Goal: Task Accomplishment & Management: Manage account settings

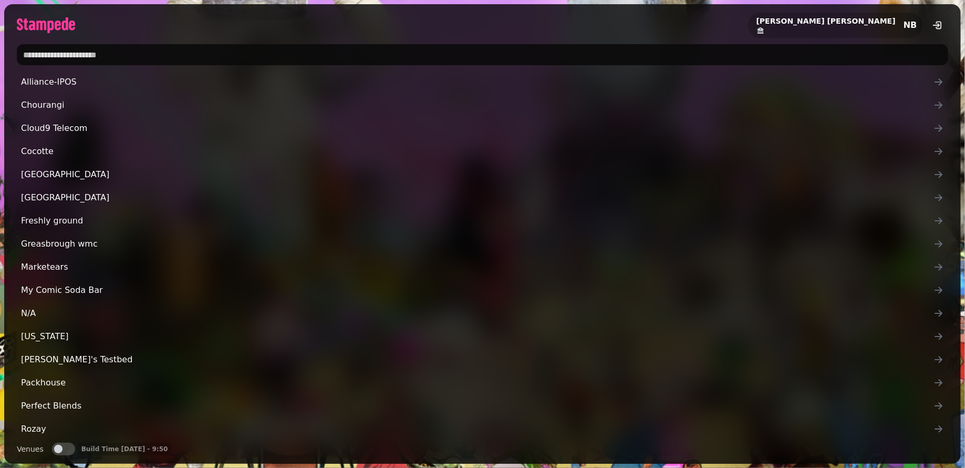
click at [177, 57] on input "text" at bounding box center [483, 54] width 932 height 21
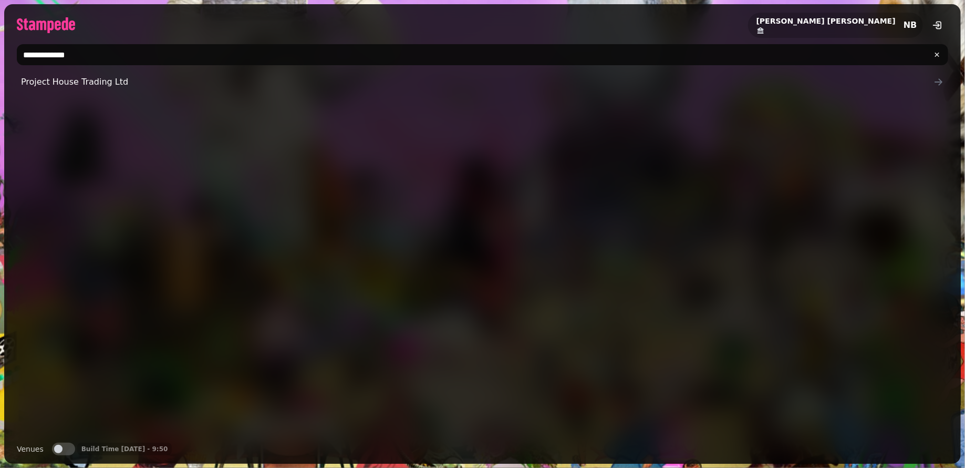
type input "**********"
click at [191, 84] on span "Project House Trading Ltd" at bounding box center [477, 82] width 913 height 13
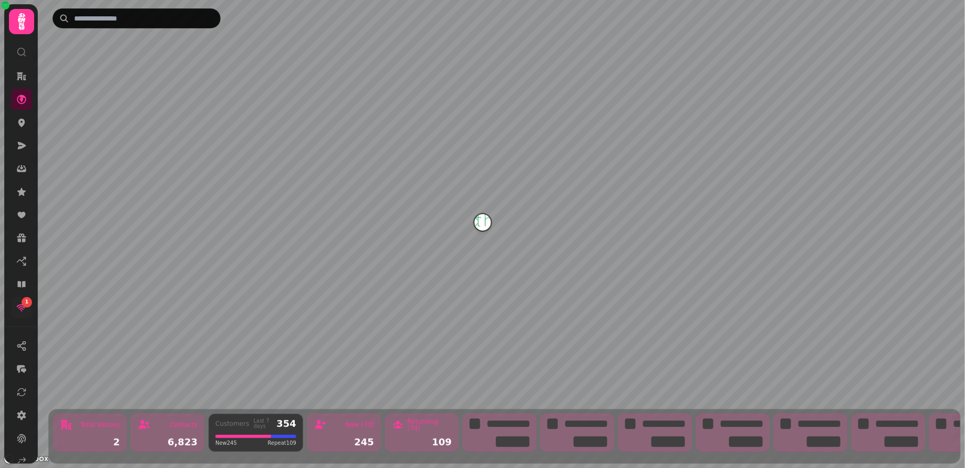
click at [13, 301] on link "1" at bounding box center [21, 307] width 21 height 21
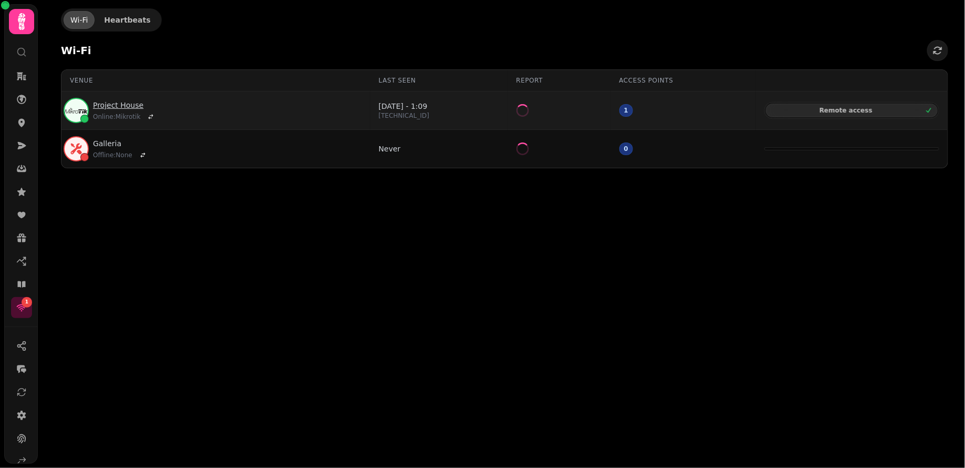
click at [130, 105] on link "Project House" at bounding box center [125, 105] width 64 height 11
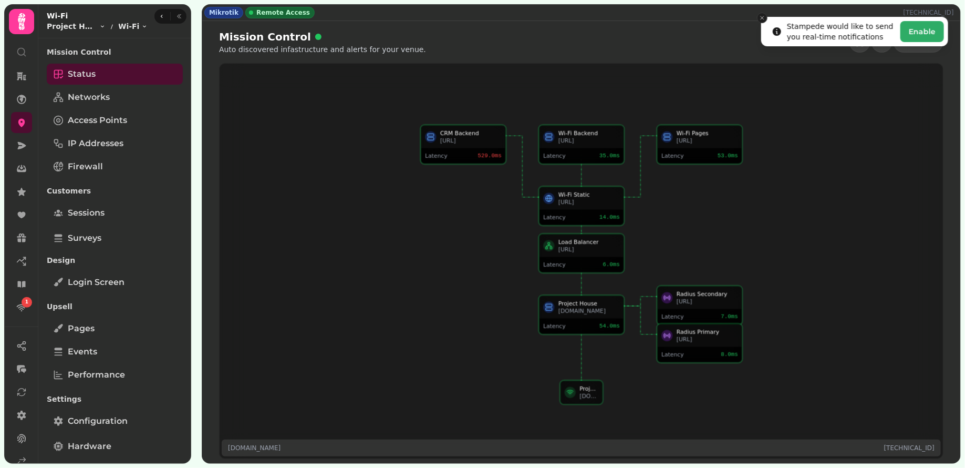
click at [762, 19] on icon "Close toast" at bounding box center [762, 18] width 6 height 6
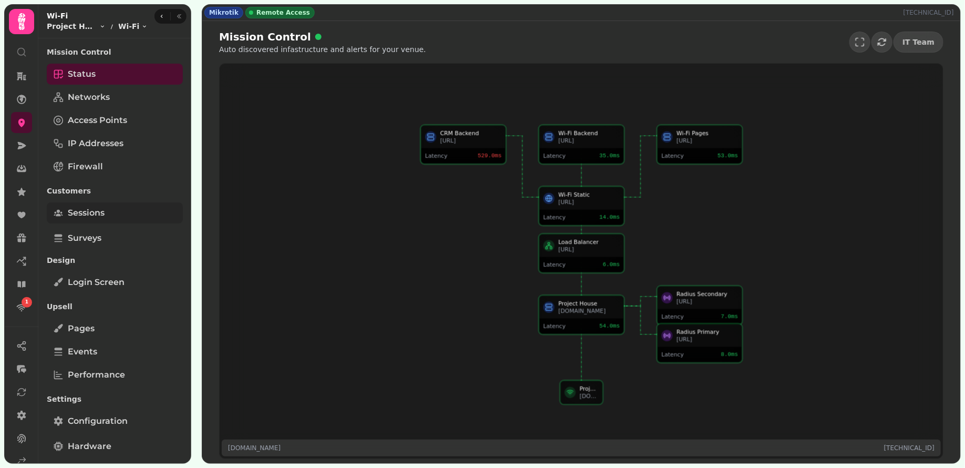
click at [87, 210] on span "Sessions" at bounding box center [86, 212] width 37 height 13
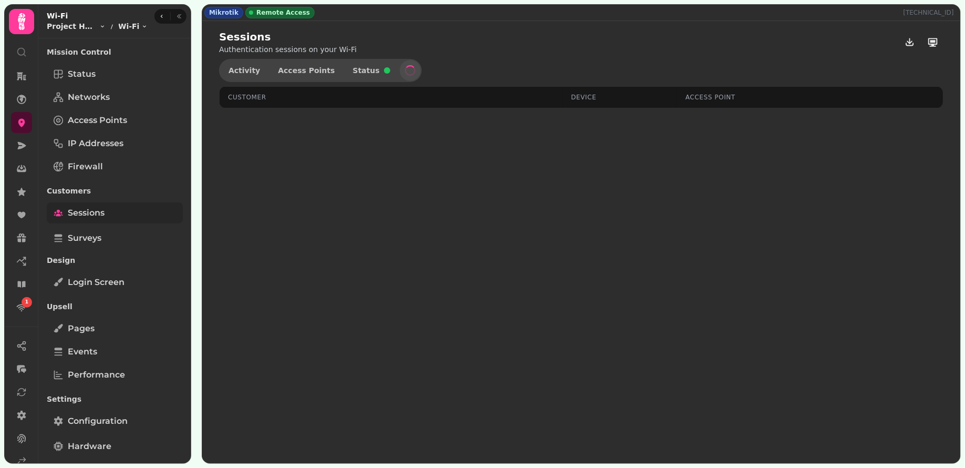
select select "**"
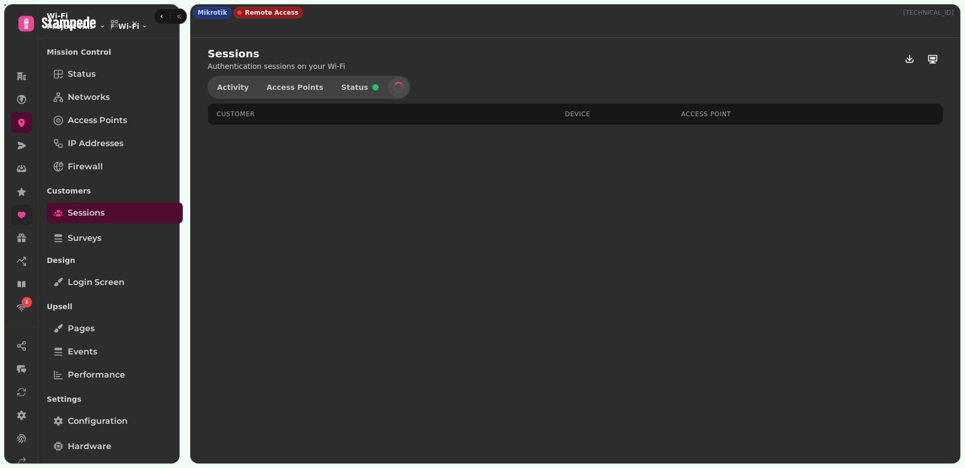
select select "**"
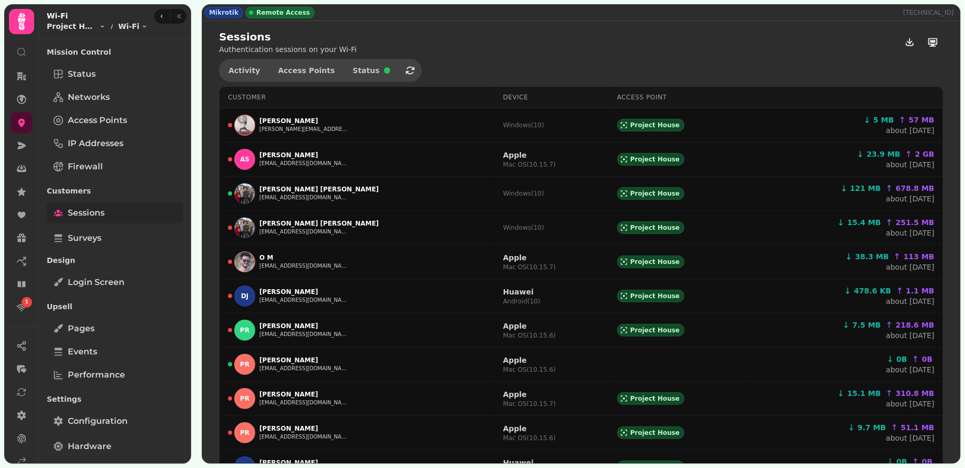
click at [105, 211] on link "Sessions" at bounding box center [115, 212] width 136 height 21
click at [110, 75] on link "Status" at bounding box center [115, 74] width 136 height 21
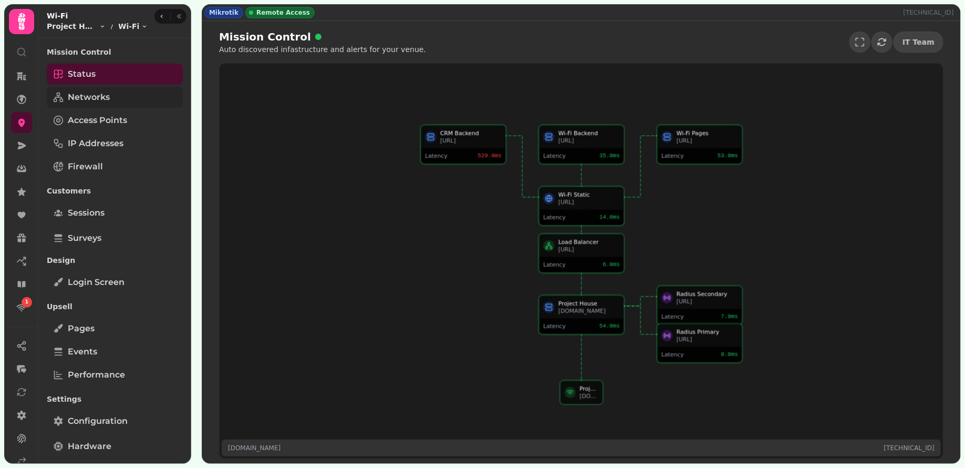
click at [140, 91] on link "Networks" at bounding box center [115, 97] width 136 height 21
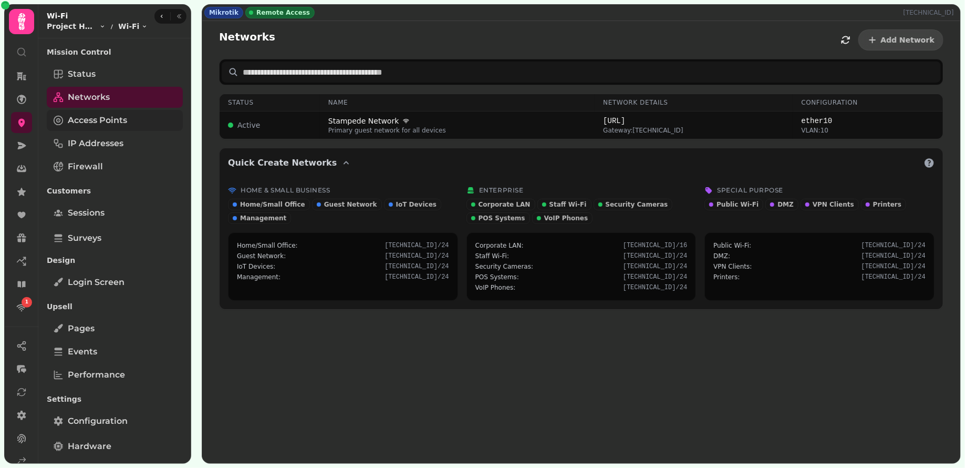
click at [134, 115] on link "Access Points" at bounding box center [115, 120] width 136 height 21
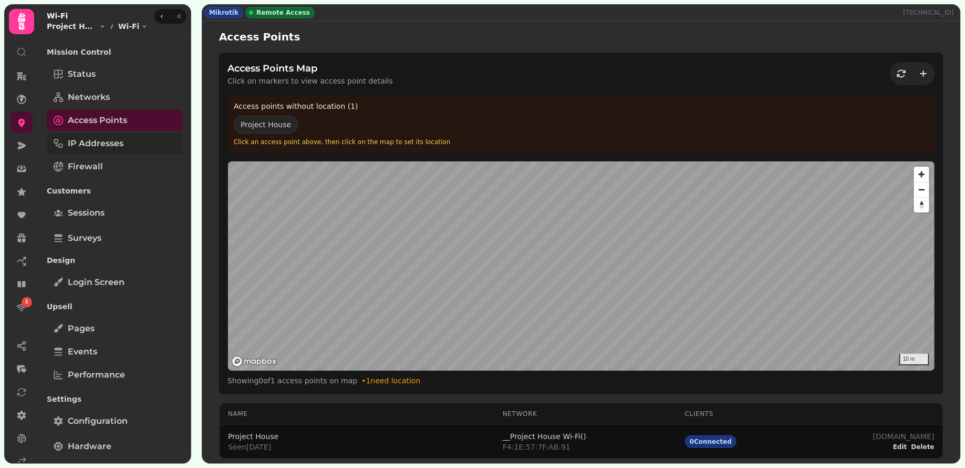
click at [120, 138] on span "IP Addresses" at bounding box center [96, 143] width 56 height 13
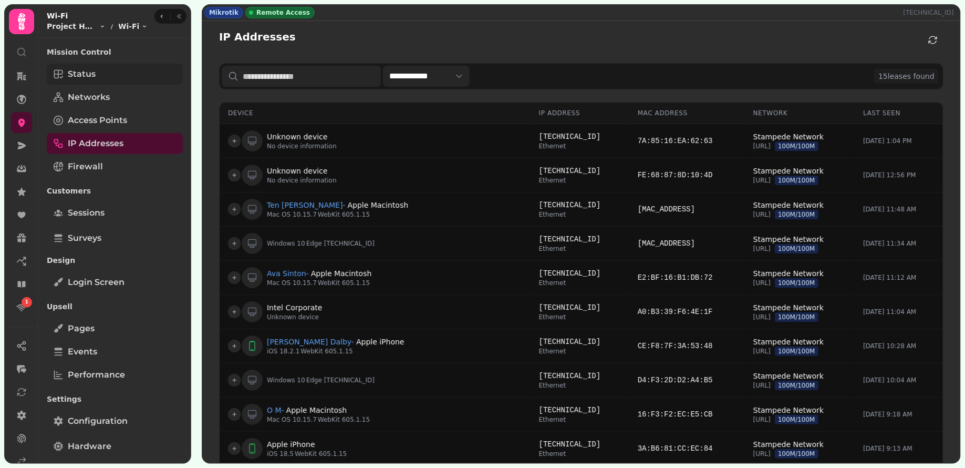
click at [106, 76] on link "Status" at bounding box center [115, 74] width 136 height 21
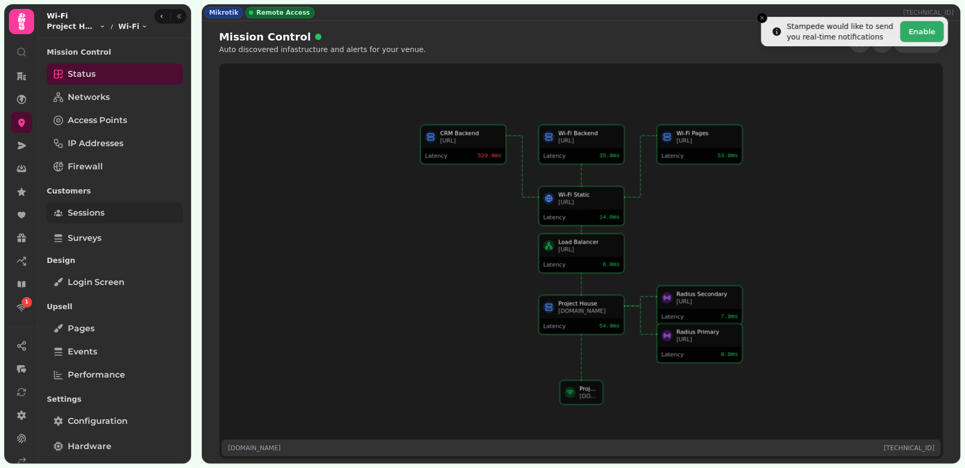
click at [120, 219] on link "Sessions" at bounding box center [115, 212] width 136 height 21
select select "**"
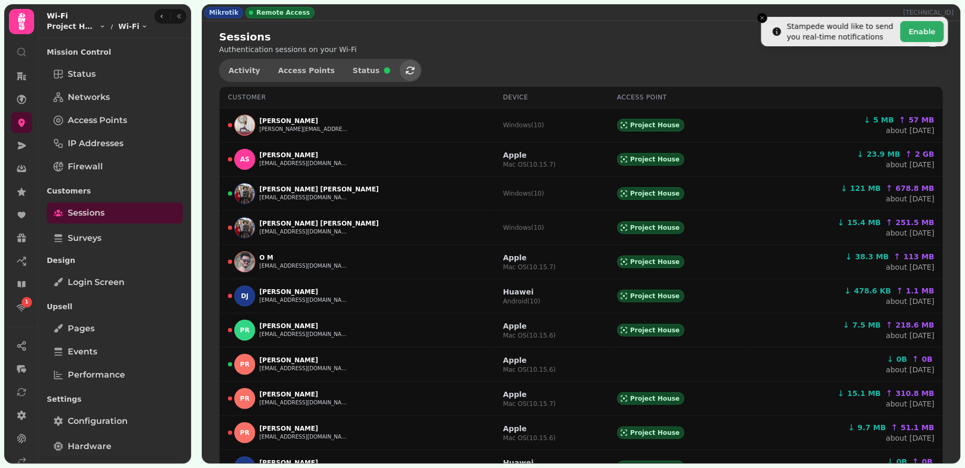
click at [405, 69] on icon "button" at bounding box center [410, 70] width 11 height 11
click at [405, 73] on icon "button" at bounding box center [410, 70] width 11 height 11
click at [765, 19] on icon "Close toast" at bounding box center [762, 18] width 6 height 6
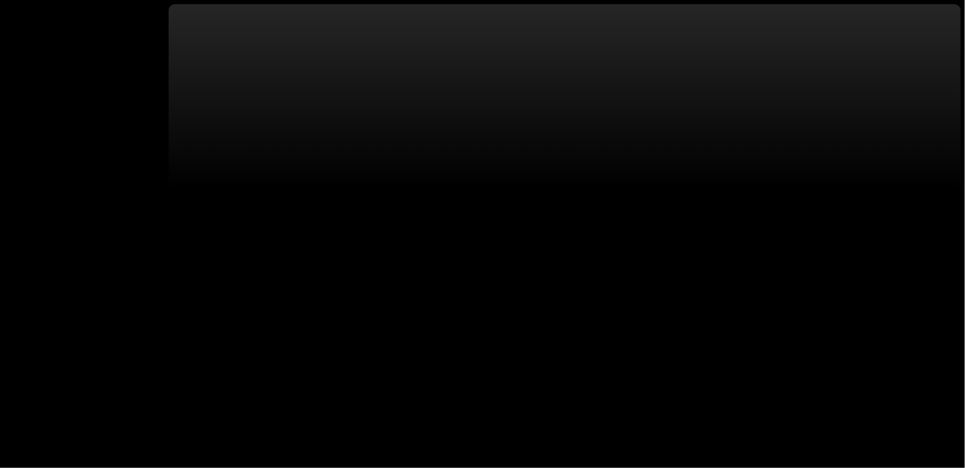
select select "**"
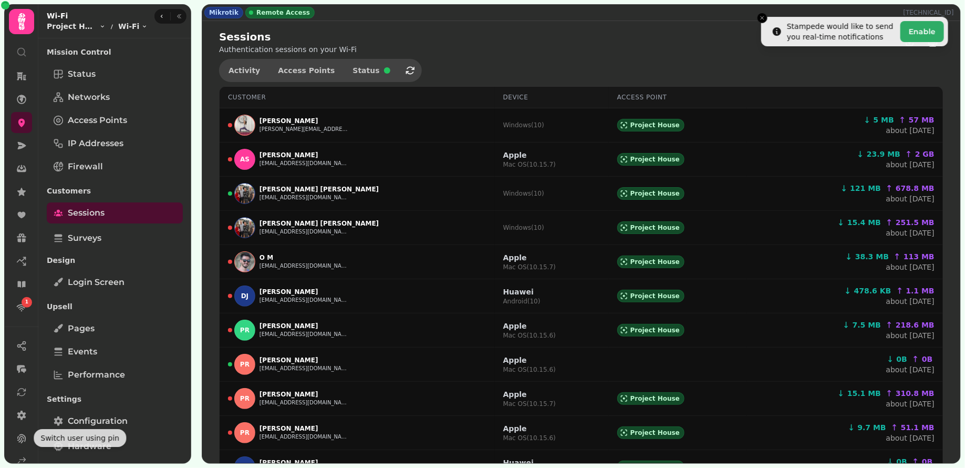
scroll to position [65, 0]
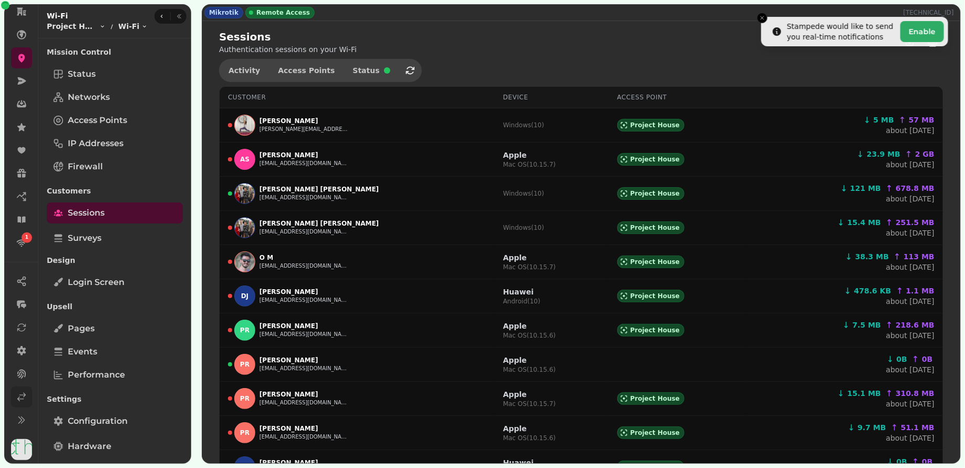
click at [27, 401] on link at bounding box center [21, 396] width 21 height 21
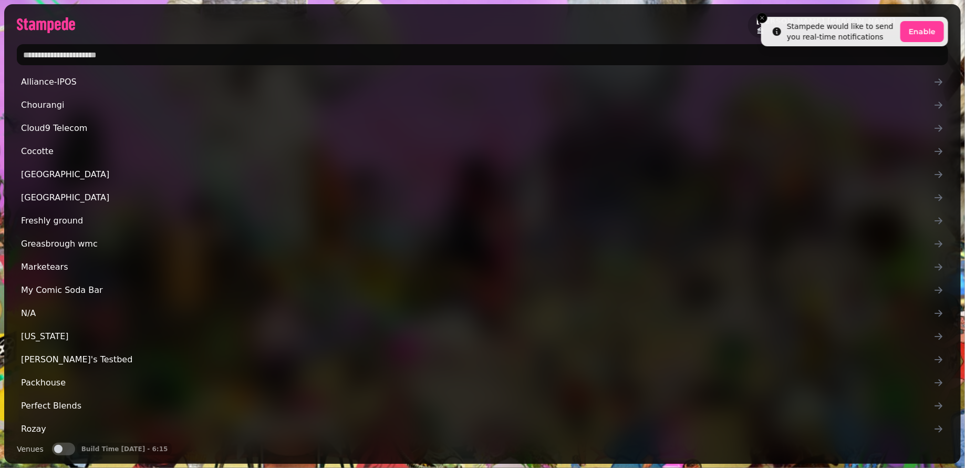
click at [52, 41] on div at bounding box center [482, 54] width 957 height 29
click at [52, 46] on input "text" at bounding box center [483, 54] width 932 height 21
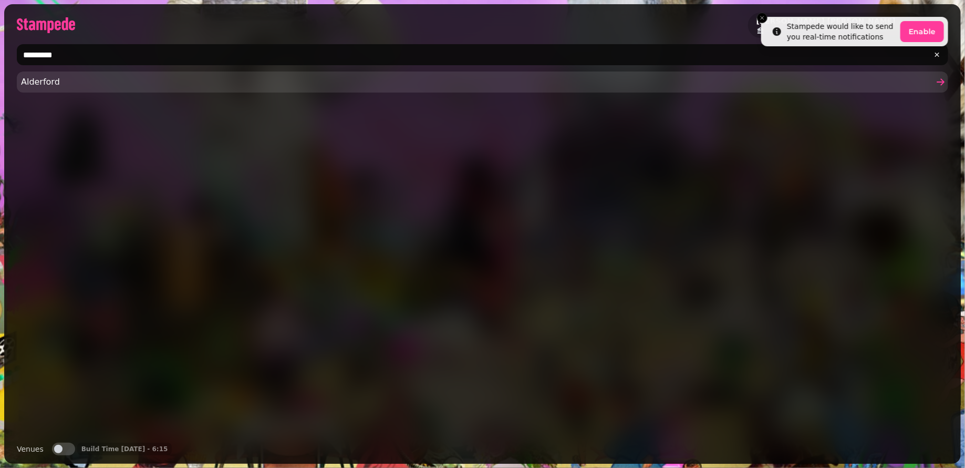
type input "*********"
click at [163, 73] on link "Alderford" at bounding box center [483, 81] width 932 height 21
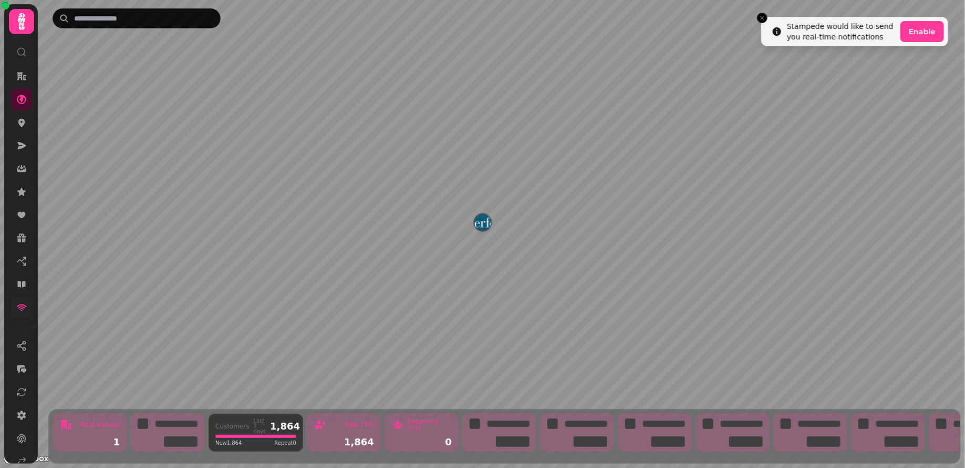
click at [17, 313] on link at bounding box center [21, 307] width 21 height 21
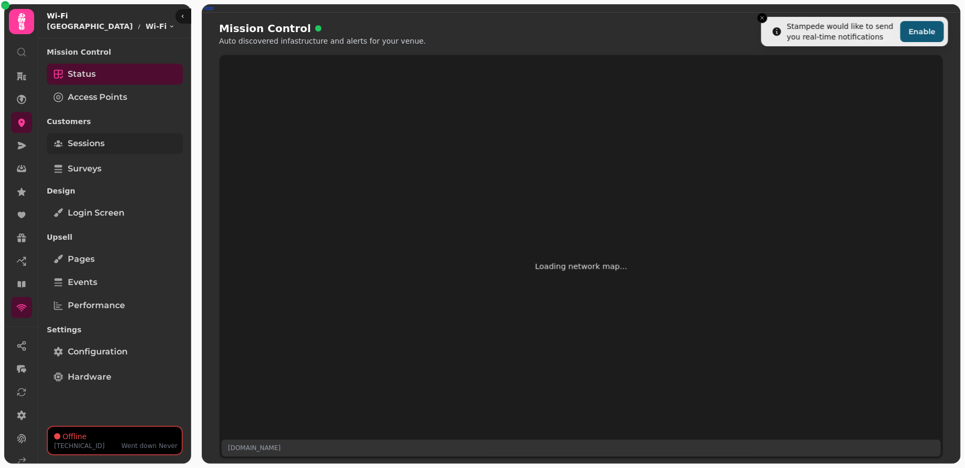
select select "**********"
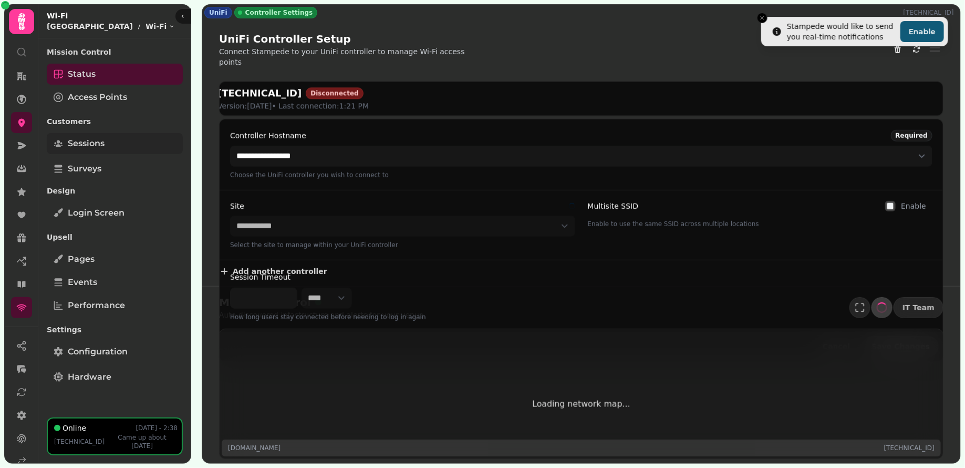
click at [115, 148] on link "Sessions" at bounding box center [115, 143] width 136 height 21
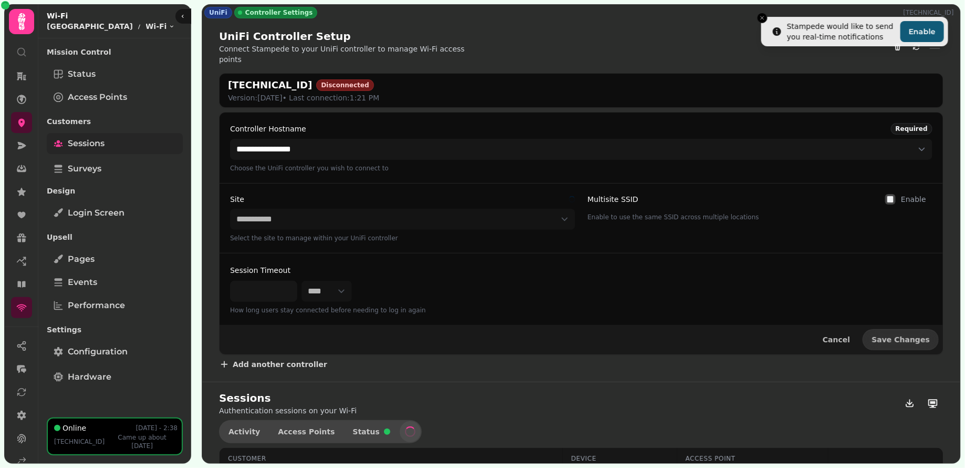
click at [112, 140] on link "Sessions" at bounding box center [115, 143] width 136 height 21
select select "**"
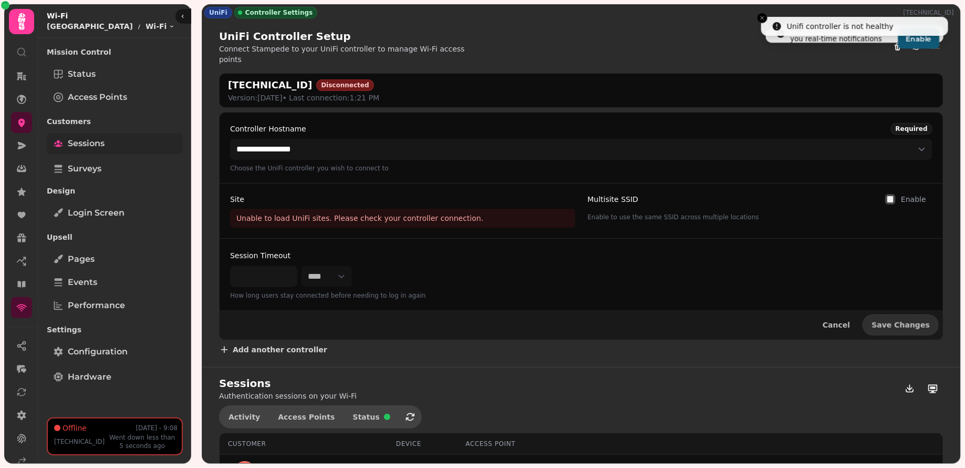
click at [125, 139] on link "Sessions" at bounding box center [115, 143] width 136 height 21
drag, startPoint x: 228, startPoint y: 72, endPoint x: 315, endPoint y: 73, distance: 86.7
click at [312, 78] on h2 "62.232.95.38:8443" at bounding box center [270, 85] width 84 height 15
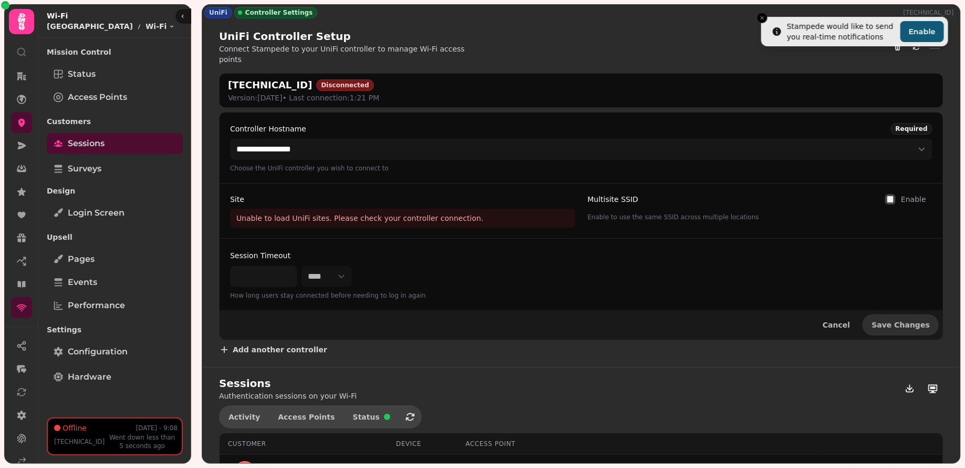
copy h2 "62.232.95.38:8443"
click at [762, 18] on line "Close toast" at bounding box center [762, 17] width 3 height 3
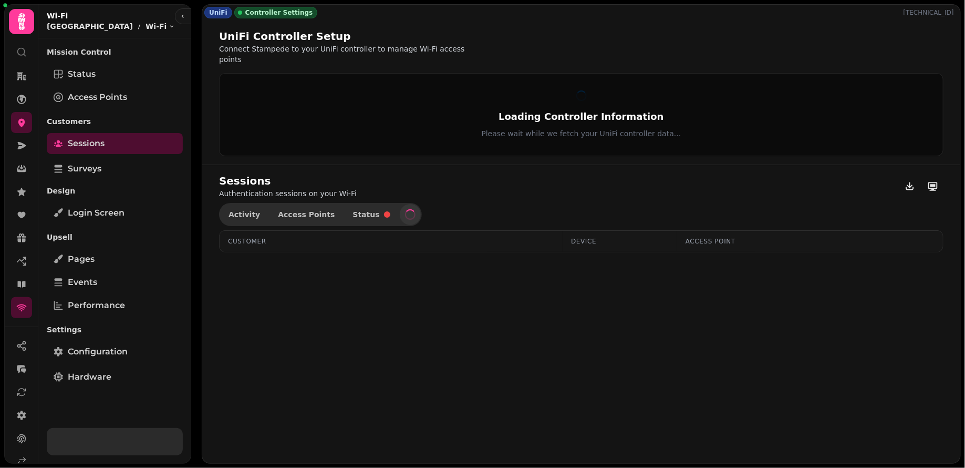
select select "**********"
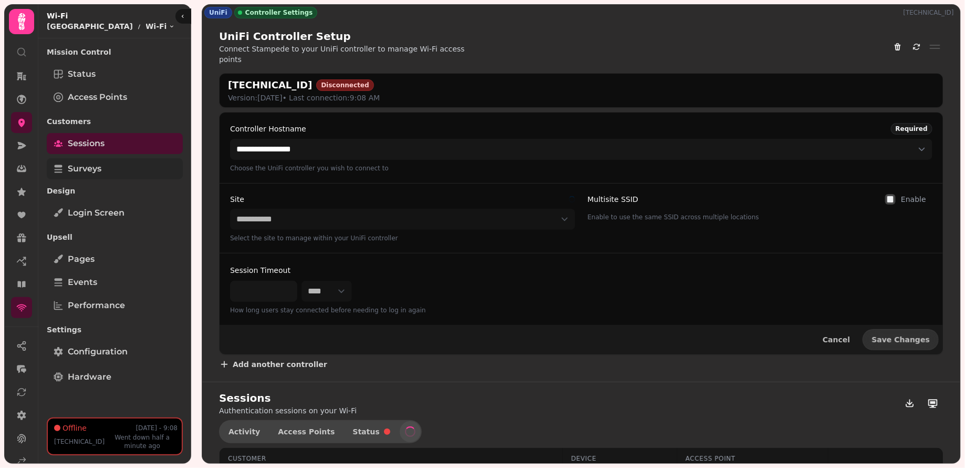
click at [118, 171] on link "Surveys" at bounding box center [115, 168] width 136 height 21
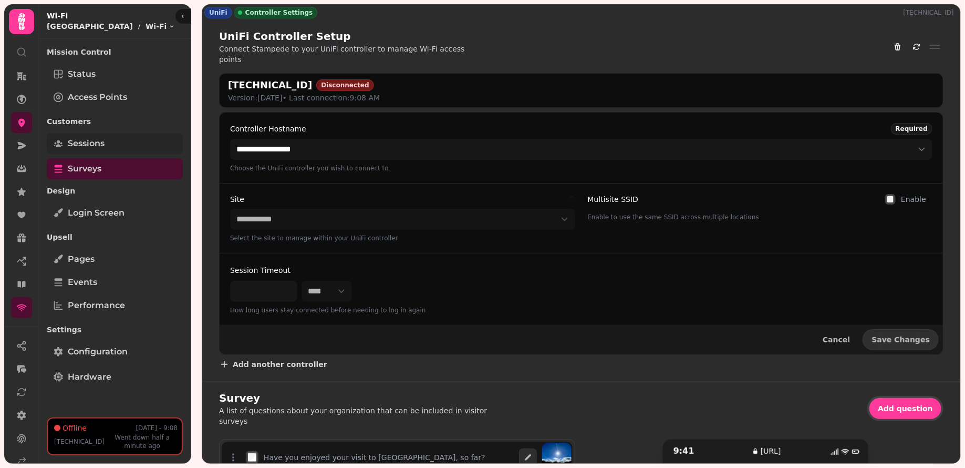
click at [118, 143] on link "Sessions" at bounding box center [115, 143] width 136 height 21
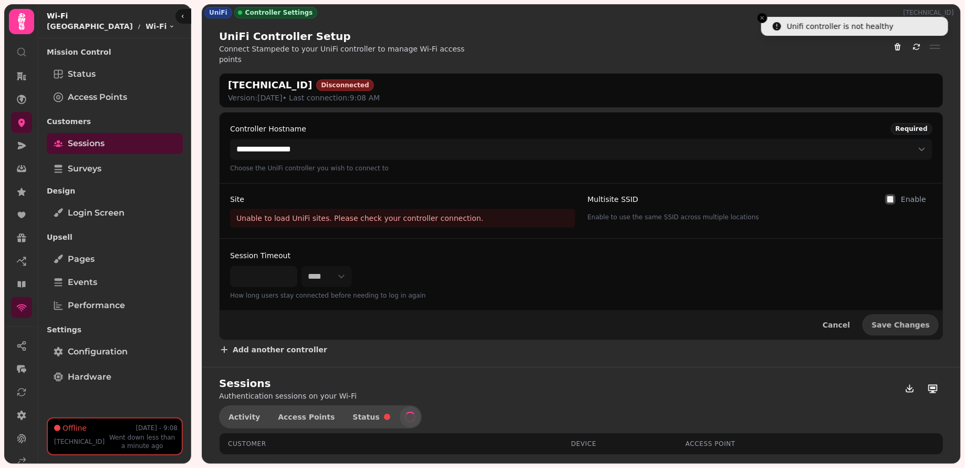
select select "**"
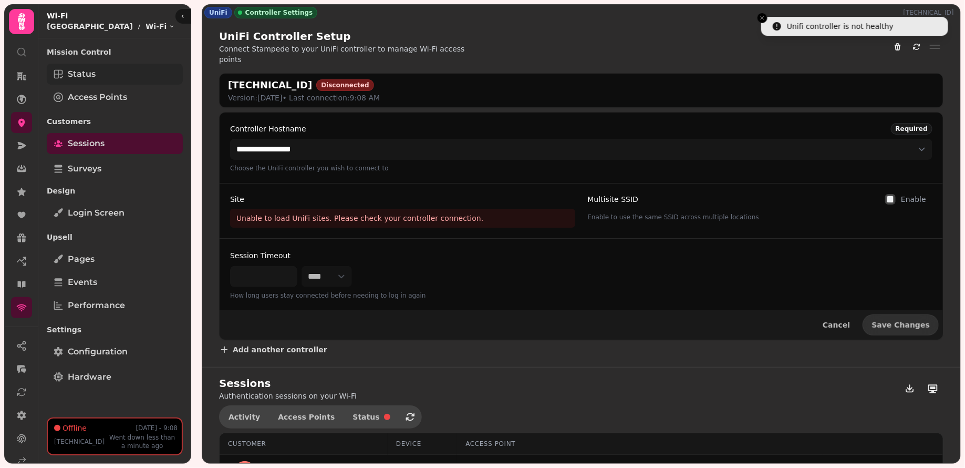
click at [82, 69] on span "Status" at bounding box center [82, 74] width 28 height 13
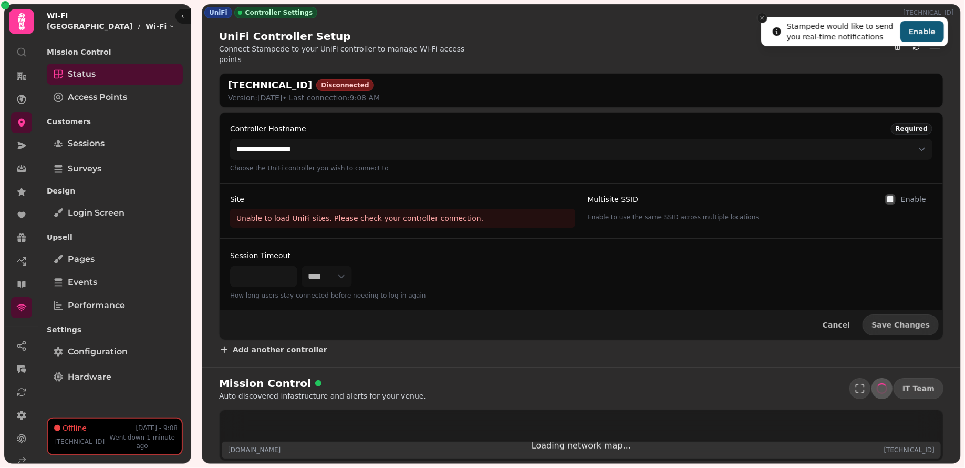
click at [762, 18] on icon "Close toast" at bounding box center [762, 18] width 6 height 6
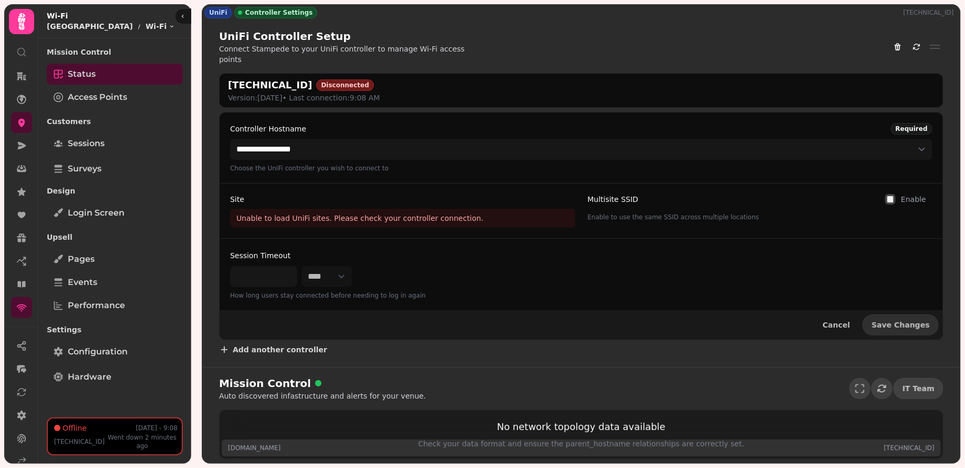
drag, startPoint x: 228, startPoint y: 73, endPoint x: 313, endPoint y: 69, distance: 85.7
click at [312, 78] on h2 "[TECHNICAL_ID]" at bounding box center [270, 85] width 84 height 15
copy h2 "[TECHNICAL_ID]"
click at [465, 87] on div "[TECHNICAL_ID] Disconnected Version: [DATE] • Last connection: 9:08 AM" at bounding box center [581, 90] width 707 height 25
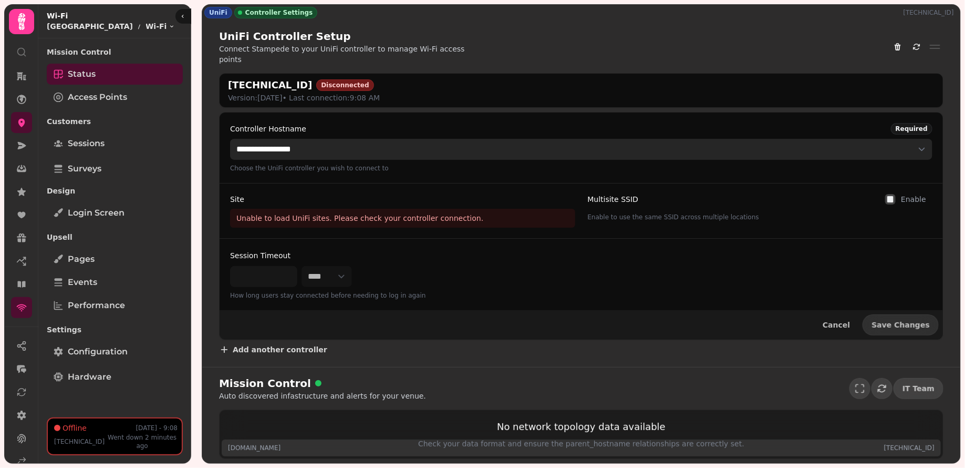
click at [502, 139] on select "**********" at bounding box center [581, 149] width 703 height 21
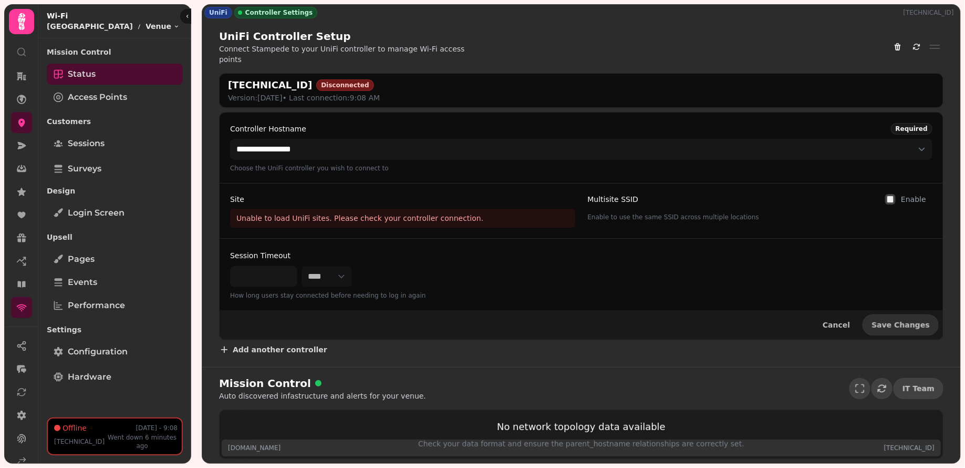
click at [230, 78] on h2 "62.232.95.38:8443" at bounding box center [270, 85] width 84 height 15
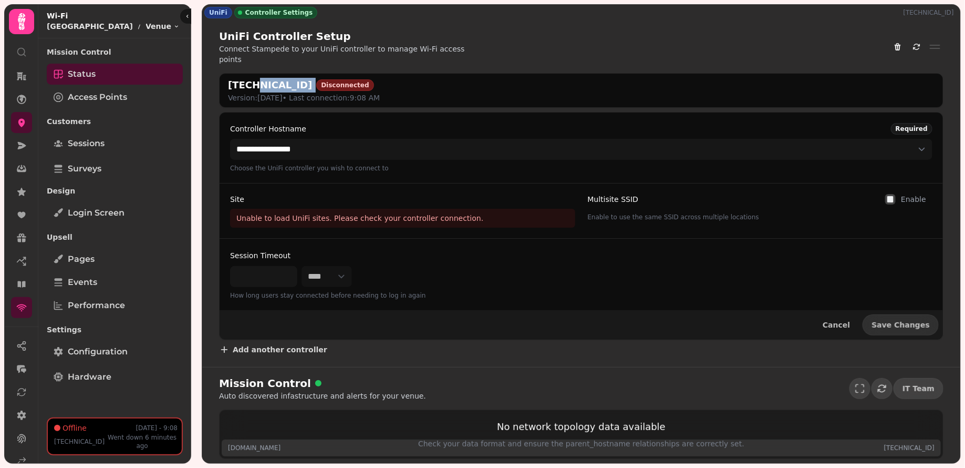
click at [253, 78] on h2 "62.232.95.38:8443" at bounding box center [270, 85] width 84 height 15
click at [278, 78] on h2 "62.232.95.38:8443" at bounding box center [270, 85] width 84 height 15
click at [288, 78] on h2 "62.232.95.38:8443" at bounding box center [270, 85] width 84 height 15
click at [290, 78] on h2 "62.232.95.38:8443" at bounding box center [270, 85] width 84 height 15
drag, startPoint x: 288, startPoint y: 73, endPoint x: 229, endPoint y: 75, distance: 59.4
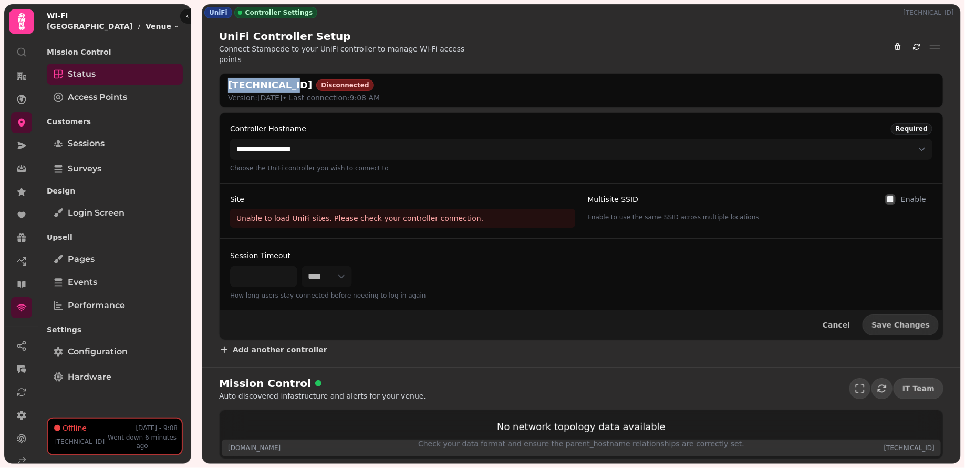
click at [229, 78] on h2 "62.232.95.38:8443" at bounding box center [270, 85] width 84 height 15
copy h2 "62.232.95.38"
click at [296, 78] on h2 "62.232.95.38:8443" at bounding box center [270, 85] width 84 height 15
click at [295, 78] on h2 "62.232.95.38:8443" at bounding box center [270, 85] width 84 height 15
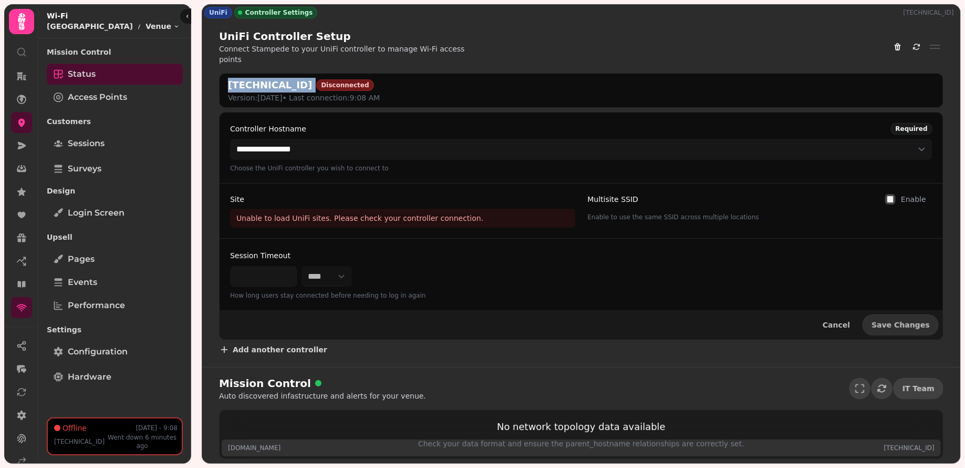
copy h2 "62.232.95.38:8443"
click at [586, 78] on div "62.232.95.38:8443 Disconnected Version: 9.2.87 • Last connection: 9:08 AM" at bounding box center [581, 90] width 707 height 25
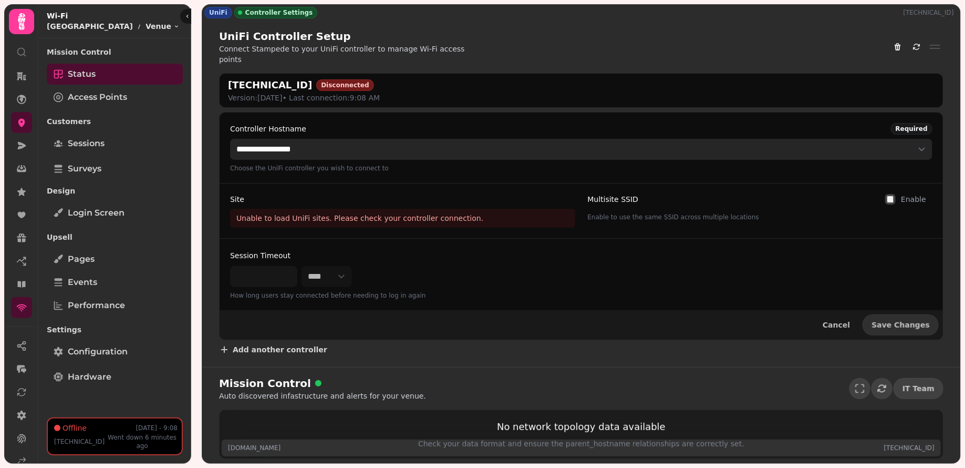
click at [768, 139] on select "**********" at bounding box center [581, 149] width 703 height 21
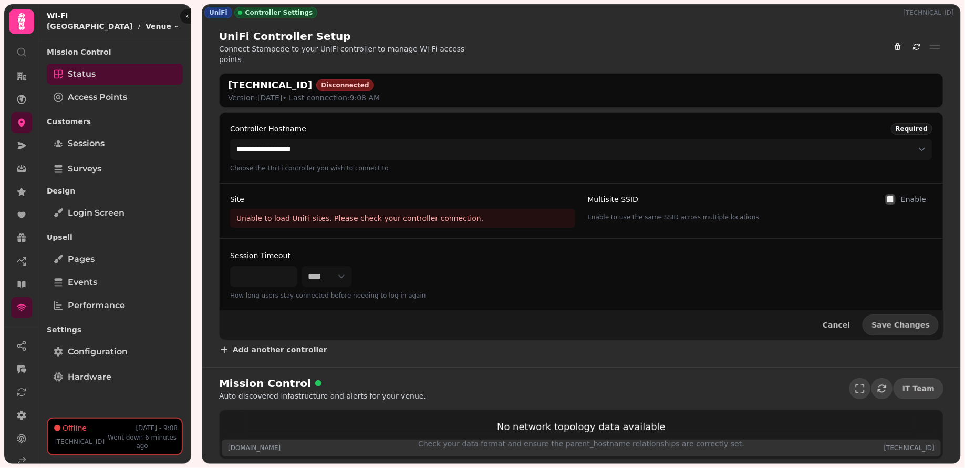
click at [511, 209] on div "Unable to load UniFi sites. Please check your controller connection." at bounding box center [402, 218] width 345 height 19
click at [115, 383] on link "Hardware" at bounding box center [115, 376] width 136 height 21
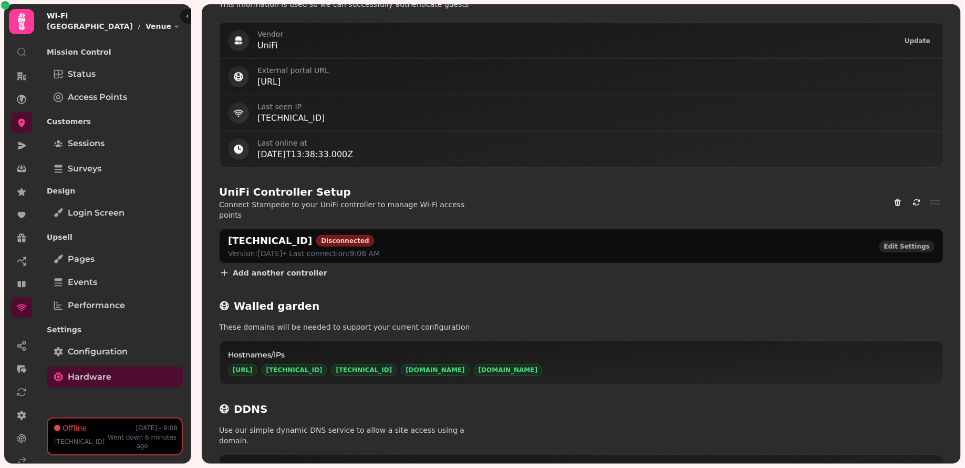
scroll to position [452, 0]
click at [762, 19] on icon "Close toast" at bounding box center [762, 18] width 6 height 6
click at [917, 198] on icon "Refresh" at bounding box center [917, 202] width 8 height 8
click at [71, 70] on span "Status" at bounding box center [82, 74] width 28 height 13
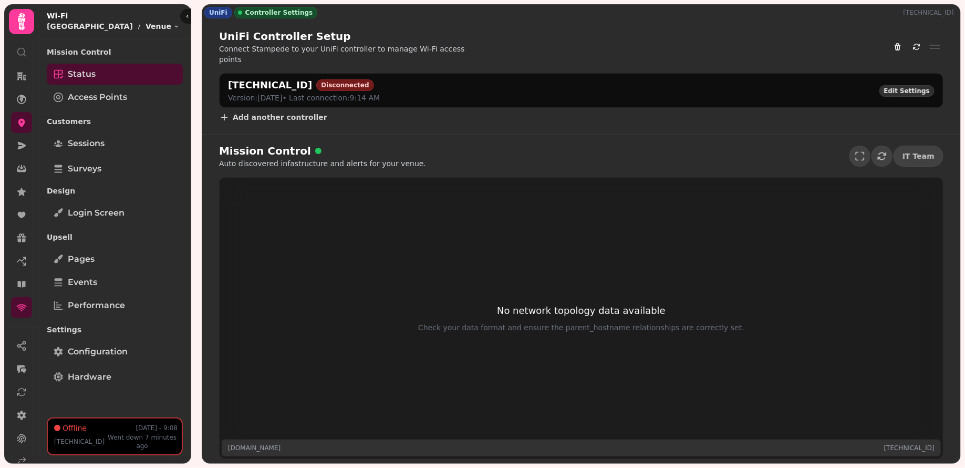
click at [904, 88] on span "Edit Settings" at bounding box center [907, 91] width 46 height 6
select select "**********"
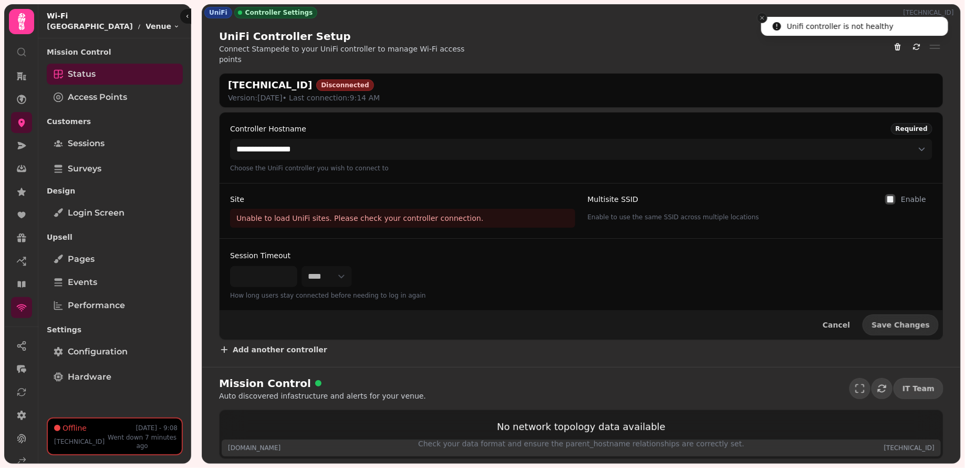
click at [763, 17] on icon "Close toast" at bounding box center [762, 18] width 6 height 6
drag, startPoint x: 315, startPoint y: 74, endPoint x: 228, endPoint y: 74, distance: 87.7
click at [228, 78] on div "62.232.95.38:8443 Disconnected" at bounding box center [304, 85] width 152 height 15
click at [464, 90] on div "62.232.95.38:8443 Disconnected Version: 9.2.87 • Last connection: 9:14 AM" at bounding box center [581, 90] width 707 height 25
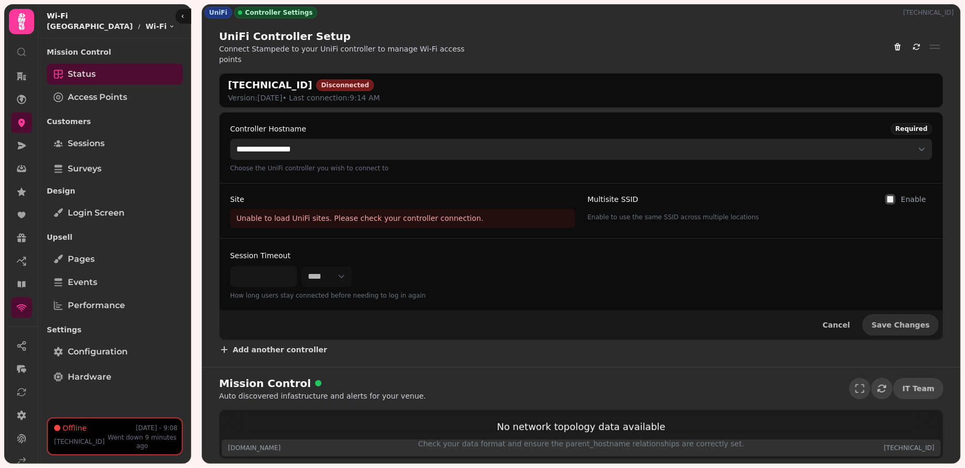
click at [394, 139] on select "**********" at bounding box center [581, 149] width 703 height 21
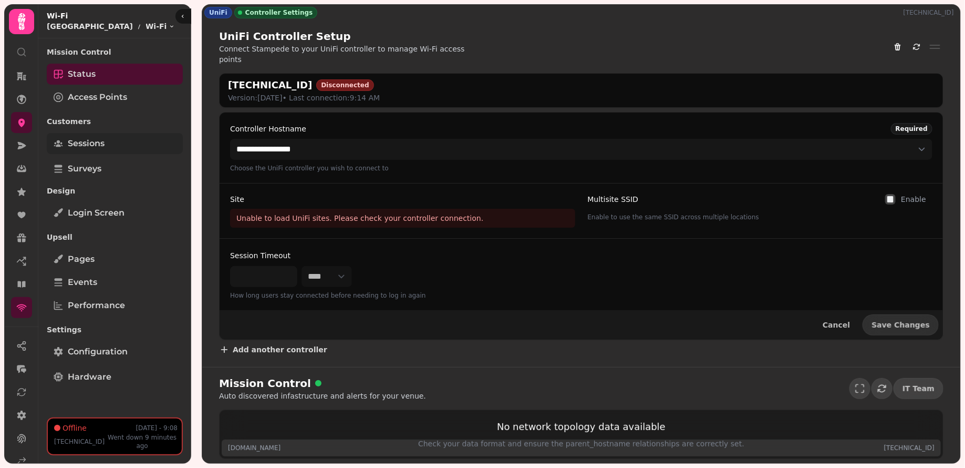
click at [121, 140] on link "Sessions" at bounding box center [115, 143] width 136 height 21
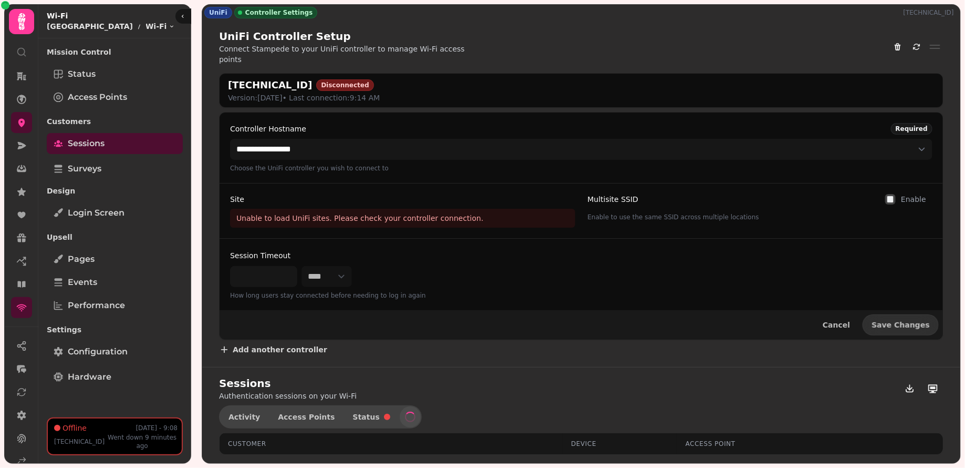
select select "**"
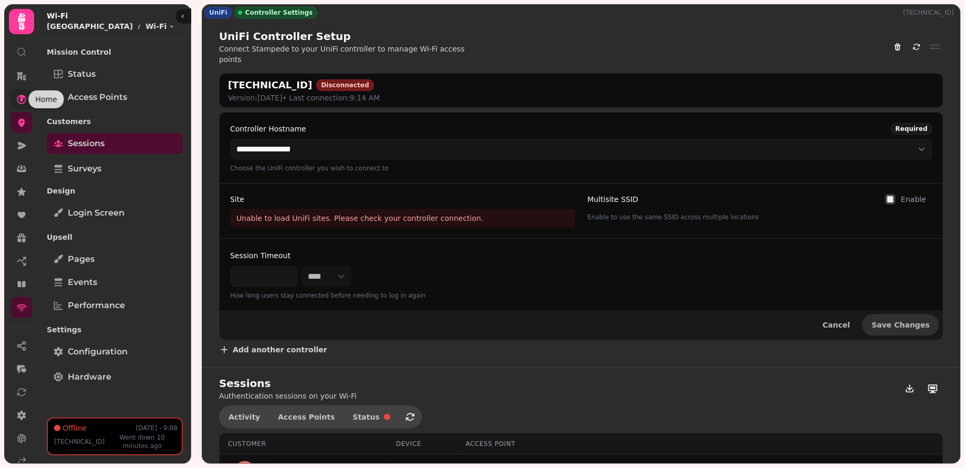
click at [19, 94] on icon at bounding box center [21, 99] width 11 height 11
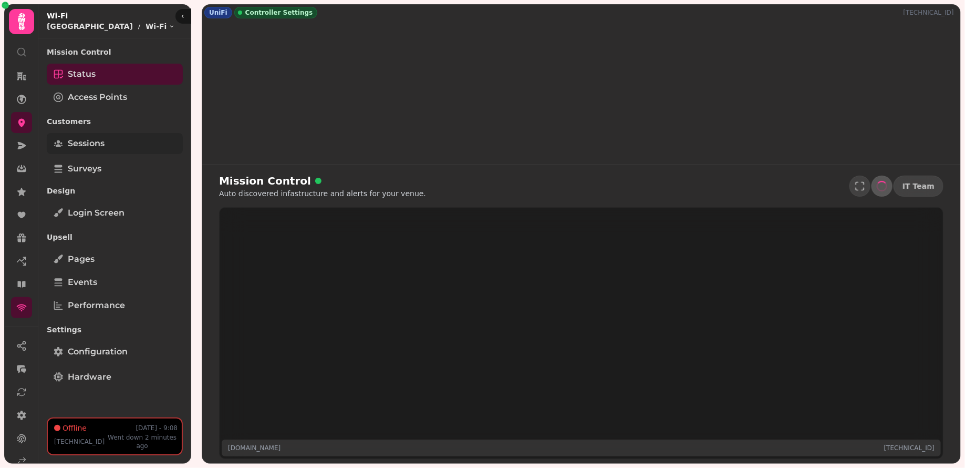
select select "**********"
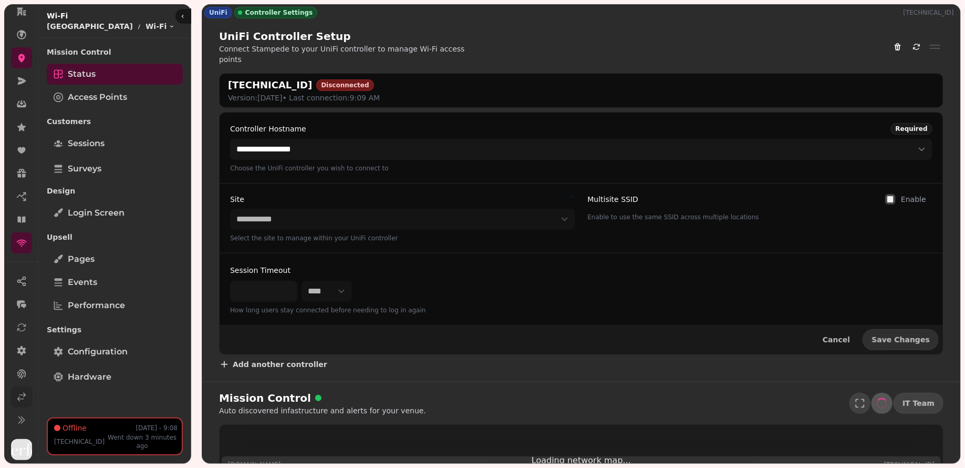
scroll to position [59, 0]
click at [26, 391] on link at bounding box center [21, 401] width 21 height 21
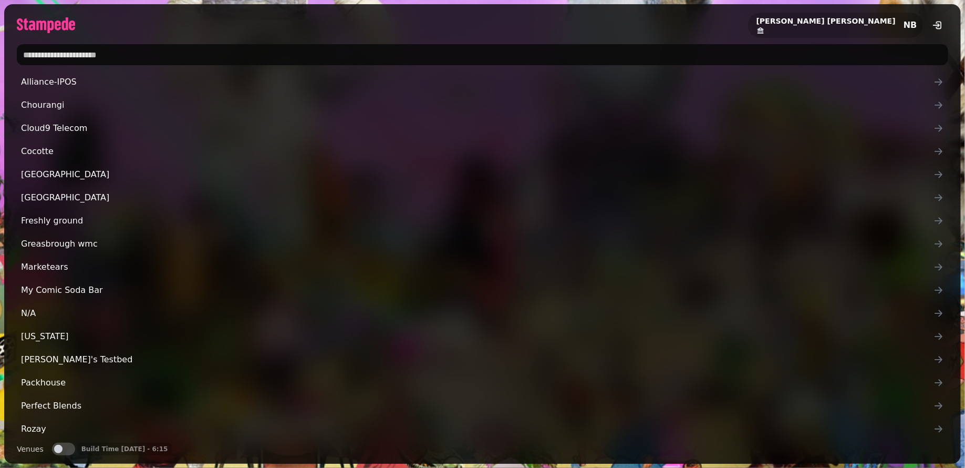
click at [160, 60] on input "text" at bounding box center [483, 54] width 932 height 21
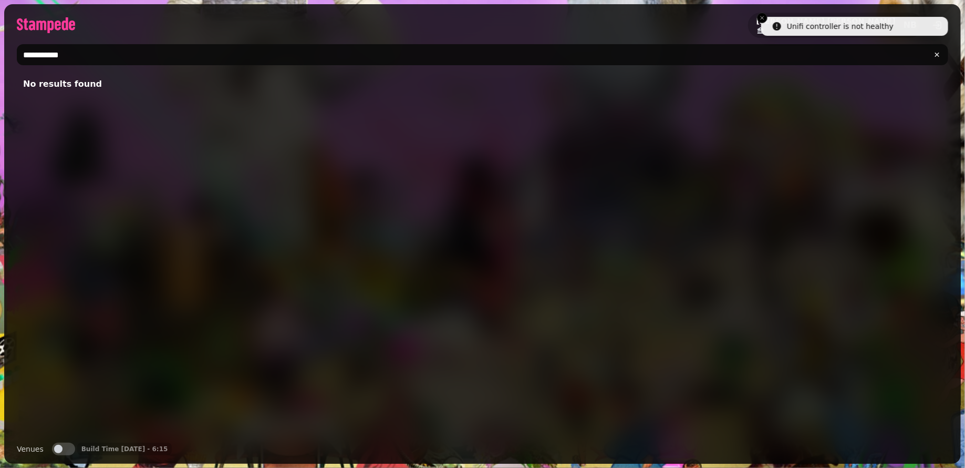
click at [53, 55] on input "**********" at bounding box center [483, 54] width 932 height 21
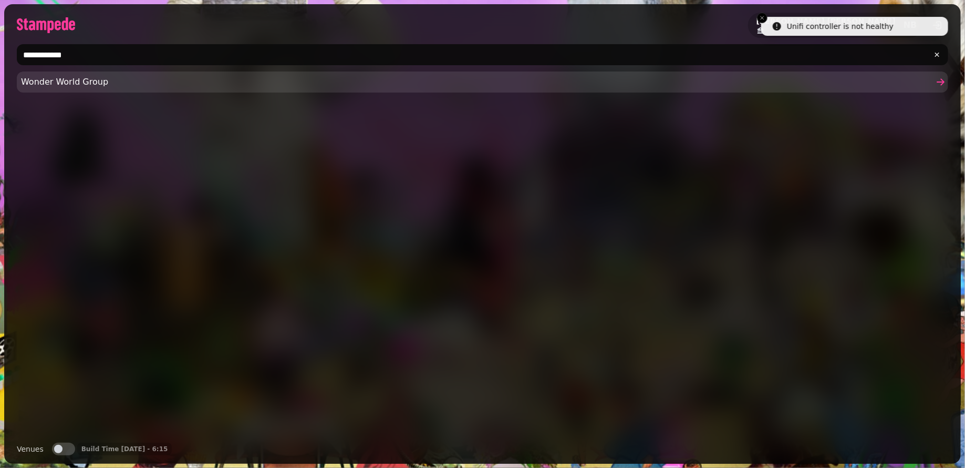
type input "**********"
click at [90, 87] on span "Wonder World Group" at bounding box center [477, 82] width 913 height 13
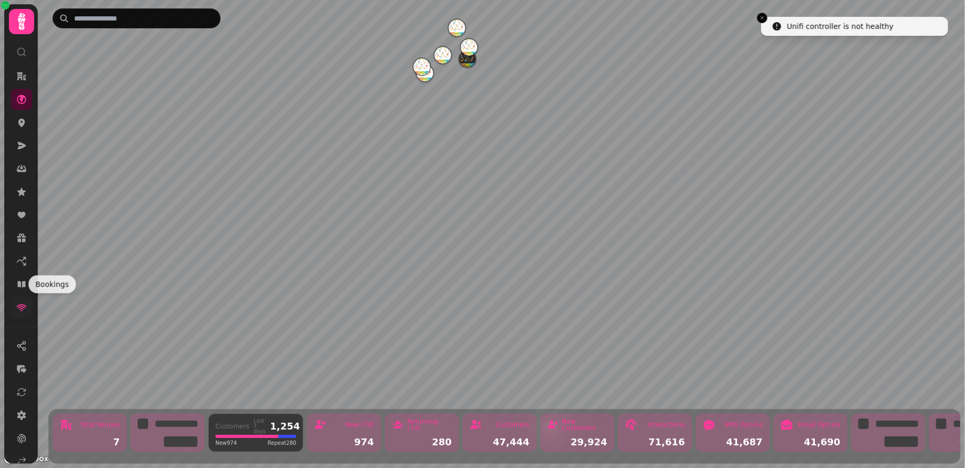
click at [25, 301] on link at bounding box center [21, 307] width 21 height 21
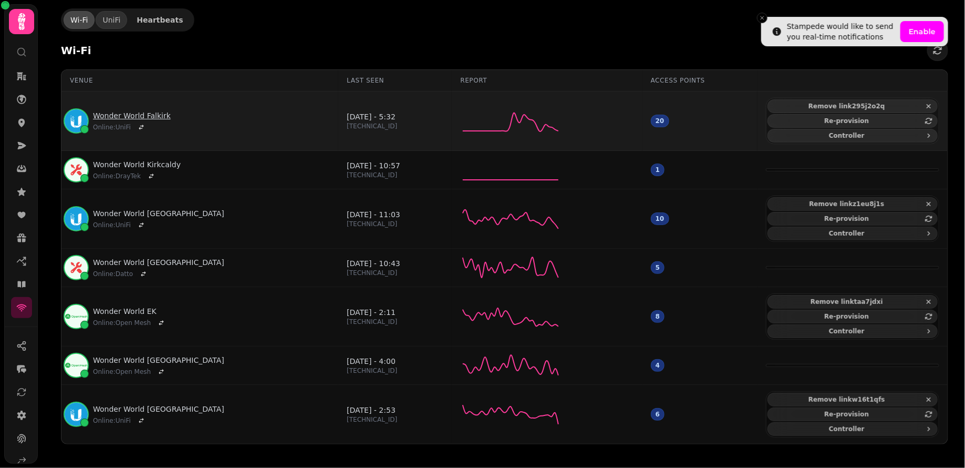
click at [148, 111] on link "Wonder World Falkirk" at bounding box center [132, 115] width 78 height 11
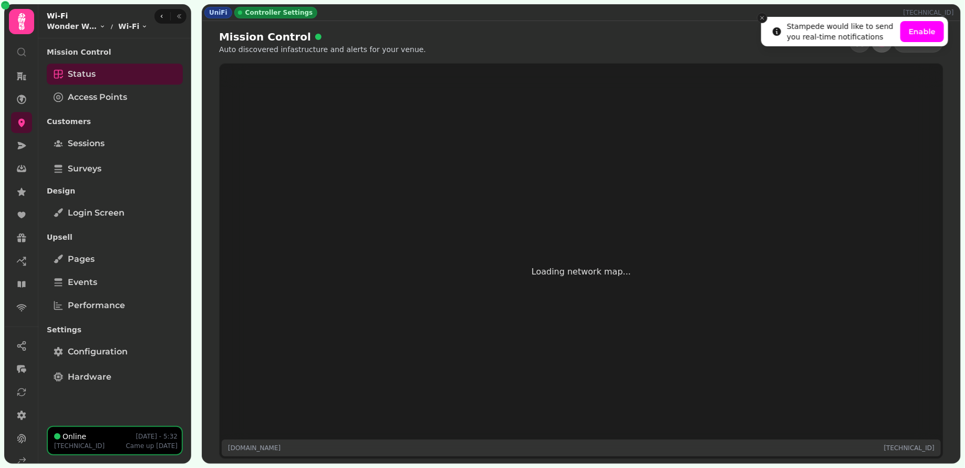
click at [760, 17] on icon "Close toast" at bounding box center [762, 18] width 6 height 6
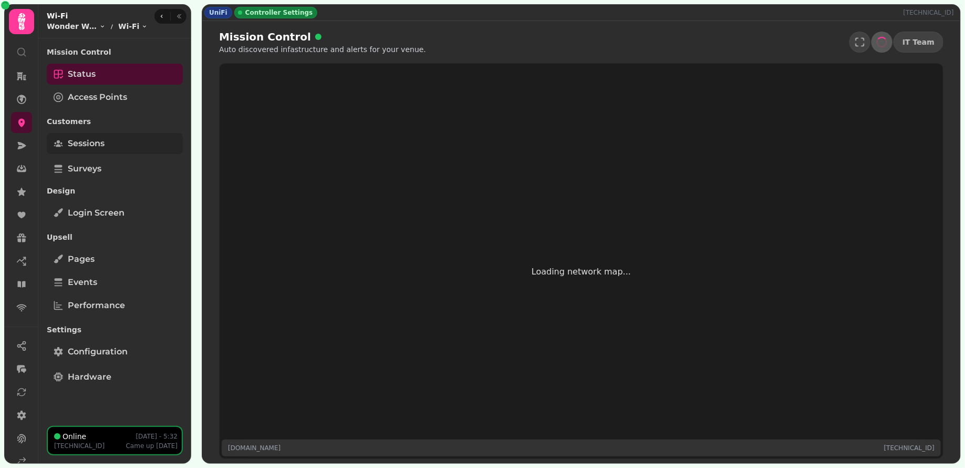
click at [121, 150] on link "Sessions" at bounding box center [115, 143] width 136 height 21
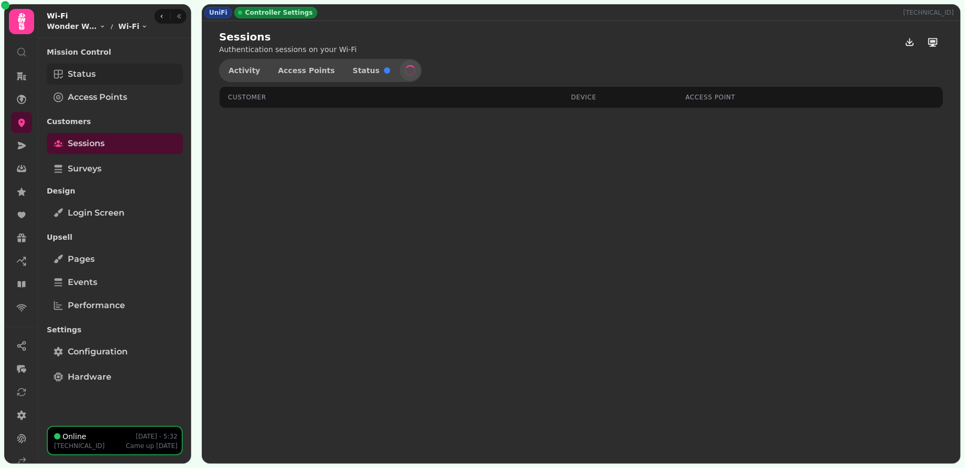
click at [112, 68] on link "Status" at bounding box center [115, 74] width 136 height 21
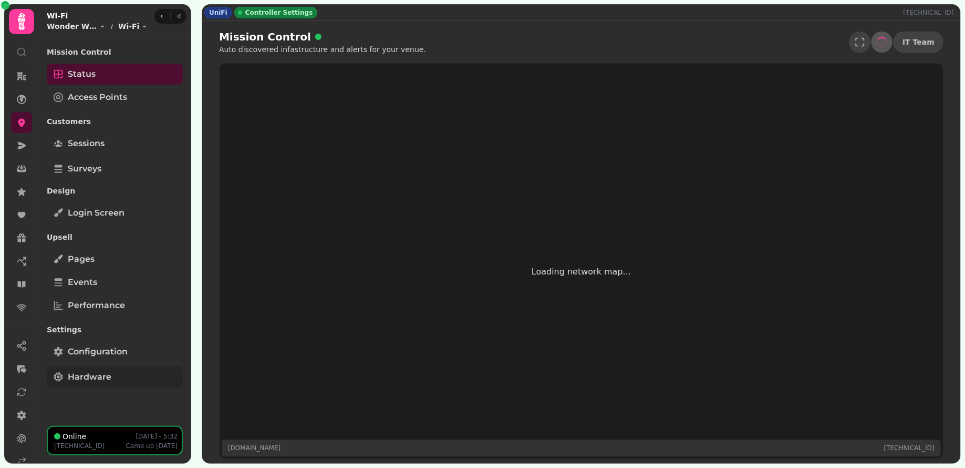
click at [88, 369] on link "Hardware" at bounding box center [115, 376] width 136 height 21
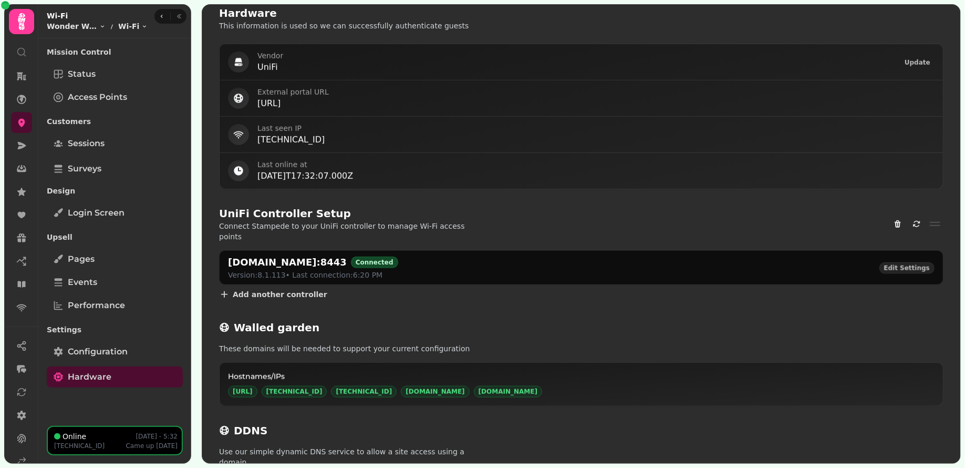
scroll to position [459, 0]
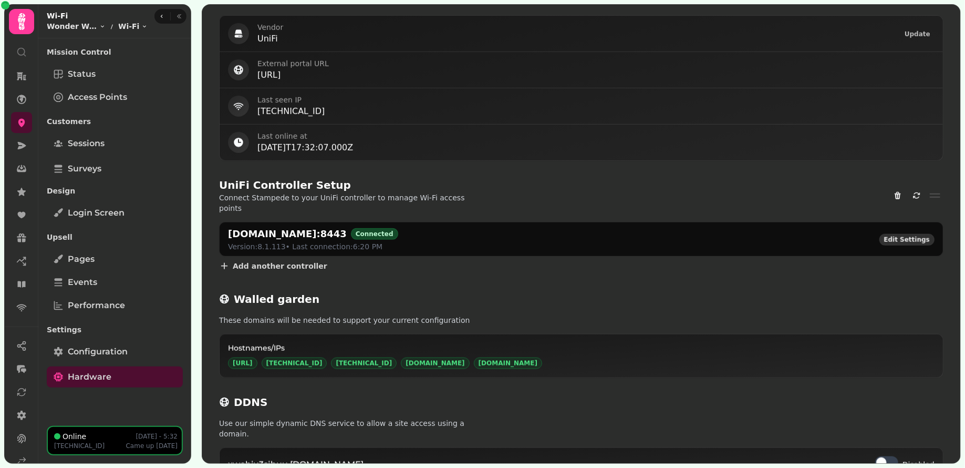
click at [928, 236] on span "Edit Settings" at bounding box center [907, 239] width 46 height 6
select select "**********"
select select "********"
select select "**********"
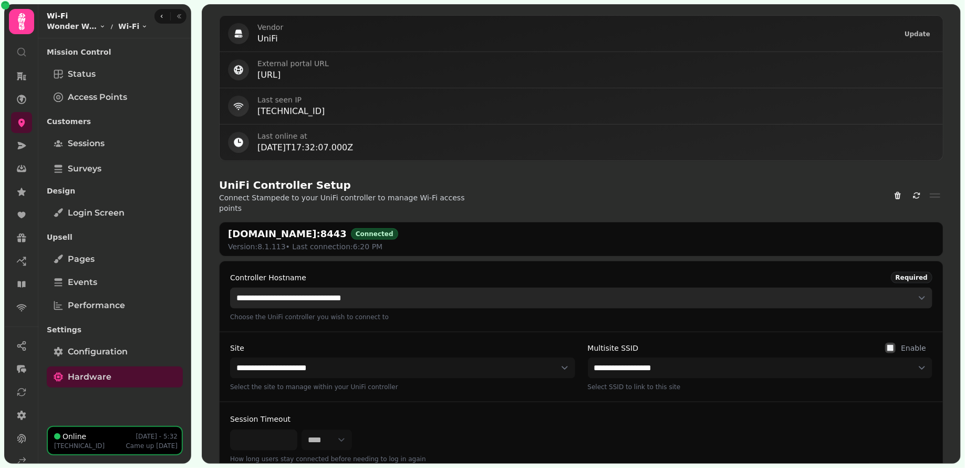
click at [774, 287] on select "**********" at bounding box center [581, 297] width 703 height 21
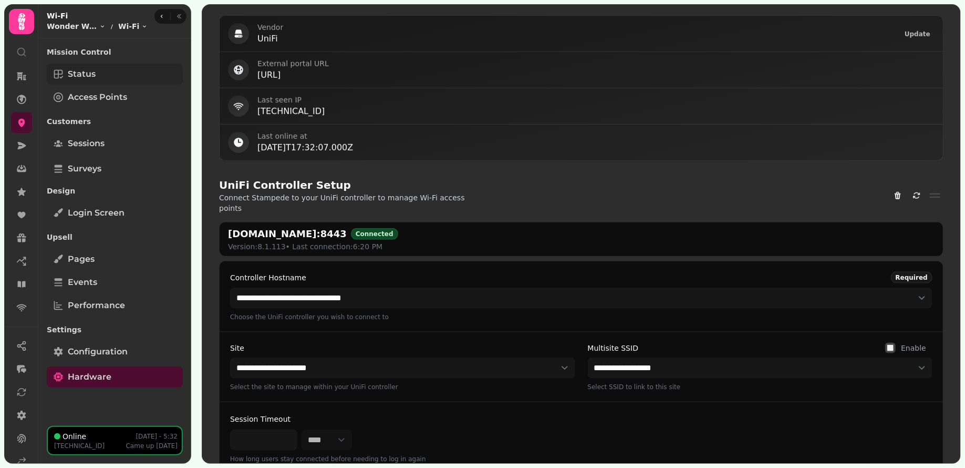
click at [81, 80] on link "Status" at bounding box center [115, 74] width 136 height 21
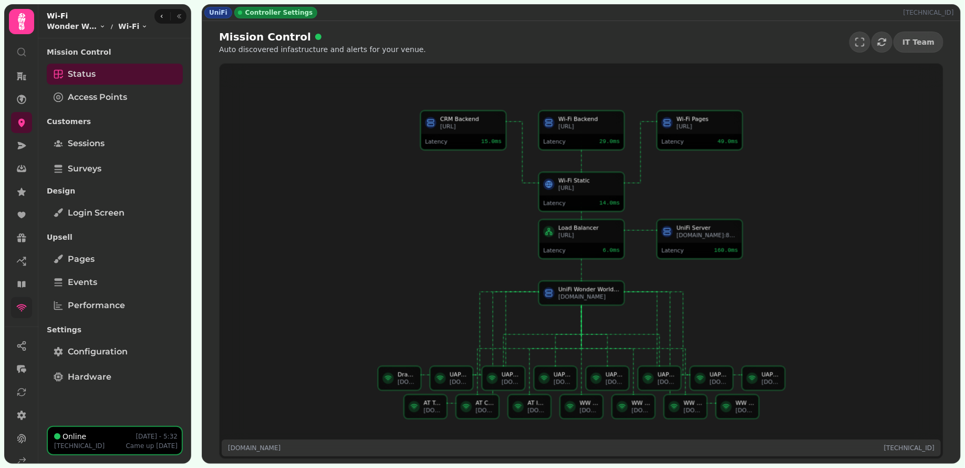
click at [30, 305] on link at bounding box center [21, 307] width 21 height 21
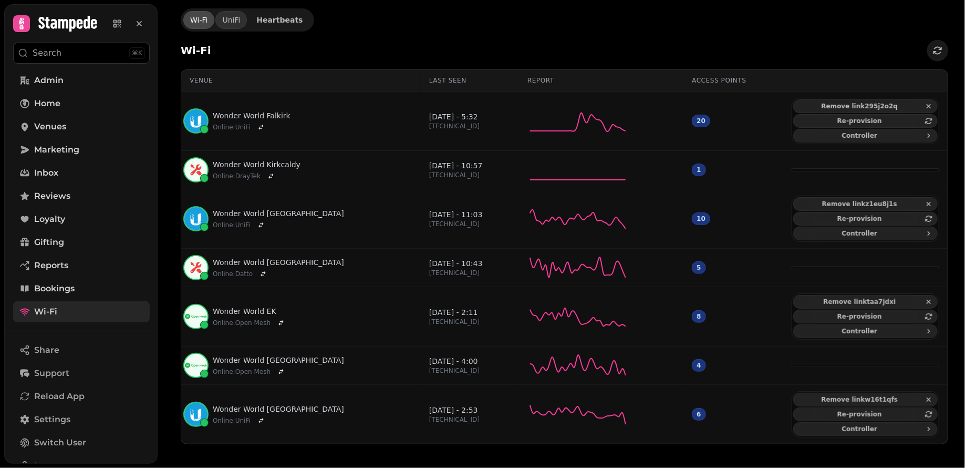
scroll to position [92, 0]
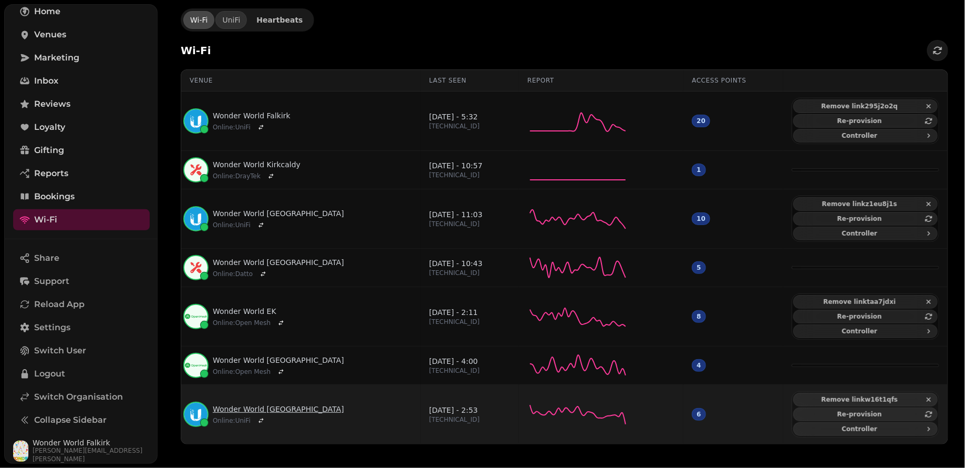
click at [282, 404] on link "Wonder World Southampton" at bounding box center [278, 409] width 131 height 11
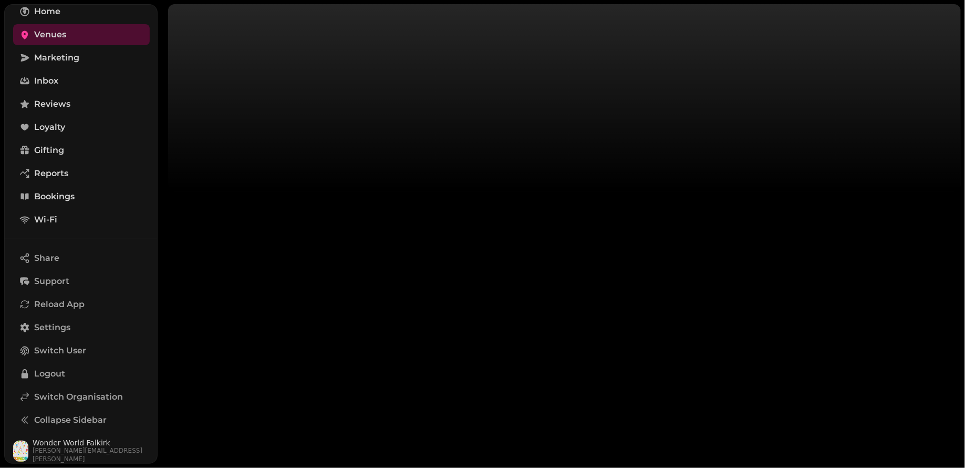
scroll to position [65, 0]
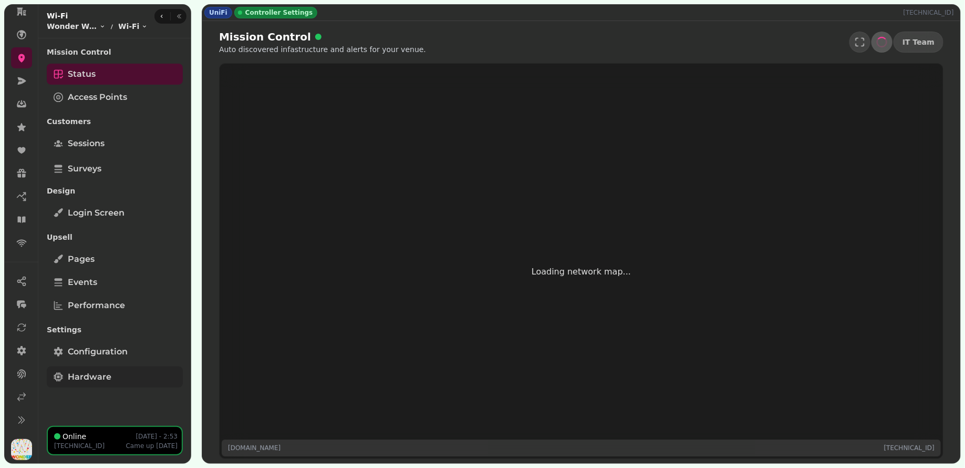
click at [130, 380] on link "Hardware" at bounding box center [115, 376] width 136 height 21
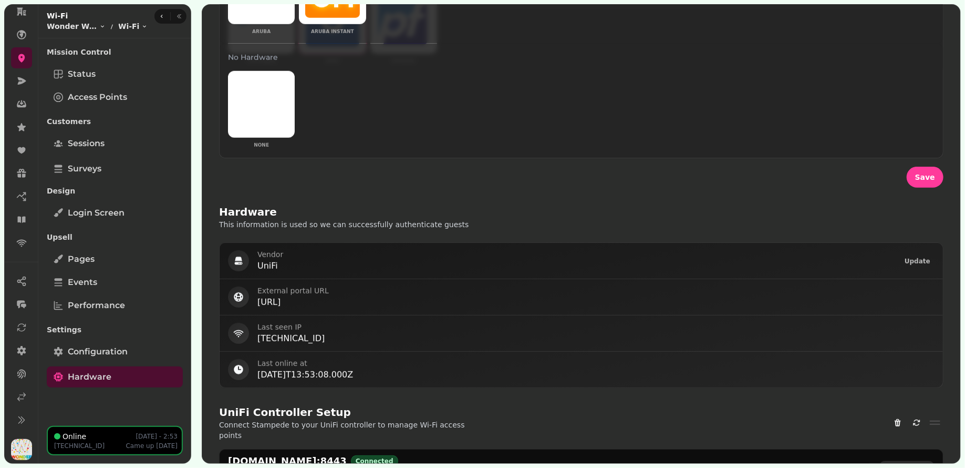
scroll to position [459, 0]
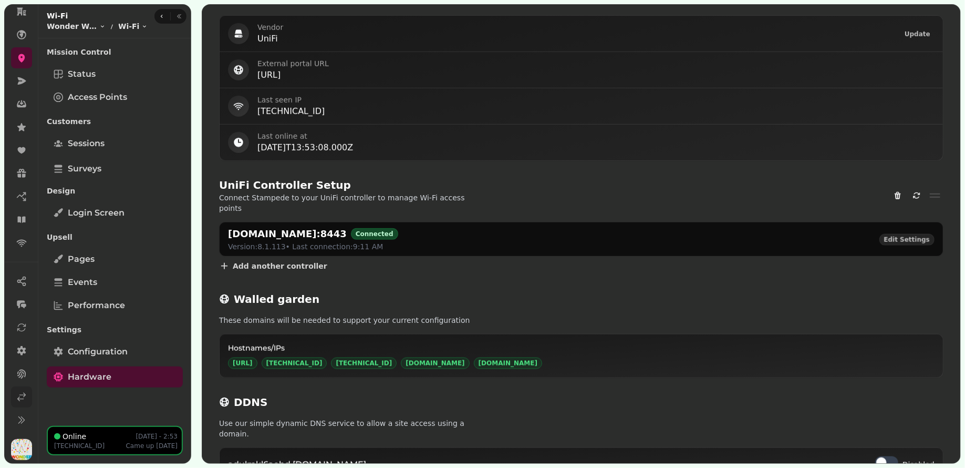
click at [25, 398] on icon at bounding box center [21, 396] width 11 height 11
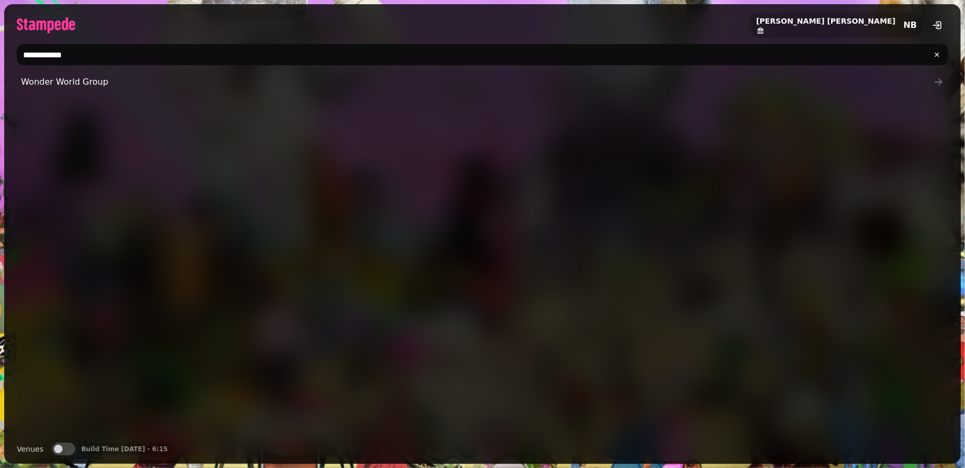
drag, startPoint x: 85, startPoint y: 58, endPoint x: 24, endPoint y: 56, distance: 60.4
click at [24, 56] on input "**********" at bounding box center [483, 54] width 932 height 21
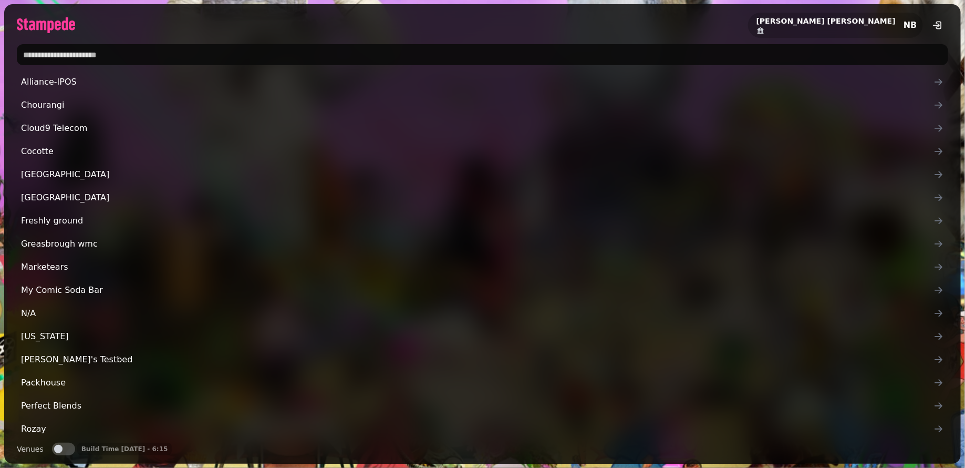
click at [103, 57] on input "text" at bounding box center [483, 54] width 932 height 21
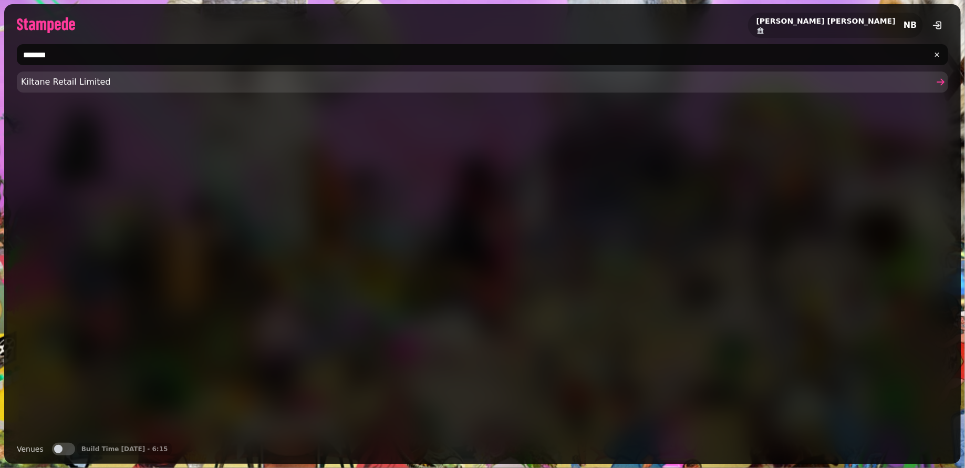
type input "*******"
click at [92, 72] on link "Kiltane Retail Limited" at bounding box center [483, 81] width 932 height 21
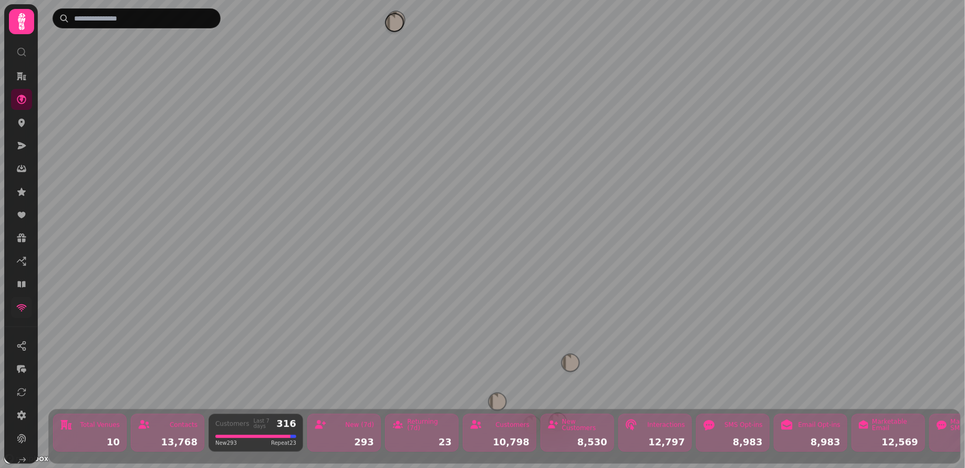
click at [23, 300] on link at bounding box center [21, 307] width 21 height 21
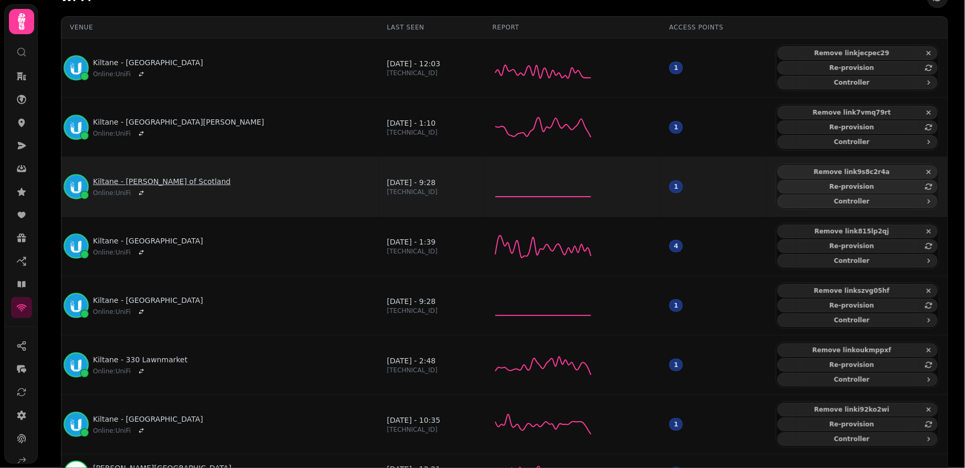
scroll to position [74, 0]
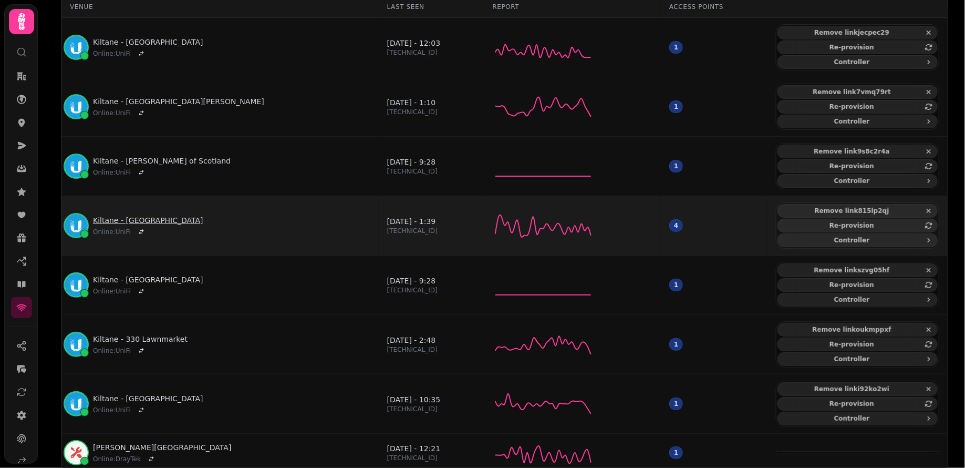
click at [140, 215] on link "Kiltane - London" at bounding box center [148, 220] width 110 height 11
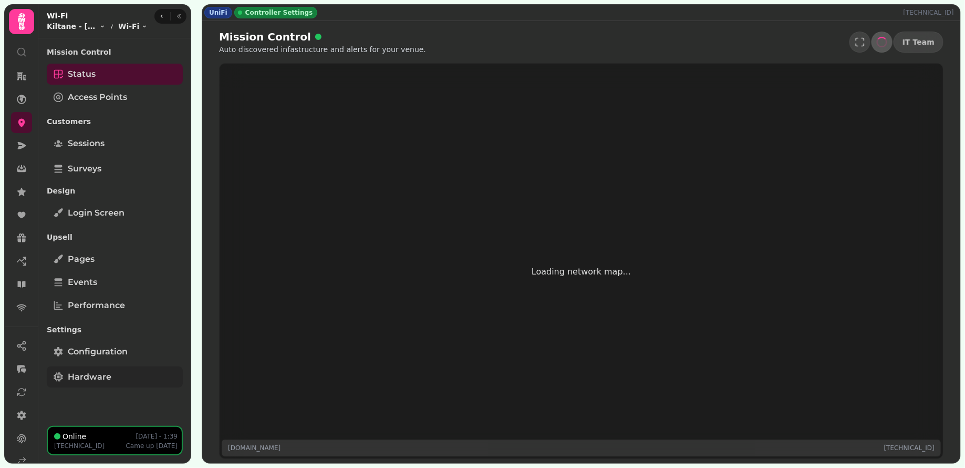
click at [111, 370] on link "Hardware" at bounding box center [115, 376] width 136 height 21
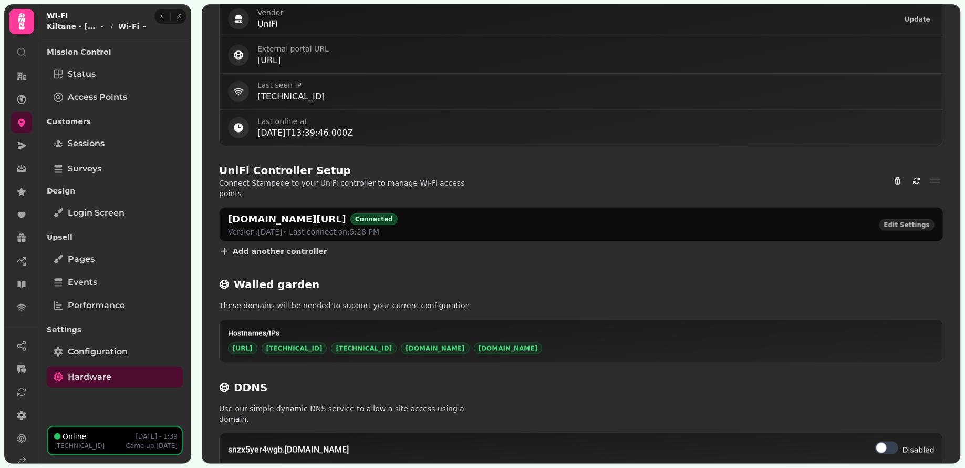
scroll to position [65, 0]
click at [13, 396] on link at bounding box center [21, 396] width 21 height 21
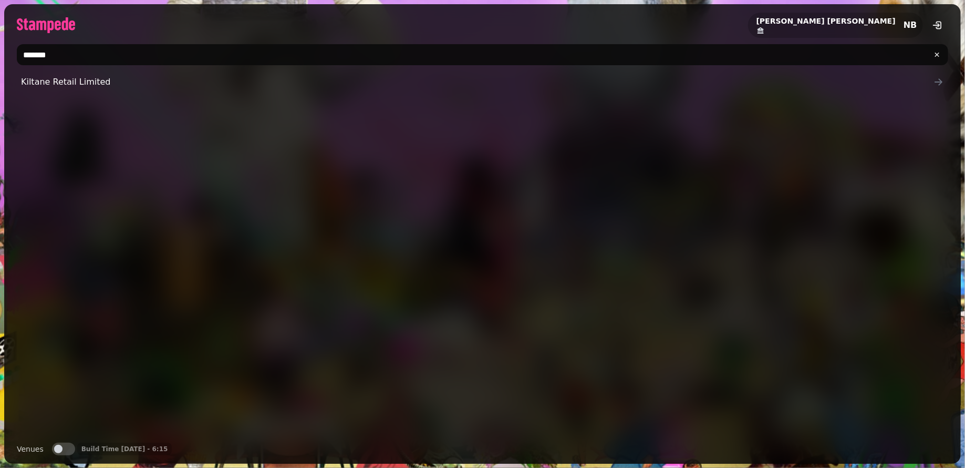
drag, startPoint x: 107, startPoint y: 51, endPoint x: 18, endPoint y: 49, distance: 89.3
click at [18, 49] on input "*******" at bounding box center [483, 54] width 932 height 21
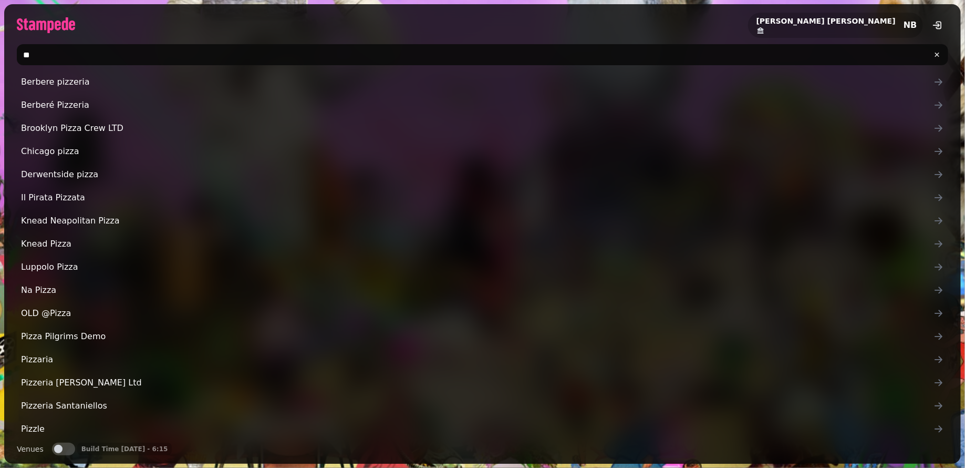
type input "*"
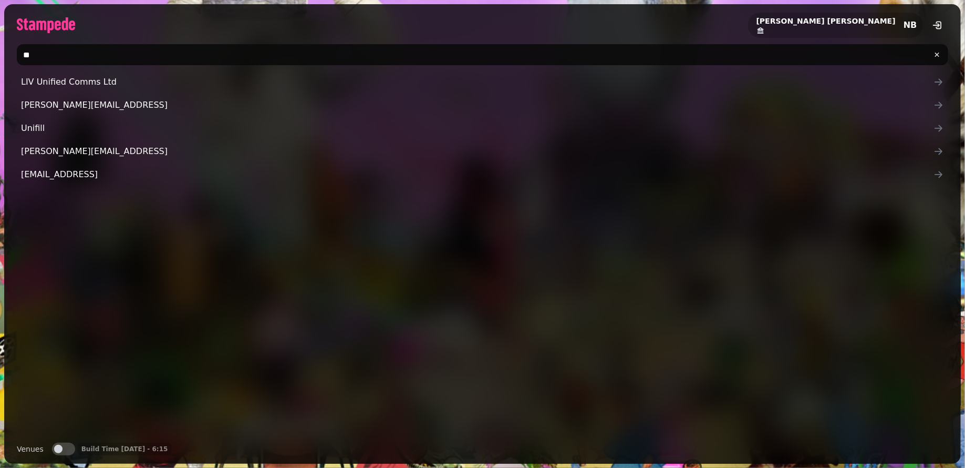
type input "*"
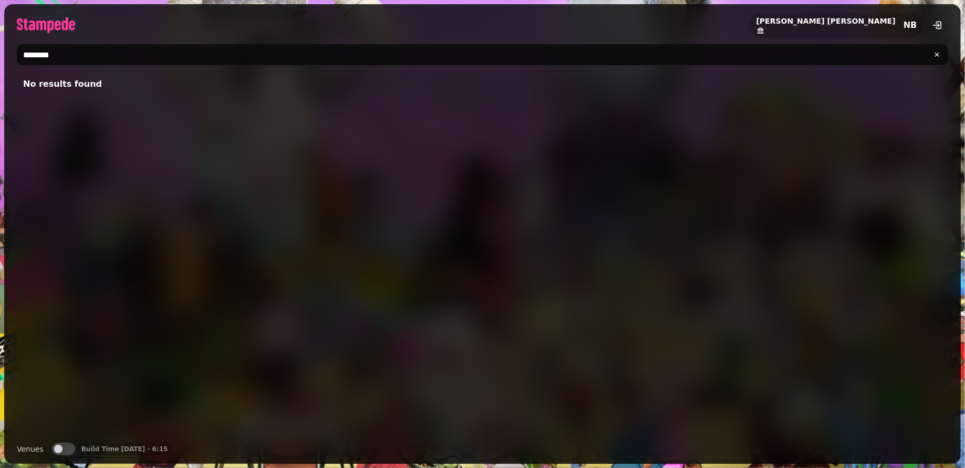
type input "********"
click at [55, 444] on button "Venues" at bounding box center [63, 448] width 23 height 13
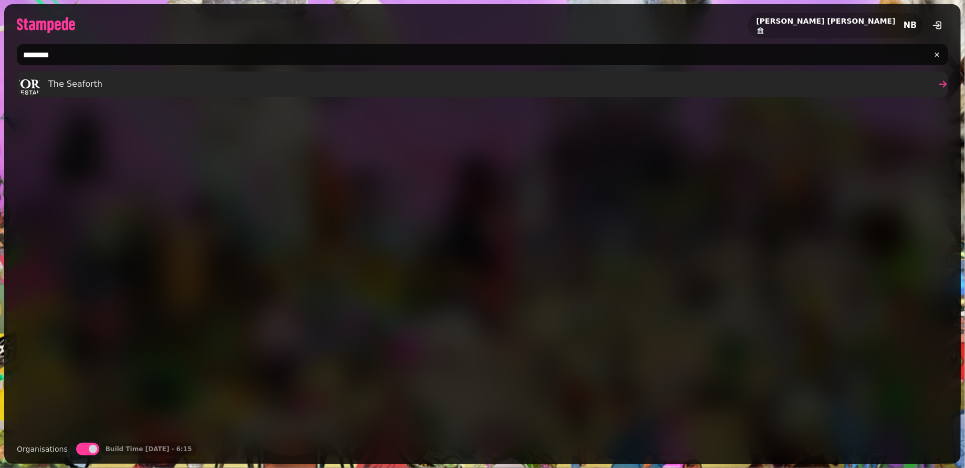
click at [121, 86] on link "The Seaforth" at bounding box center [483, 83] width 932 height 25
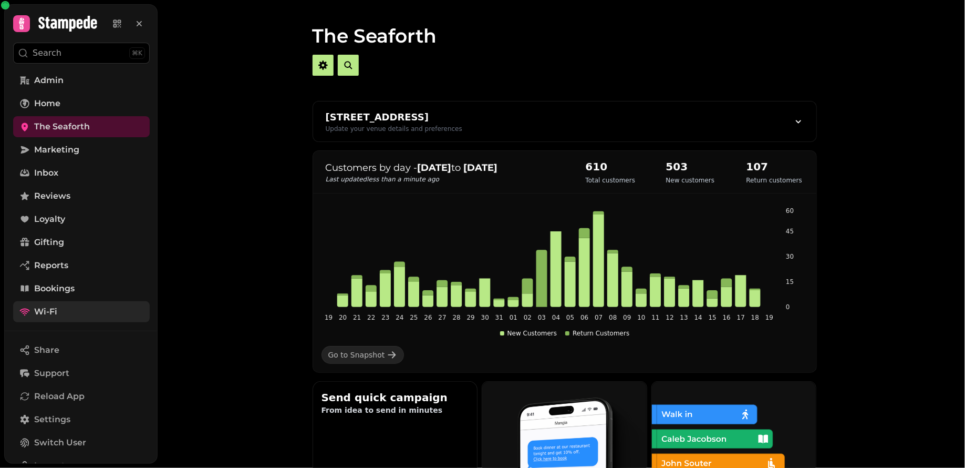
scroll to position [3, 0]
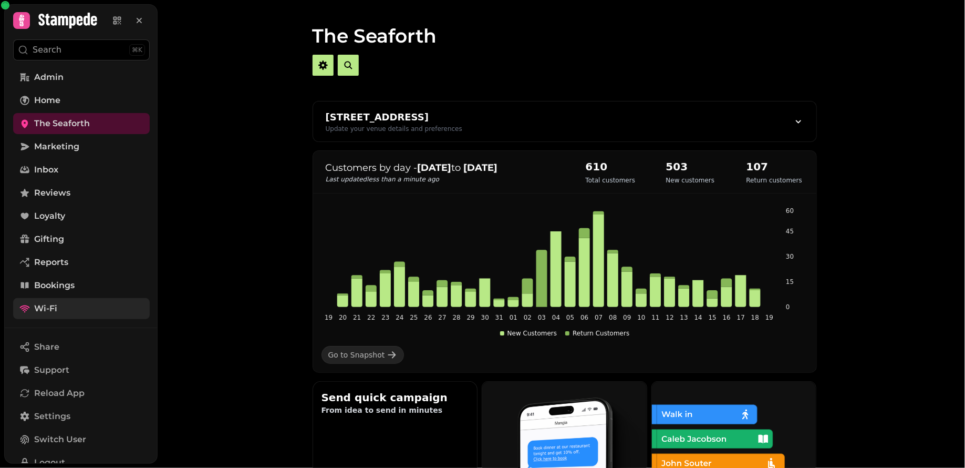
click at [51, 305] on span "Wi-Fi" at bounding box center [45, 308] width 23 height 13
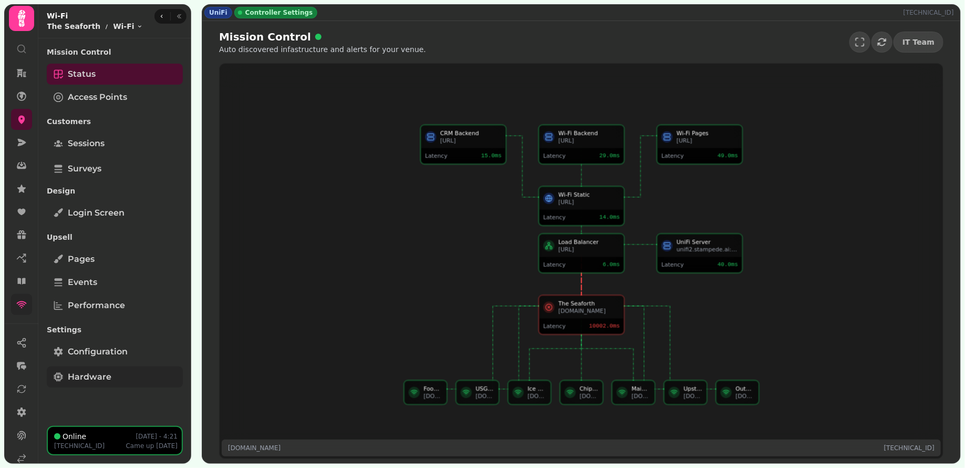
click at [81, 377] on span "Hardware" at bounding box center [90, 376] width 44 height 13
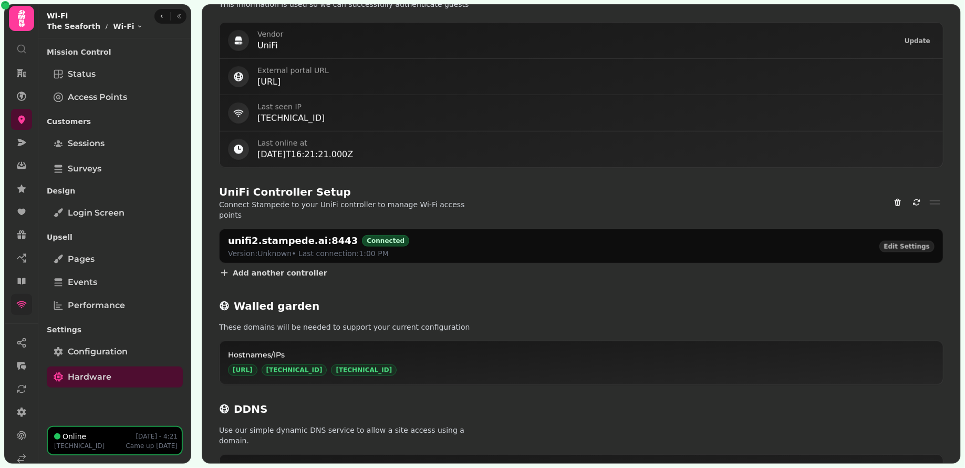
scroll to position [459, 0]
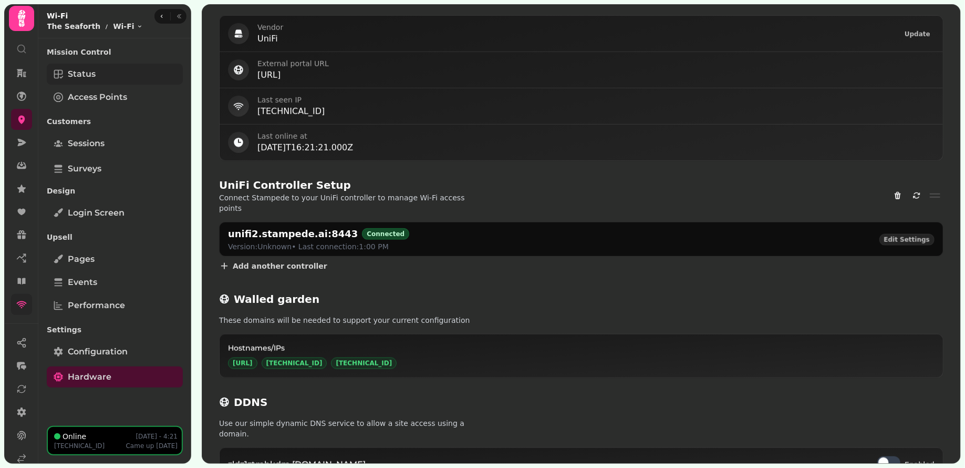
click at [111, 73] on link "Status" at bounding box center [115, 74] width 136 height 21
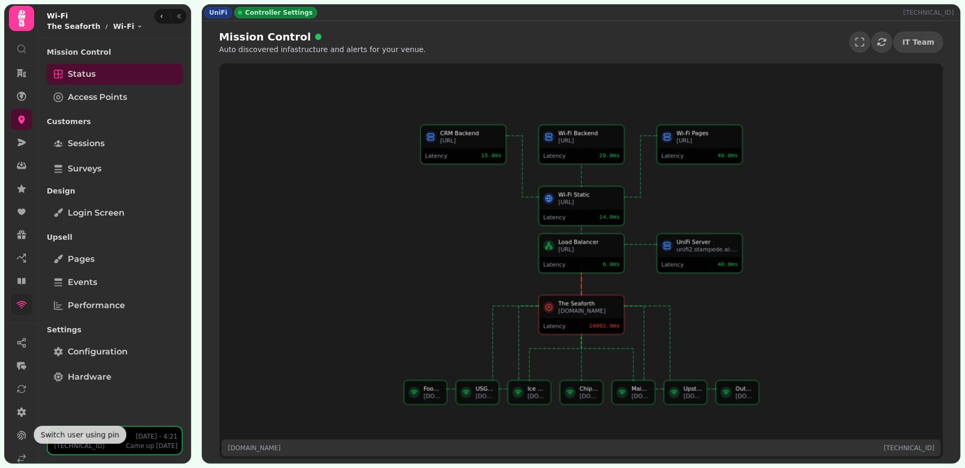
scroll to position [65, 0]
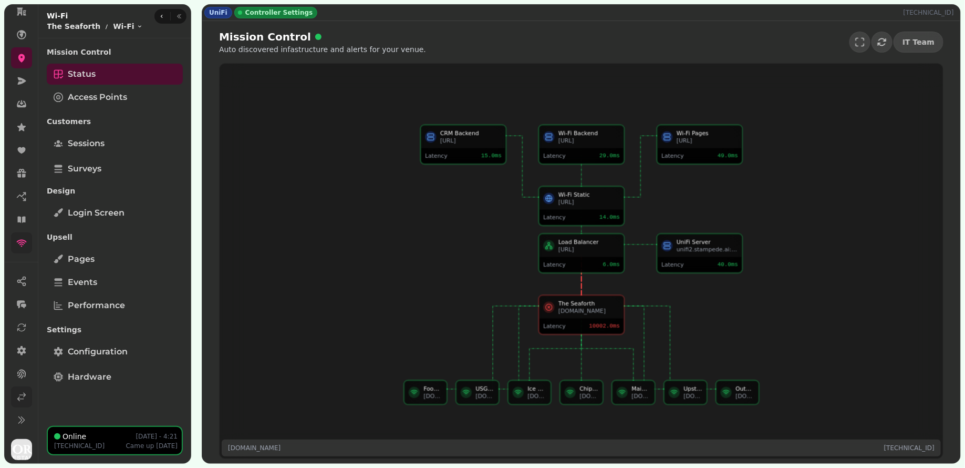
click at [19, 398] on icon at bounding box center [21, 396] width 11 height 11
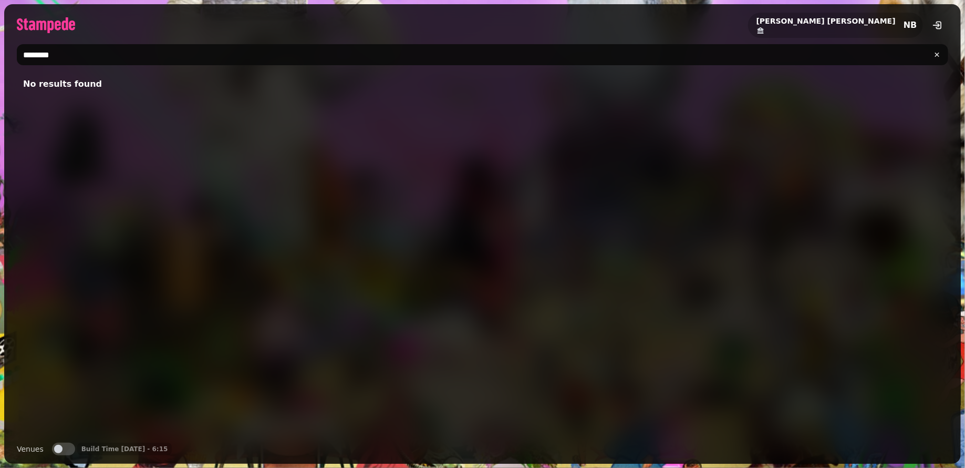
drag, startPoint x: 125, startPoint y: 59, endPoint x: 23, endPoint y: 50, distance: 102.3
click at [23, 50] on input "********" at bounding box center [483, 54] width 932 height 21
type input "******"
click at [64, 450] on button "Venues" at bounding box center [63, 448] width 23 height 13
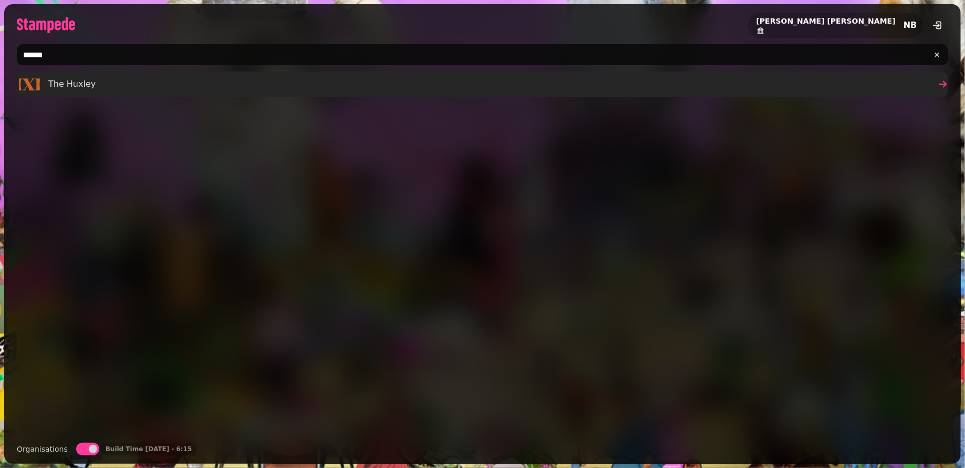
click at [52, 86] on span "The Huxley" at bounding box center [71, 84] width 47 height 13
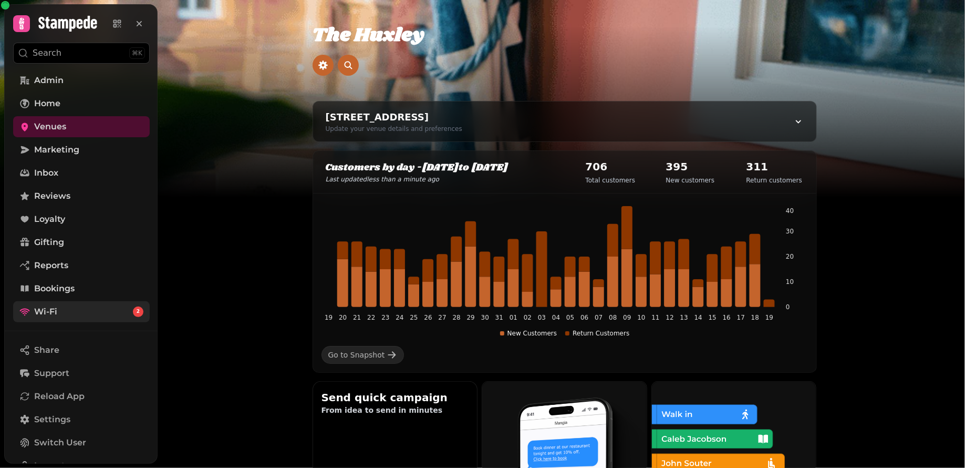
click at [89, 316] on link "Wi-Fi 2" at bounding box center [81, 311] width 137 height 21
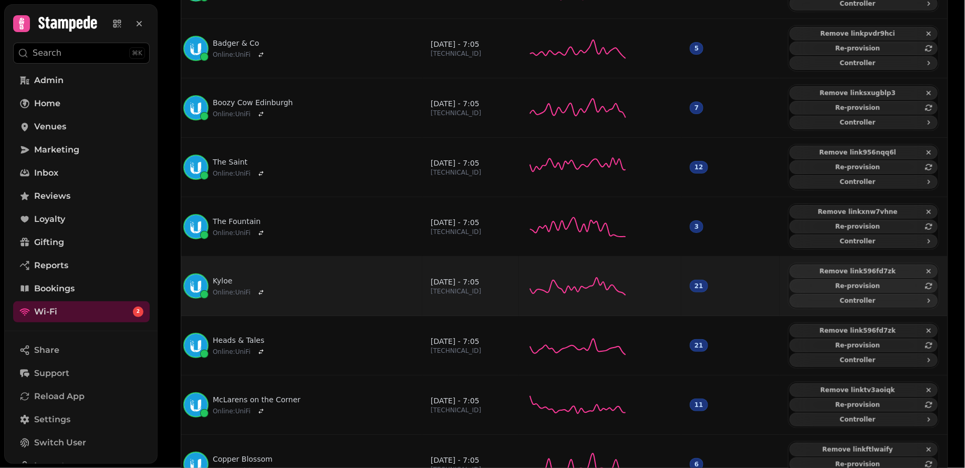
scroll to position [317, 0]
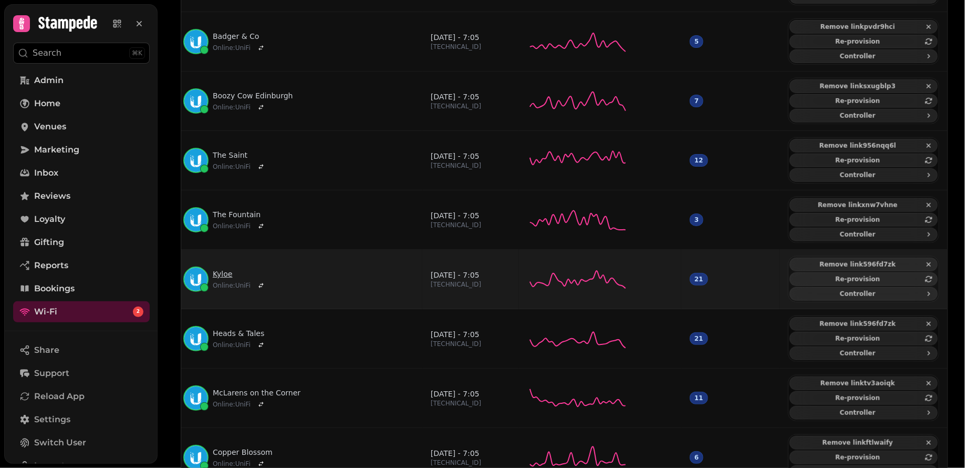
click at [226, 268] on link "Kyloe" at bounding box center [240, 273] width 55 height 11
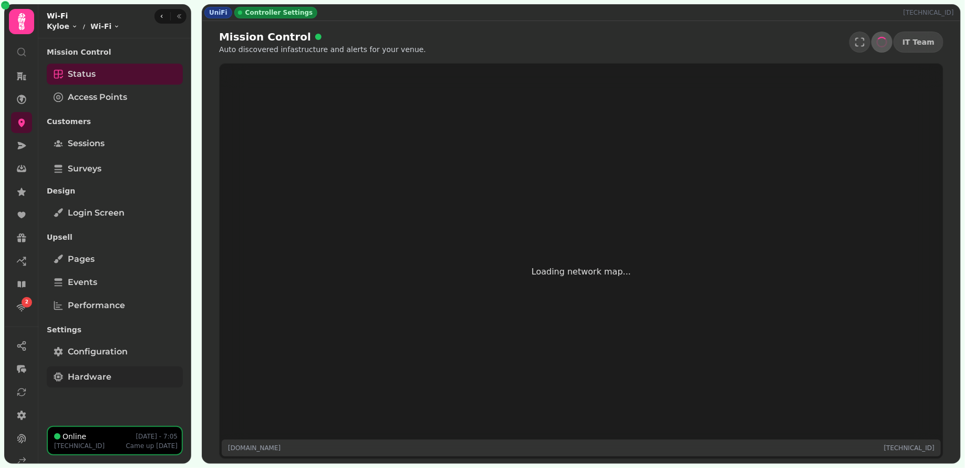
click at [117, 375] on link "Hardware" at bounding box center [115, 376] width 136 height 21
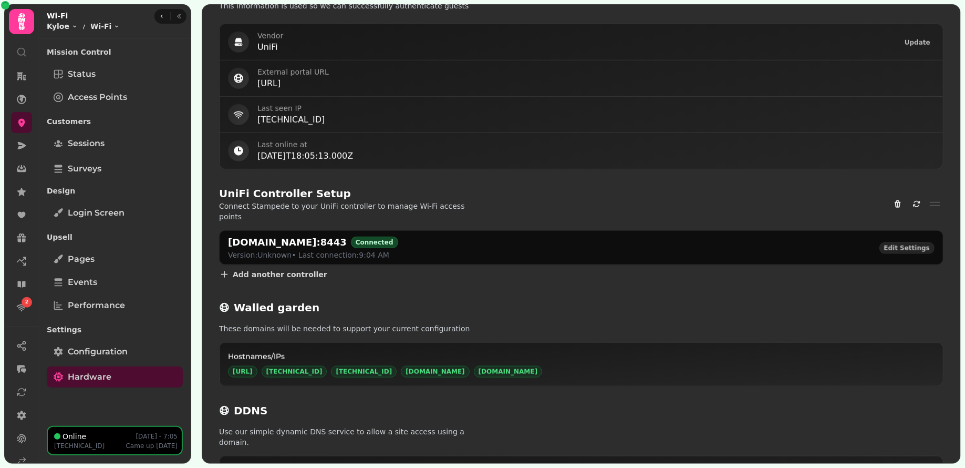
scroll to position [453, 0]
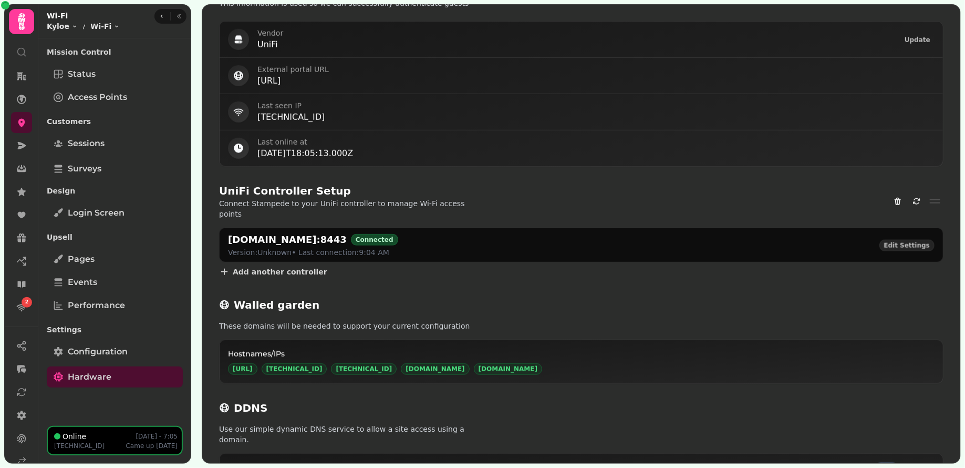
drag, startPoint x: 229, startPoint y: 228, endPoint x: 345, endPoint y: 224, distance: 116.2
click at [345, 232] on div "nroi.unificloud.co.uk:8443 Connected" at bounding box center [313, 239] width 170 height 15
copy h2 "nroi.unificloud.co.uk:8443"
click at [534, 190] on div "UniFi Controller Setup Connect Stampede to your UniFi controller to manage Wi-F…" at bounding box center [581, 201] width 725 height 36
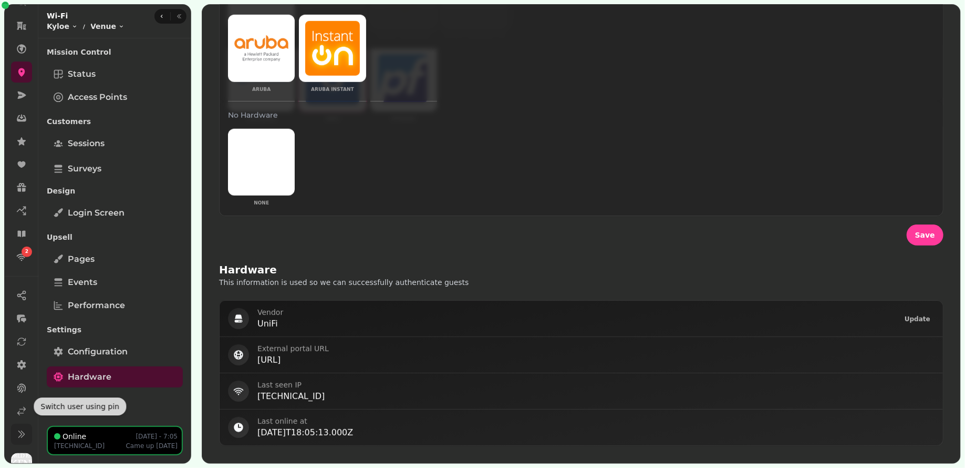
scroll to position [59, 0]
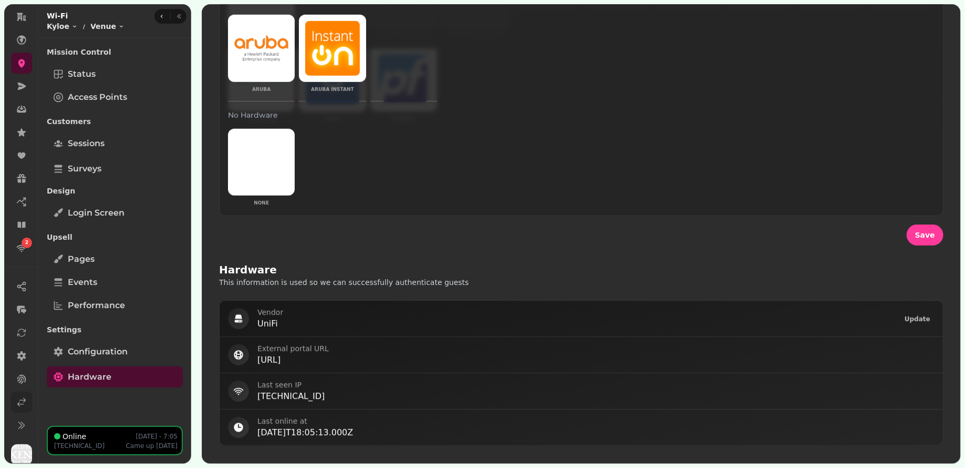
click at [26, 404] on icon at bounding box center [21, 402] width 11 height 11
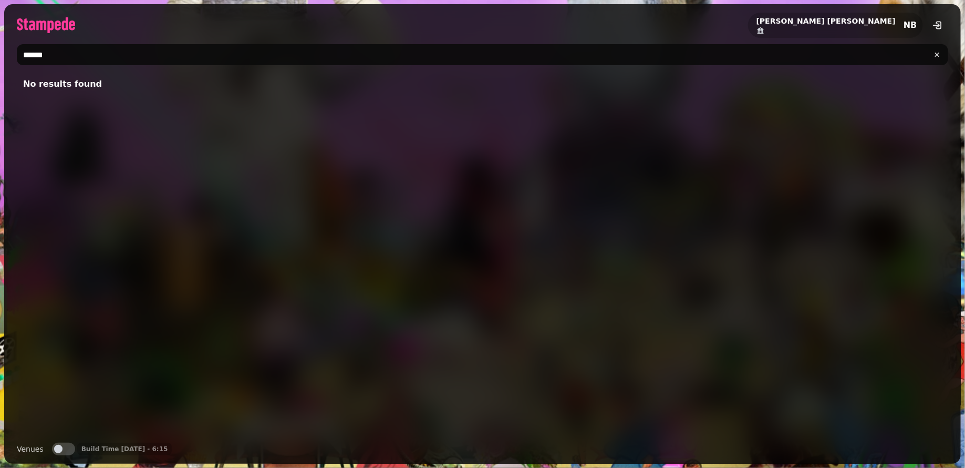
drag, startPoint x: 74, startPoint y: 58, endPoint x: 0, endPoint y: 57, distance: 74.1
click at [0, 56] on div "Nicky Brownlie NB ****** No results found Venues Venues Build Time 18 Aug, 25 -…" at bounding box center [482, 234] width 965 height 468
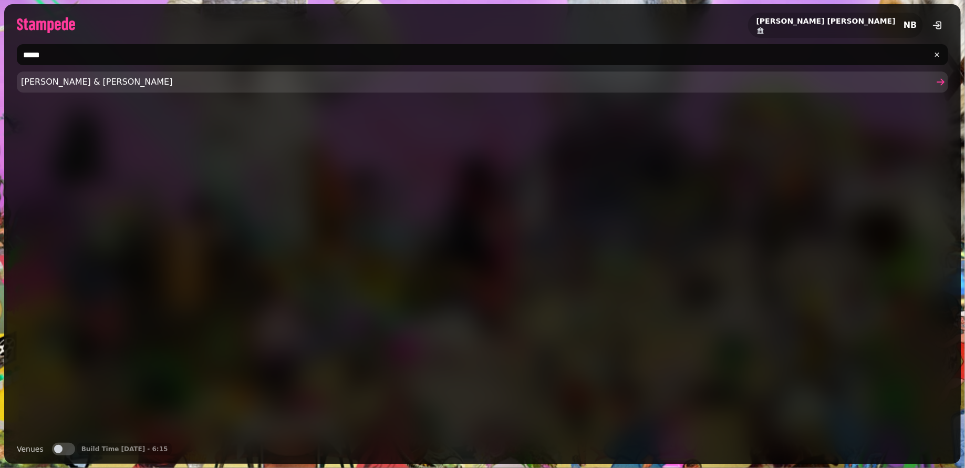
type input "****"
click at [91, 84] on span "Rusk & Rusk" at bounding box center [477, 82] width 913 height 13
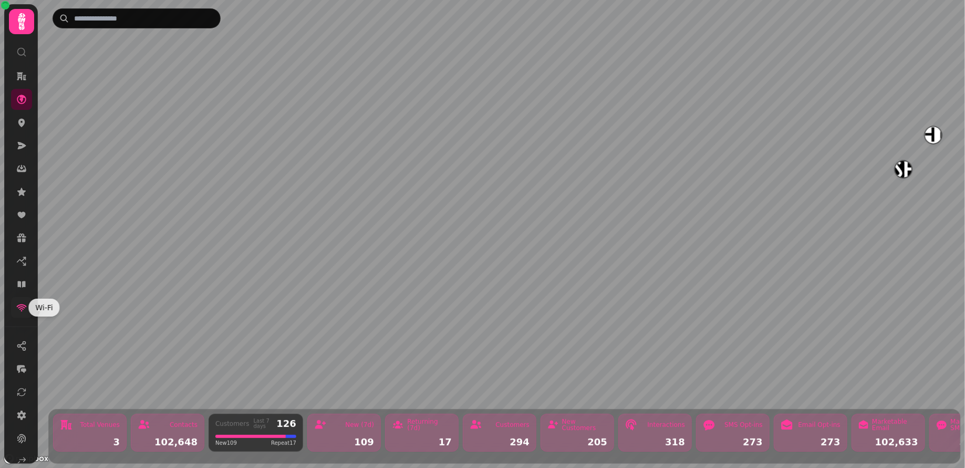
click at [21, 312] on icon at bounding box center [21, 307] width 11 height 11
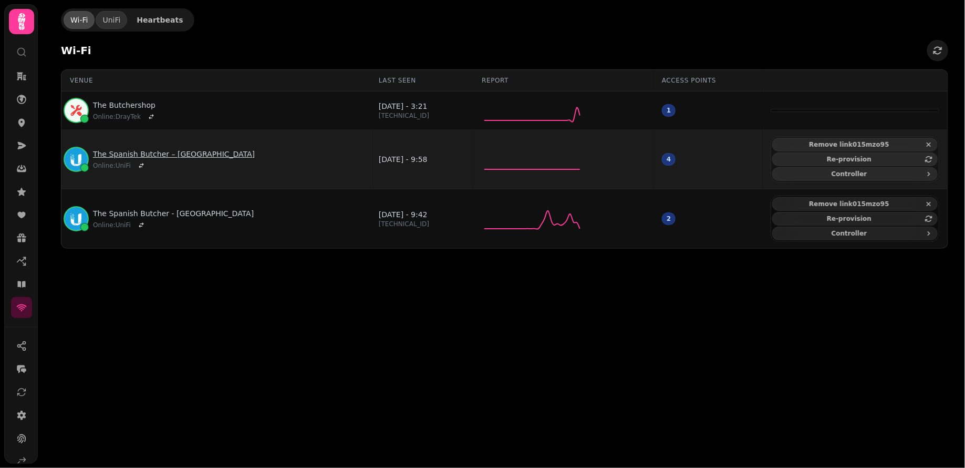
click at [133, 150] on link "The Spanish Butcher – Glasgow" at bounding box center [174, 154] width 162 height 11
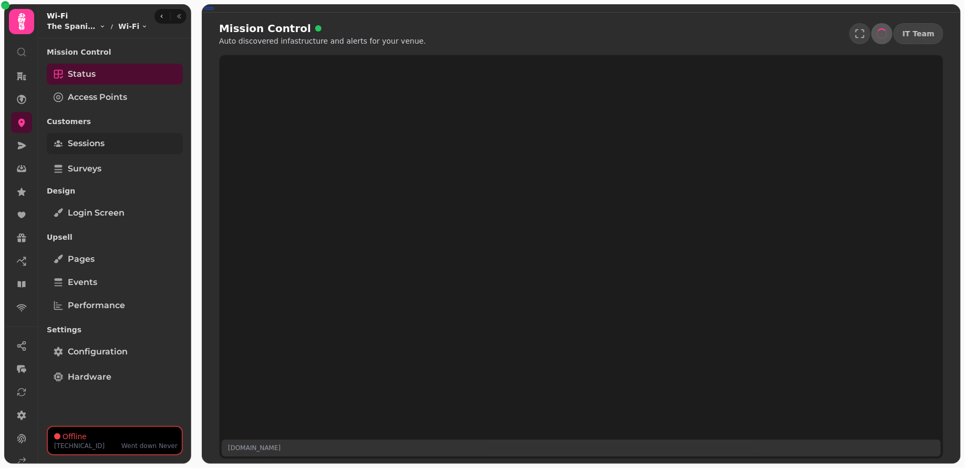
click at [104, 138] on span "Sessions" at bounding box center [86, 143] width 37 height 13
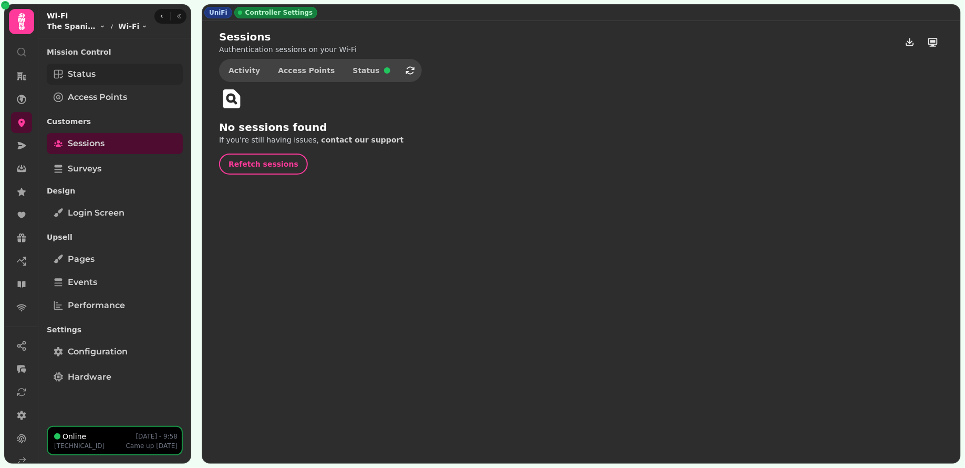
click at [118, 79] on link "Status" at bounding box center [115, 74] width 136 height 21
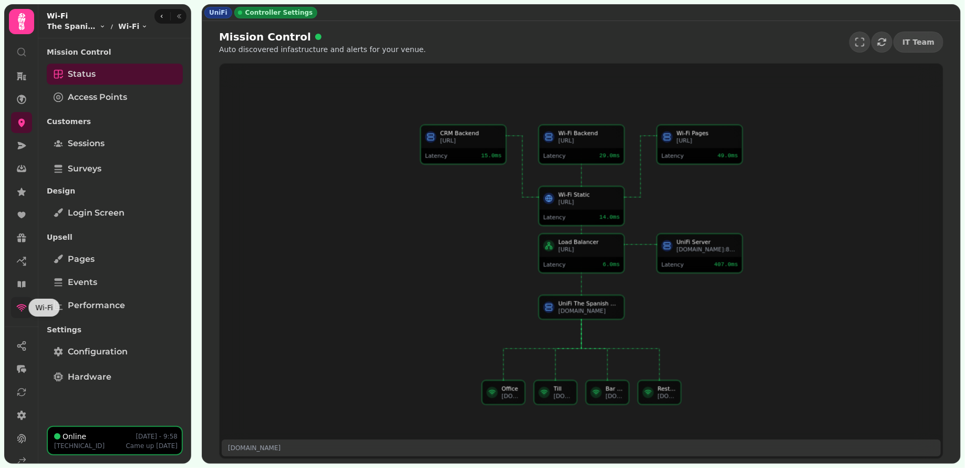
click at [23, 304] on icon at bounding box center [22, 307] width 10 height 7
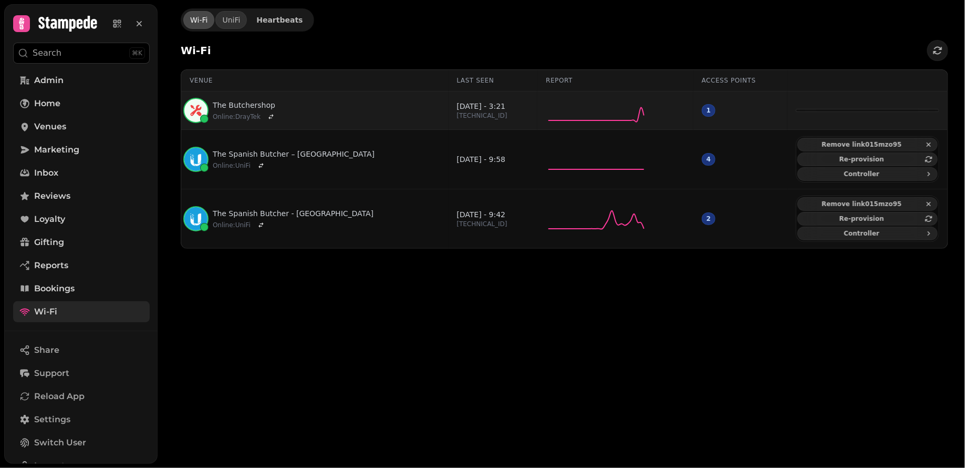
click at [243, 98] on div "The Butchershop Online : DrayTek" at bounding box center [234, 110] width 88 height 25
click at [241, 102] on link "The Butchershop" at bounding box center [245, 105] width 65 height 11
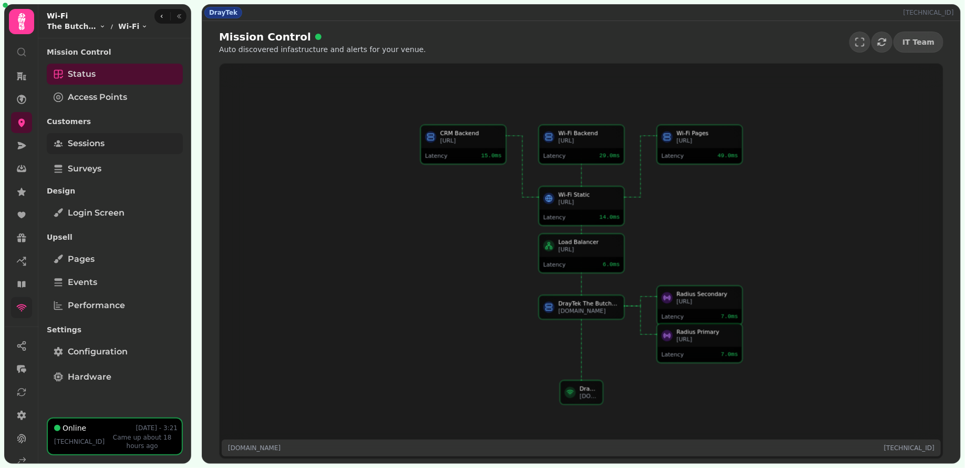
click at [102, 146] on span "Sessions" at bounding box center [86, 143] width 37 height 13
select select "**"
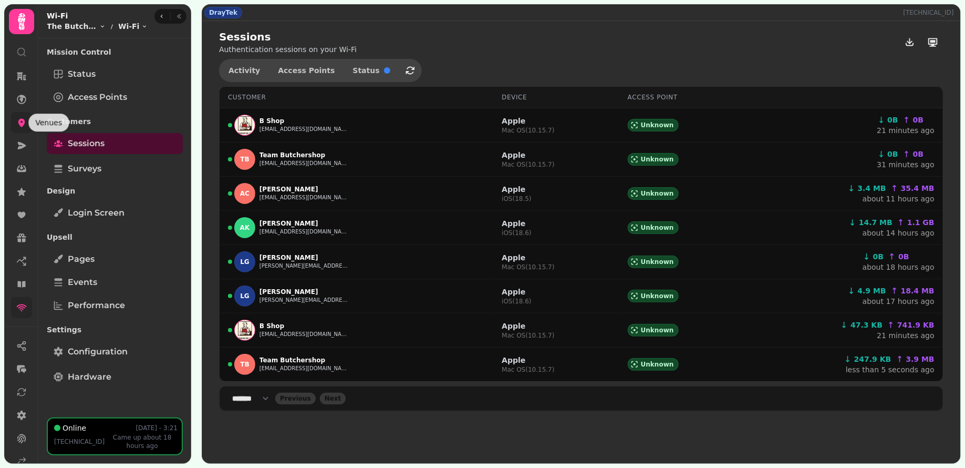
click at [22, 118] on icon at bounding box center [21, 122] width 11 height 11
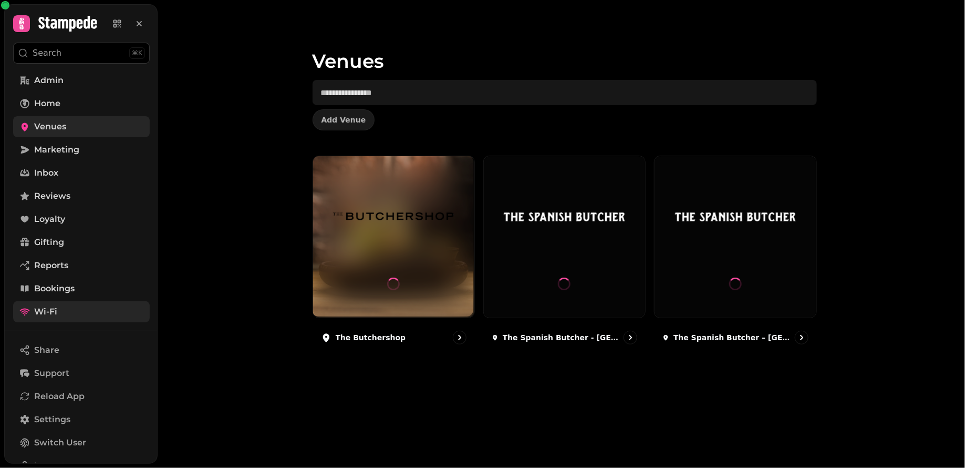
click at [59, 310] on link "Wi-Fi" at bounding box center [81, 311] width 137 height 21
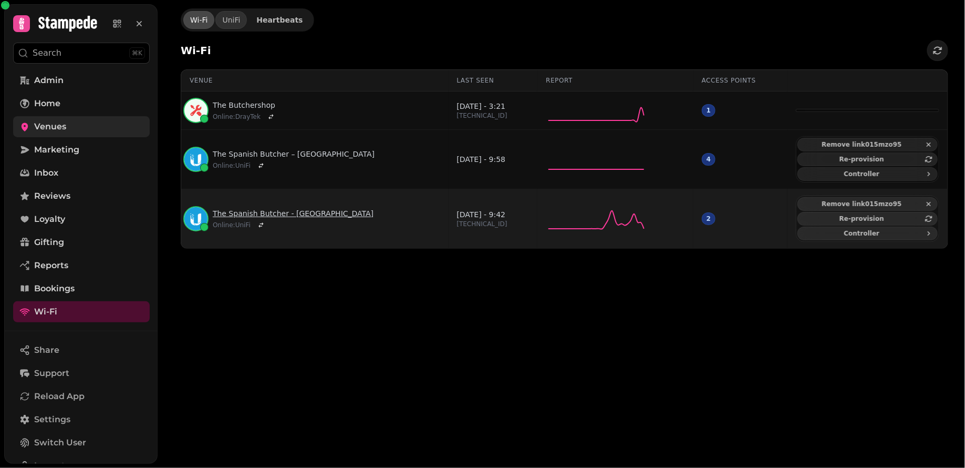
click at [264, 209] on link "The Spanish Butcher - Edinburgh" at bounding box center [293, 213] width 161 height 11
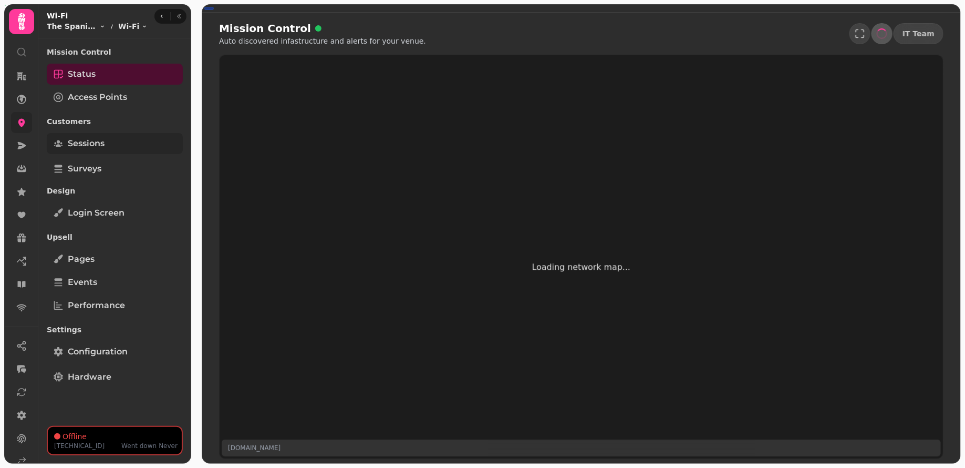
click at [94, 136] on link "Sessions" at bounding box center [115, 143] width 136 height 21
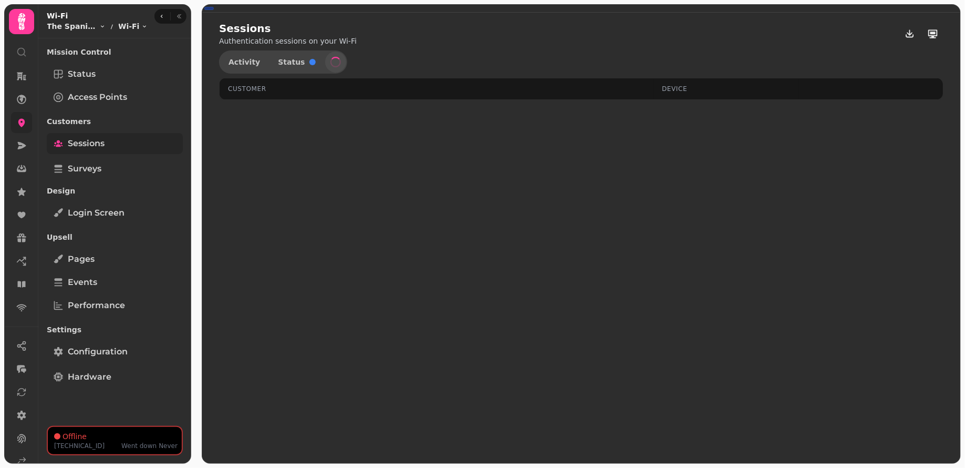
select select "**"
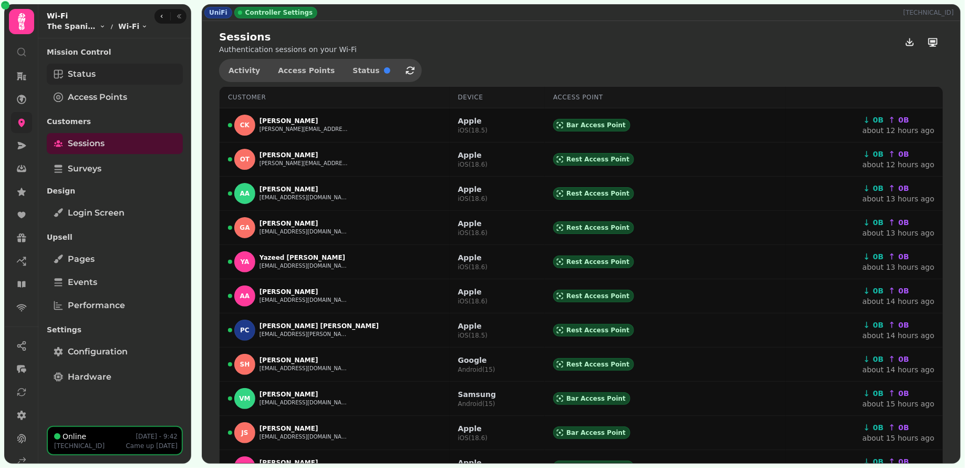
click at [111, 70] on link "Status" at bounding box center [115, 74] width 136 height 21
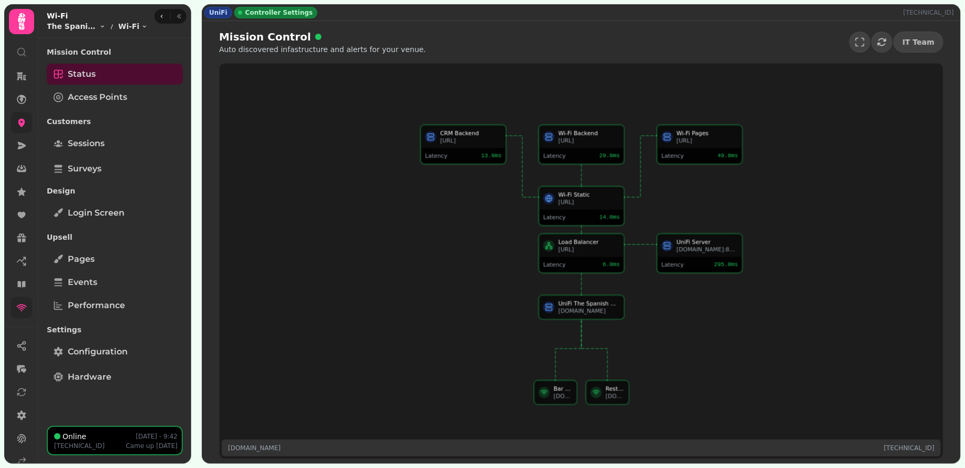
click at [22, 314] on link at bounding box center [21, 307] width 21 height 21
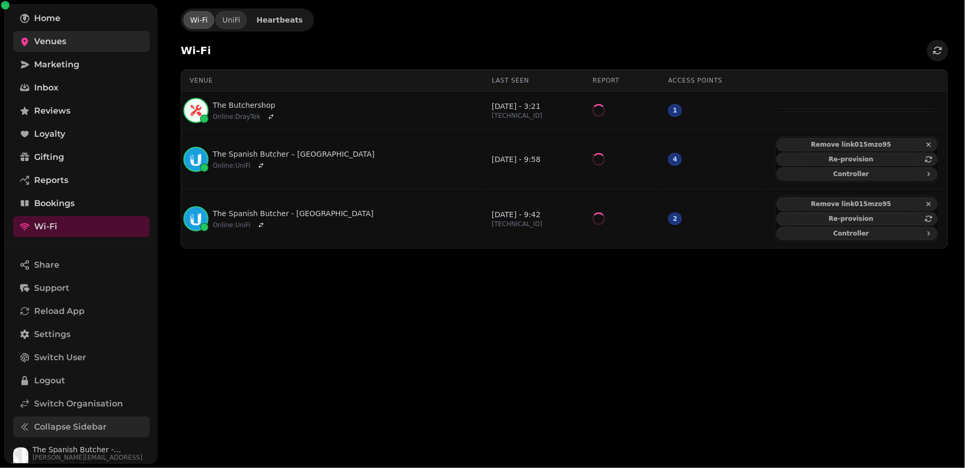
scroll to position [87, 0]
click at [67, 402] on span "Switch Organisation" at bounding box center [78, 402] width 89 height 13
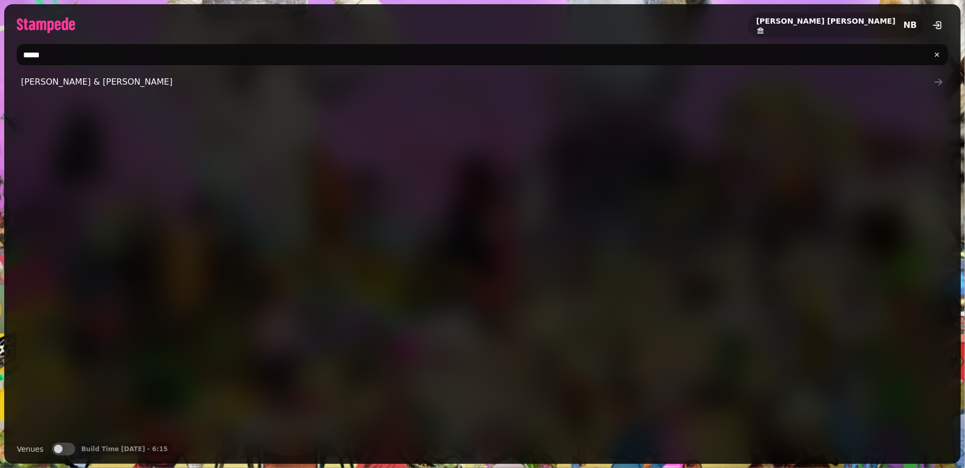
drag, startPoint x: 87, startPoint y: 56, endPoint x: 12, endPoint y: 56, distance: 74.6
click at [12, 56] on div "****" at bounding box center [482, 54] width 957 height 29
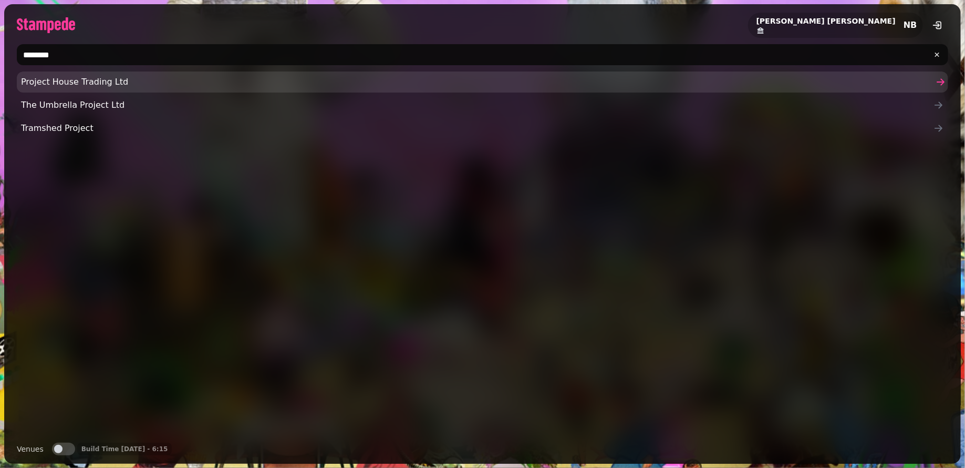
type input "*******"
click at [68, 88] on link "Project House Trading Ltd" at bounding box center [483, 81] width 932 height 21
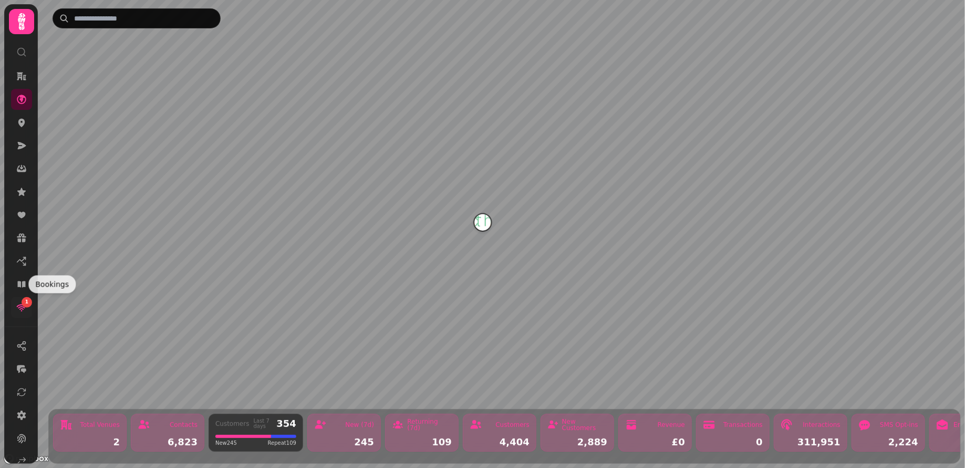
click at [23, 301] on div "1" at bounding box center [27, 302] width 11 height 11
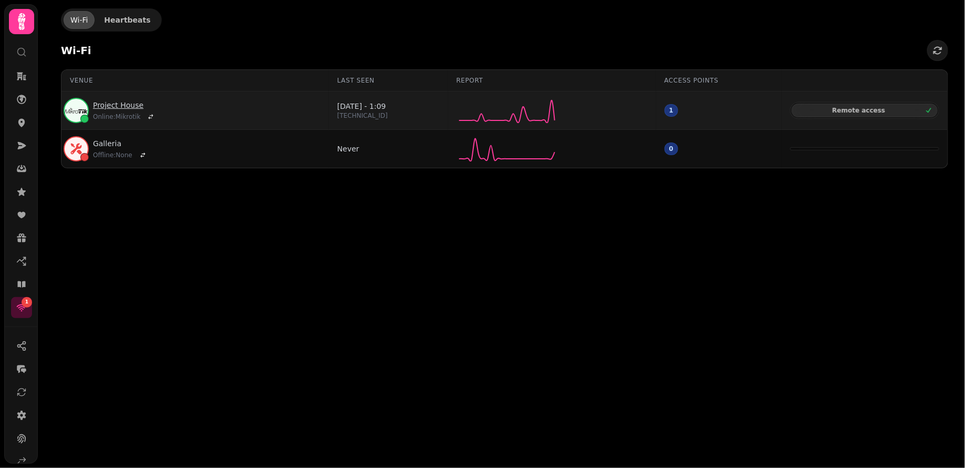
click at [105, 102] on link "Project House" at bounding box center [125, 105] width 64 height 11
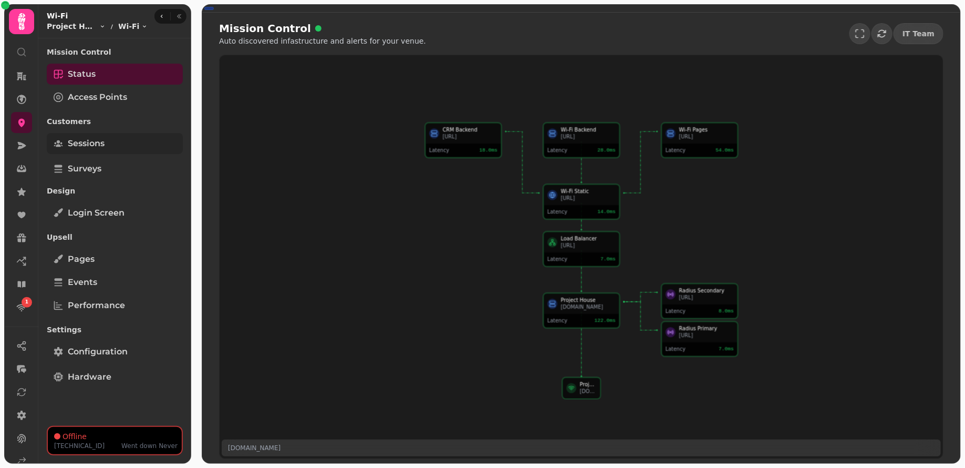
click at [107, 140] on link "Sessions" at bounding box center [115, 143] width 136 height 21
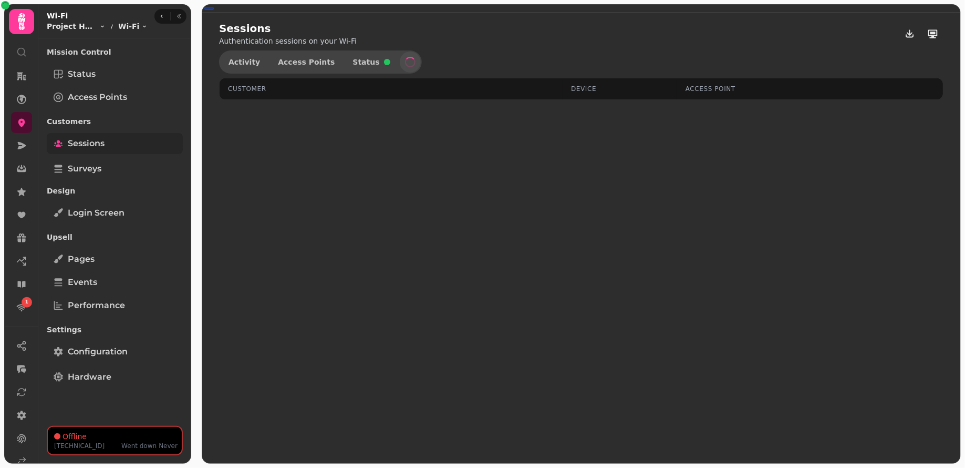
select select "**"
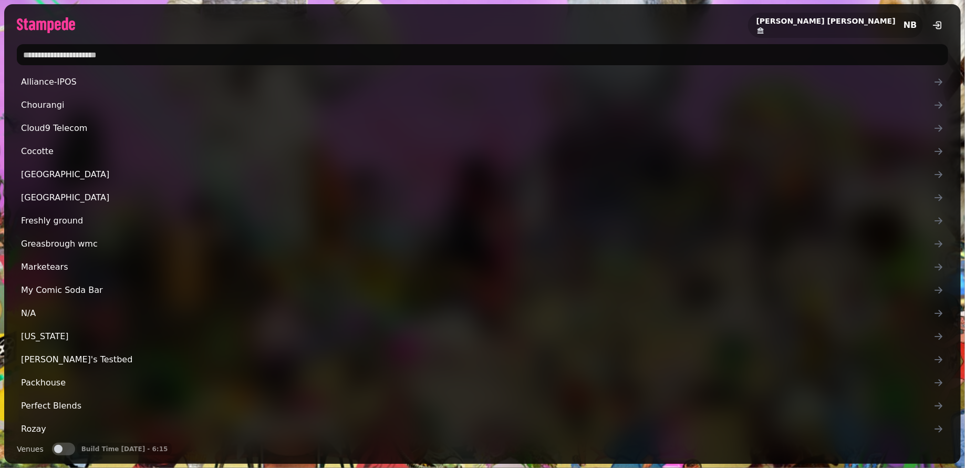
click at [125, 50] on input "text" at bounding box center [483, 54] width 932 height 21
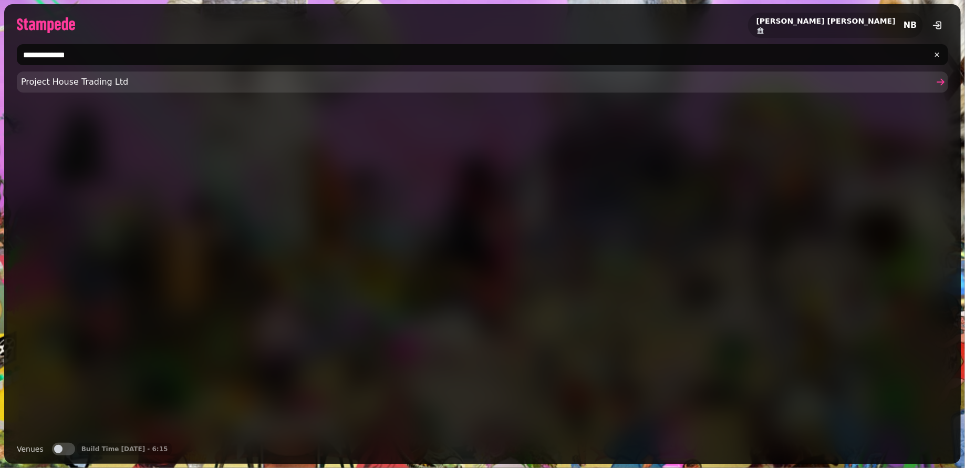
type input "**********"
click at [141, 77] on span "Project House Trading Ltd" at bounding box center [477, 82] width 913 height 13
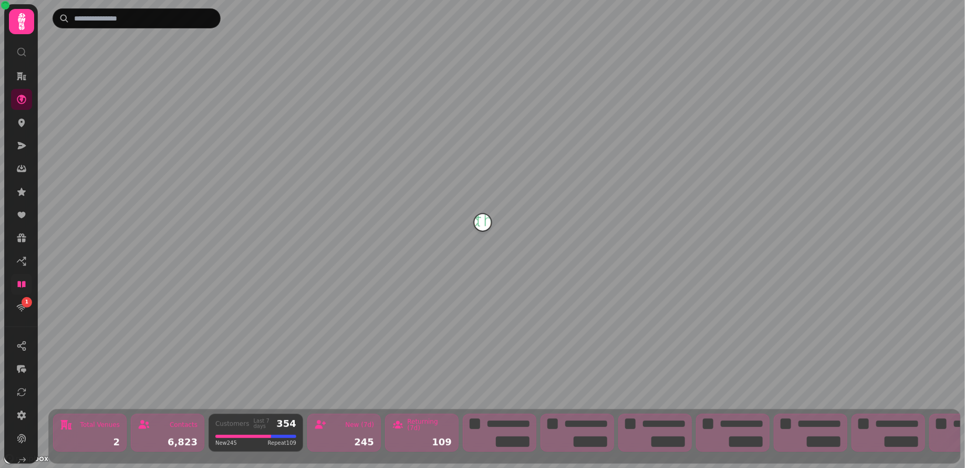
click at [28, 288] on link at bounding box center [21, 284] width 21 height 21
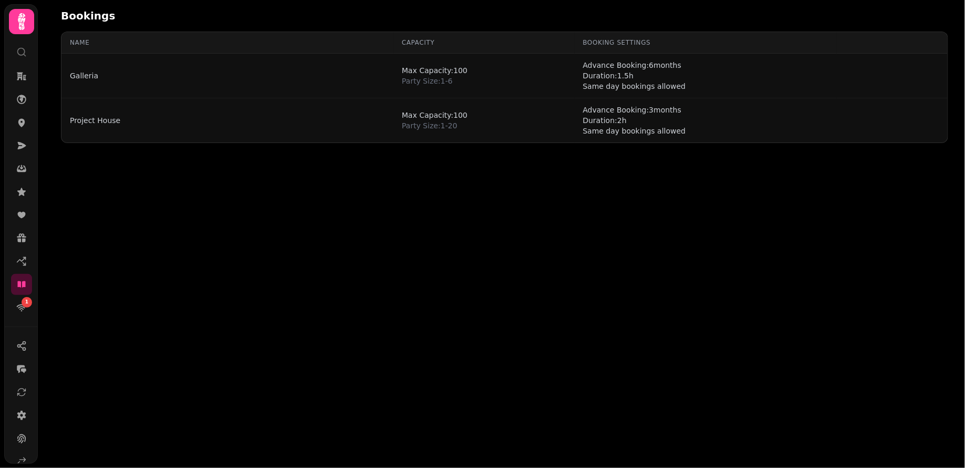
click at [29, 51] on div at bounding box center [21, 47] width 19 height 27
click at [27, 51] on div at bounding box center [21, 47] width 19 height 27
click at [24, 52] on circle at bounding box center [21, 51] width 7 height 7
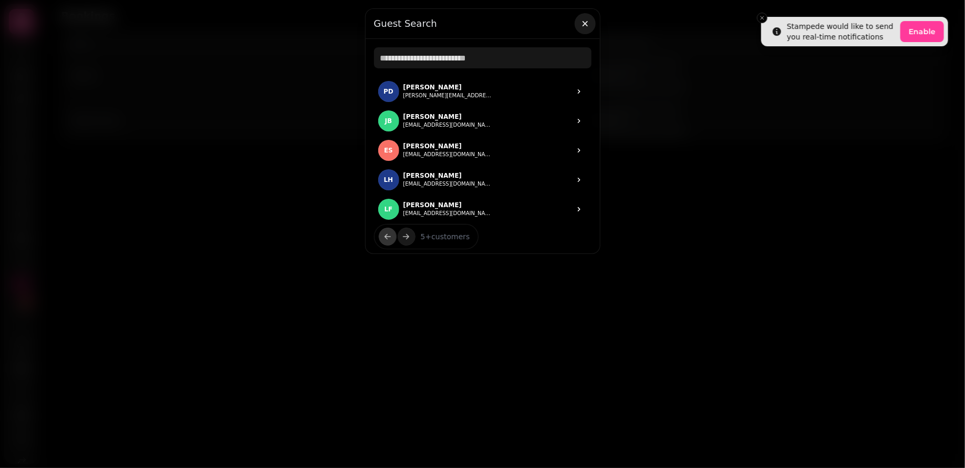
click at [581, 20] on icon "button" at bounding box center [585, 23] width 11 height 11
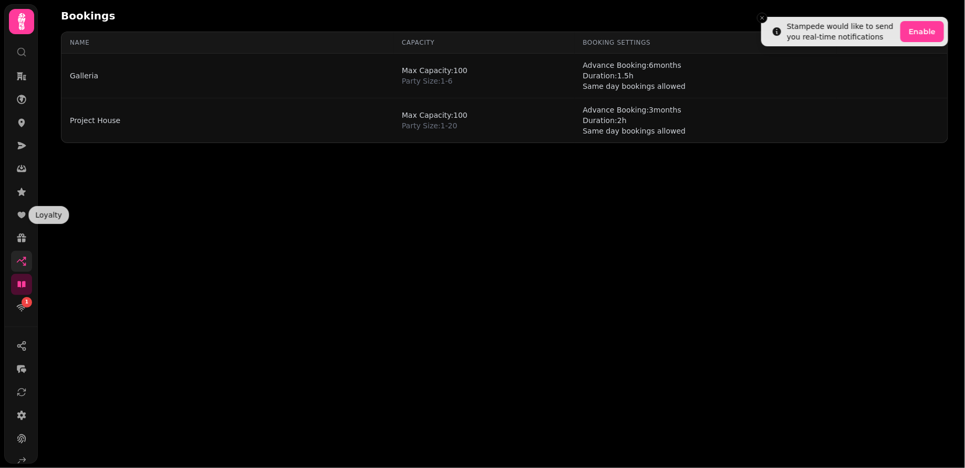
scroll to position [36, 0]
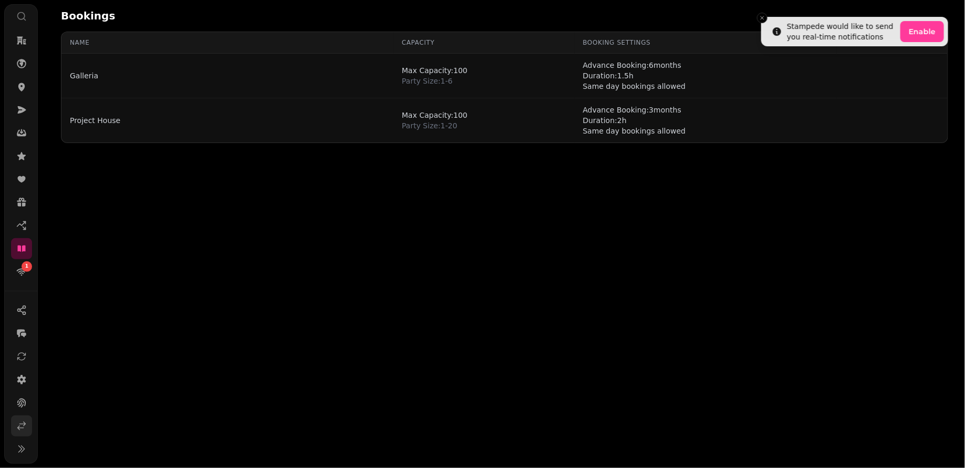
click at [20, 430] on link at bounding box center [21, 425] width 21 height 21
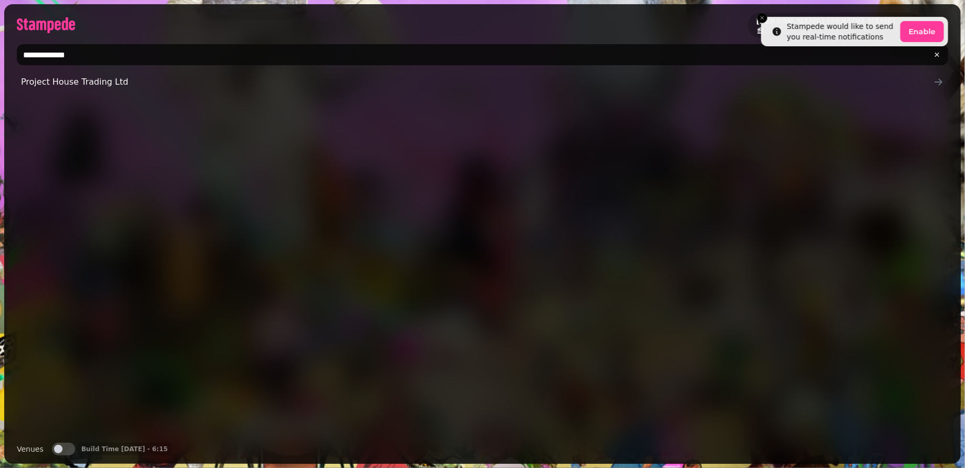
drag, startPoint x: 115, startPoint y: 60, endPoint x: 7, endPoint y: 45, distance: 108.7
click at [7, 45] on div "**********" at bounding box center [482, 54] width 957 height 29
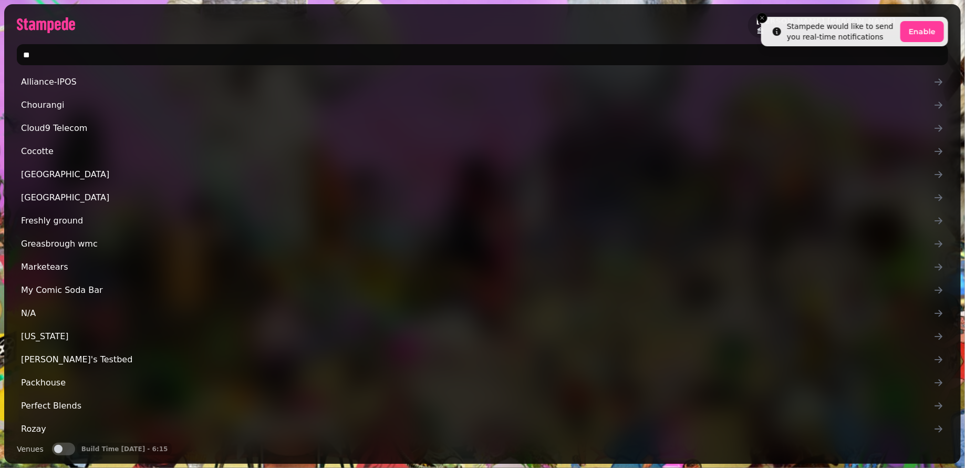
type input "*"
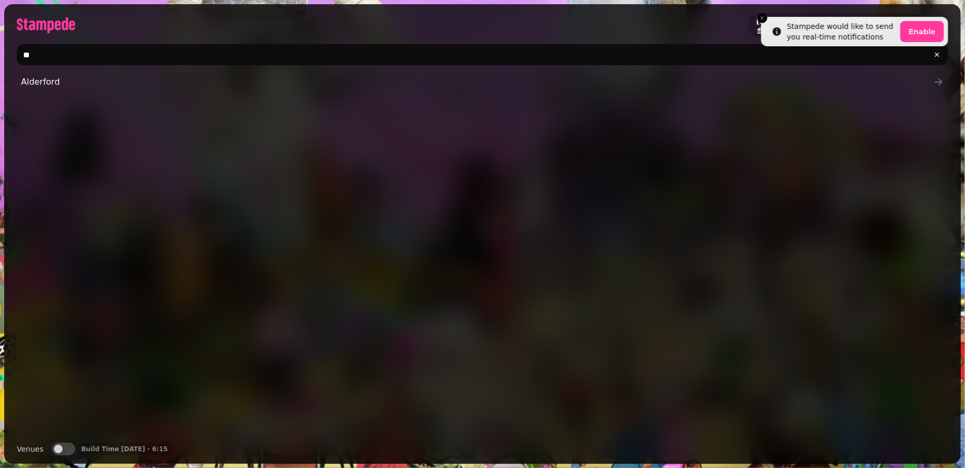
type input "*"
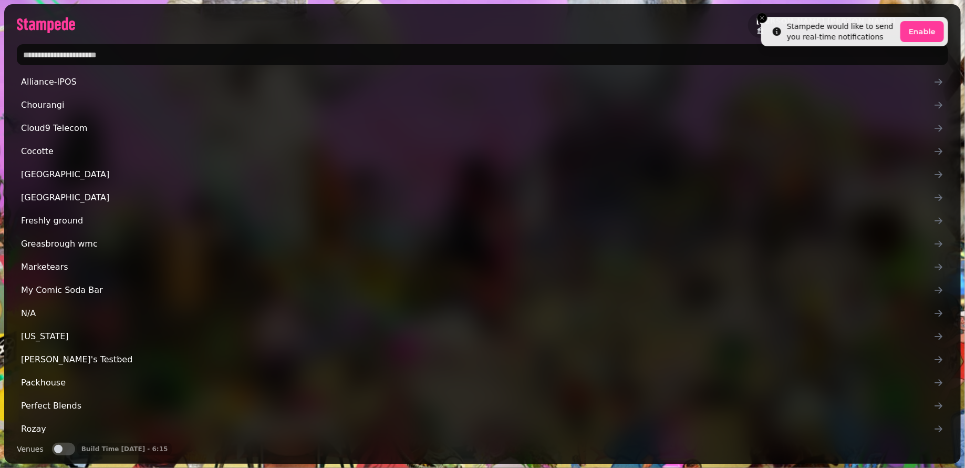
click at [299, 51] on input "text" at bounding box center [483, 54] width 932 height 21
click at [183, 57] on input "text" at bounding box center [483, 54] width 932 height 21
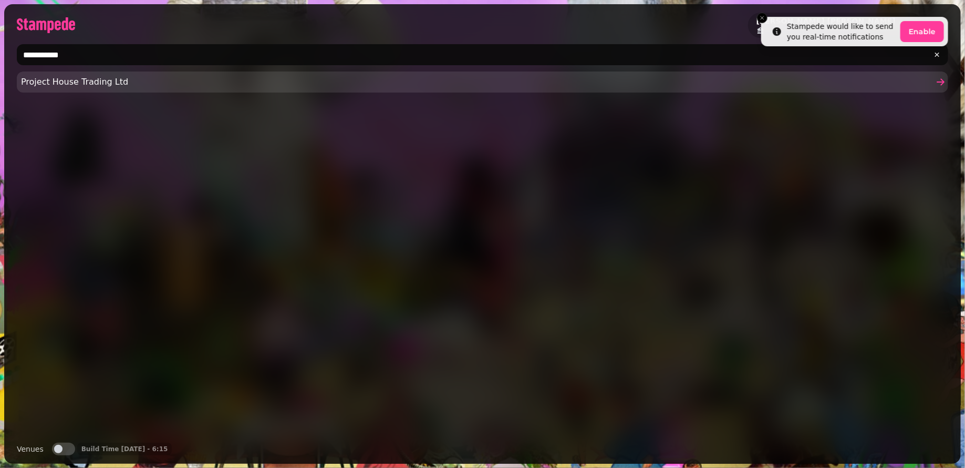
type input "**********"
click at [129, 85] on span "Project House Trading Ltd" at bounding box center [477, 82] width 913 height 13
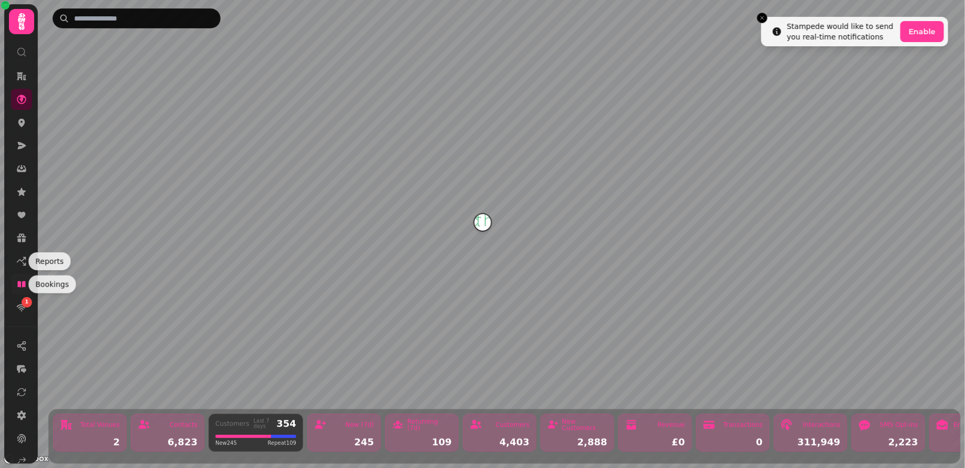
click at [23, 280] on icon at bounding box center [21, 284] width 11 height 11
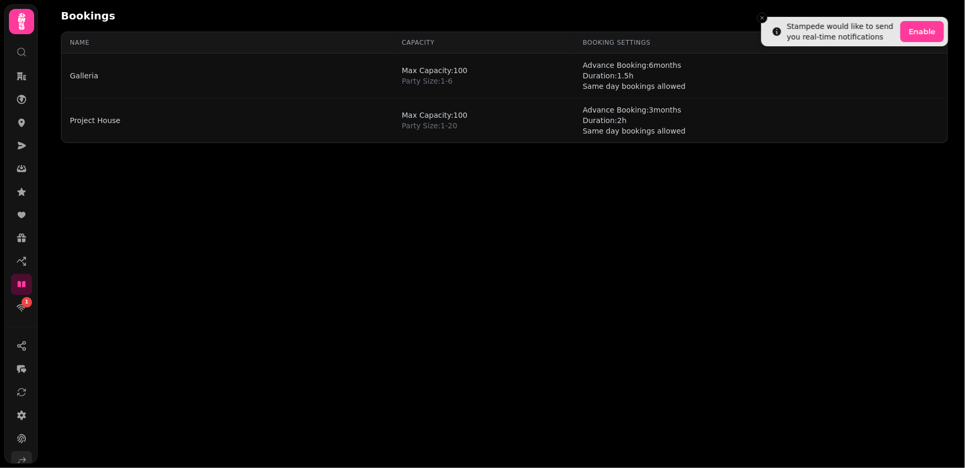
click at [15, 454] on link at bounding box center [21, 461] width 21 height 21
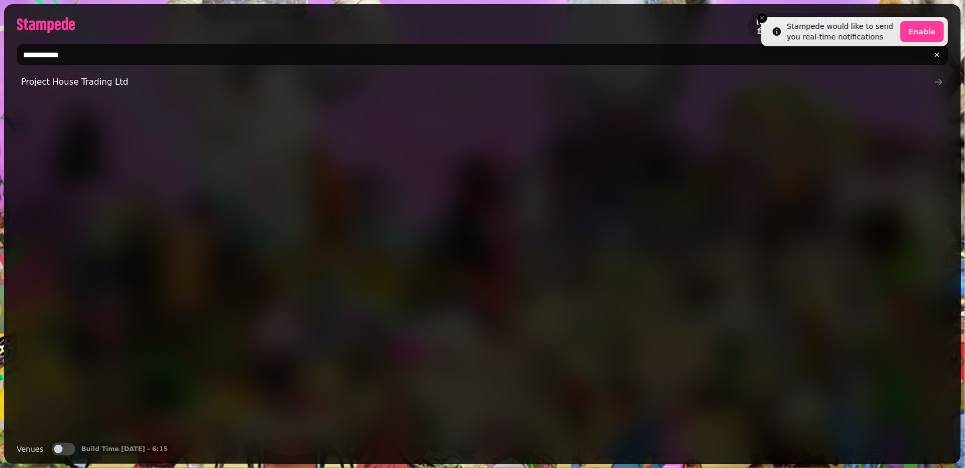
click at [48, 59] on input "**********" at bounding box center [483, 54] width 932 height 21
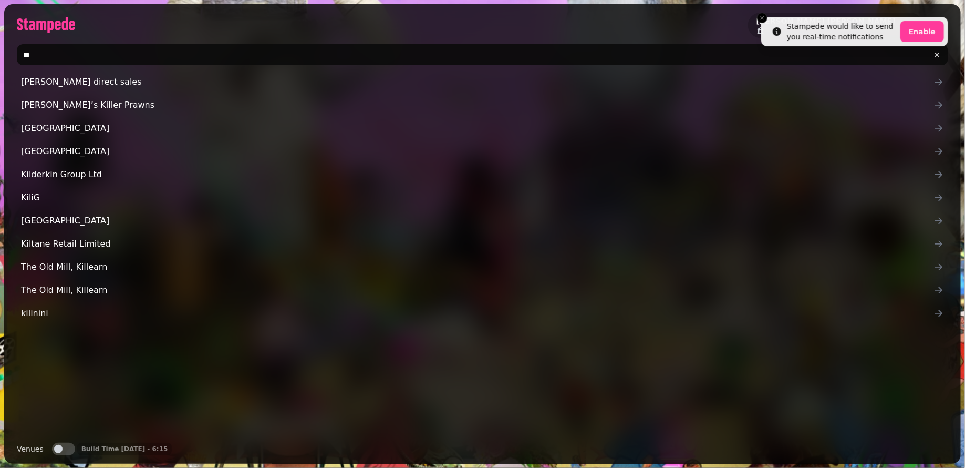
type input "*"
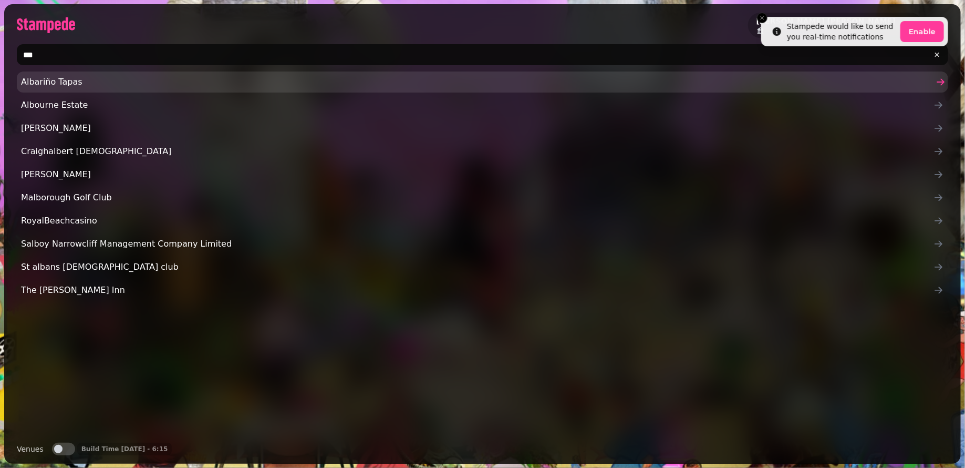
type input "***"
click at [59, 80] on span "Albariño Tapas" at bounding box center [477, 82] width 913 height 13
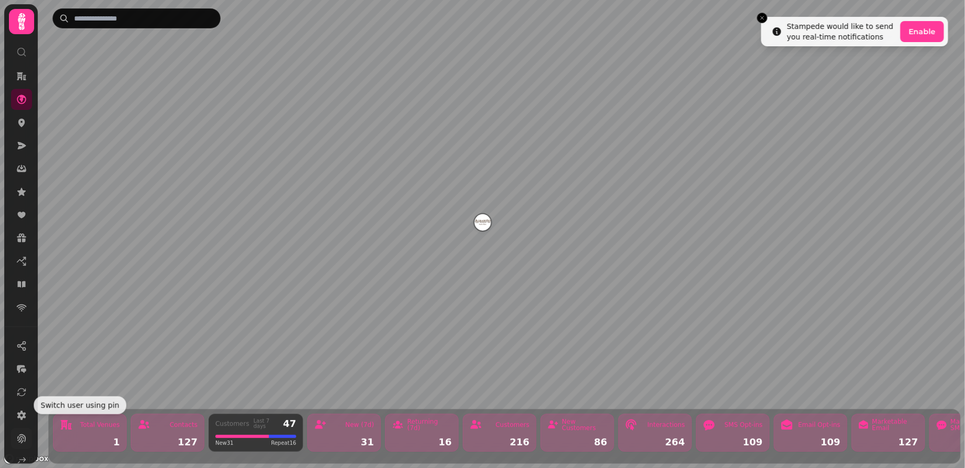
scroll to position [36, 0]
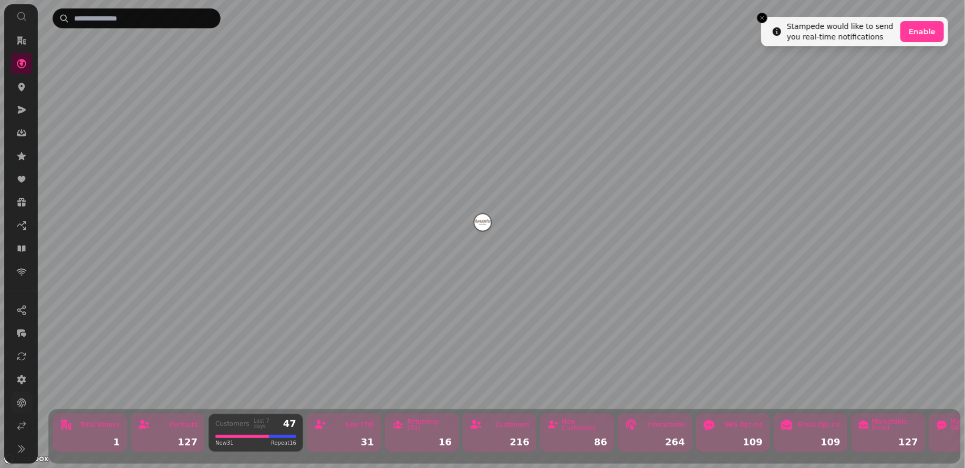
click at [20, 428] on icon at bounding box center [21, 425] width 11 height 11
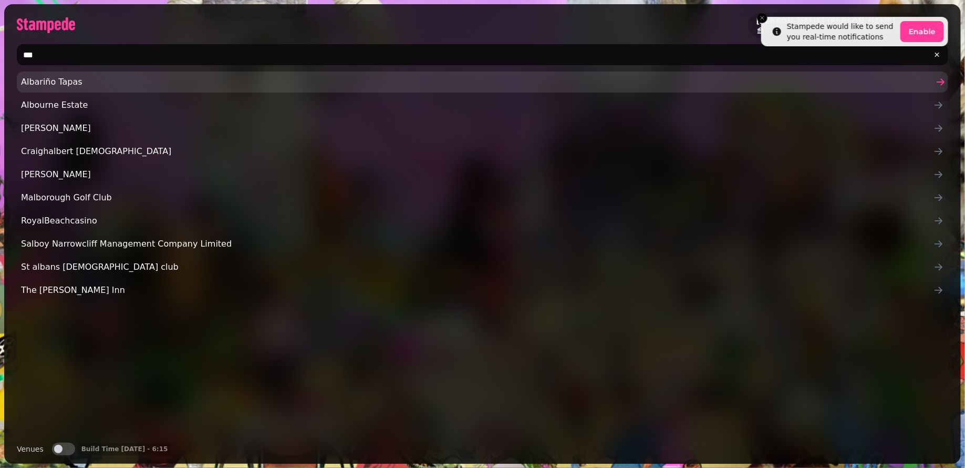
click at [58, 83] on span "Albariño Tapas" at bounding box center [477, 82] width 913 height 13
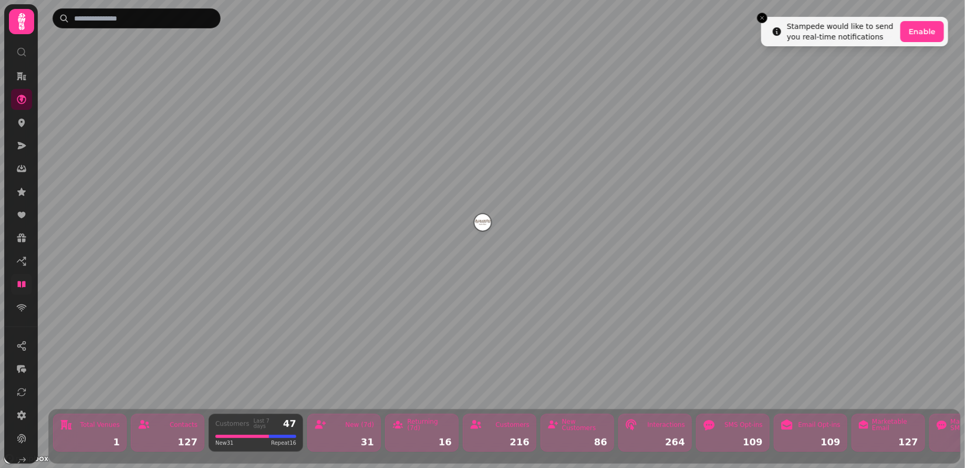
click at [23, 279] on icon at bounding box center [21, 284] width 11 height 11
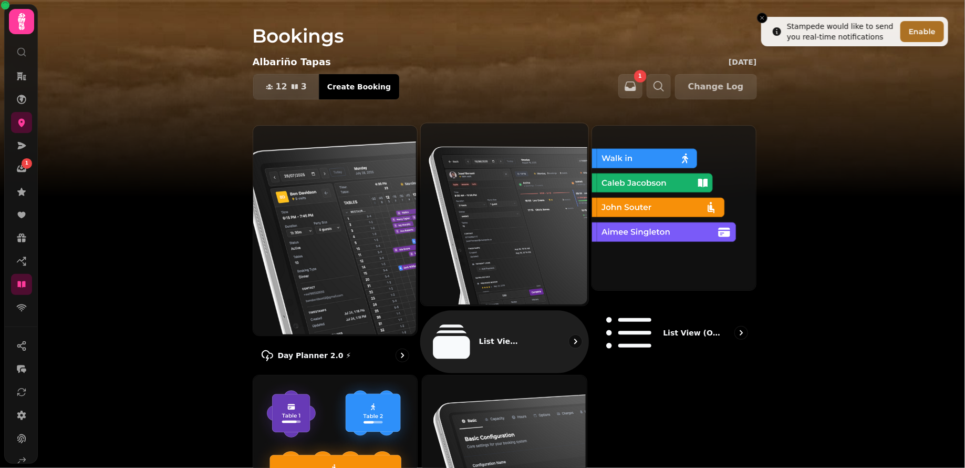
scroll to position [94, 0]
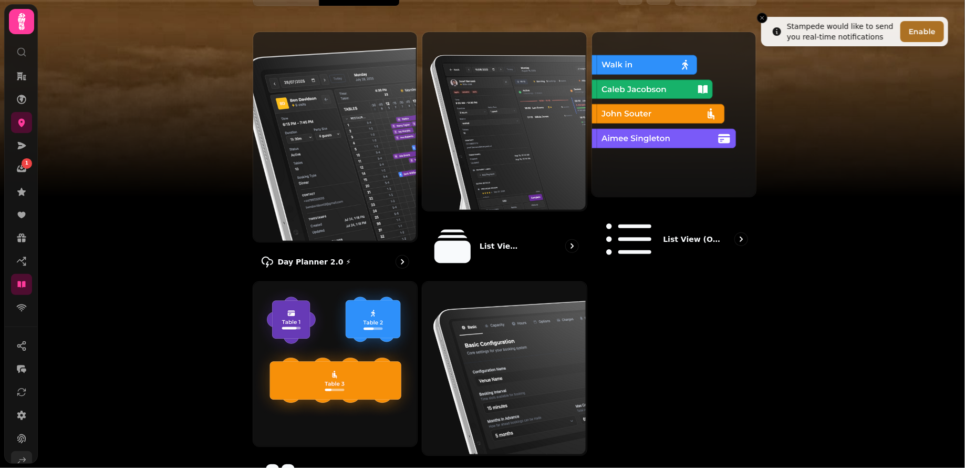
click at [24, 458] on icon at bounding box center [22, 462] width 8 height 8
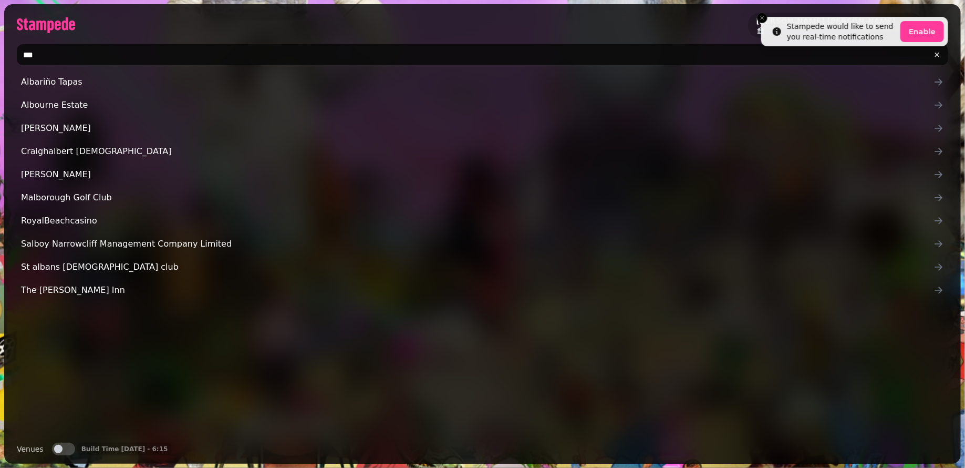
drag, startPoint x: 47, startPoint y: 53, endPoint x: 12, endPoint y: 56, distance: 34.8
click at [12, 56] on div "***" at bounding box center [482, 54] width 957 height 29
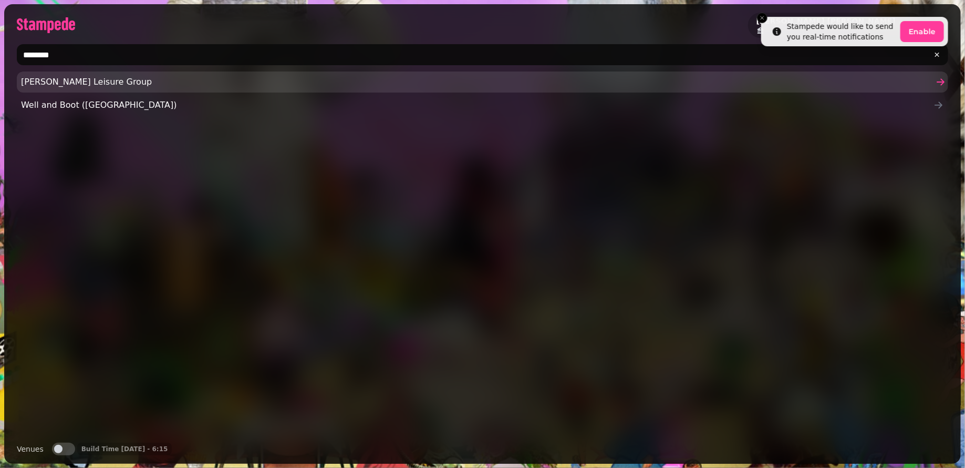
type input "********"
click at [68, 82] on span "Glendola Leisure Group" at bounding box center [477, 82] width 913 height 13
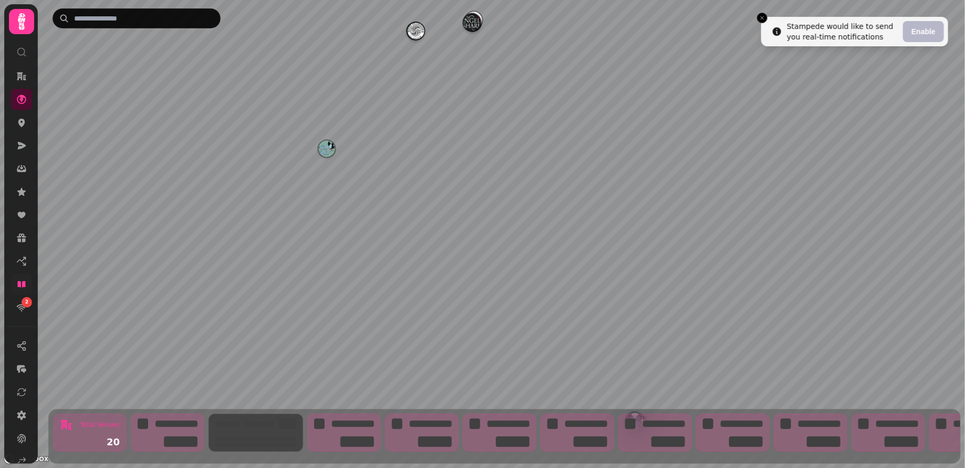
click at [25, 289] on icon at bounding box center [21, 284] width 11 height 11
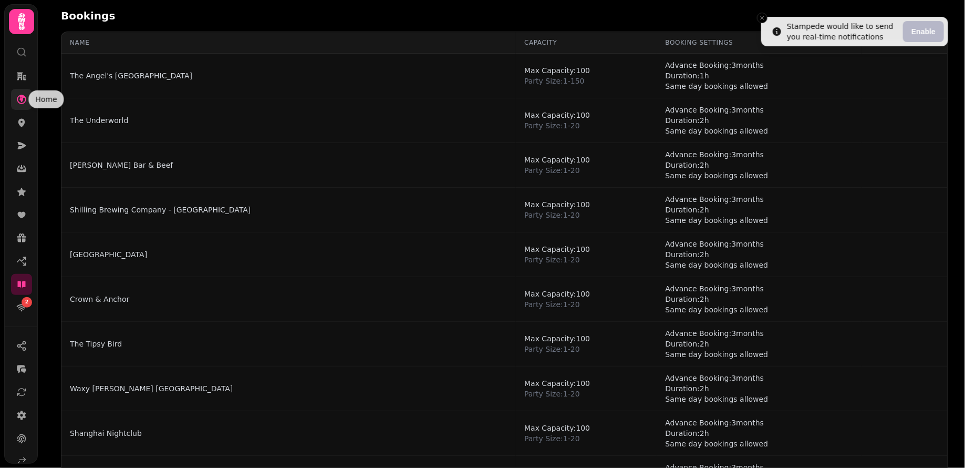
click at [23, 100] on icon at bounding box center [21, 99] width 11 height 11
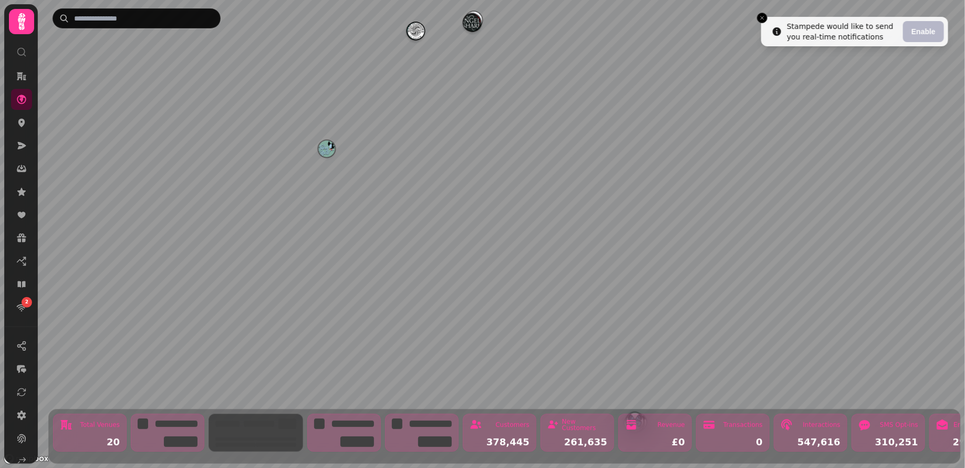
click at [325, 151] on img "The Tipsy Bird" at bounding box center [326, 148] width 16 height 16
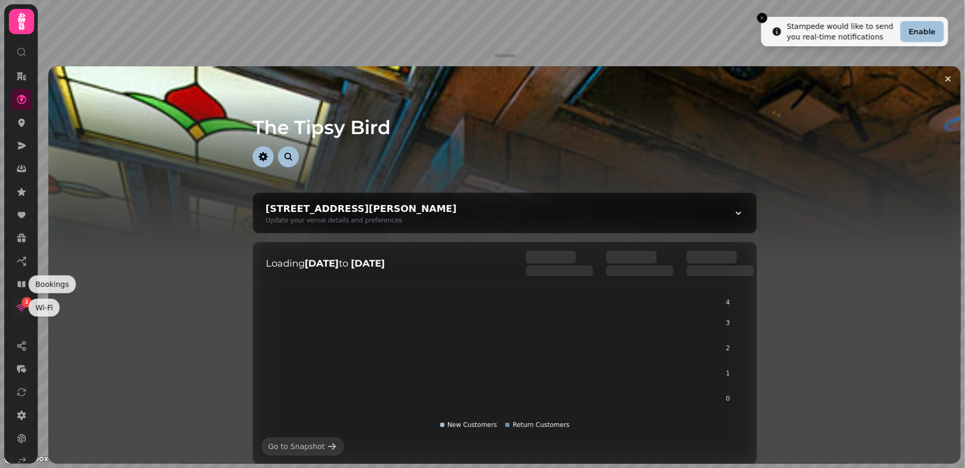
click at [19, 305] on icon at bounding box center [21, 307] width 11 height 11
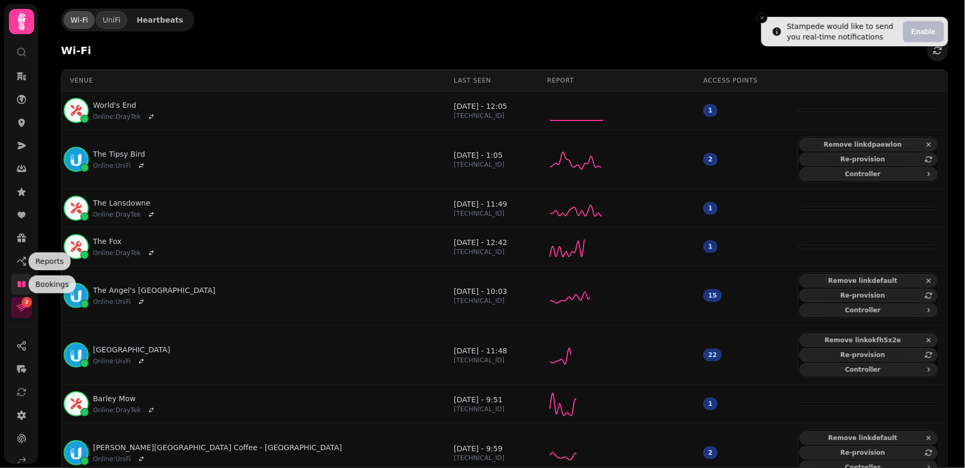
click at [25, 283] on icon at bounding box center [21, 284] width 8 height 6
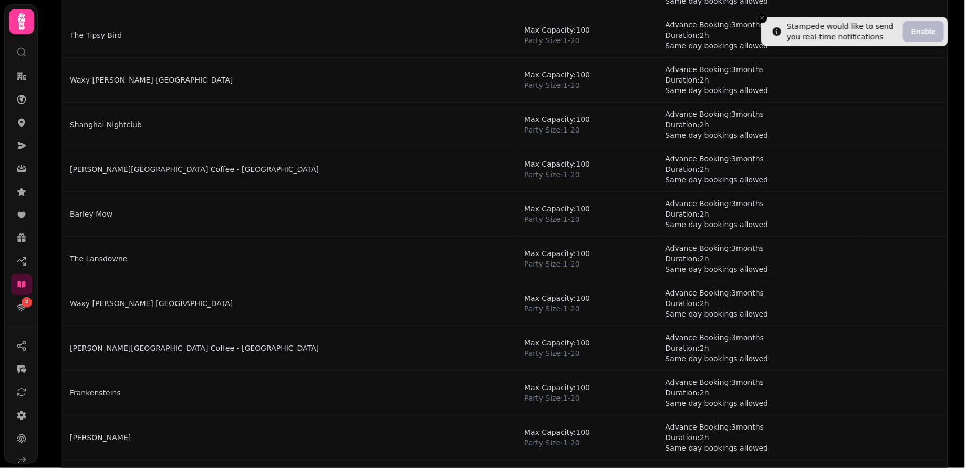
scroll to position [349, 0]
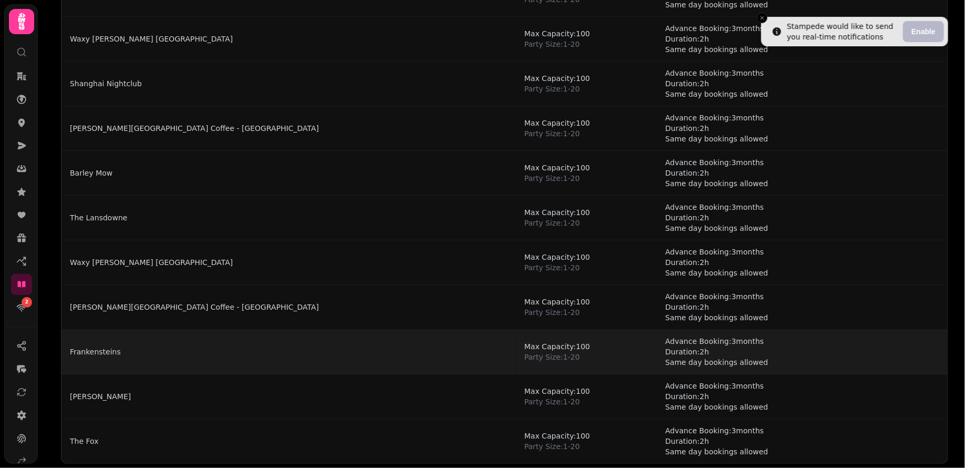
click at [107, 353] on td "Frankensteins" at bounding box center [288, 351] width 455 height 45
click at [105, 346] on link "Frankensteins" at bounding box center [95, 351] width 51 height 11
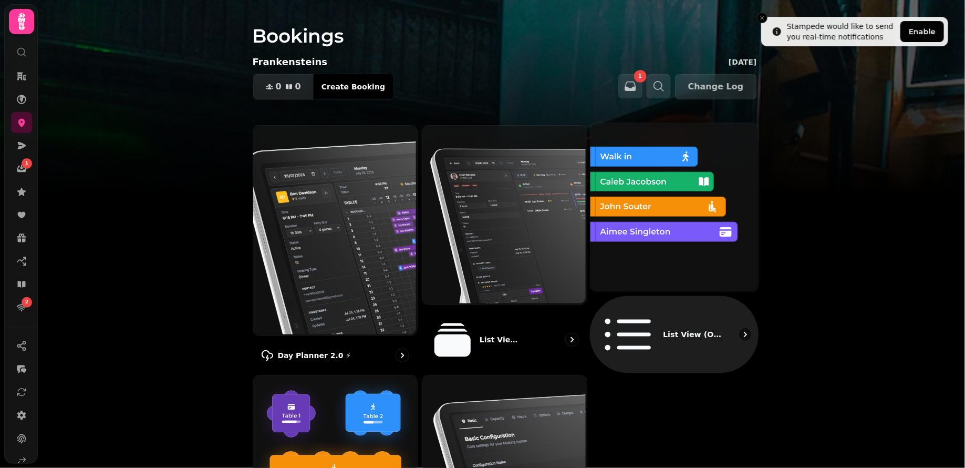
scroll to position [94, 0]
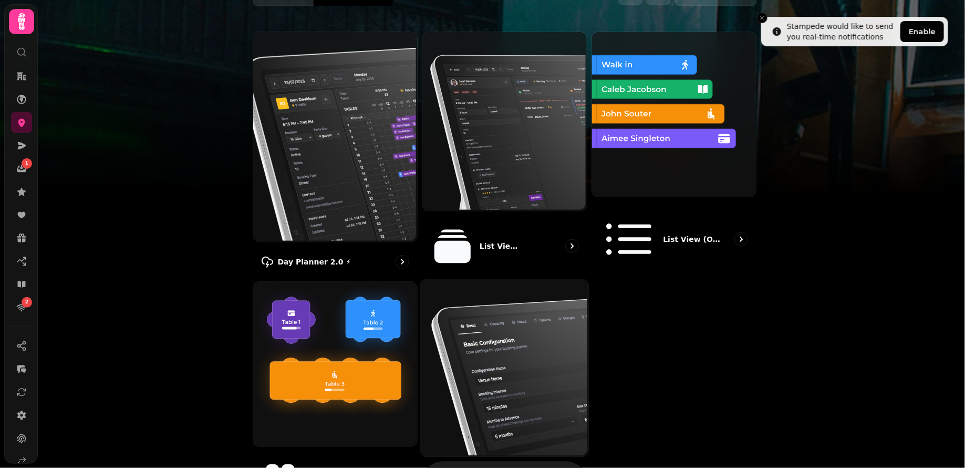
select select "**********"
select select "****"
select select "*"
select select "***"
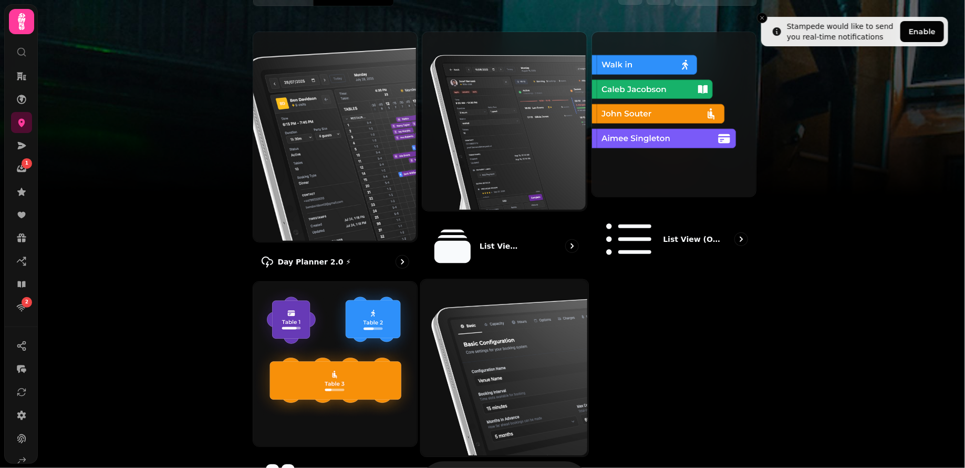
select select "***"
select select "**"
select select "****"
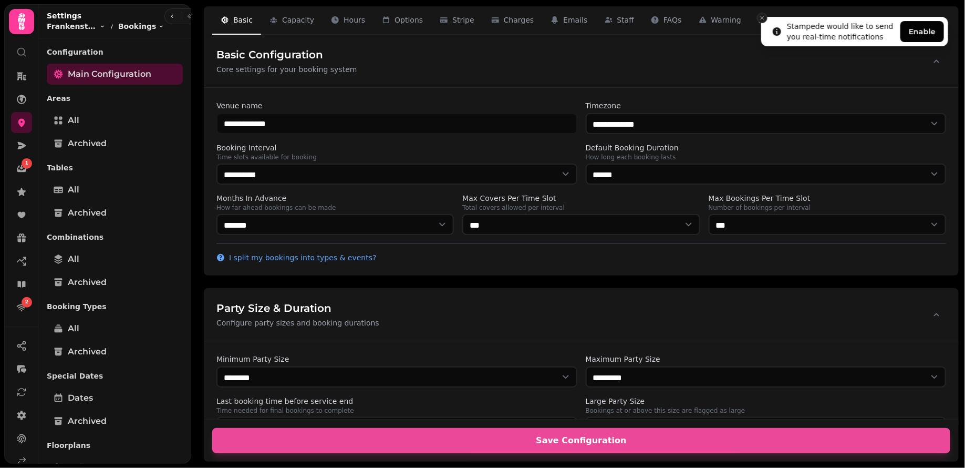
click at [763, 16] on icon "Close toast" at bounding box center [762, 18] width 6 height 6
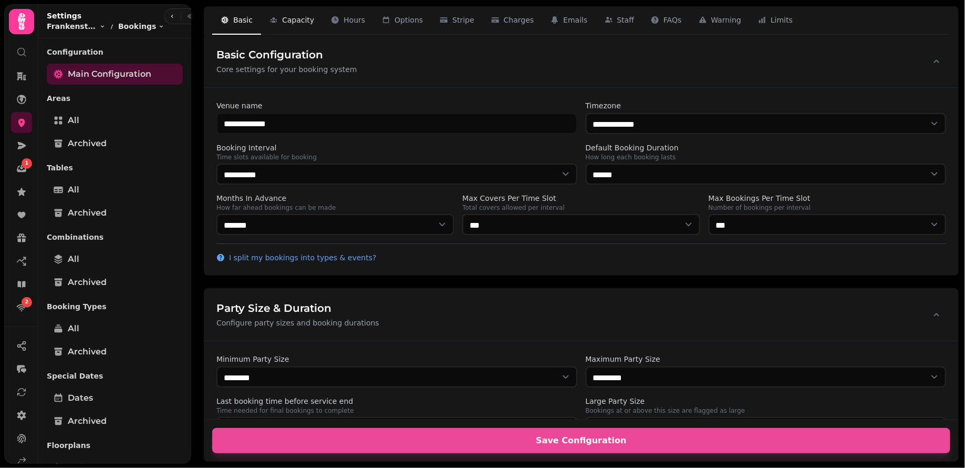
click at [294, 18] on span "Capacity" at bounding box center [298, 20] width 32 height 11
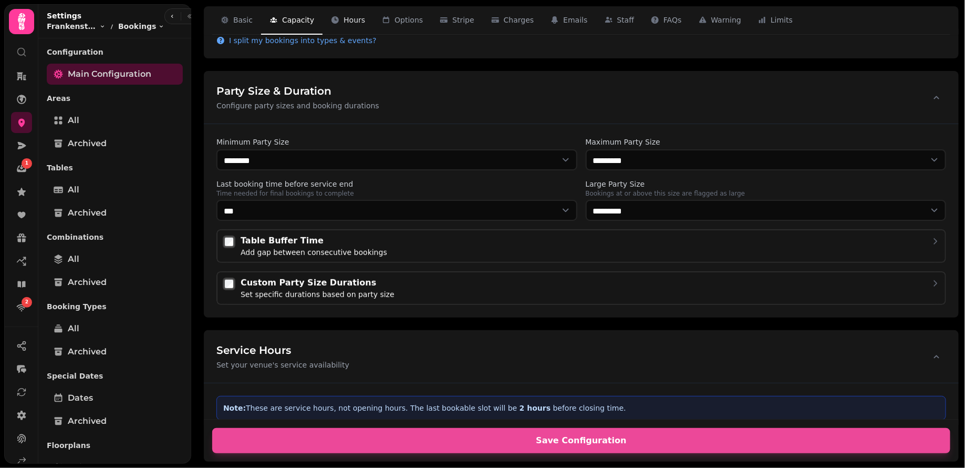
click at [344, 16] on span "Hours" at bounding box center [355, 20] width 22 height 11
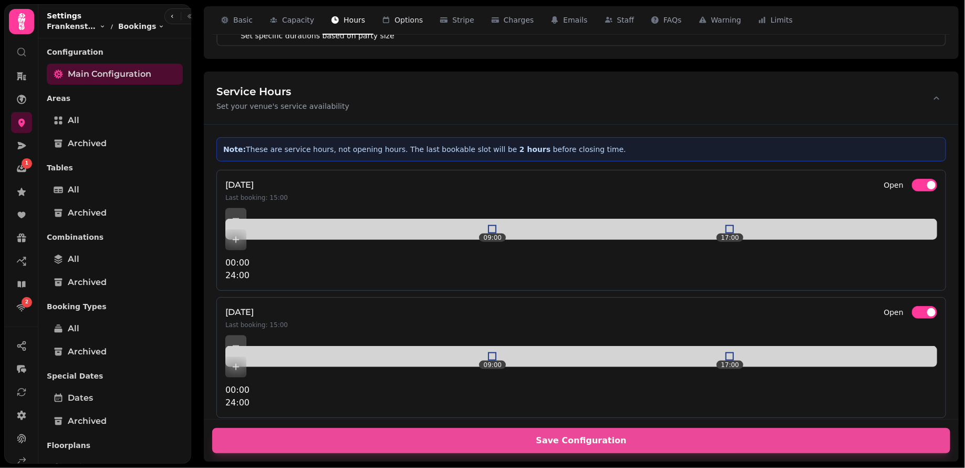
click at [399, 19] on span "Options" at bounding box center [409, 20] width 28 height 11
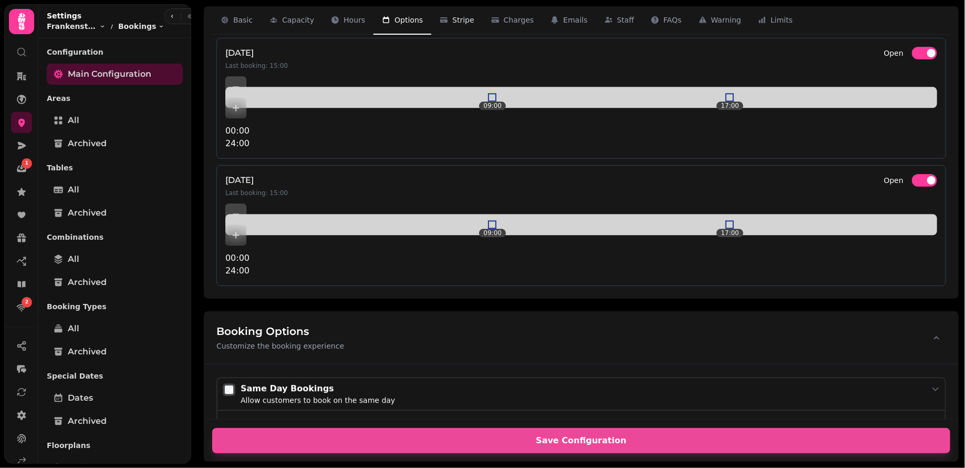
click at [452, 17] on span "Stripe" at bounding box center [463, 20] width 22 height 11
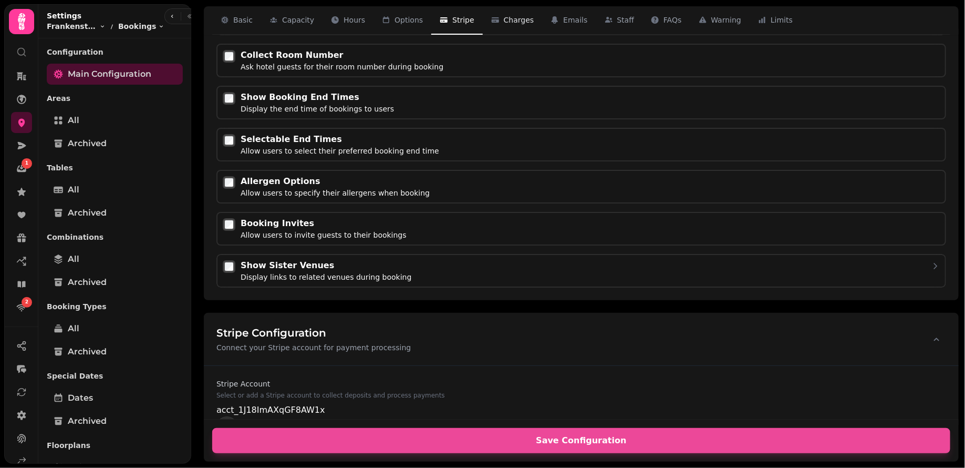
click at [504, 17] on span "Charges" at bounding box center [519, 20] width 30 height 11
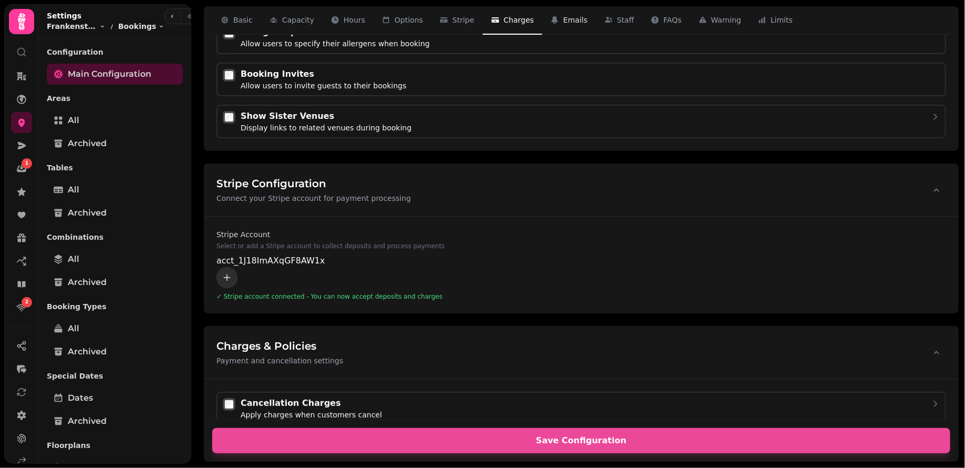
click at [563, 17] on span "Emails" at bounding box center [575, 20] width 24 height 11
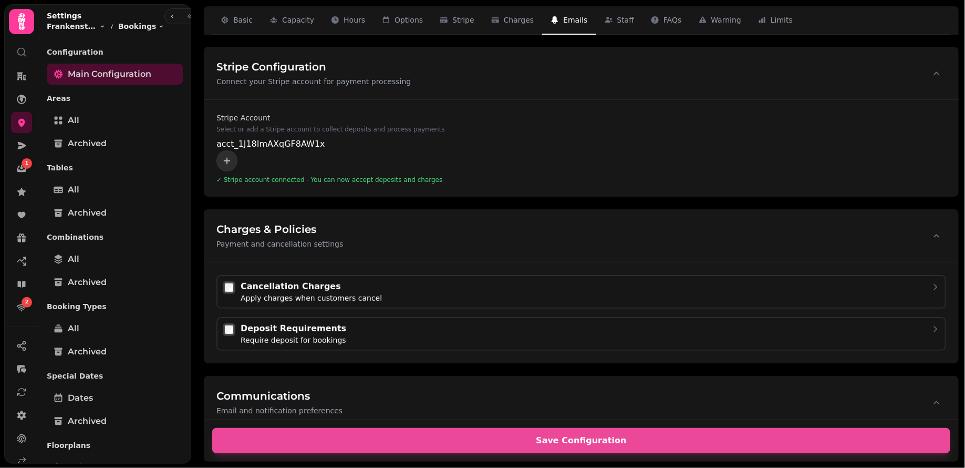
scroll to position [2128, 0]
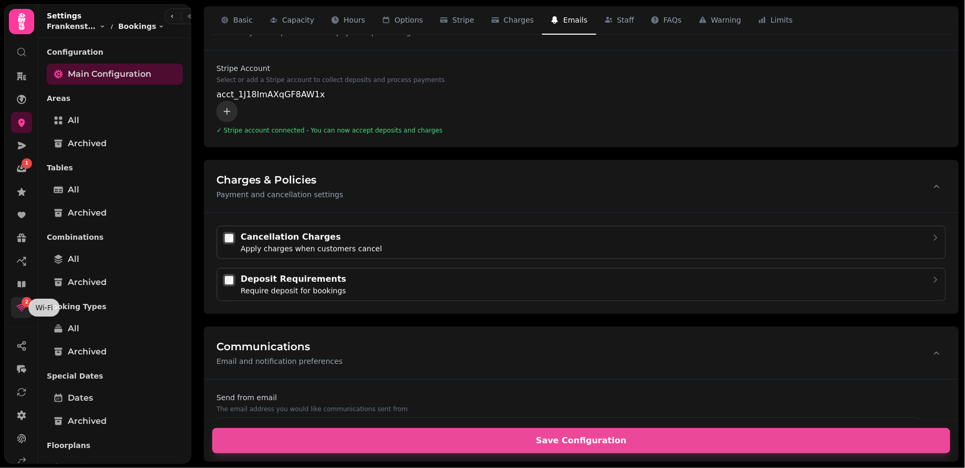
click at [21, 306] on icon at bounding box center [22, 307] width 10 height 7
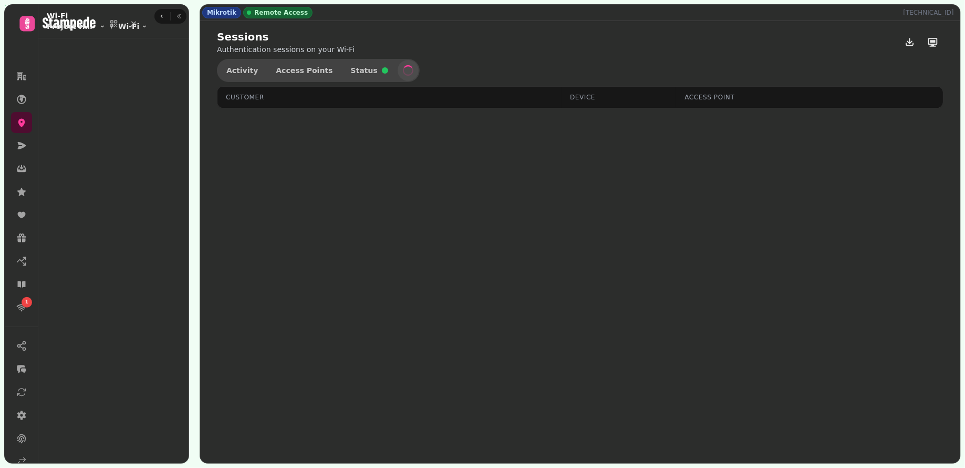
select select "**"
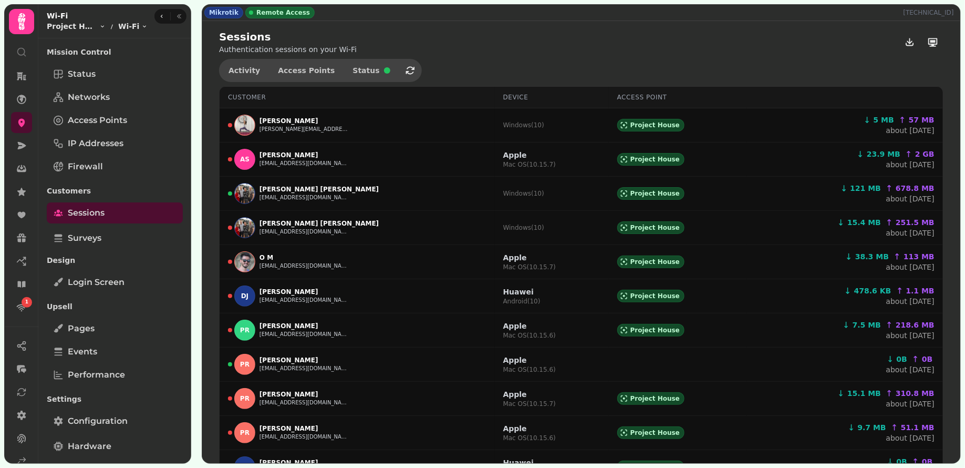
click at [88, 28] on html "1 Mikrotik Remote Access [TECHNICAL_ID] Sessions Authentication sessions on you…" at bounding box center [482, 234] width 965 height 468
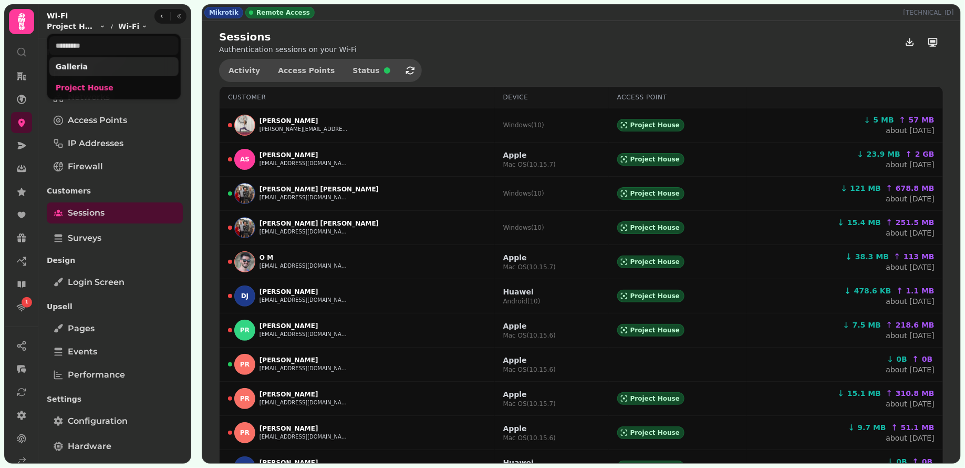
click at [87, 65] on link "Galleria" at bounding box center [114, 66] width 117 height 11
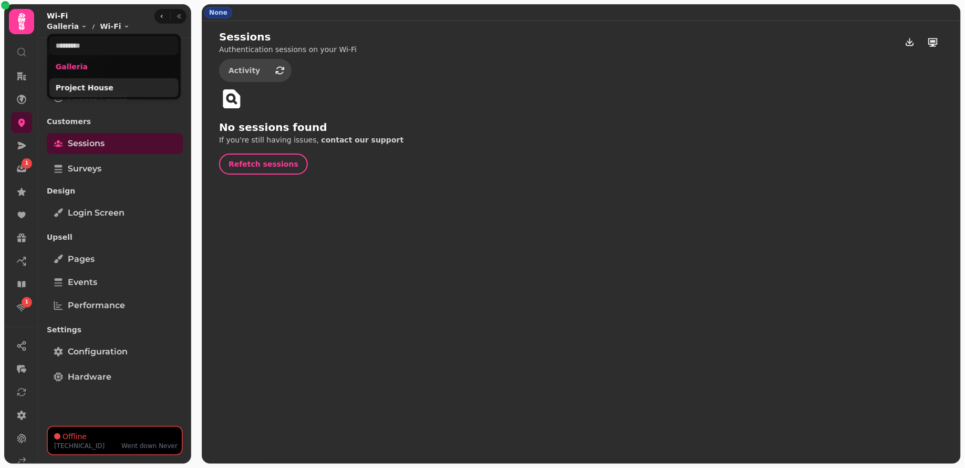
click at [81, 89] on link "Project House" at bounding box center [114, 87] width 117 height 11
select select "**"
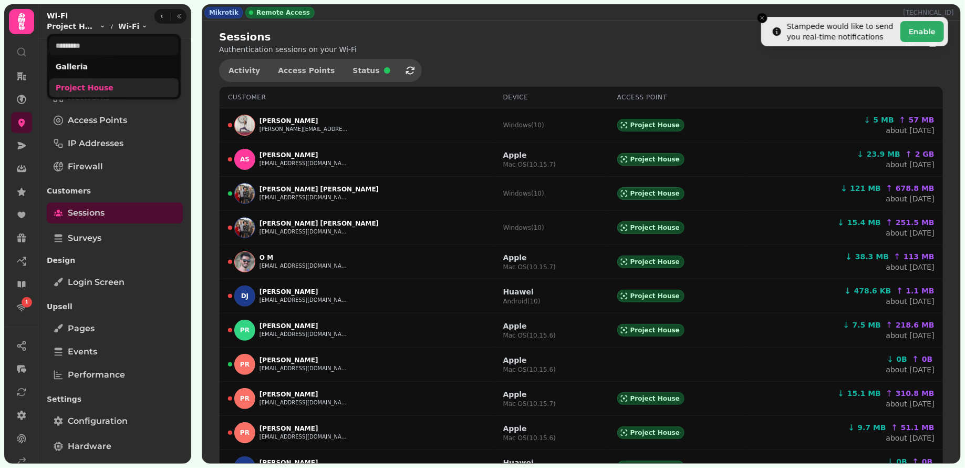
click at [77, 88] on link "Project House" at bounding box center [114, 87] width 117 height 11
click at [133, 211] on html "Stampede would like to send you real-time notifications Enable 1 Mikrotik Remot…" at bounding box center [482, 234] width 965 height 468
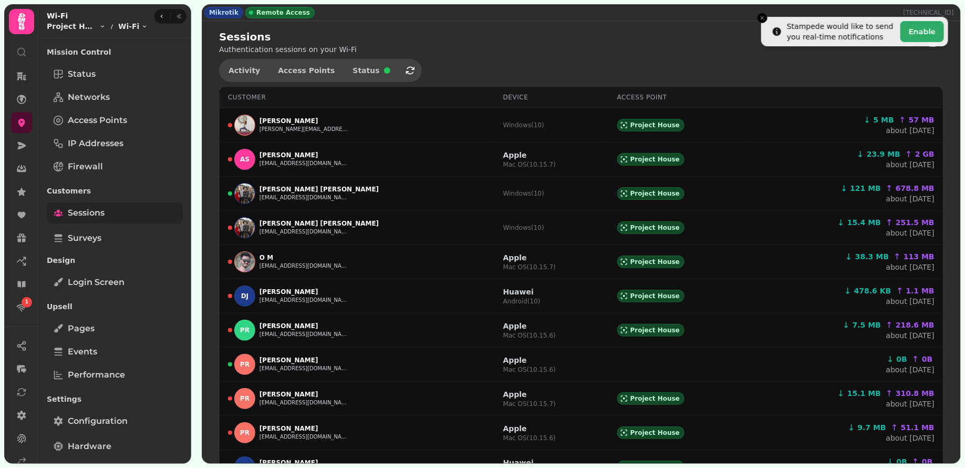
click at [104, 206] on span "Sessions" at bounding box center [86, 212] width 37 height 13
click at [116, 168] on link "Firewall" at bounding box center [115, 166] width 136 height 21
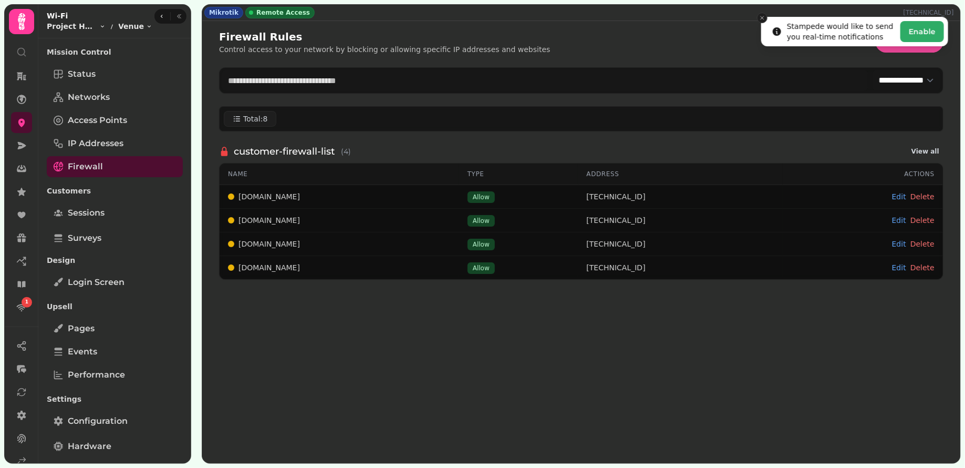
click at [761, 18] on icon "Close toast" at bounding box center [762, 18] width 6 height 6
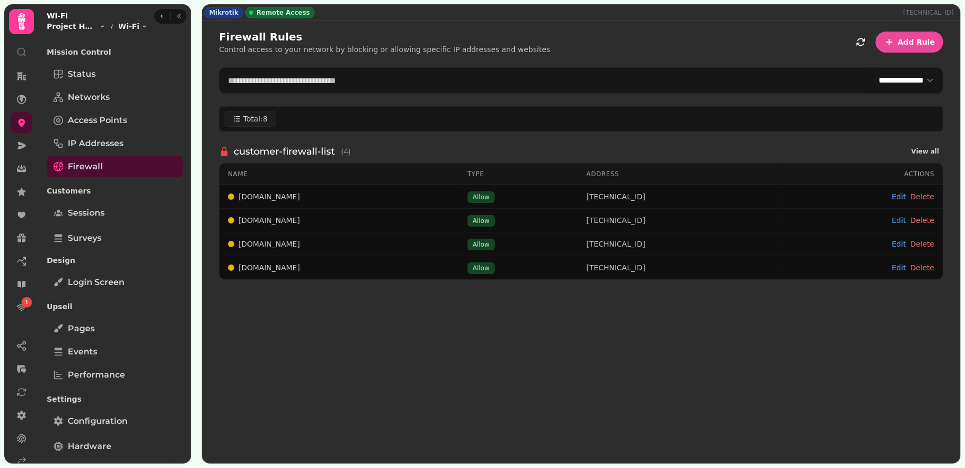
scroll to position [65, 0]
click at [19, 389] on link at bounding box center [21, 396] width 21 height 21
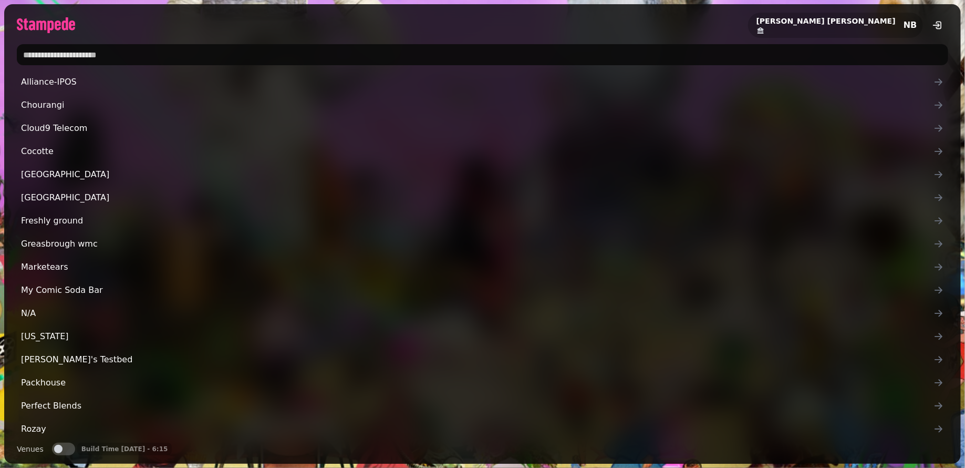
click at [152, 58] on input "text" at bounding box center [483, 54] width 932 height 21
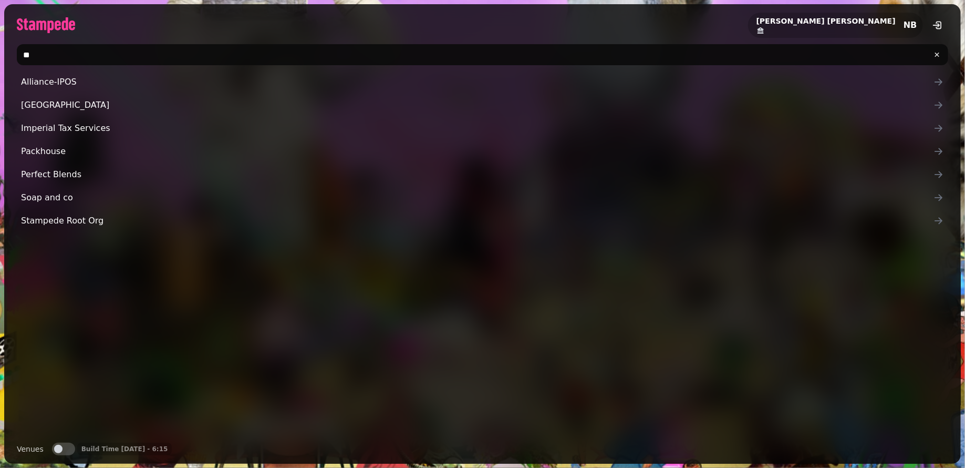
type input "*"
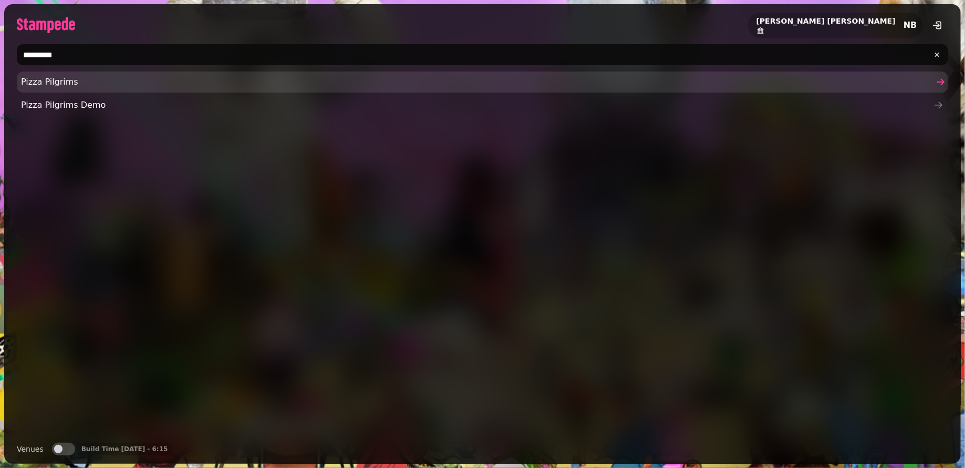
type input "*********"
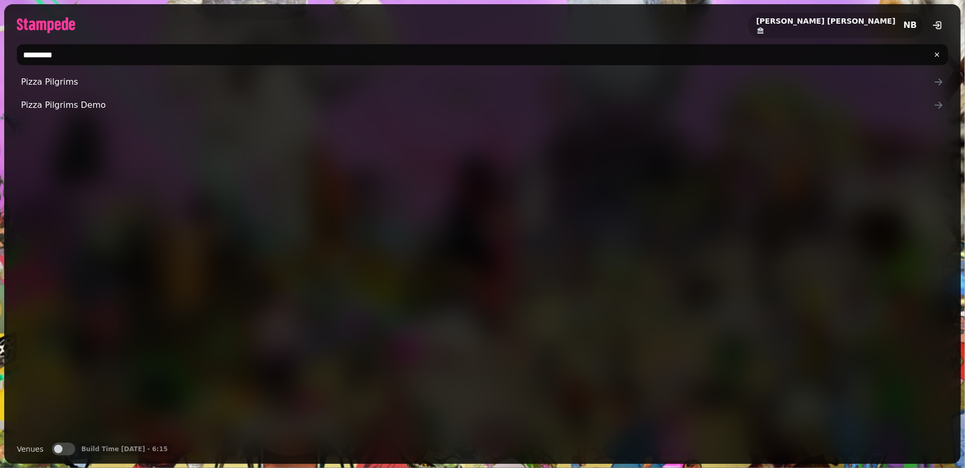
click at [129, 81] on span "Pizza Pilgrims" at bounding box center [477, 82] width 913 height 13
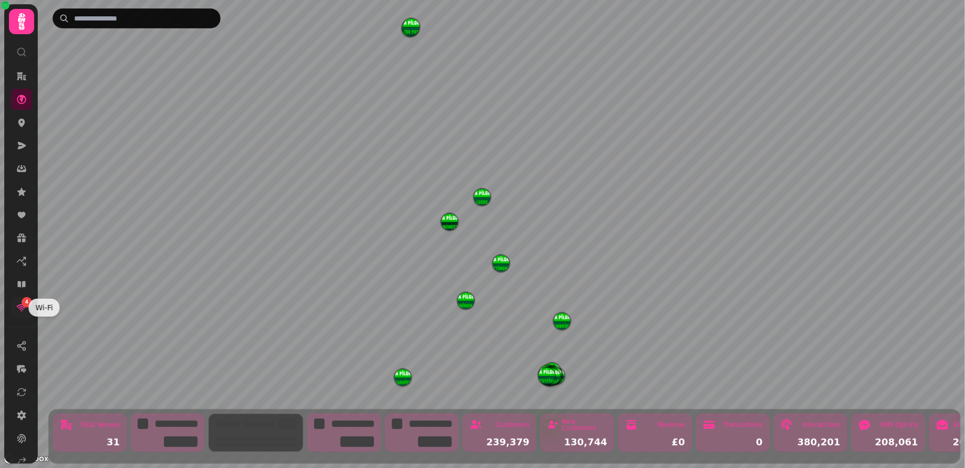
click at [24, 311] on icon at bounding box center [21, 307] width 11 height 11
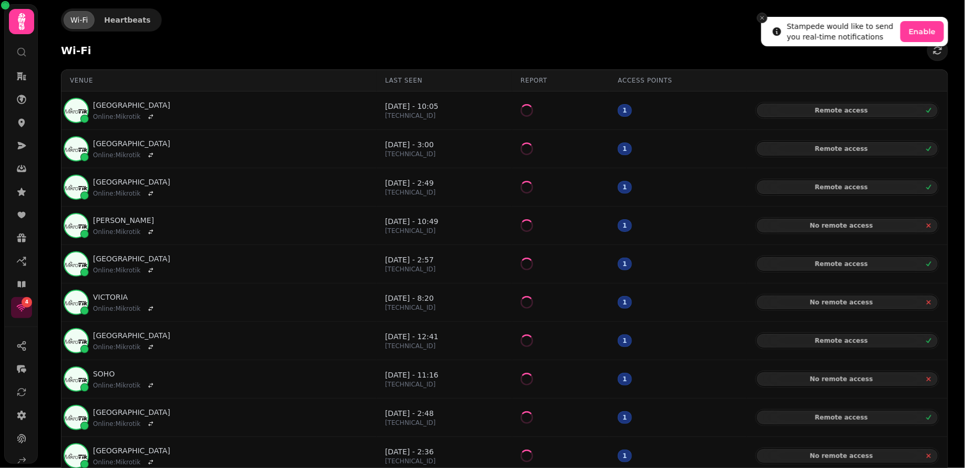
click at [761, 19] on icon "Close toast" at bounding box center [762, 18] width 6 height 6
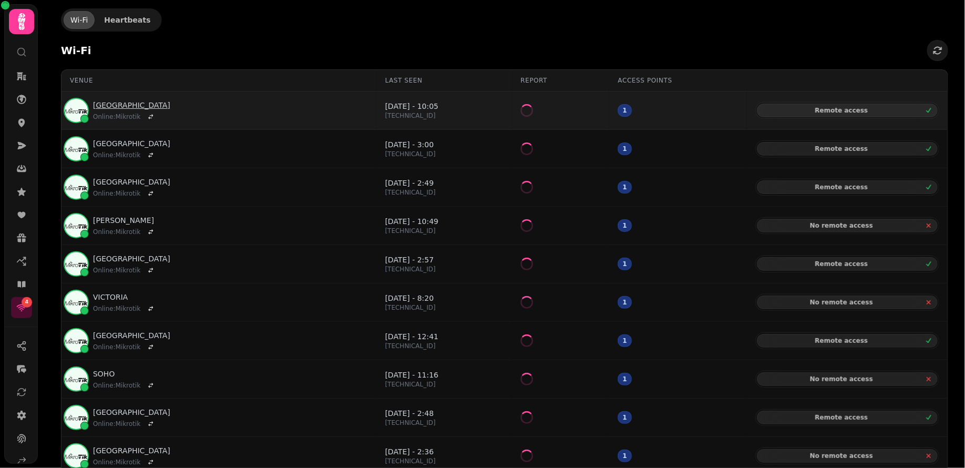
click at [113, 101] on link "[GEOGRAPHIC_DATA]" at bounding box center [131, 105] width 77 height 11
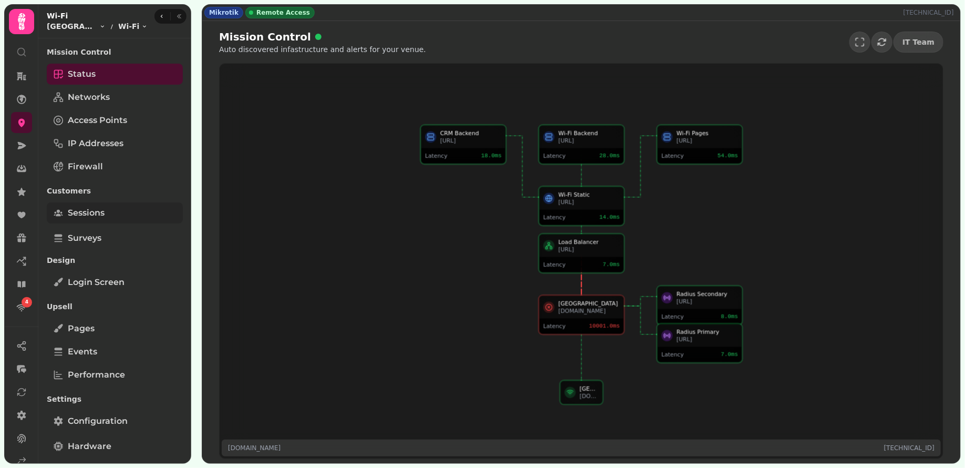
click at [87, 211] on span "Sessions" at bounding box center [86, 212] width 37 height 13
select select "**"
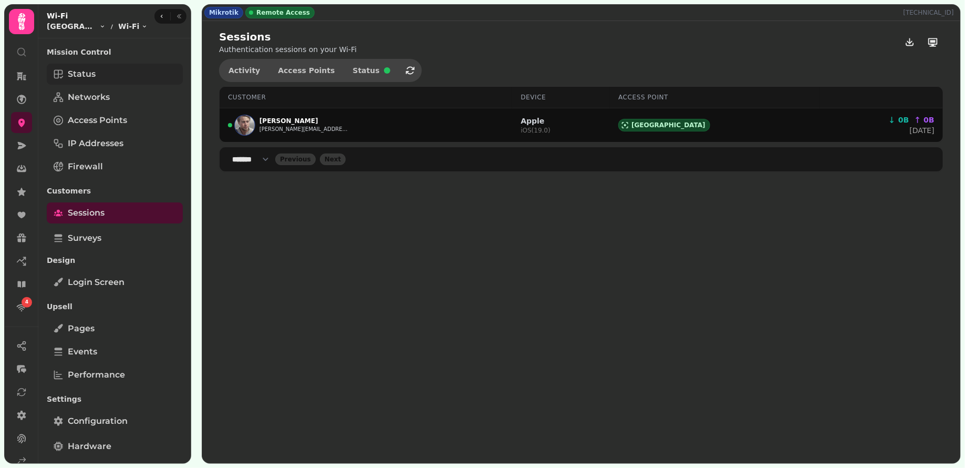
click at [95, 70] on span "Status" at bounding box center [82, 74] width 28 height 13
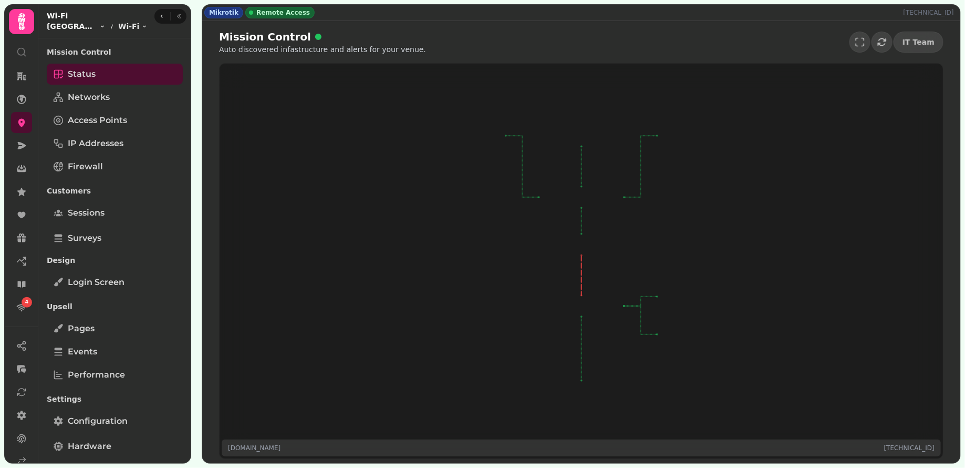
click at [95, 25] on html "4 Mikrotik Remote Access 193.29.31.107 Mission Control Auto discovered infastru…" at bounding box center [482, 234] width 965 height 468
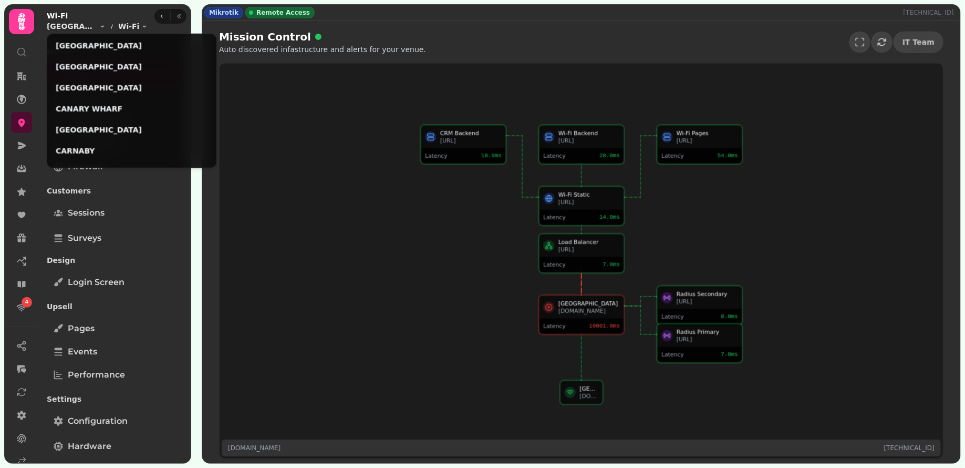
scroll to position [58, 0]
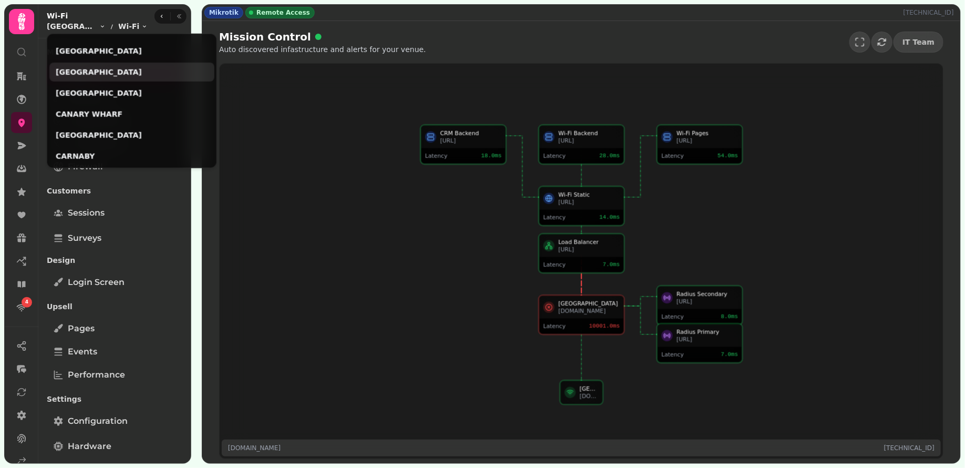
click at [104, 70] on link "CAMBRIDGE" at bounding box center [132, 72] width 152 height 11
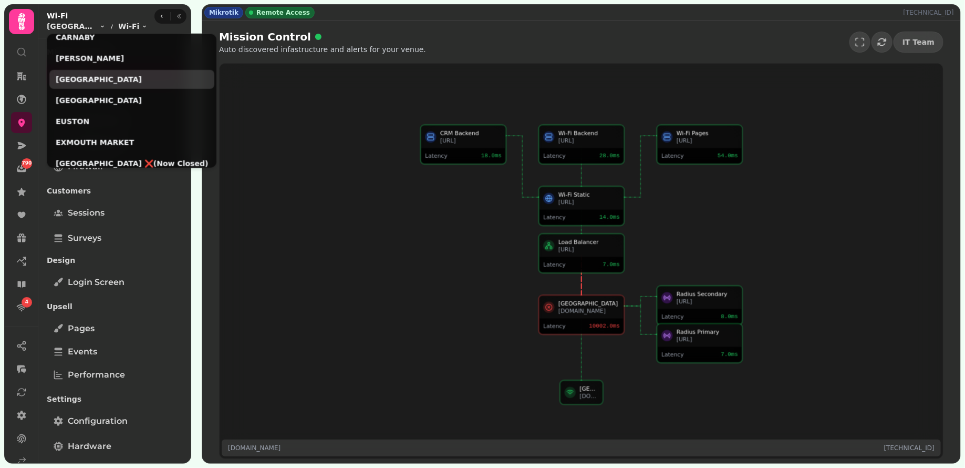
scroll to position [173, 0]
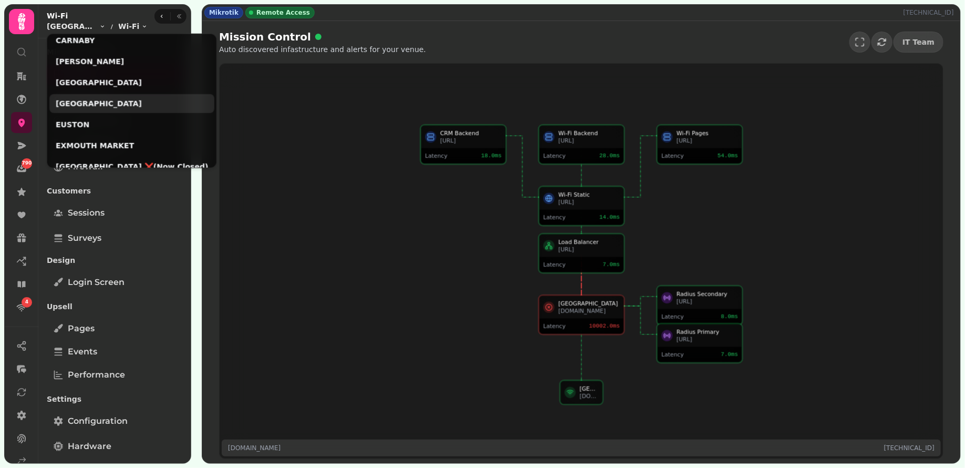
click at [98, 100] on link "Edinburgh" at bounding box center [132, 103] width 152 height 11
drag, startPoint x: 233, startPoint y: 140, endPoint x: 38, endPoint y: 142, distance: 194.4
click at [232, 140] on html "4 Mikrotik Remote Access 62.64.184.66 Mission Control Auto discovered infastruc…" at bounding box center [482, 234] width 965 height 468
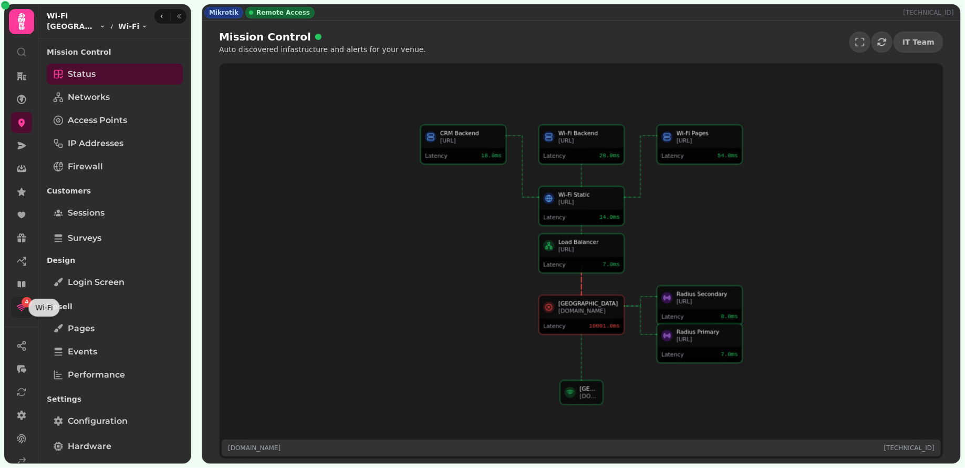
click at [17, 304] on icon at bounding box center [21, 307] width 11 height 11
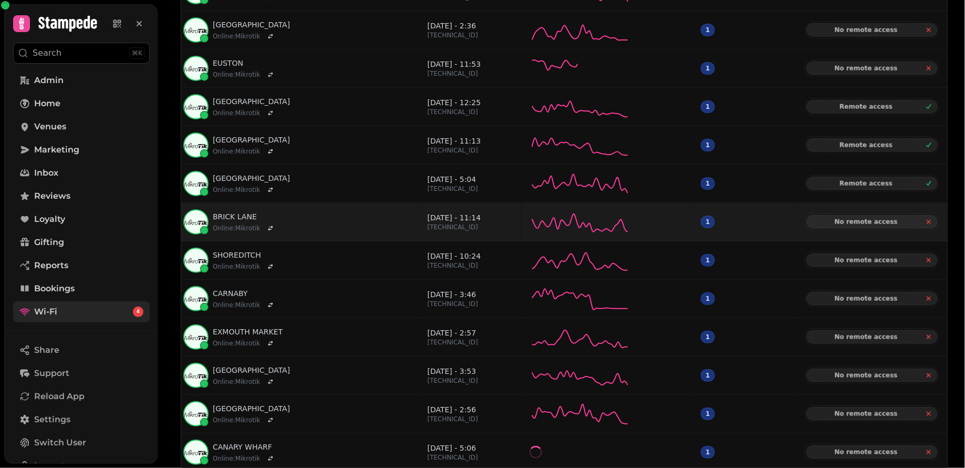
scroll to position [427, 0]
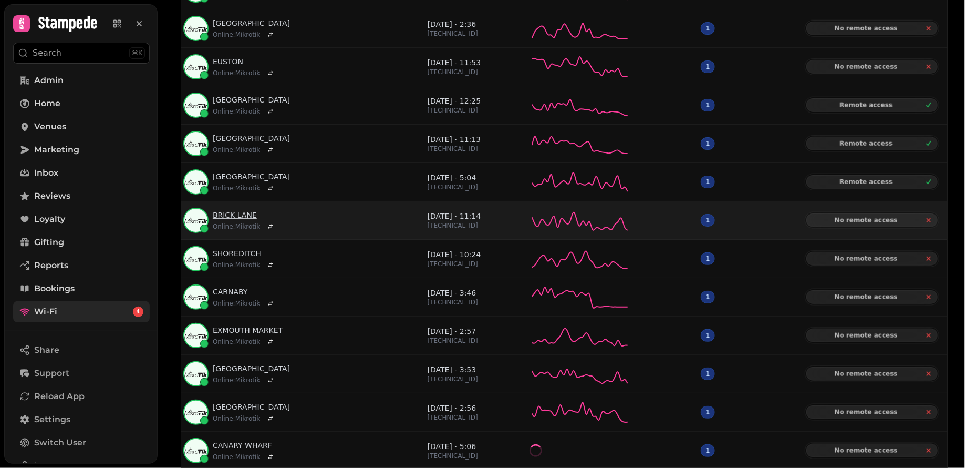
click at [252, 210] on link "BRICK LANE" at bounding box center [245, 215] width 64 height 11
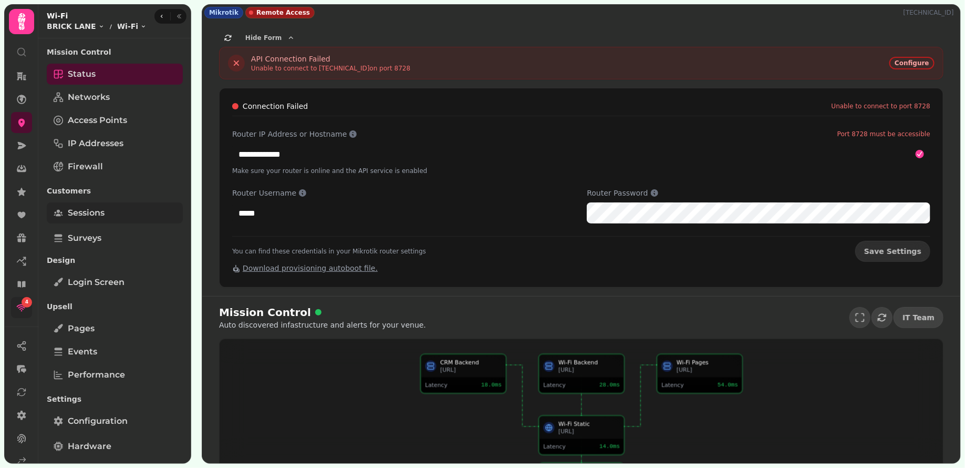
click at [93, 214] on span "Sessions" at bounding box center [86, 212] width 37 height 13
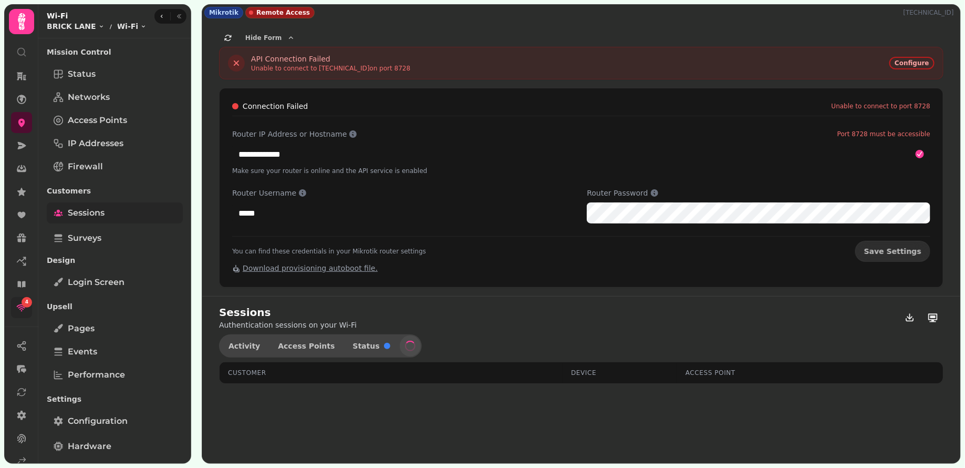
select select "**"
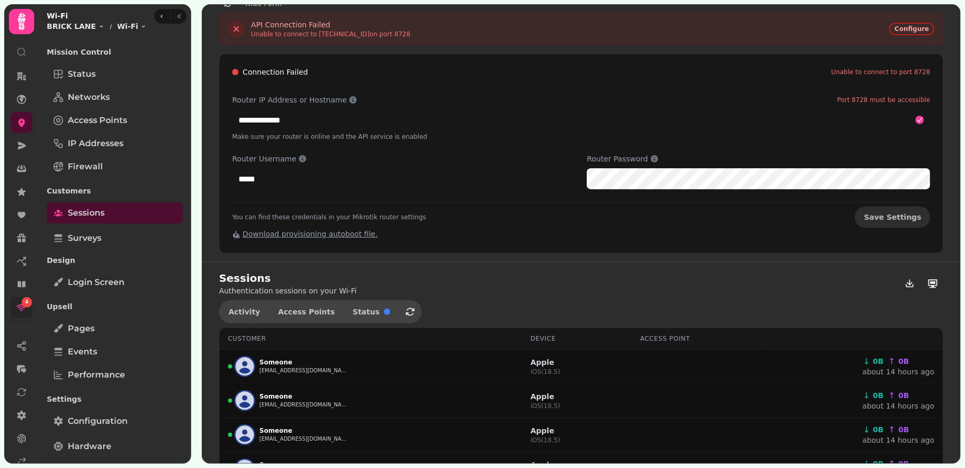
scroll to position [53, 0]
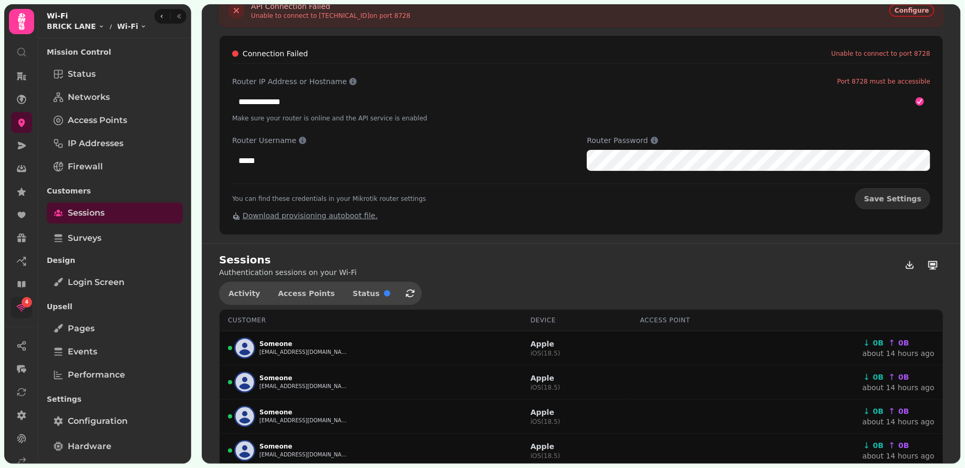
click at [28, 306] on link "4" at bounding box center [21, 307] width 21 height 21
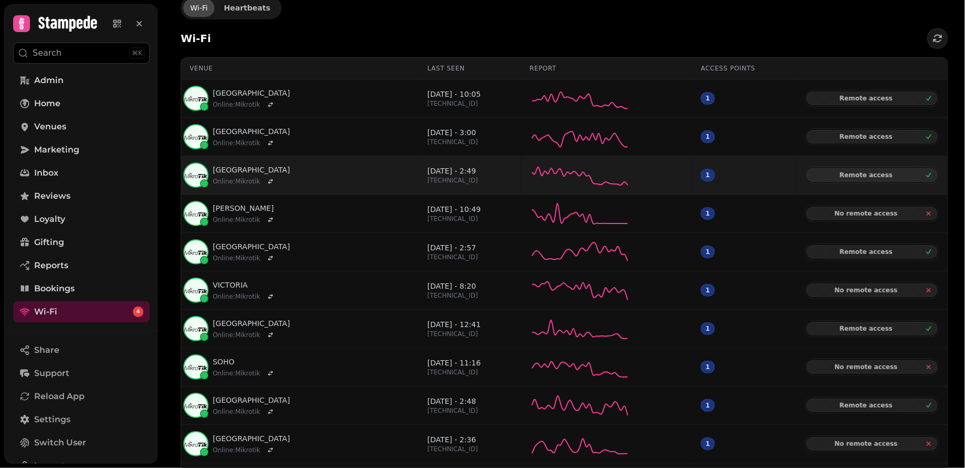
scroll to position [19, 0]
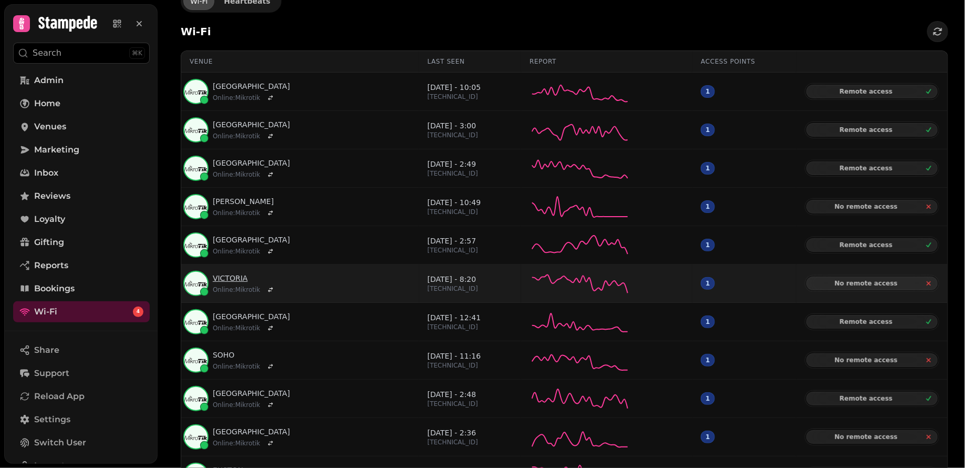
click at [236, 273] on link "VICTORIA" at bounding box center [245, 278] width 64 height 11
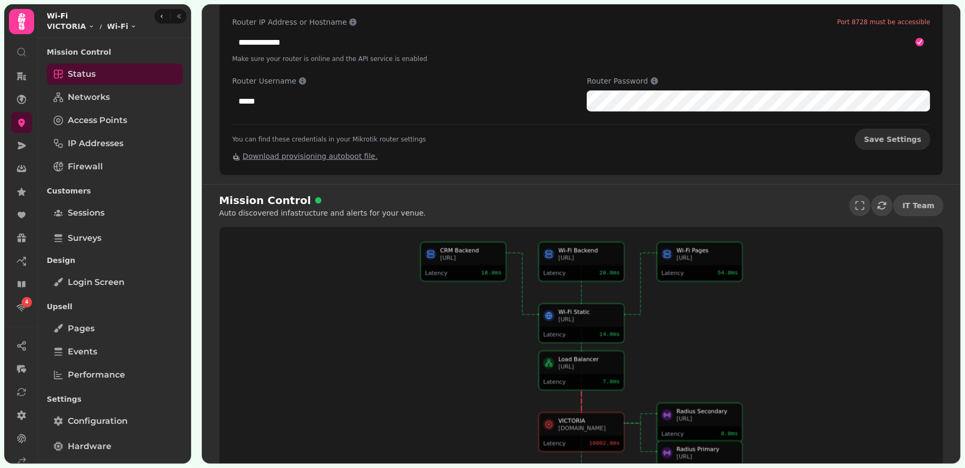
scroll to position [181, 0]
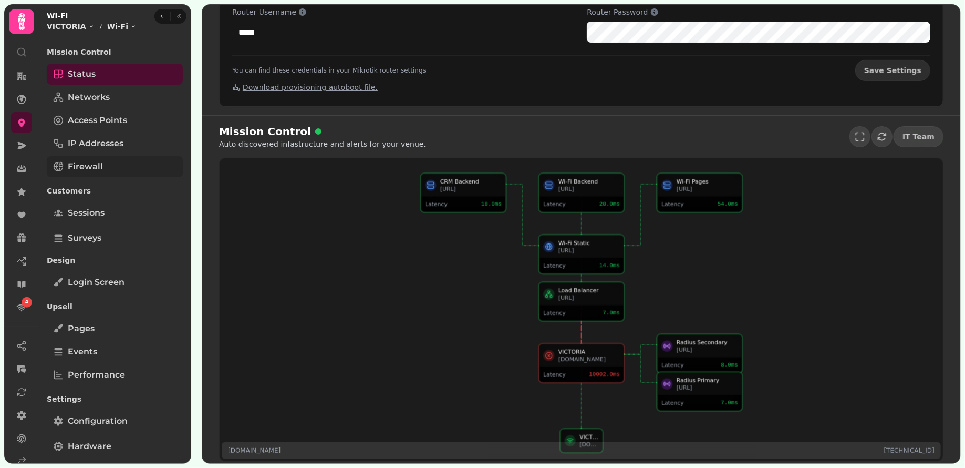
click at [96, 166] on span "Firewall" at bounding box center [85, 166] width 35 height 13
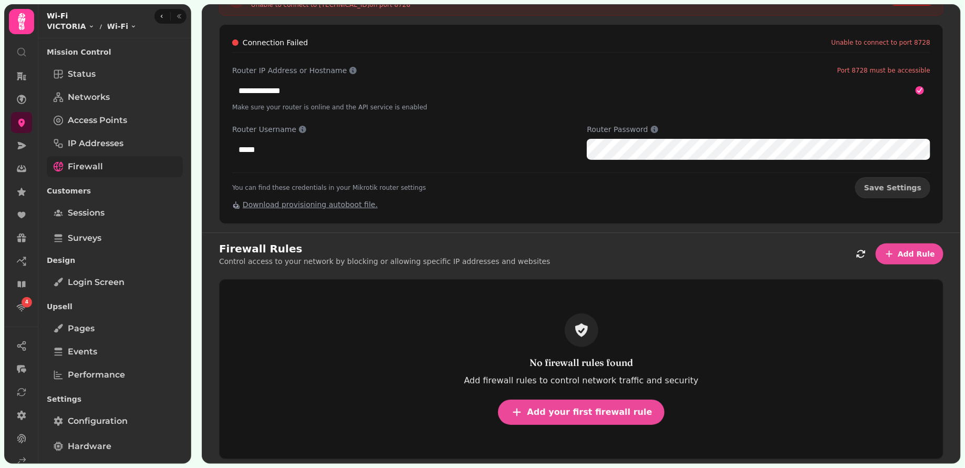
scroll to position [61, 0]
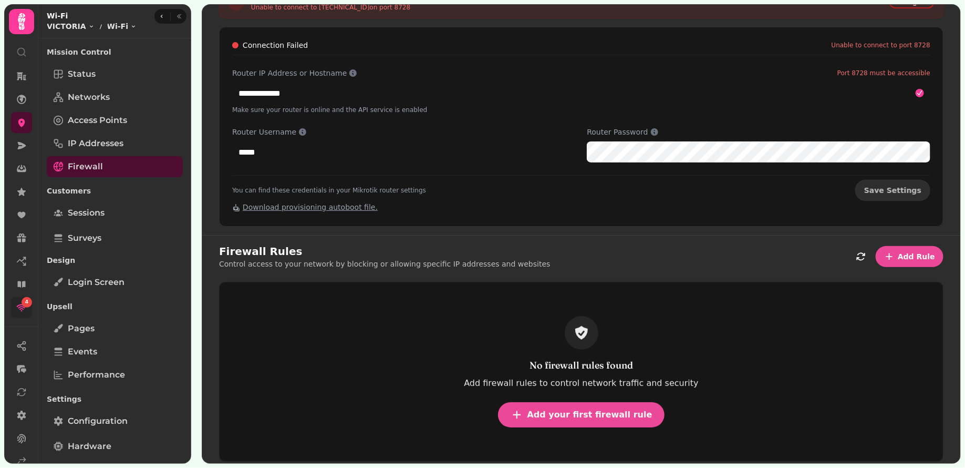
click at [22, 305] on div "4" at bounding box center [27, 302] width 11 height 11
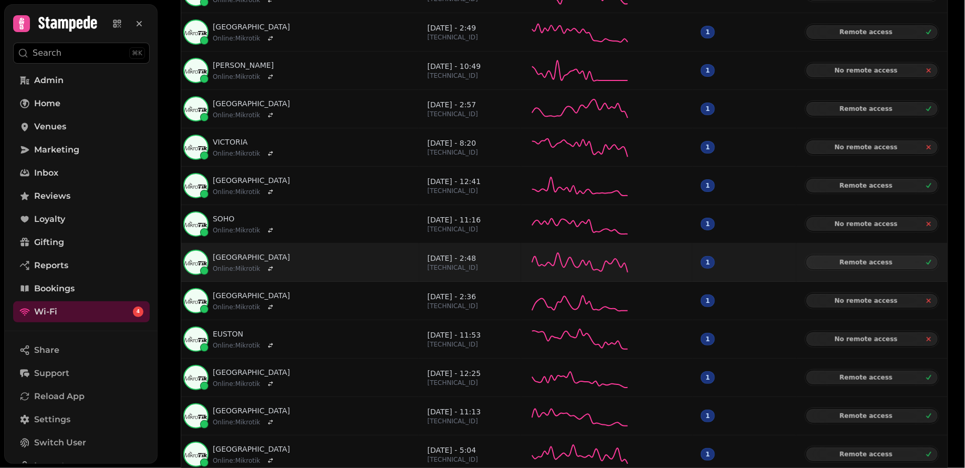
scroll to position [623, 0]
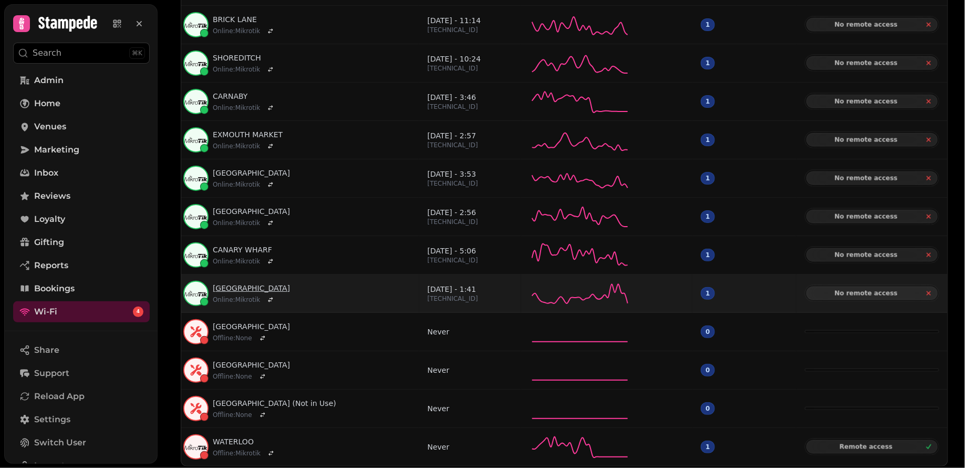
click at [242, 283] on link "MANCHESTER" at bounding box center [251, 288] width 77 height 11
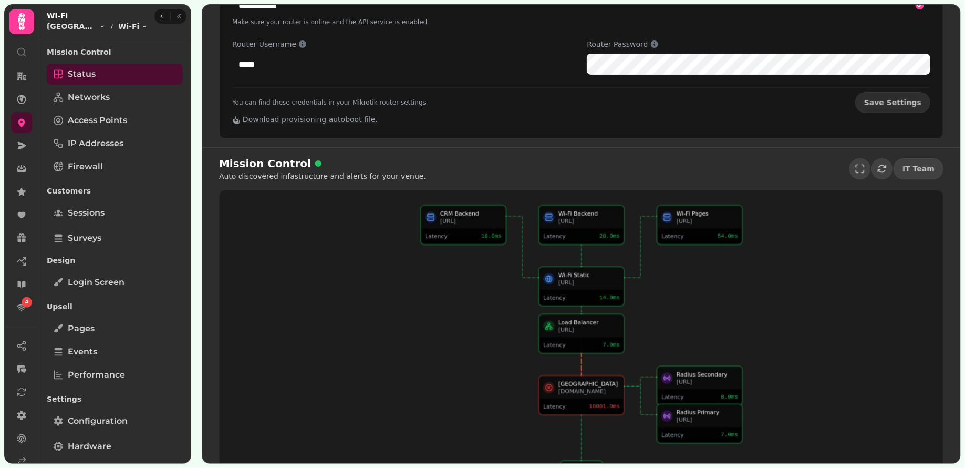
scroll to position [181, 0]
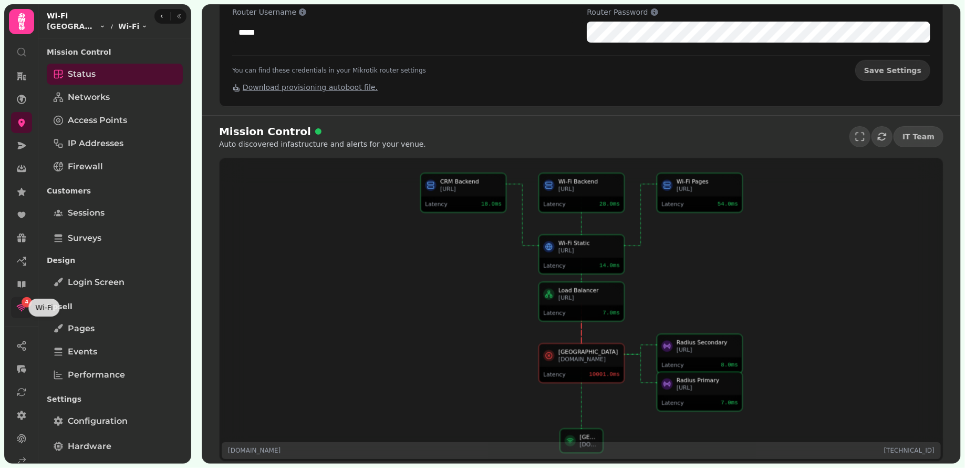
click at [26, 309] on icon at bounding box center [21, 307] width 11 height 11
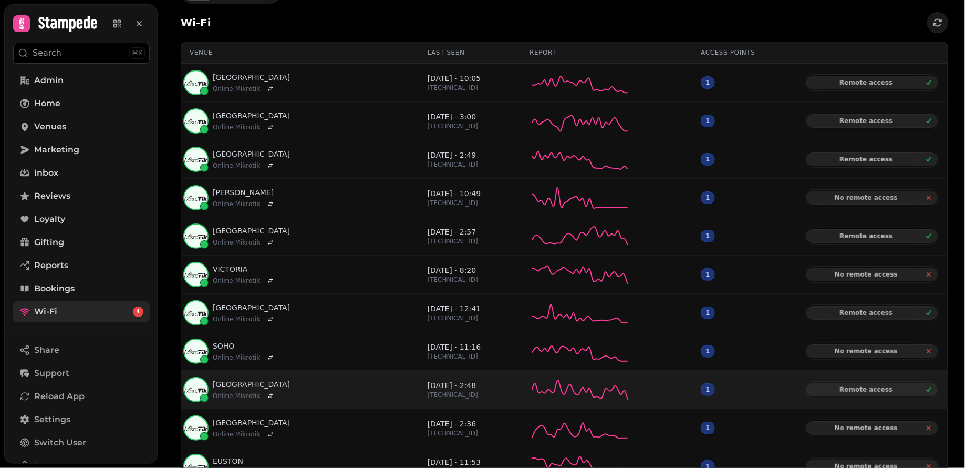
scroll to position [59, 0]
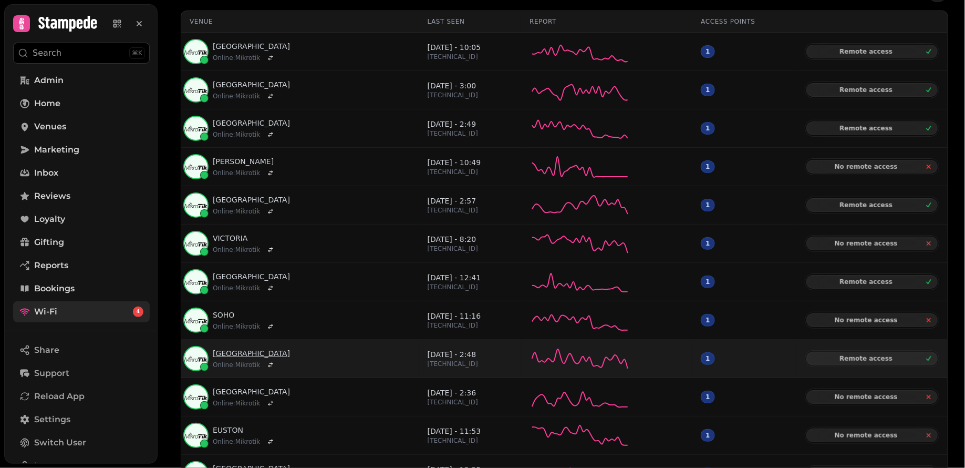
click at [225, 349] on link "CAMDEN" at bounding box center [251, 353] width 77 height 11
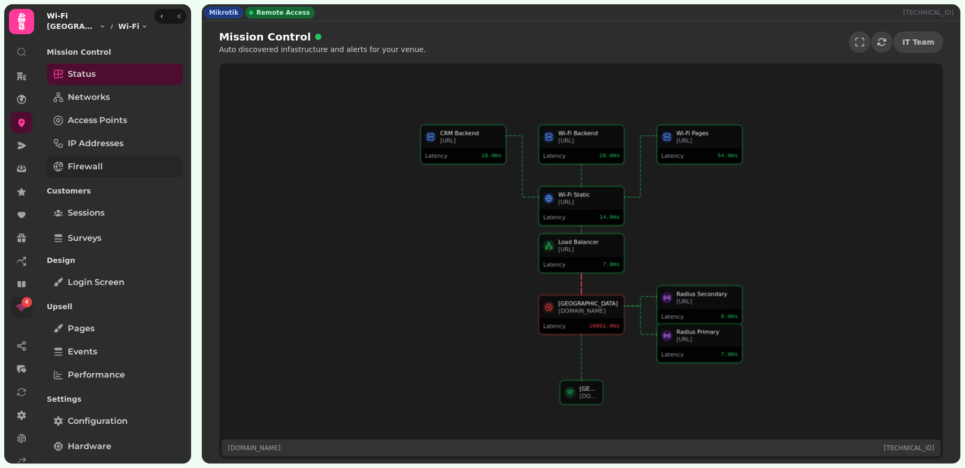
click at [121, 167] on link "Firewall" at bounding box center [115, 166] width 136 height 21
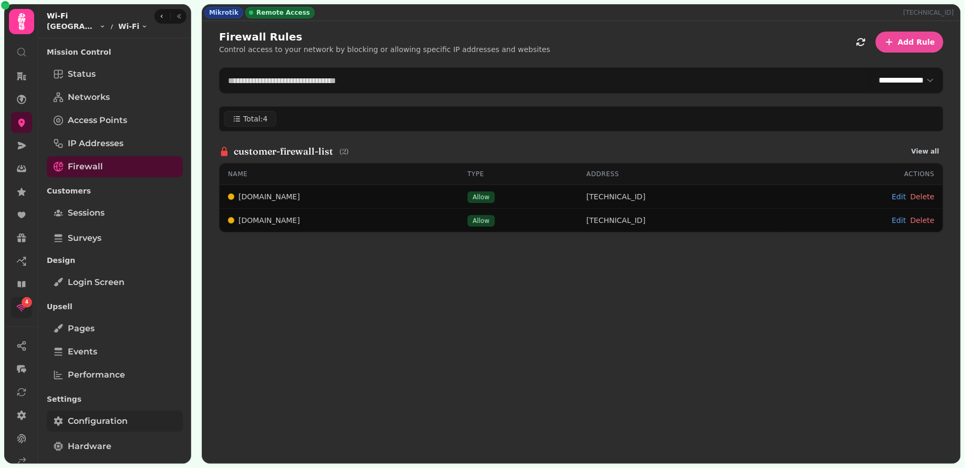
scroll to position [47, 0]
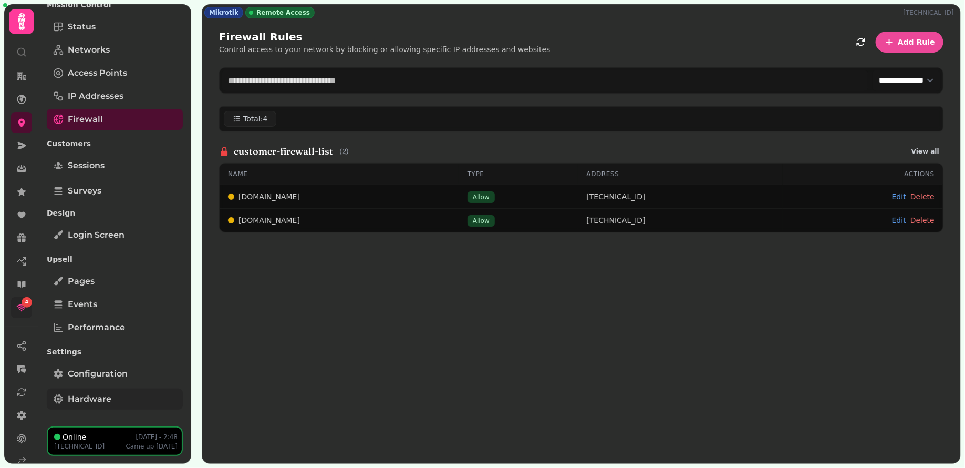
click at [123, 401] on link "Hardware" at bounding box center [115, 398] width 136 height 21
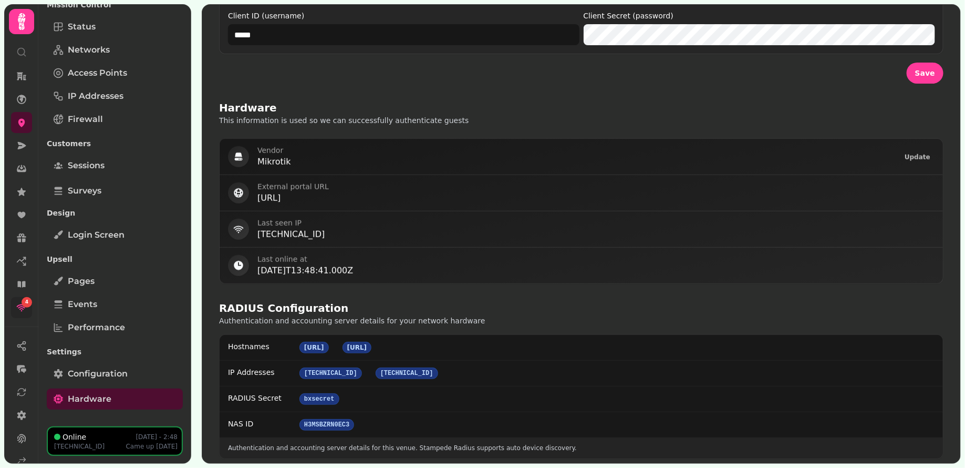
scroll to position [65, 0]
click at [23, 402] on link at bounding box center [21, 396] width 21 height 21
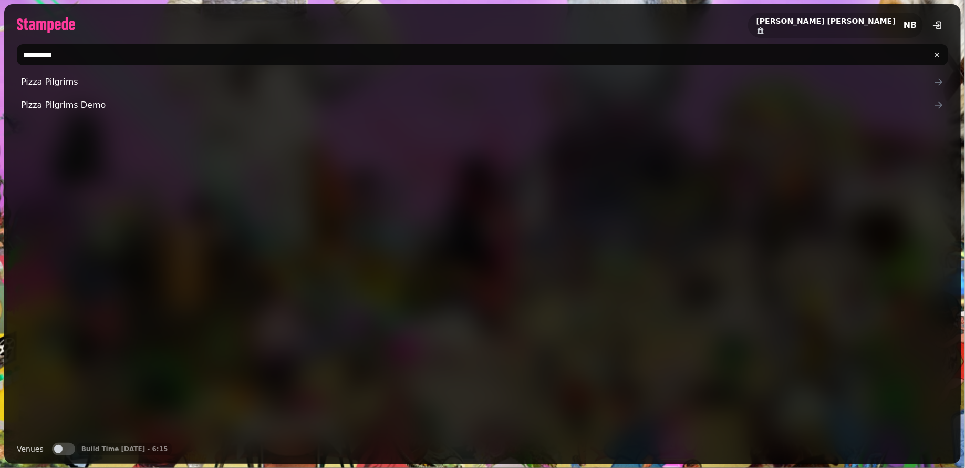
drag, startPoint x: 118, startPoint y: 51, endPoint x: 22, endPoint y: 49, distance: 96.2
click at [22, 49] on input "*********" at bounding box center [483, 54] width 932 height 21
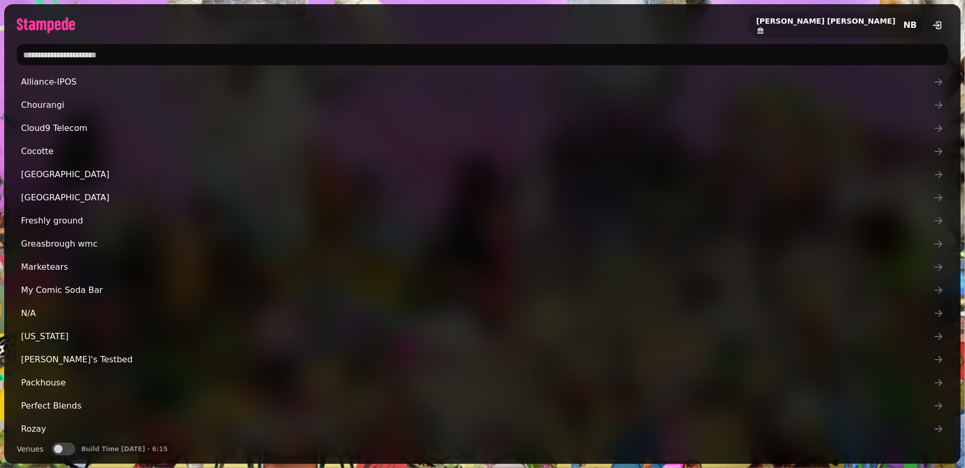
type input "*"
click at [369, 59] on input "text" at bounding box center [483, 54] width 932 height 21
type input "*"
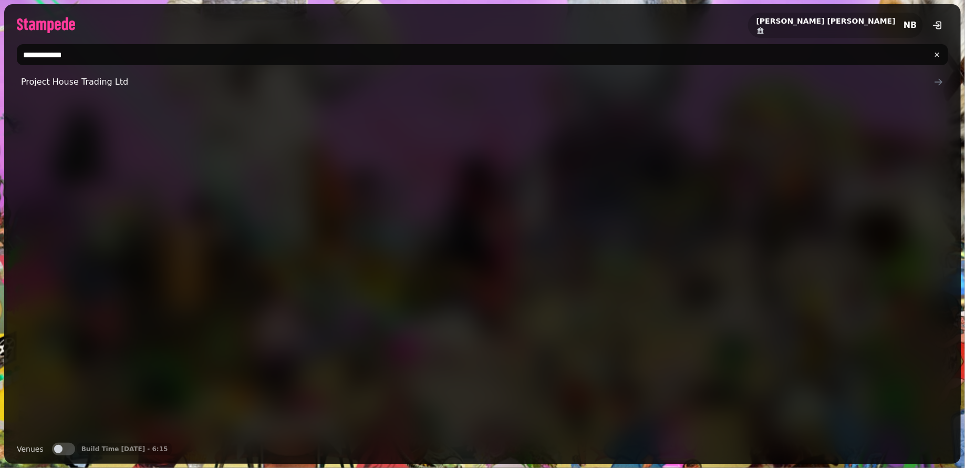
drag, startPoint x: 105, startPoint y: 57, endPoint x: 31, endPoint y: 58, distance: 74.1
click at [31, 58] on input "**********" at bounding box center [483, 54] width 932 height 21
type input "*"
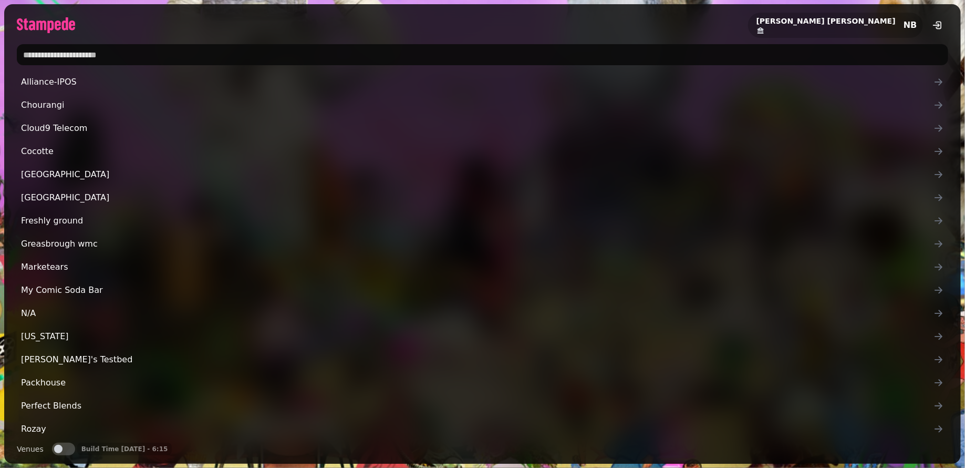
click at [175, 51] on input "text" at bounding box center [483, 54] width 932 height 21
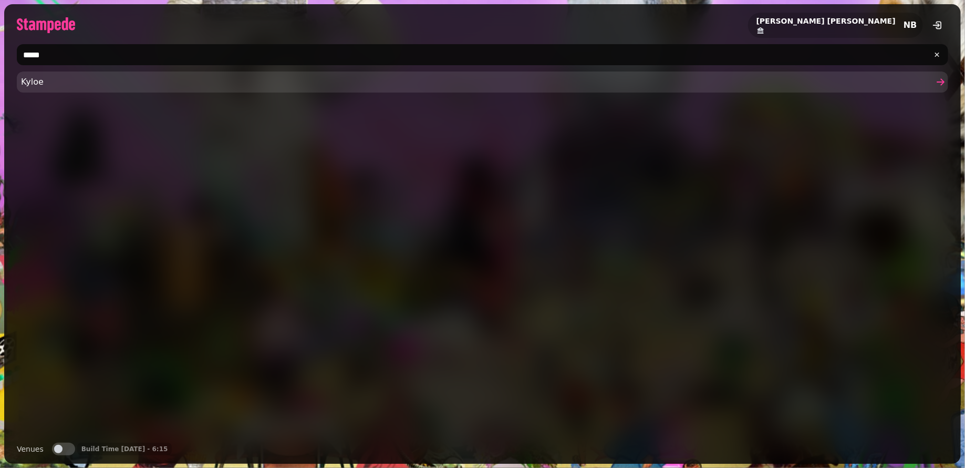
type input "*****"
click at [161, 83] on span "Kyloe" at bounding box center [477, 82] width 913 height 13
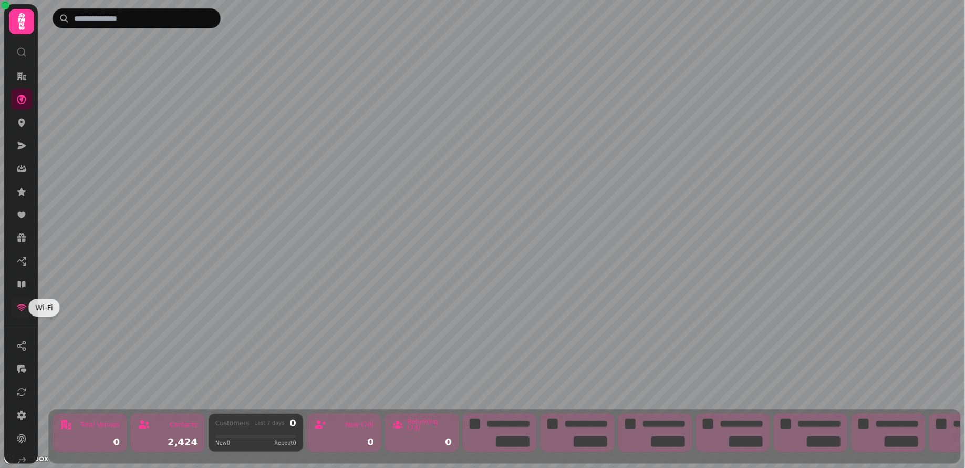
click at [24, 309] on icon at bounding box center [21, 307] width 11 height 11
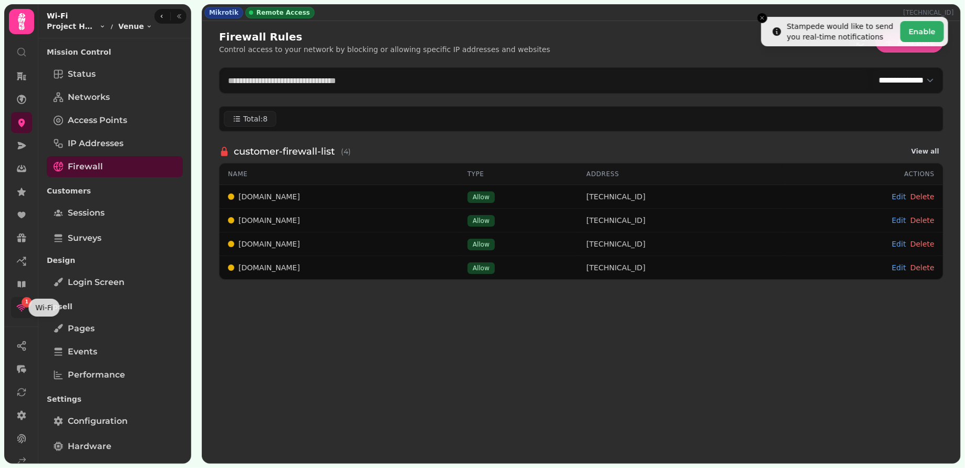
click at [26, 307] on icon at bounding box center [21, 307] width 11 height 11
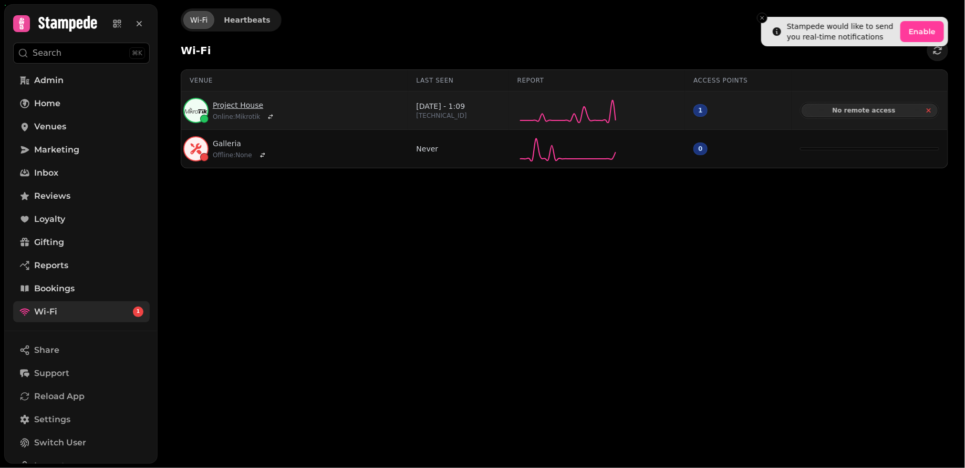
click at [225, 105] on link "Project House" at bounding box center [245, 105] width 64 height 11
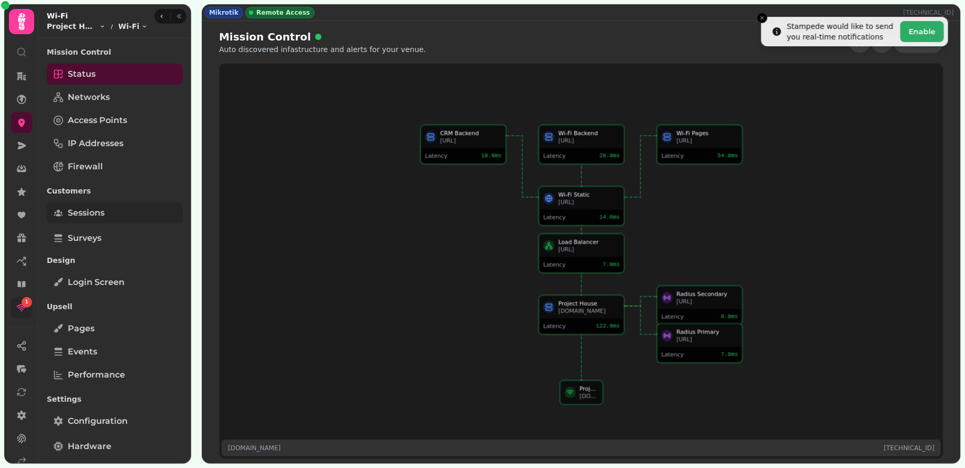
click at [97, 219] on span "Sessions" at bounding box center [86, 212] width 37 height 13
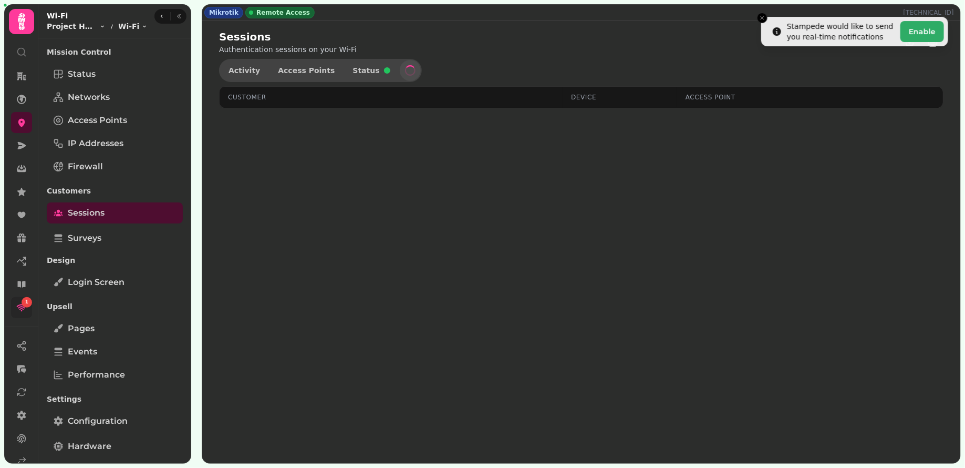
select select "**"
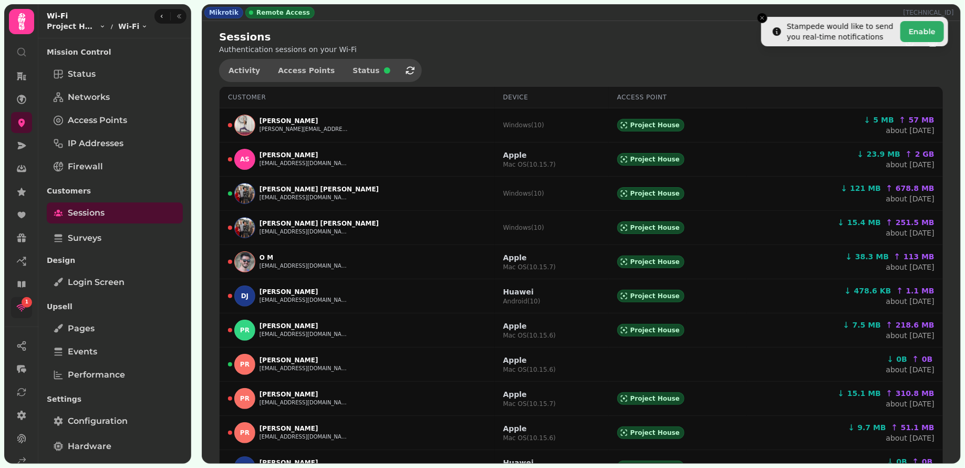
click at [17, 309] on icon at bounding box center [21, 307] width 11 height 11
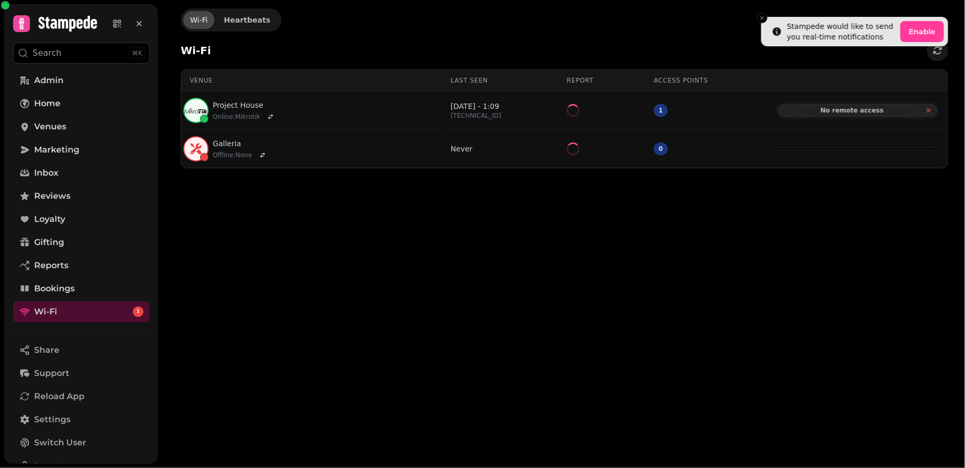
scroll to position [92, 0]
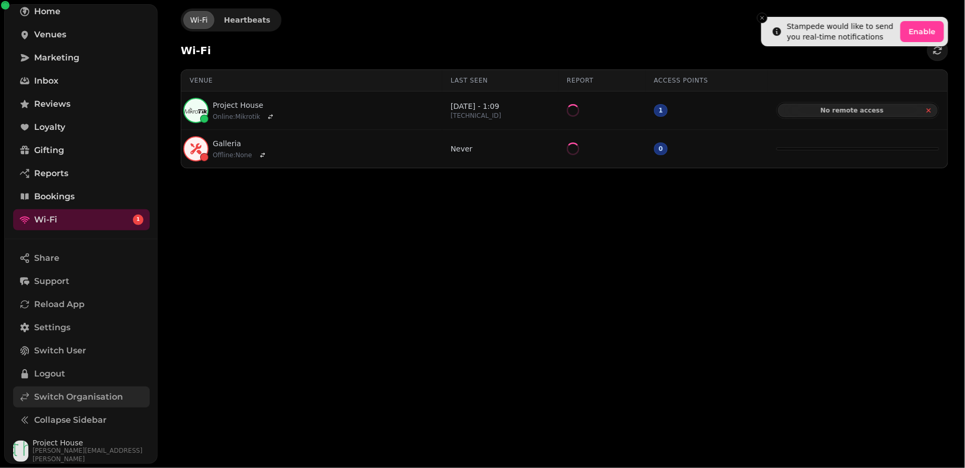
click at [80, 388] on link "Switch Organisation" at bounding box center [81, 396] width 137 height 21
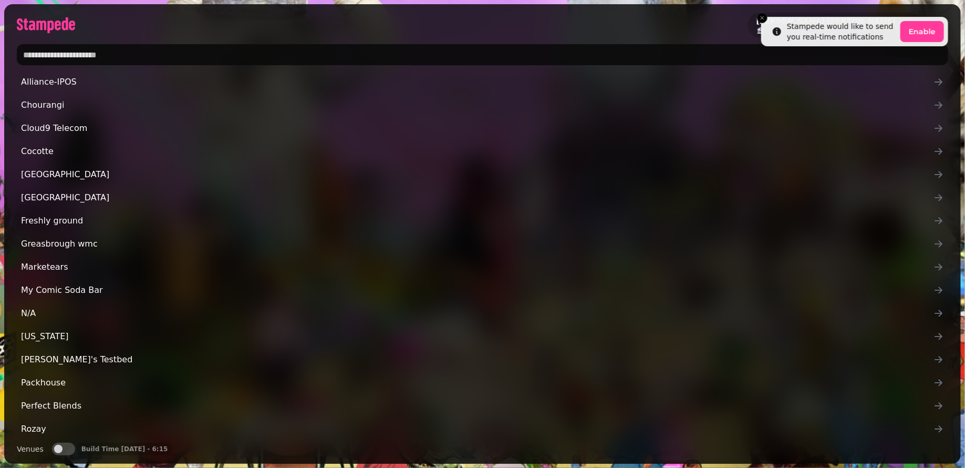
click at [112, 57] on input "text" at bounding box center [483, 54] width 932 height 21
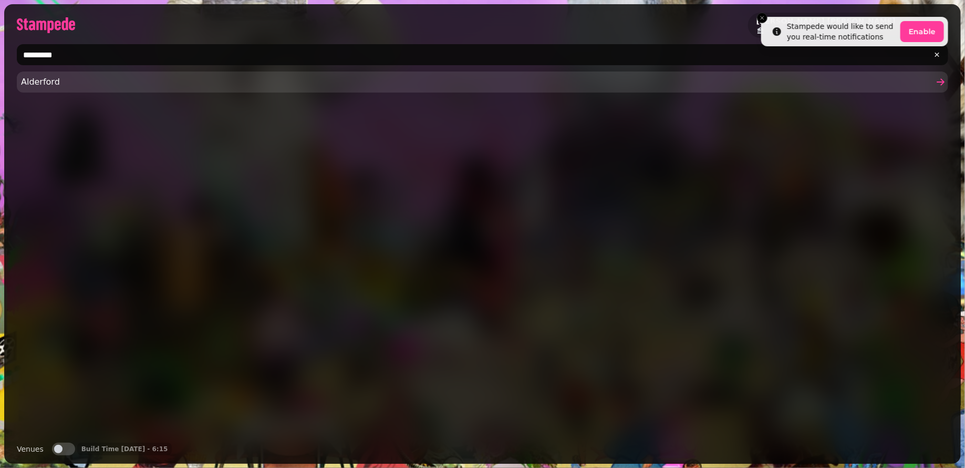
type input "*********"
click at [73, 81] on span "Alderford" at bounding box center [477, 82] width 913 height 13
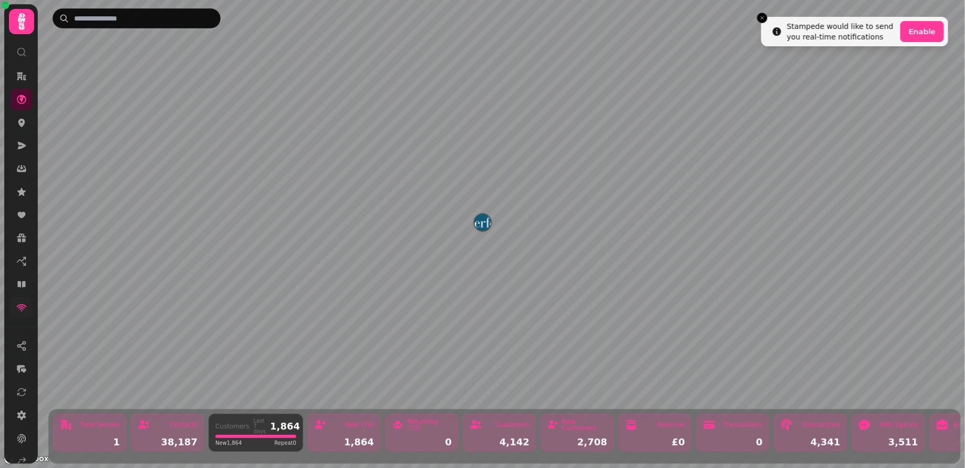
click at [25, 312] on icon at bounding box center [21, 307] width 11 height 11
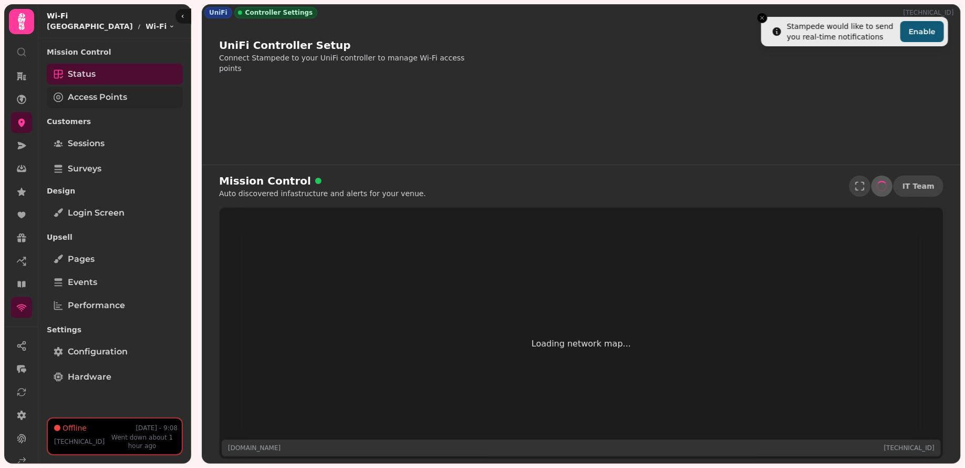
select select "**********"
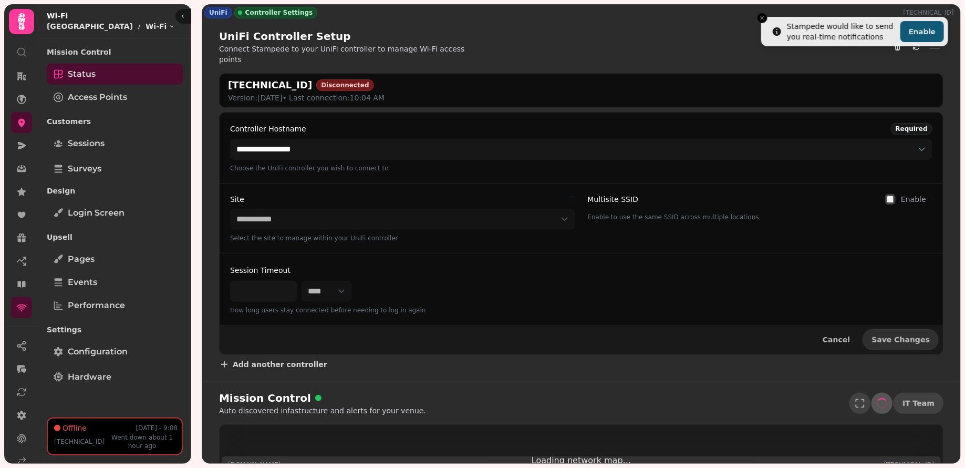
click at [264, 78] on h2 "[TECHNICAL_ID]" at bounding box center [270, 85] width 84 height 15
copy h2 "[TECHNICAL_ID]"
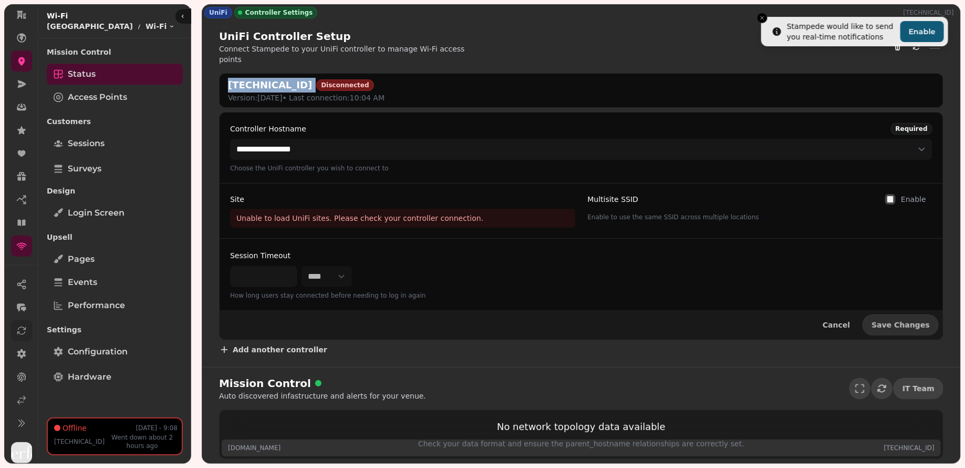
scroll to position [65, 0]
click at [25, 398] on icon at bounding box center [21, 396] width 11 height 11
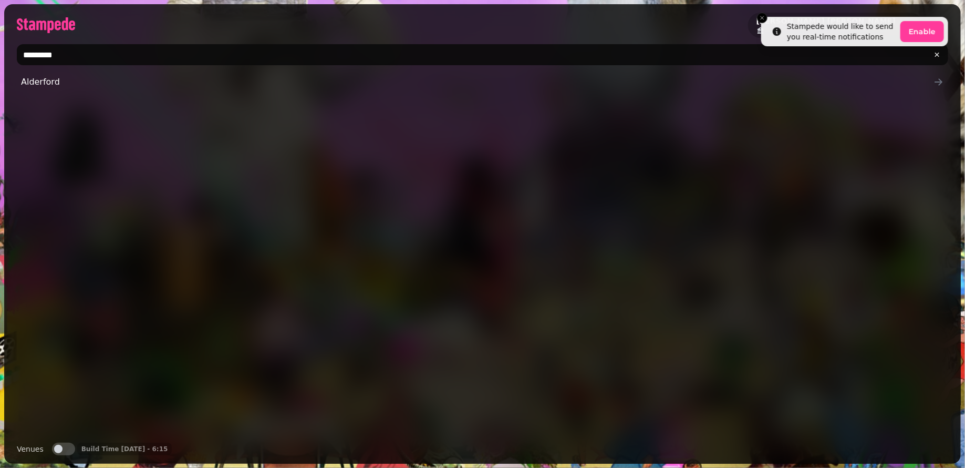
drag, startPoint x: 85, startPoint y: 57, endPoint x: 15, endPoint y: 54, distance: 69.9
click at [15, 54] on div "*********" at bounding box center [482, 54] width 957 height 29
type input "**********"
click at [65, 443] on button "Venues" at bounding box center [63, 448] width 23 height 13
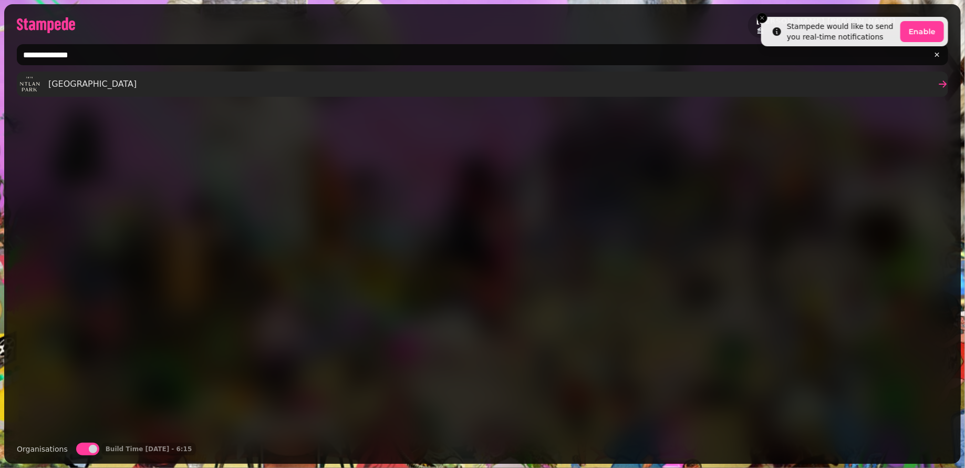
click at [96, 95] on link "[GEOGRAPHIC_DATA]" at bounding box center [483, 83] width 932 height 25
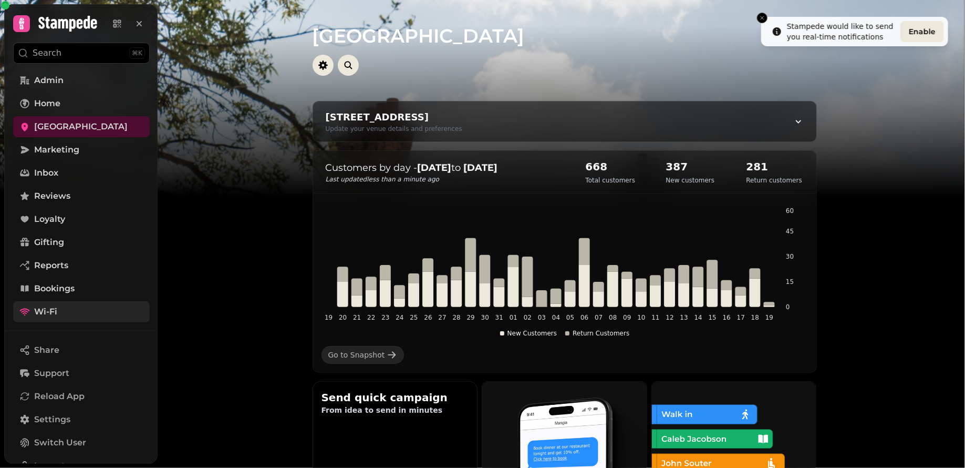
click at [68, 307] on link "Wi-Fi" at bounding box center [81, 311] width 137 height 21
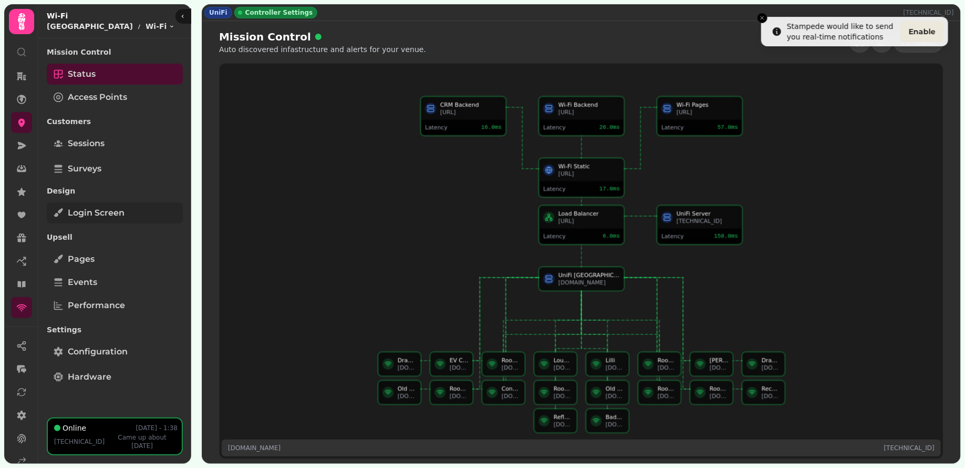
click at [96, 210] on span "Login screen" at bounding box center [96, 212] width 57 height 13
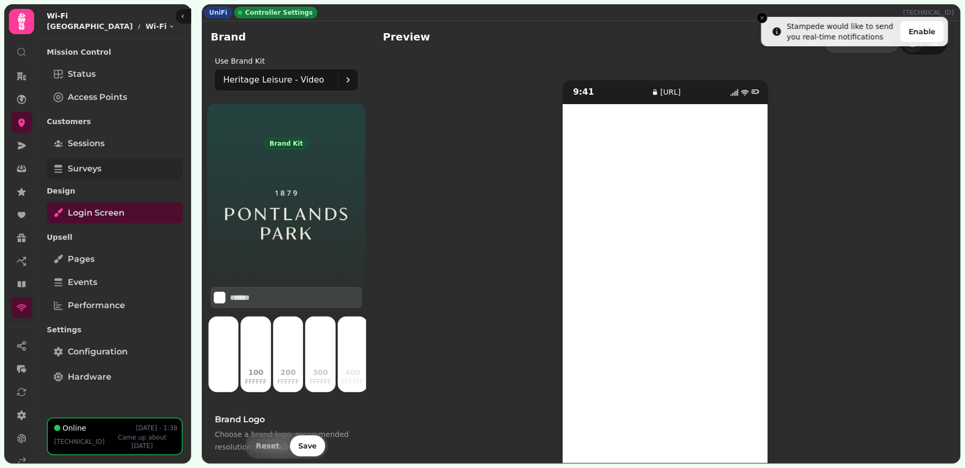
click at [104, 172] on link "Surveys" at bounding box center [115, 168] width 136 height 21
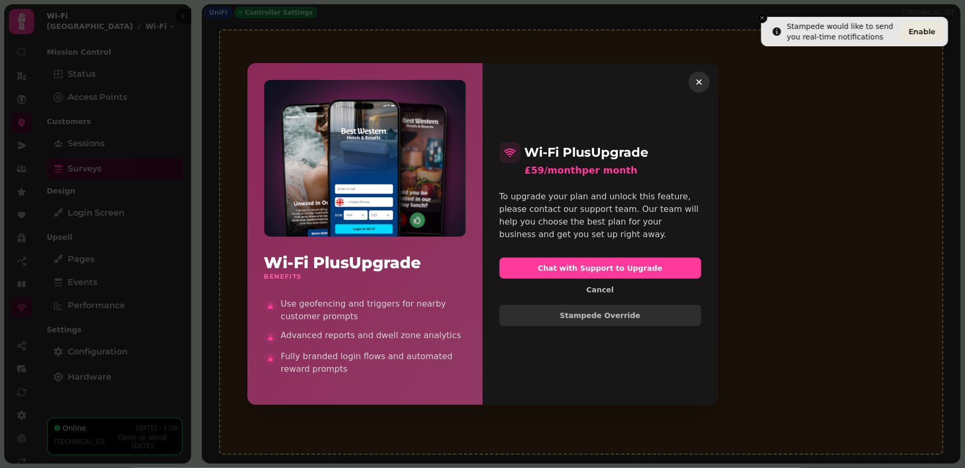
click at [699, 81] on icon "button" at bounding box center [698, 81] width 5 height 5
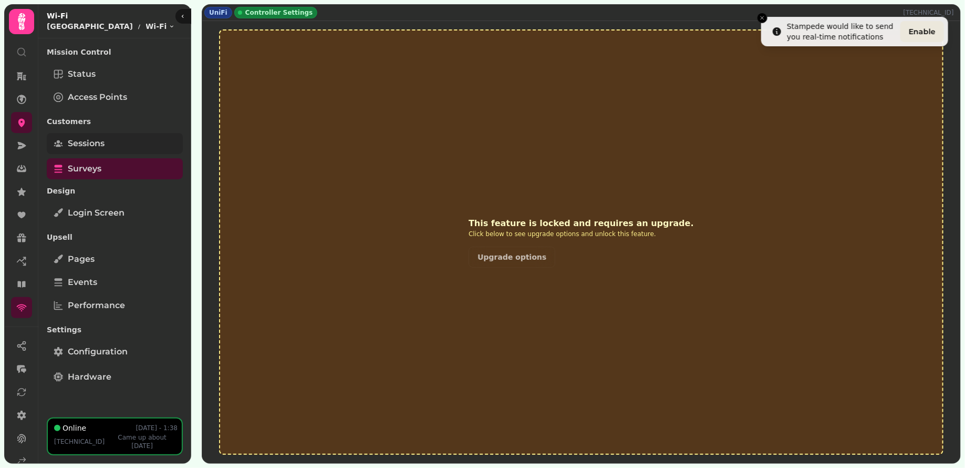
click at [98, 141] on span "Sessions" at bounding box center [86, 143] width 37 height 13
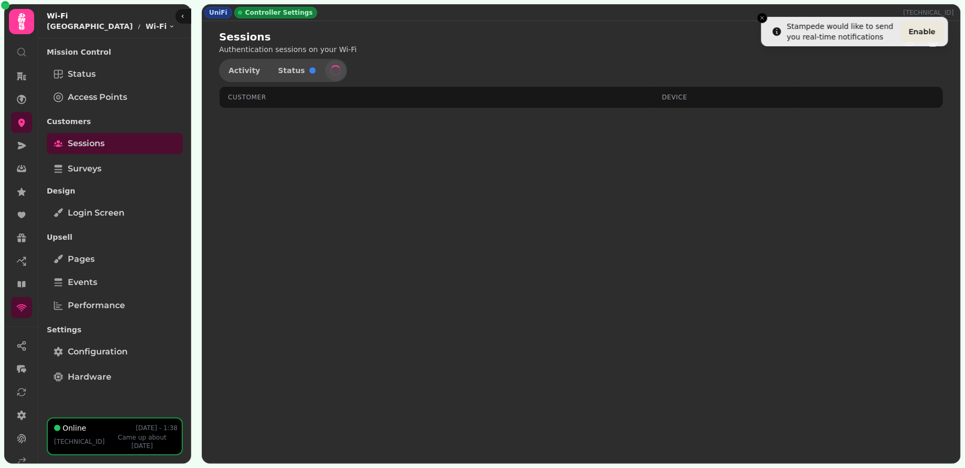
select select "**"
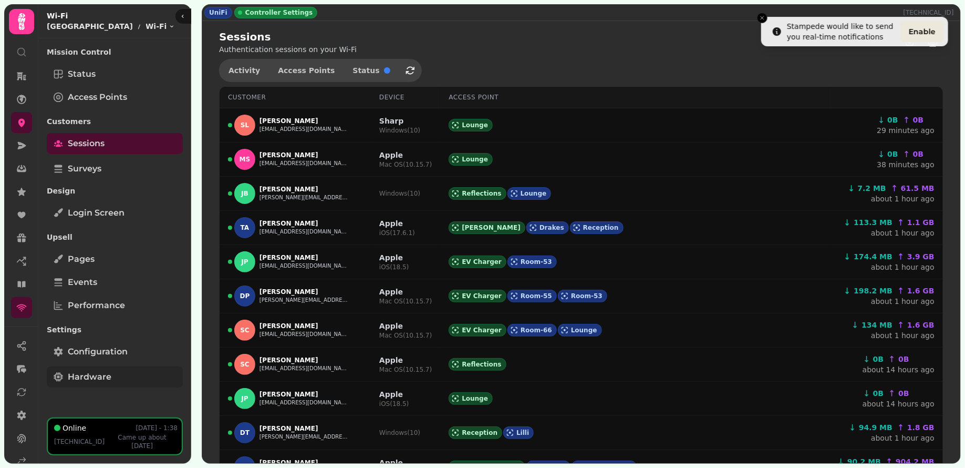
click at [101, 376] on span "Hardware" at bounding box center [90, 376] width 44 height 13
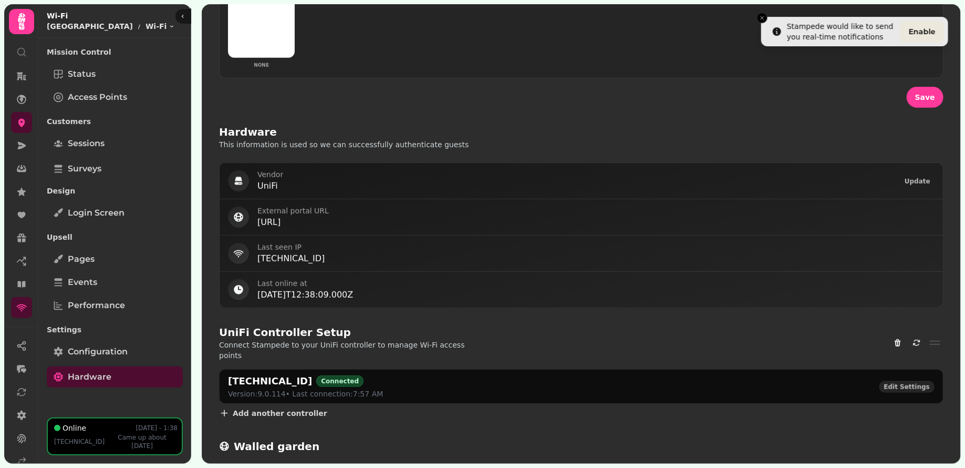
scroll to position [459, 0]
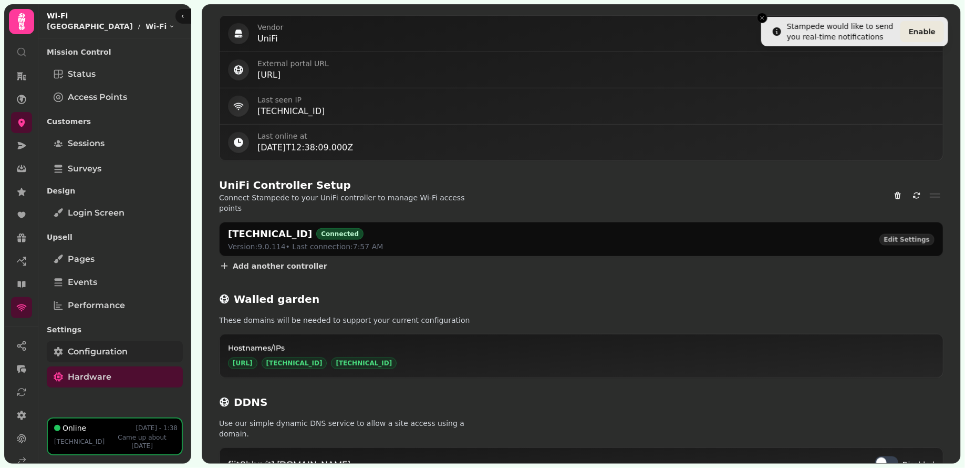
click at [112, 355] on span "Configuration" at bounding box center [98, 351] width 60 height 13
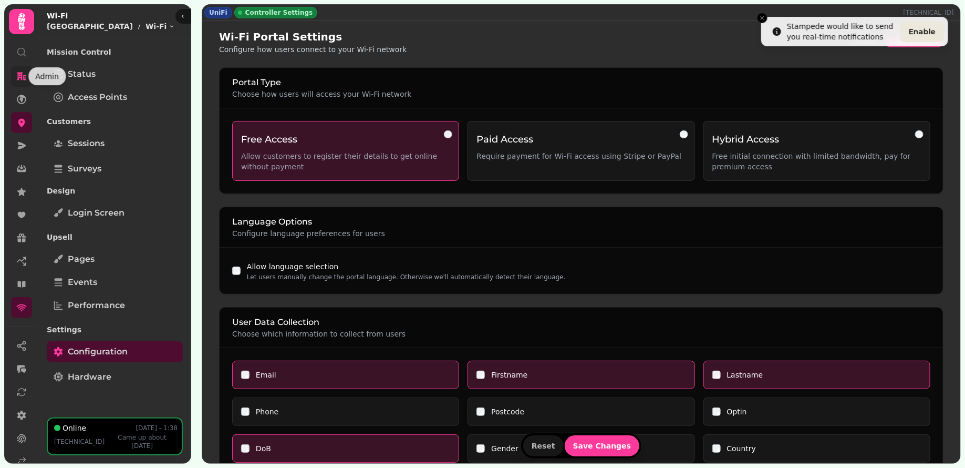
click at [22, 73] on icon at bounding box center [21, 77] width 9 height 8
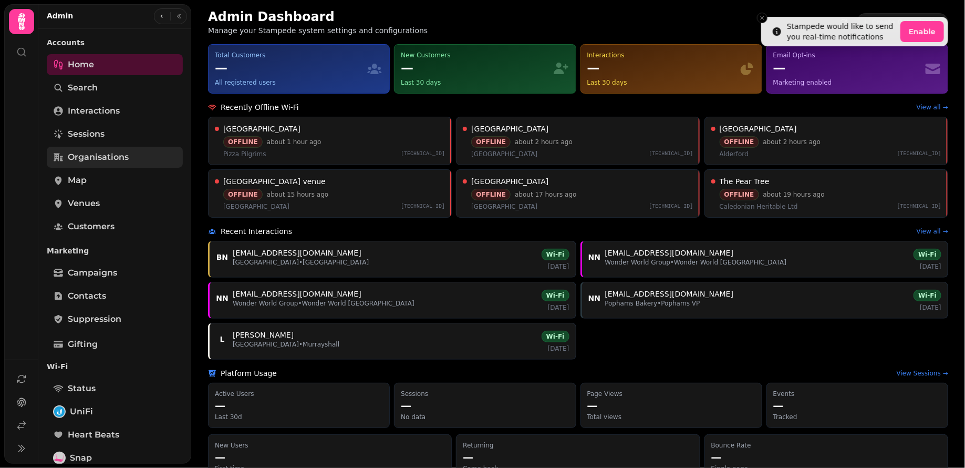
click at [113, 154] on span "Organisations" at bounding box center [98, 157] width 61 height 13
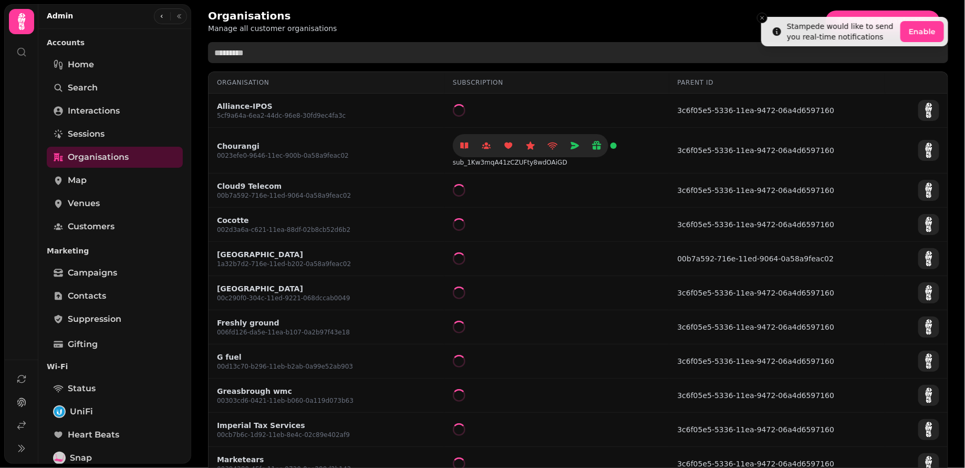
click at [270, 46] on input "text" at bounding box center [578, 52] width 740 height 21
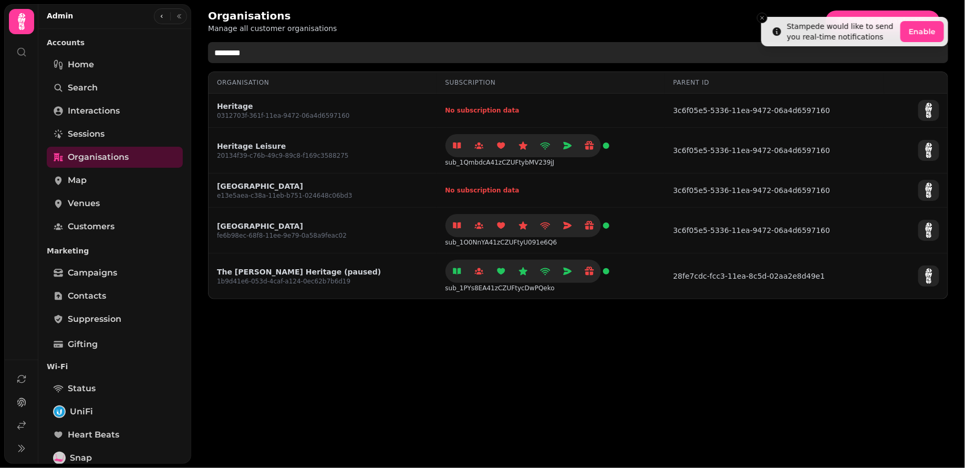
type input "********"
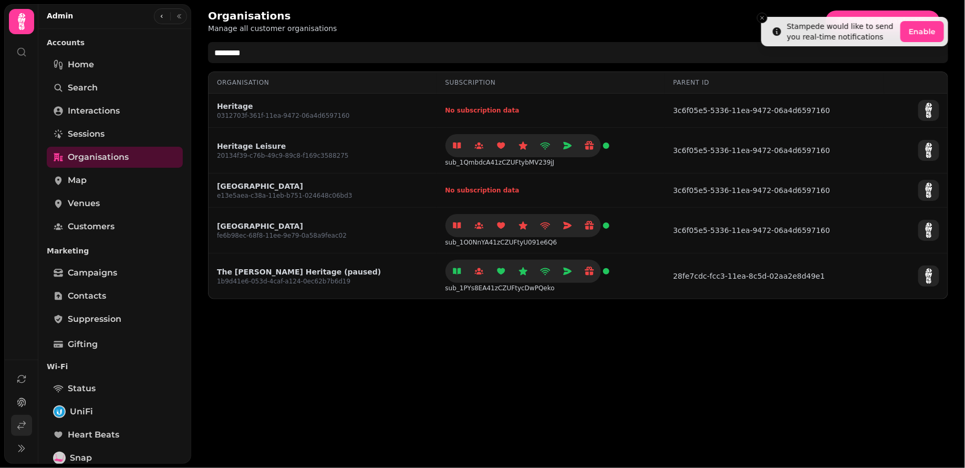
click at [22, 433] on link at bounding box center [21, 425] width 21 height 21
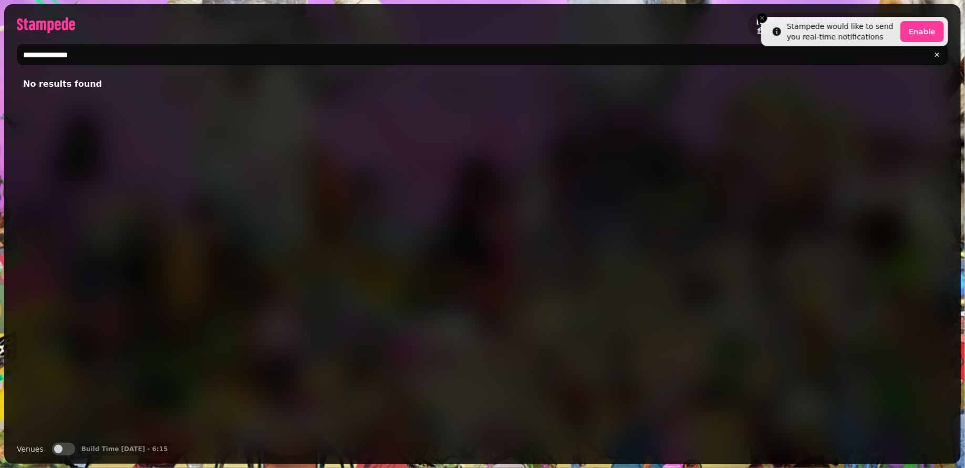
click at [59, 447] on span "button" at bounding box center [58, 449] width 8 height 8
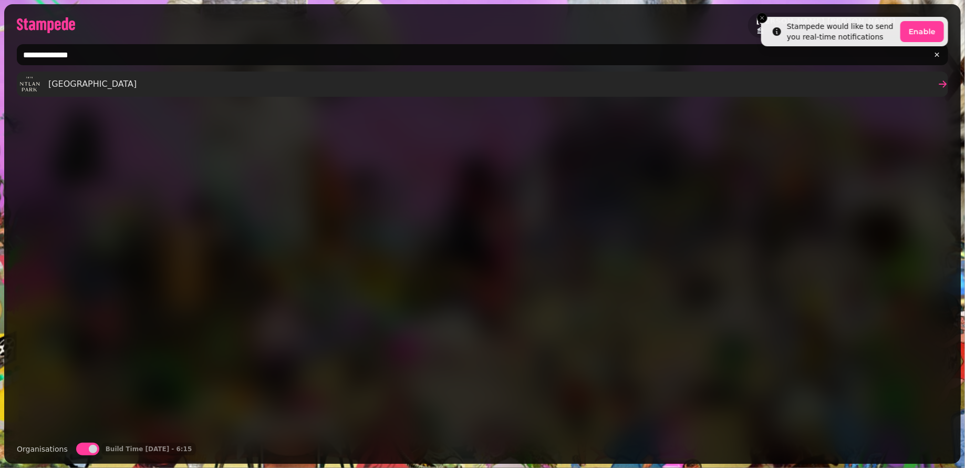
click at [99, 83] on span "Pontlands Park" at bounding box center [92, 84] width 88 height 13
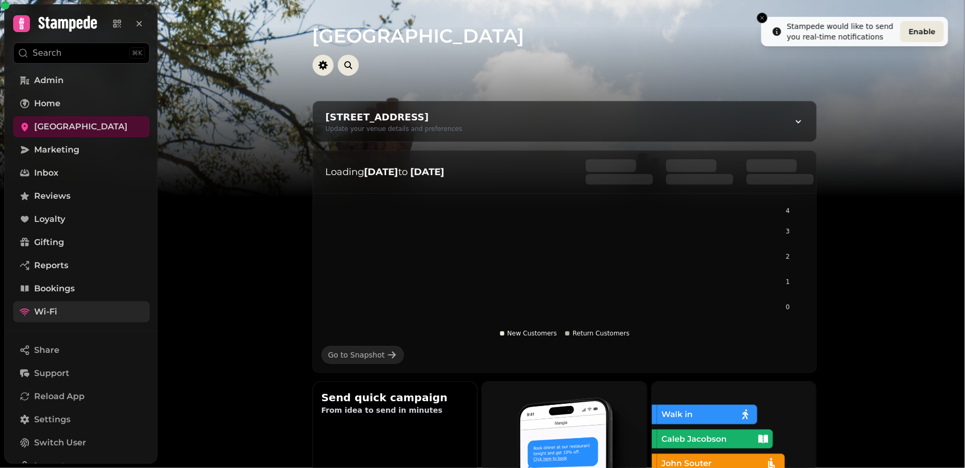
click at [58, 316] on link "Wi-Fi" at bounding box center [81, 311] width 137 height 21
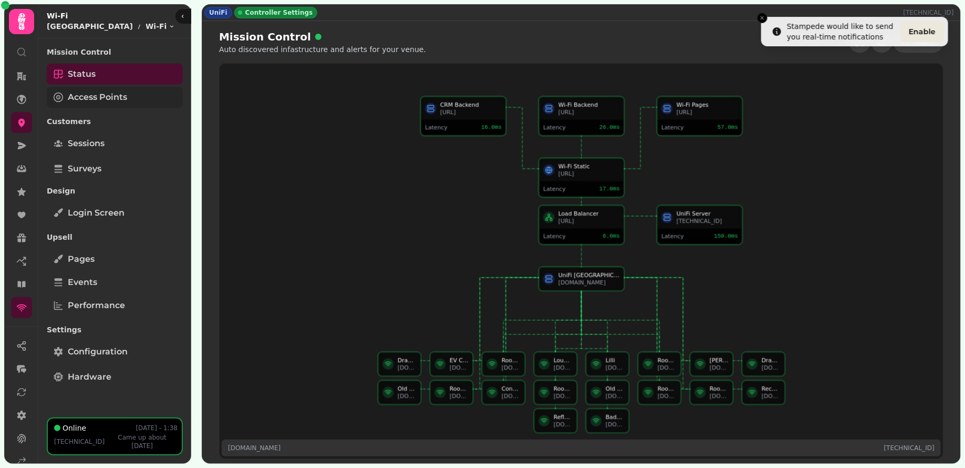
click at [129, 99] on link "Access Points" at bounding box center [115, 97] width 136 height 21
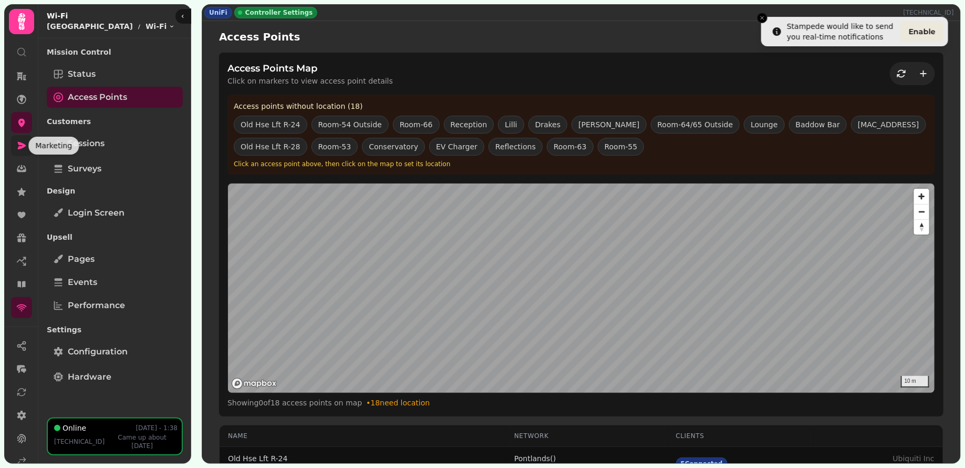
click at [23, 139] on link at bounding box center [21, 145] width 21 height 21
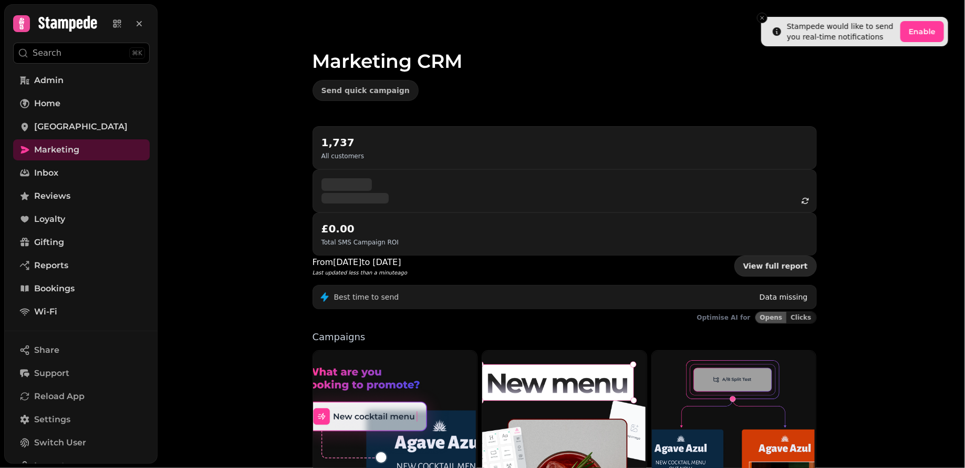
click at [760, 255] on link "View full report" at bounding box center [776, 265] width 82 height 21
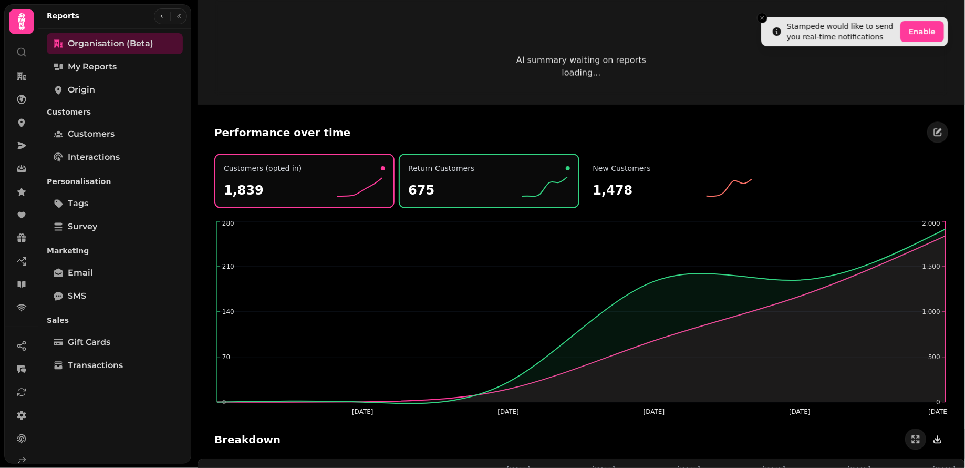
scroll to position [947, 0]
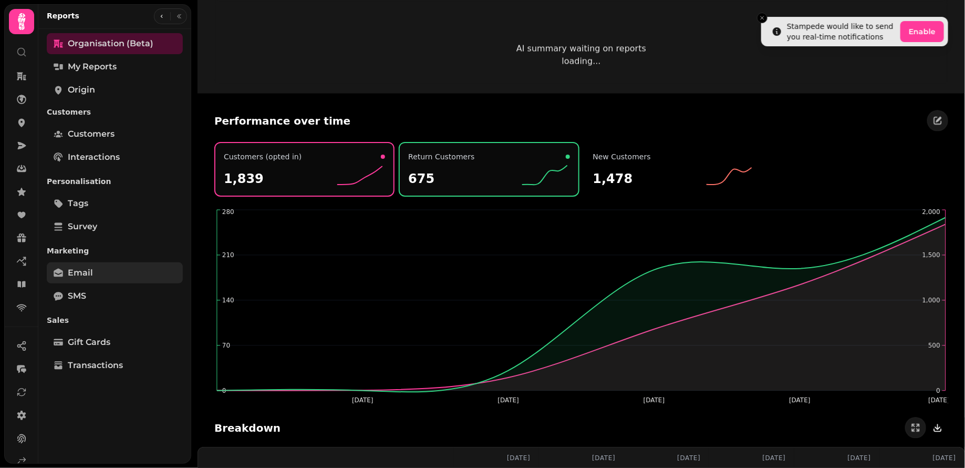
click at [102, 271] on link "Email" at bounding box center [115, 272] width 136 height 21
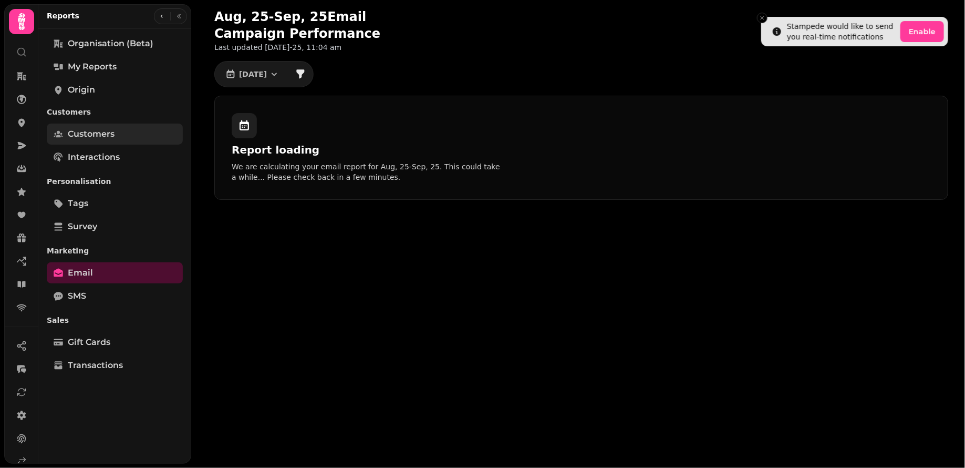
click at [91, 135] on span "Customers" at bounding box center [91, 134] width 47 height 13
select select "**"
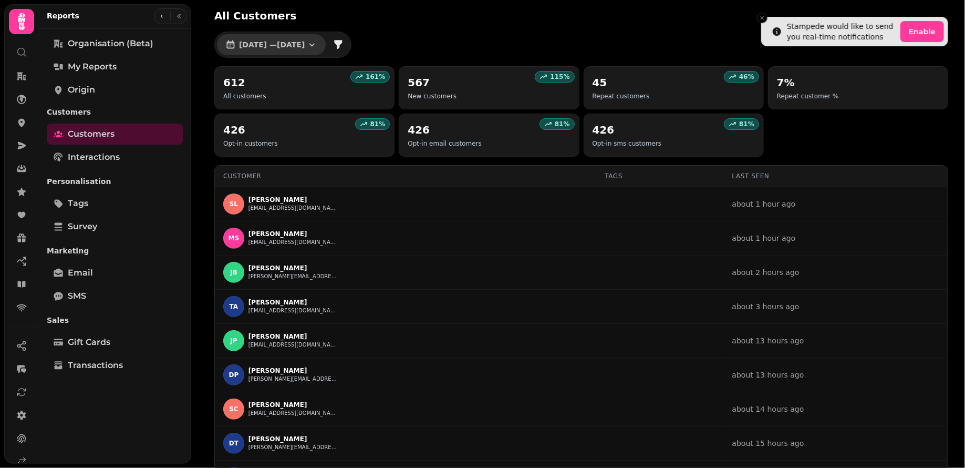
click at [323, 37] on button "1 Jul, 2025 — 31 Jul, 2025" at bounding box center [271, 44] width 109 height 21
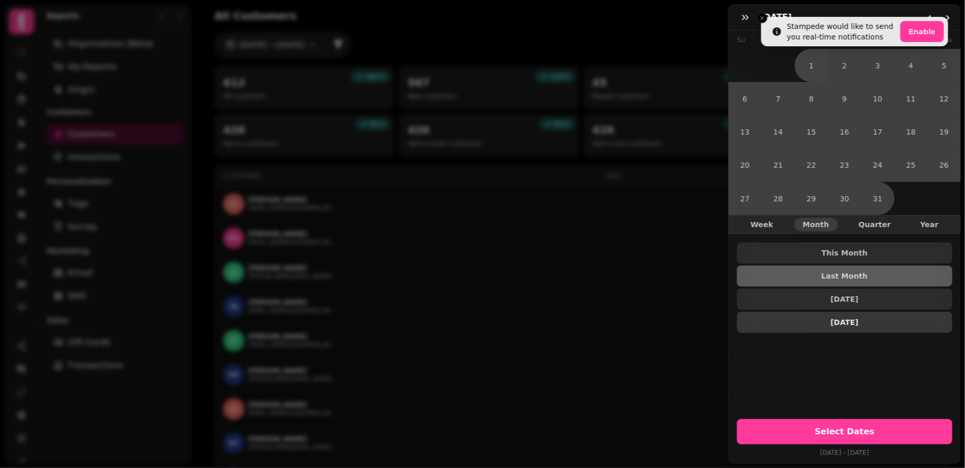
click at [818, 328] on button "3 Months Ago" at bounding box center [844, 322] width 215 height 21
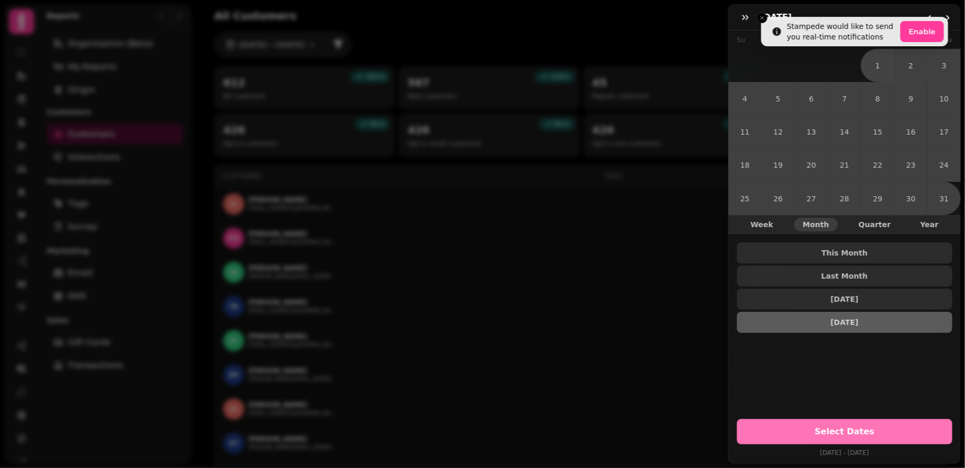
click at [806, 425] on button "Select Dates" at bounding box center [844, 431] width 215 height 25
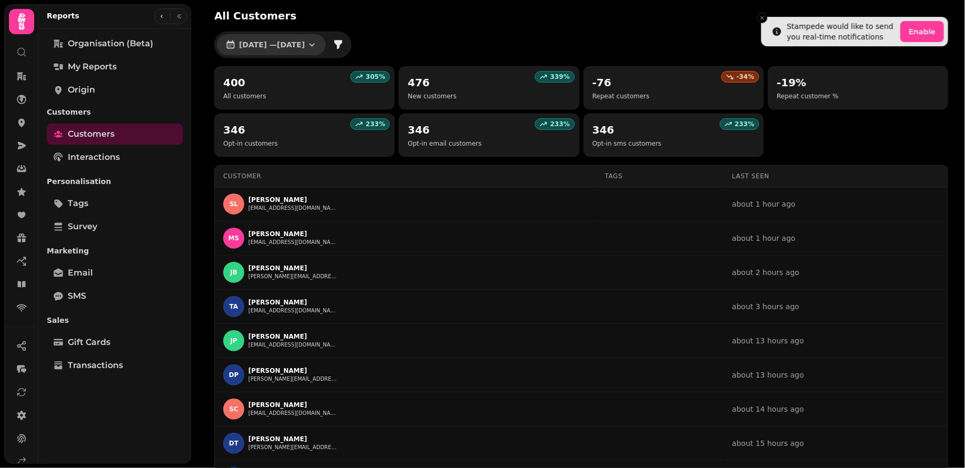
click at [326, 43] on button "1 May, 2025 — 31 May, 2025" at bounding box center [271, 44] width 109 height 21
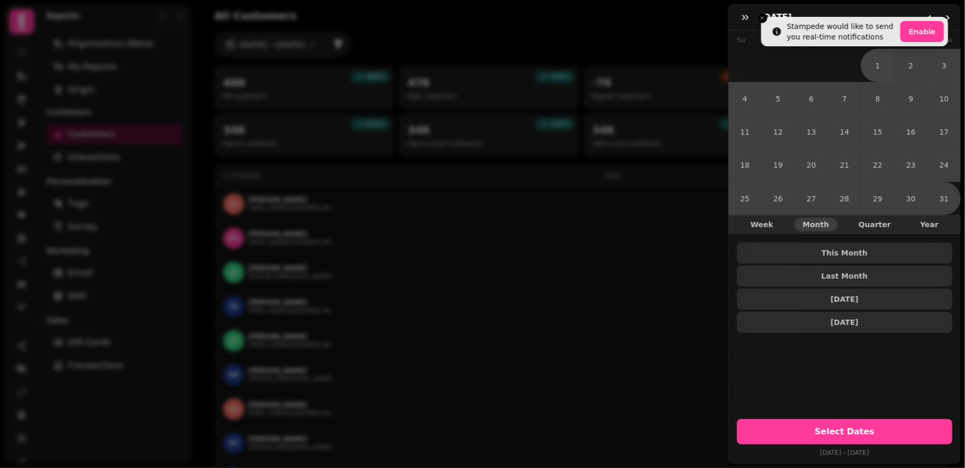
click at [764, 18] on h3 "May 25" at bounding box center [778, 17] width 36 height 13
click at [763, 16] on h3 "May 25" at bounding box center [778, 17] width 36 height 13
click at [765, 19] on h3 "May 25" at bounding box center [778, 17] width 36 height 13
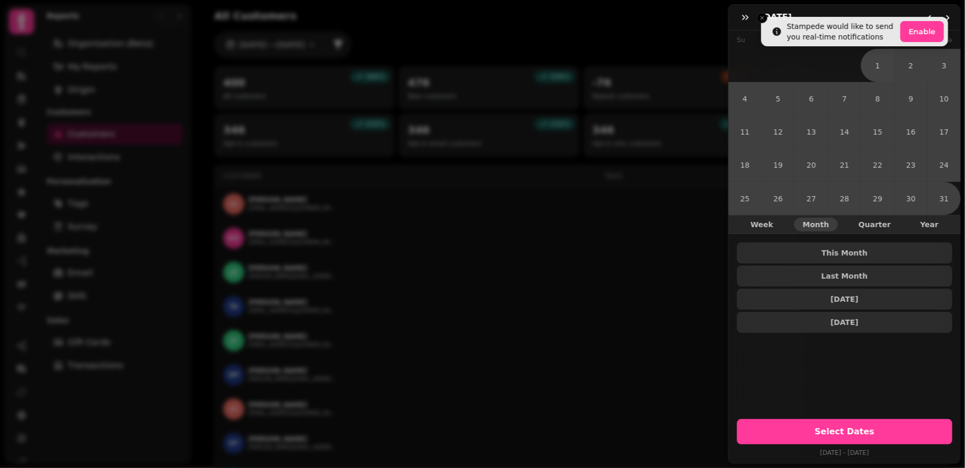
click at [790, 29] on div "May 25" at bounding box center [845, 18] width 232 height 26
drag, startPoint x: 790, startPoint y: 29, endPoint x: 939, endPoint y: 29, distance: 149.2
click at [939, 29] on div "May 25" at bounding box center [845, 18] width 232 height 26
click at [762, 16] on h3 "May 25" at bounding box center [778, 17] width 36 height 13
click at [762, 17] on h3 "May 25" at bounding box center [778, 17] width 36 height 13
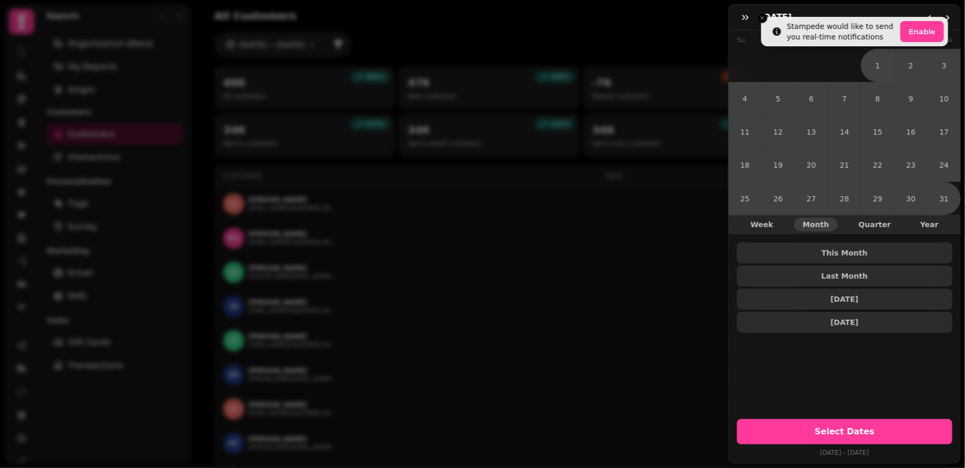
click at [763, 17] on h3 "May 25" at bounding box center [778, 17] width 36 height 13
click at [767, 25] on div "May 25" at bounding box center [845, 18] width 232 height 26
click at [927, 223] on span "Year" at bounding box center [930, 224] width 18 height 7
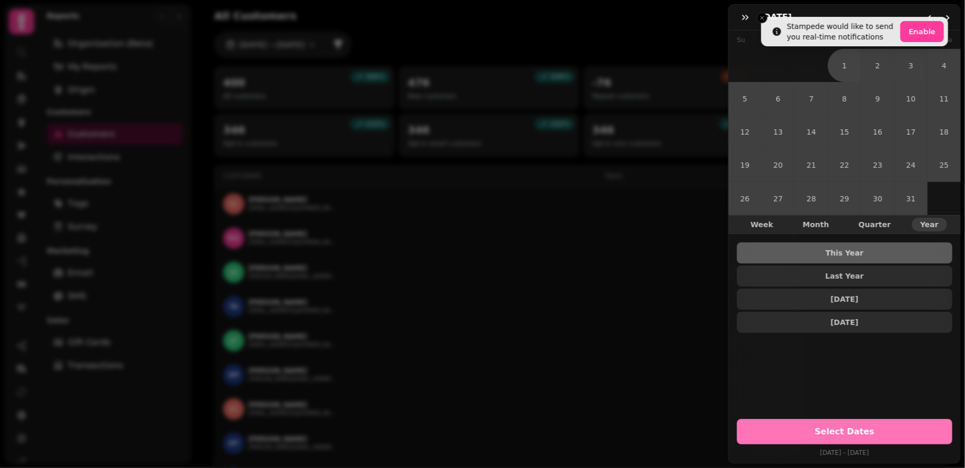
click at [820, 427] on span "Select Dates" at bounding box center [845, 431] width 190 height 8
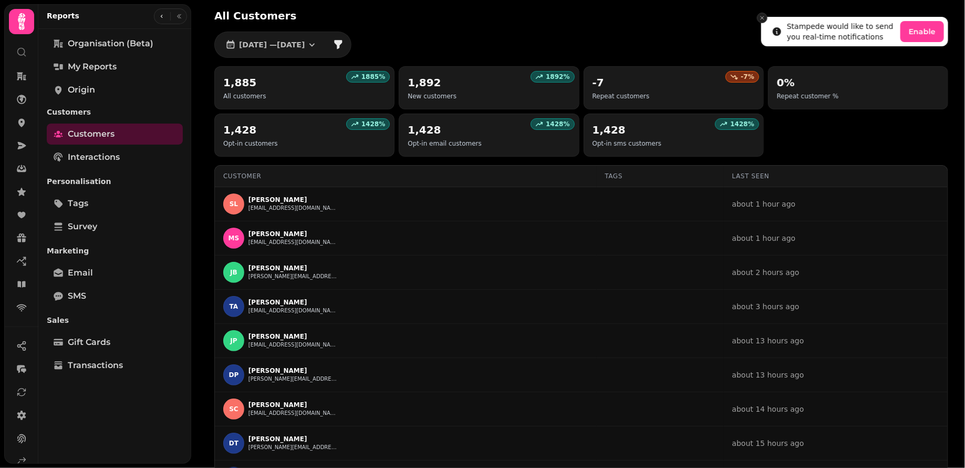
click at [762, 14] on button "Close toast" at bounding box center [762, 18] width 11 height 11
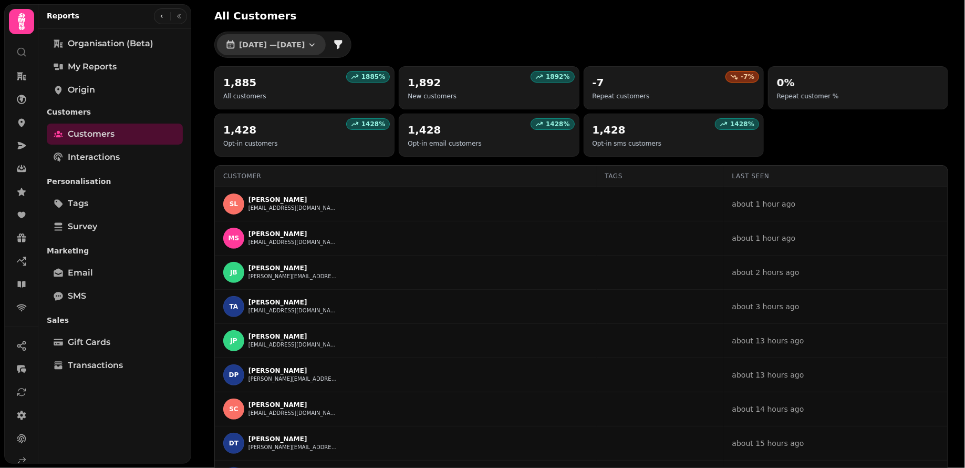
click at [317, 43] on icon "button" at bounding box center [312, 44] width 11 height 11
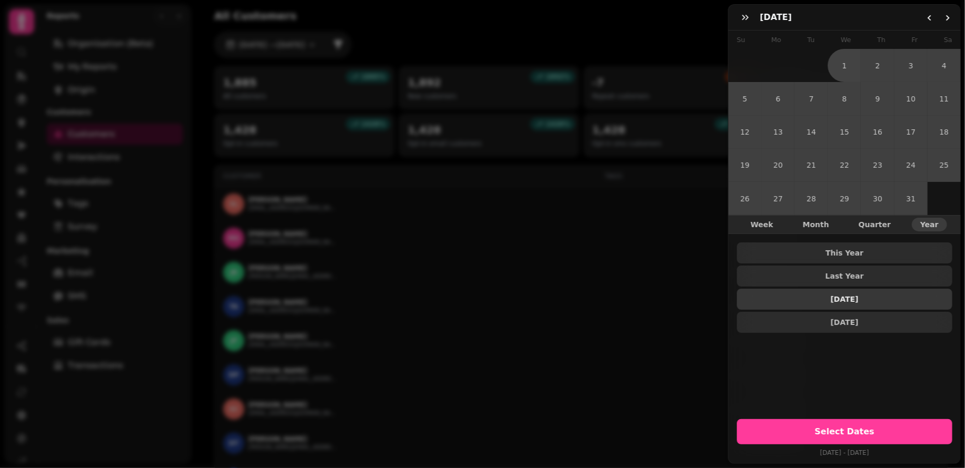
click at [834, 297] on span "2 Years Ago" at bounding box center [845, 298] width 199 height 7
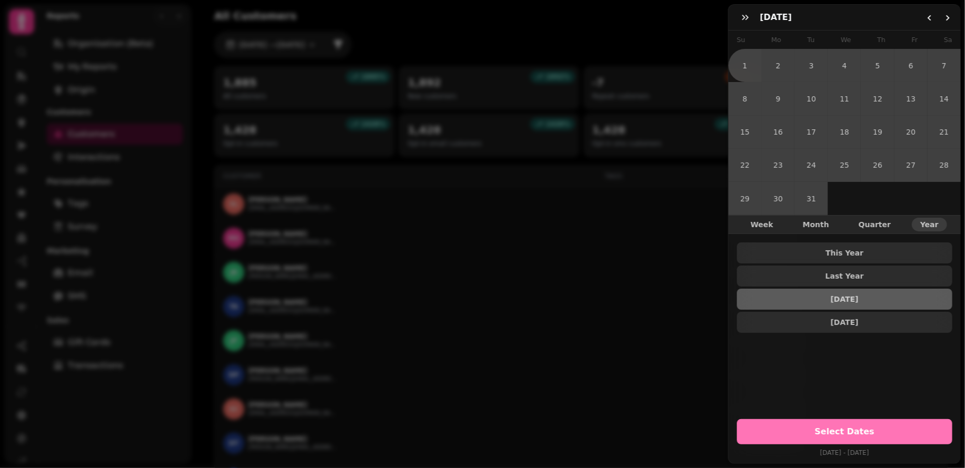
click at [799, 427] on span "Select Dates" at bounding box center [845, 431] width 190 height 8
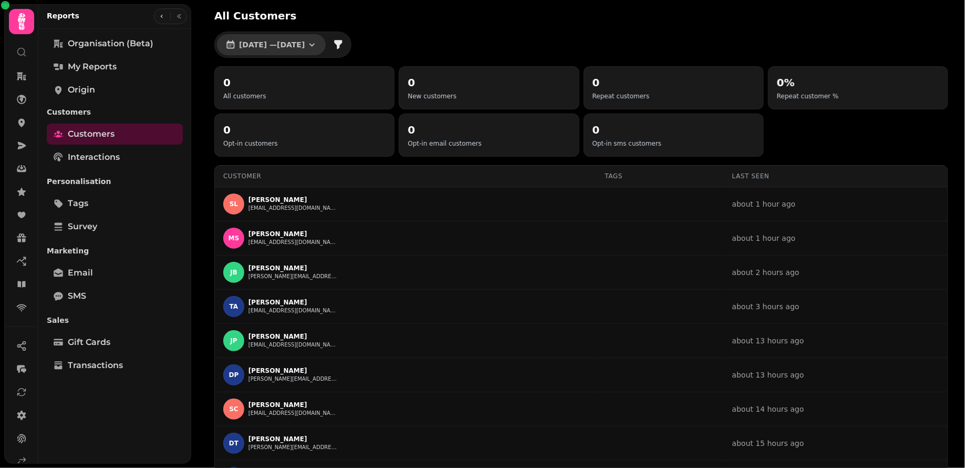
click at [317, 46] on icon "button" at bounding box center [312, 44] width 11 height 11
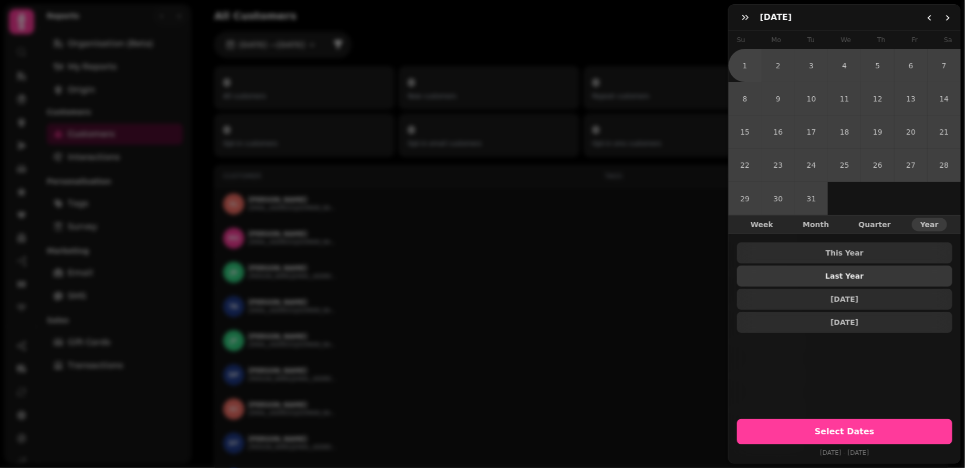
click at [849, 273] on span "Last Year" at bounding box center [845, 275] width 199 height 7
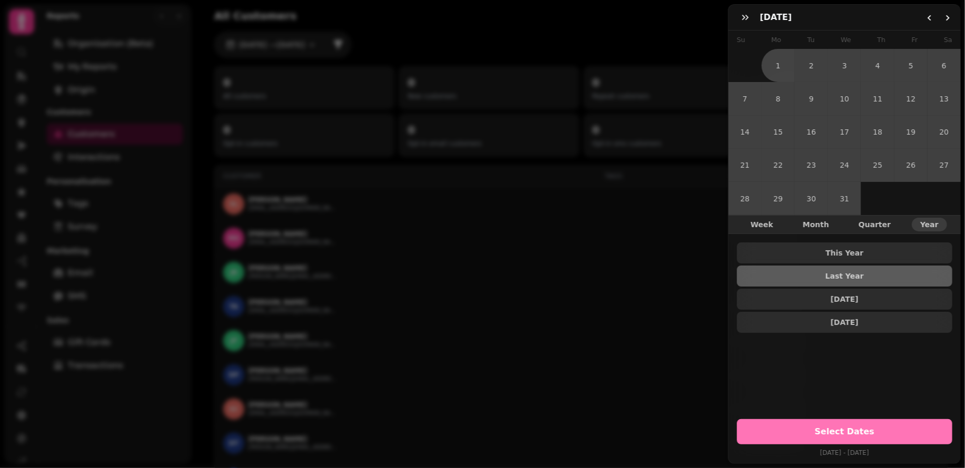
click at [796, 435] on span "Select Dates" at bounding box center [845, 431] width 190 height 8
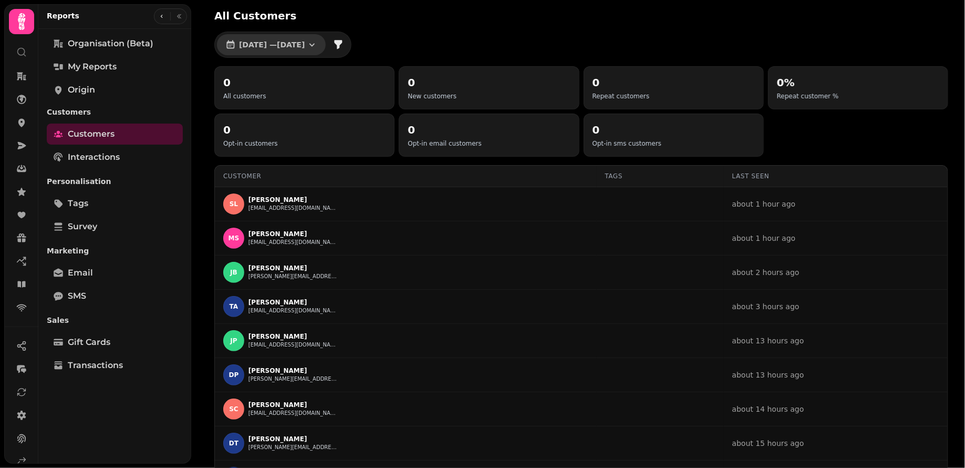
click at [326, 47] on button "1 Jan, 2024 — 31 Dec, 2024" at bounding box center [271, 44] width 109 height 21
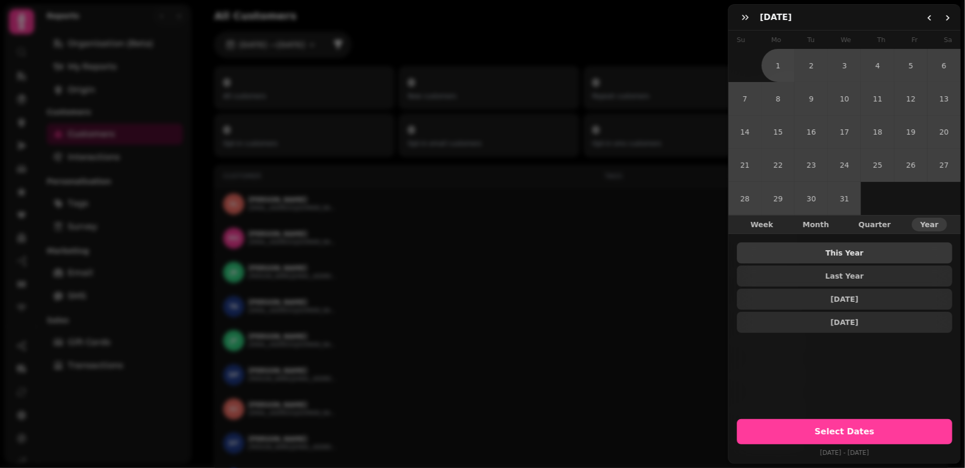
click at [858, 251] on span "This Year" at bounding box center [845, 252] width 199 height 7
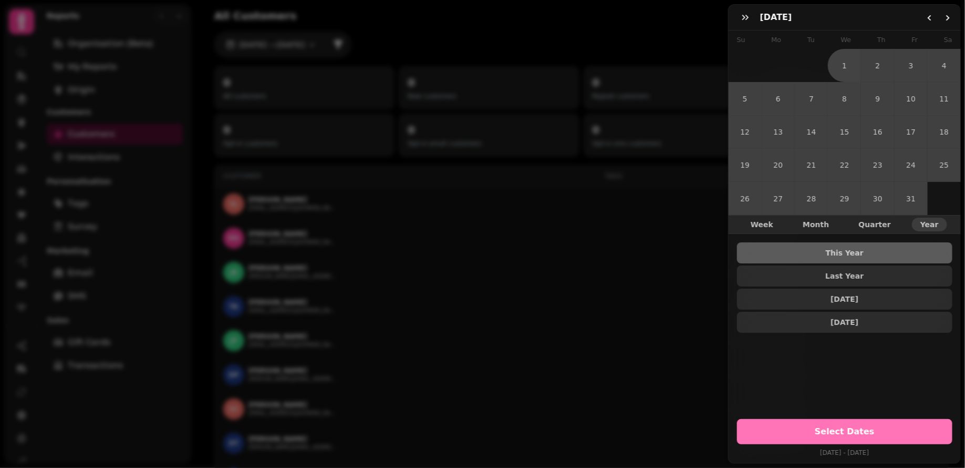
click at [804, 442] on button "Select Dates" at bounding box center [844, 431] width 215 height 25
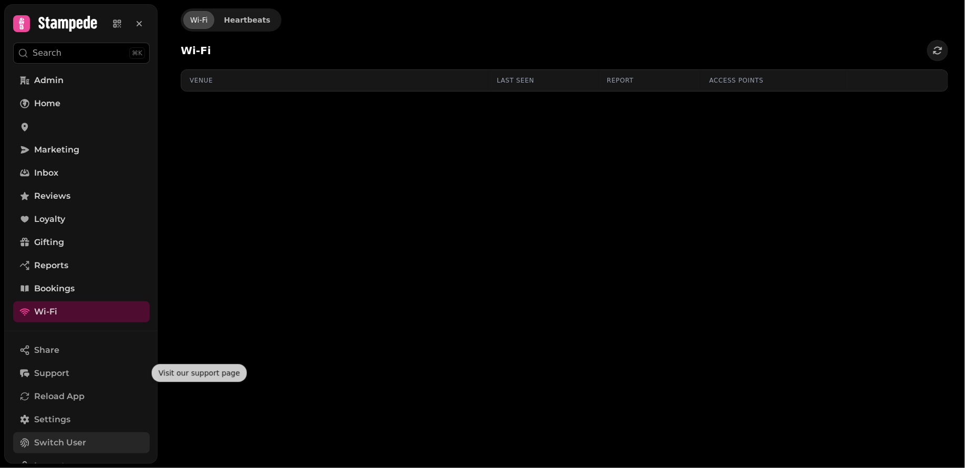
scroll to position [63, 0]
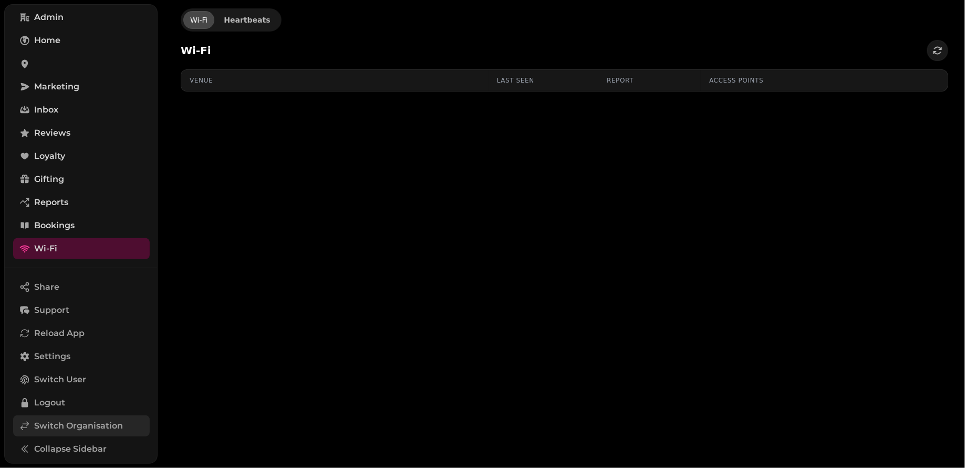
click at [68, 419] on span "Switch Organisation" at bounding box center [78, 425] width 89 height 13
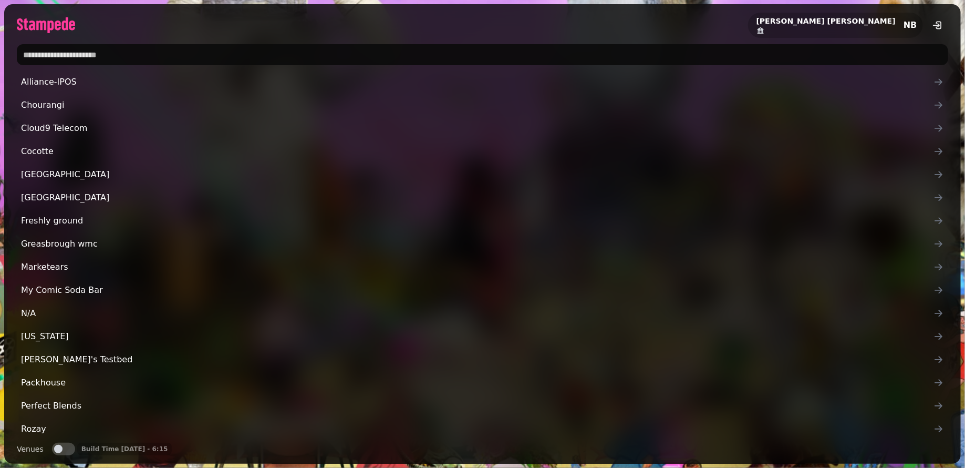
click at [96, 56] on input "text" at bounding box center [483, 54] width 932 height 21
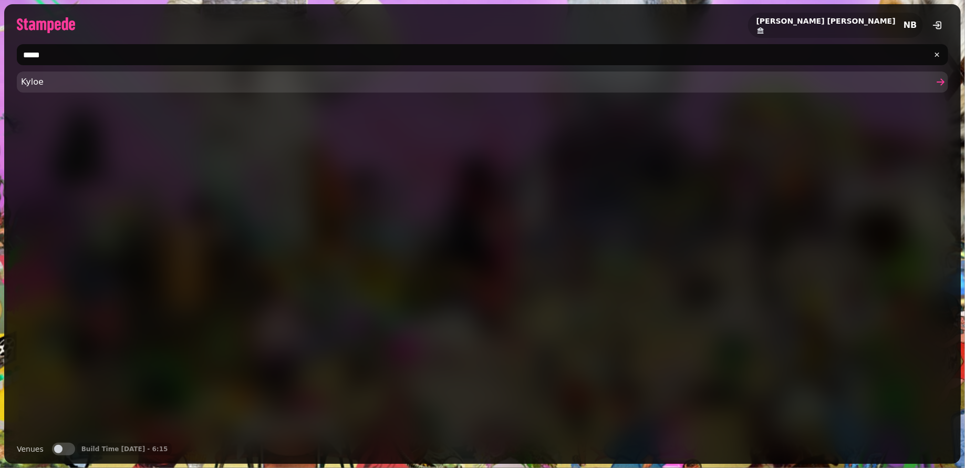
type input "*****"
click at [51, 83] on span "Kyloe" at bounding box center [477, 82] width 913 height 13
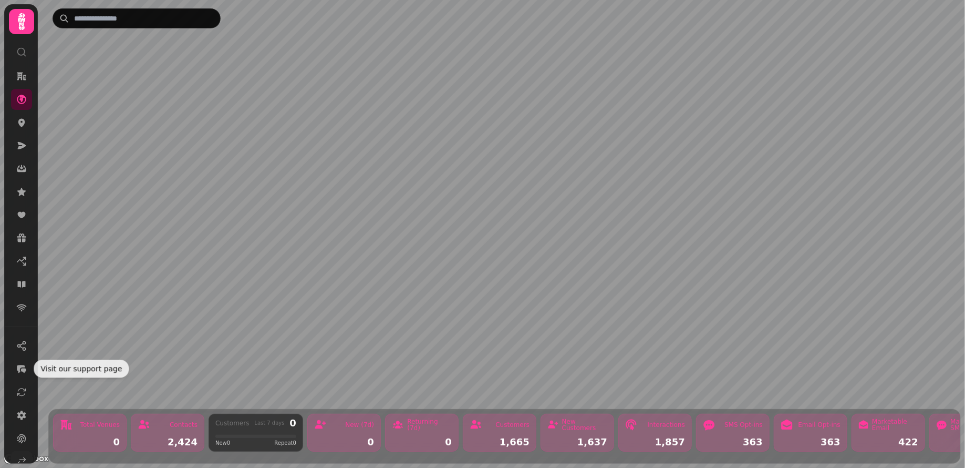
scroll to position [36, 0]
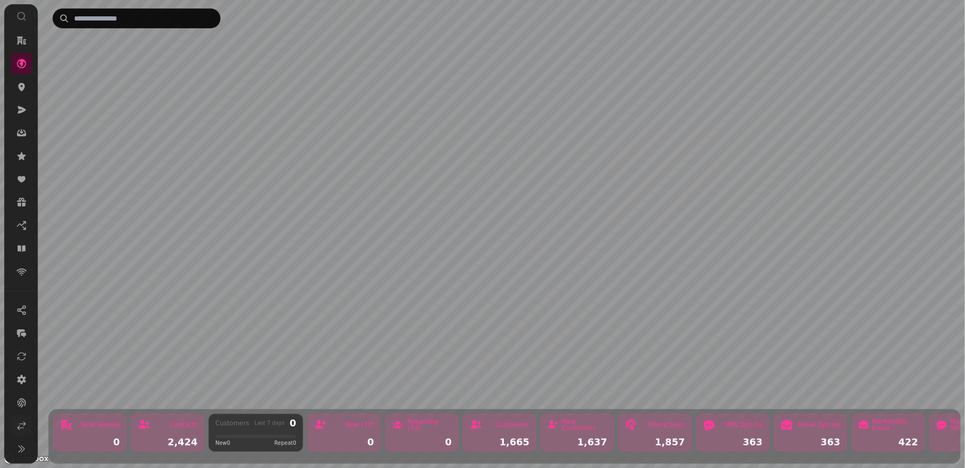
click at [19, 430] on icon at bounding box center [21, 425] width 11 height 11
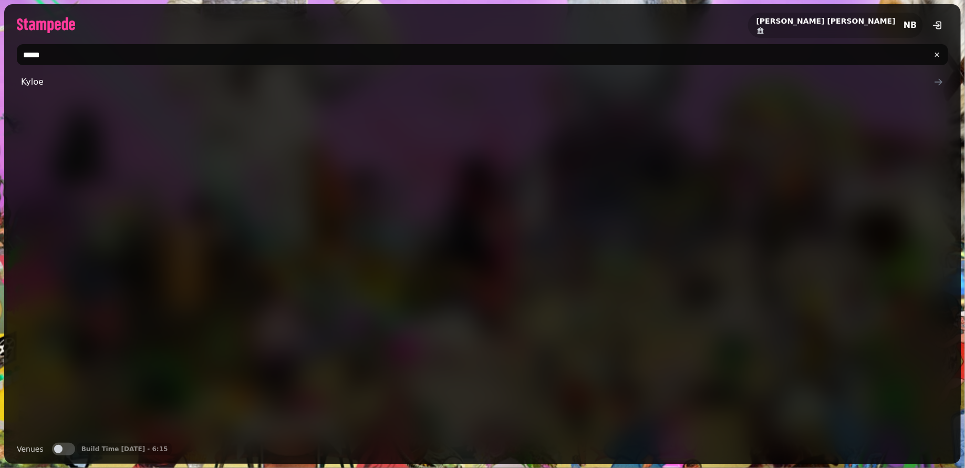
click at [58, 450] on span "button" at bounding box center [58, 449] width 8 height 8
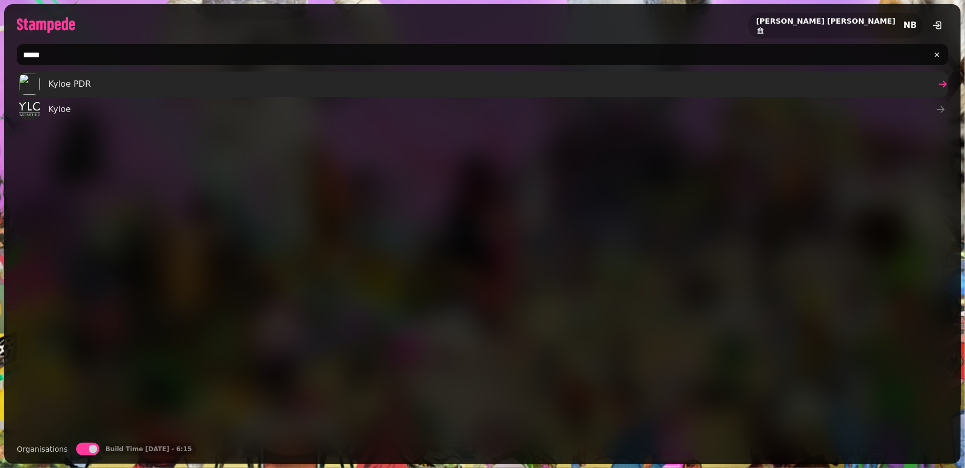
click at [91, 87] on link "Kyloe PDR" at bounding box center [483, 83] width 932 height 25
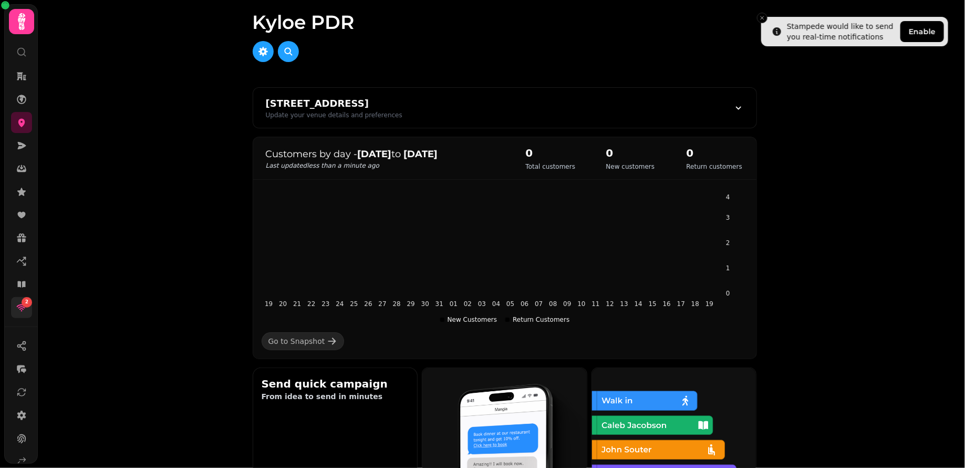
scroll to position [11, 0]
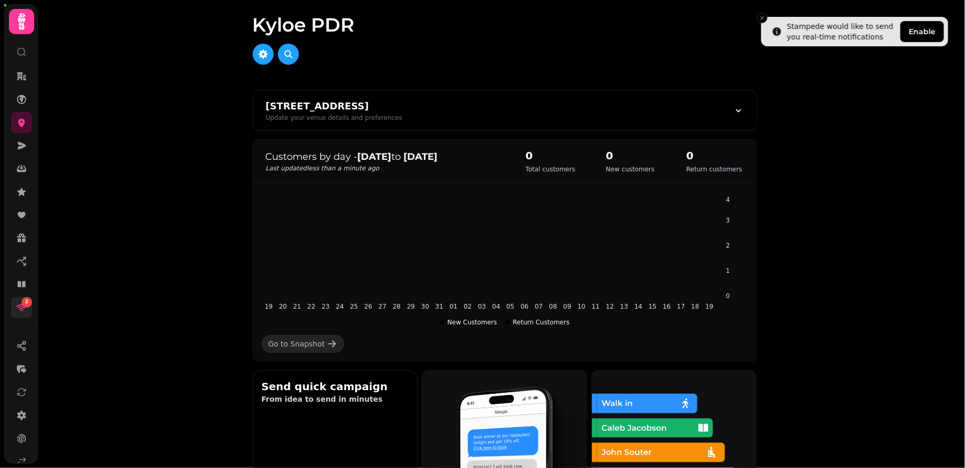
click at [26, 302] on span "2" at bounding box center [26, 301] width 3 height 7
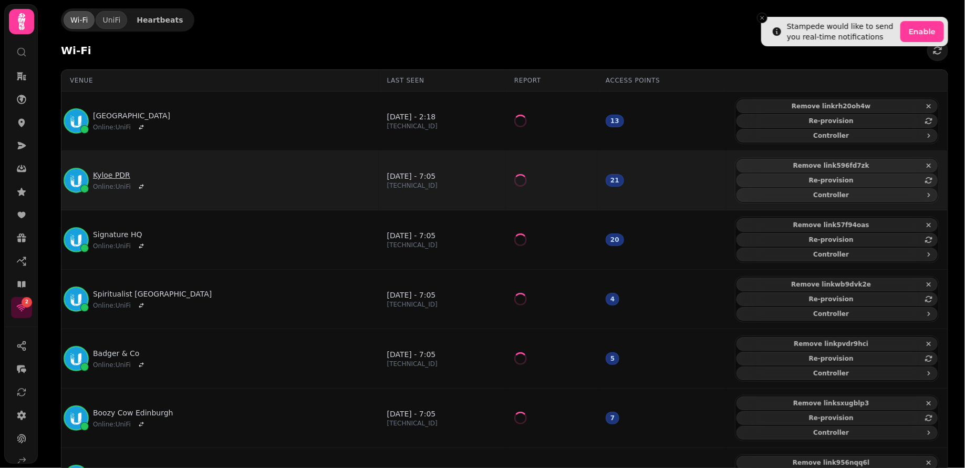
click at [115, 170] on link "Kyloe PDR" at bounding box center [120, 175] width 55 height 11
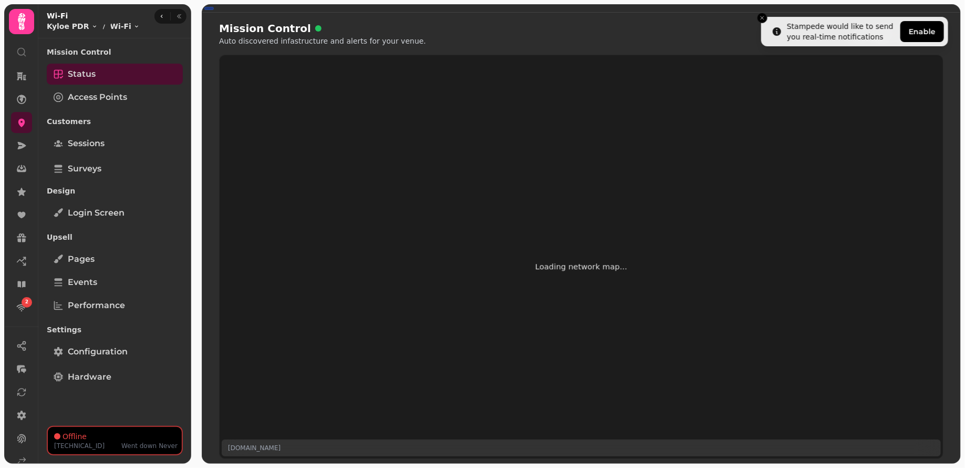
click at [142, 364] on div "Mission Control Status Access Points Customers Sessions Surveys Design Login sc…" at bounding box center [114, 232] width 153 height 379
click at [138, 368] on link "Hardware" at bounding box center [115, 376] width 136 height 21
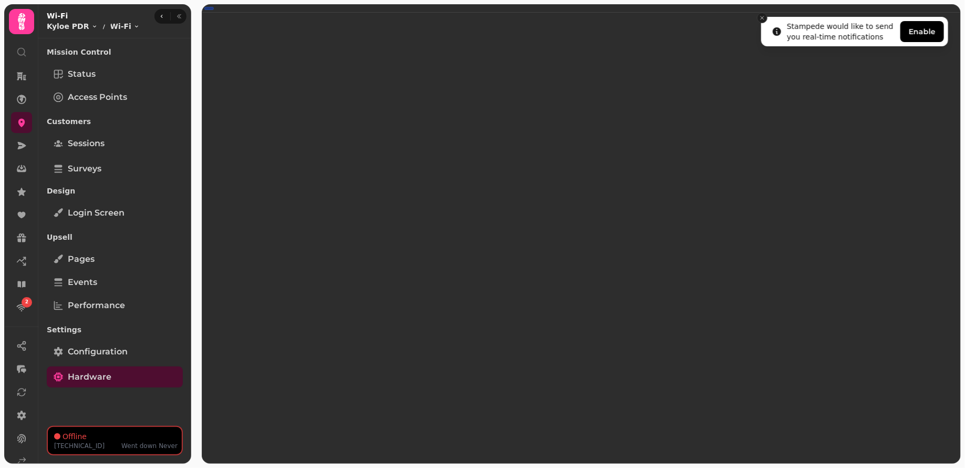
click at [761, 17] on icon "Close toast" at bounding box center [762, 18] width 6 height 6
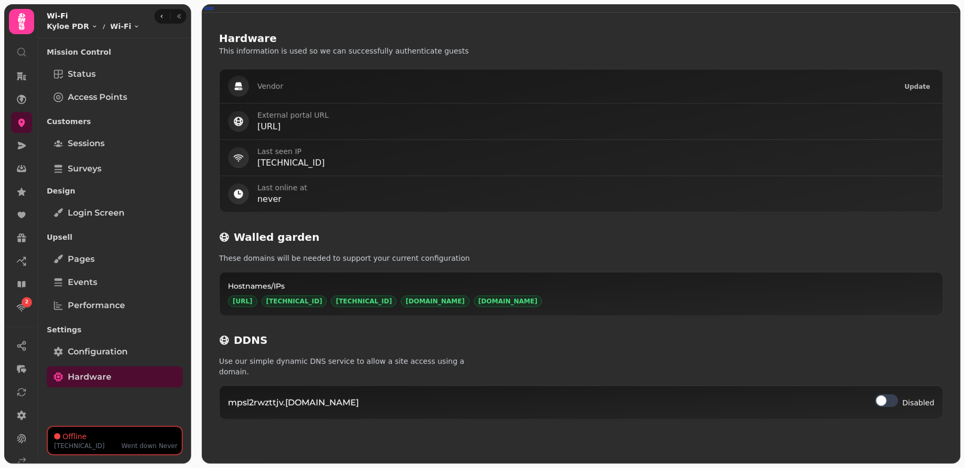
select select "**********"
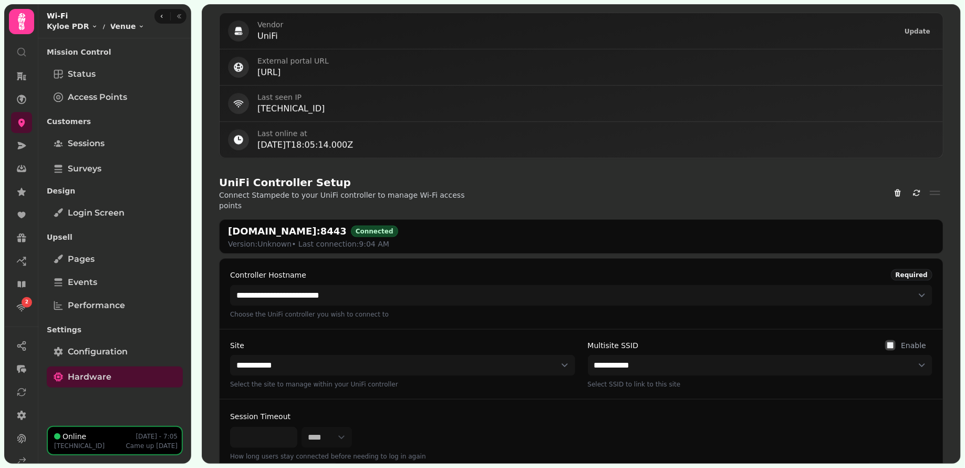
scroll to position [473, 0]
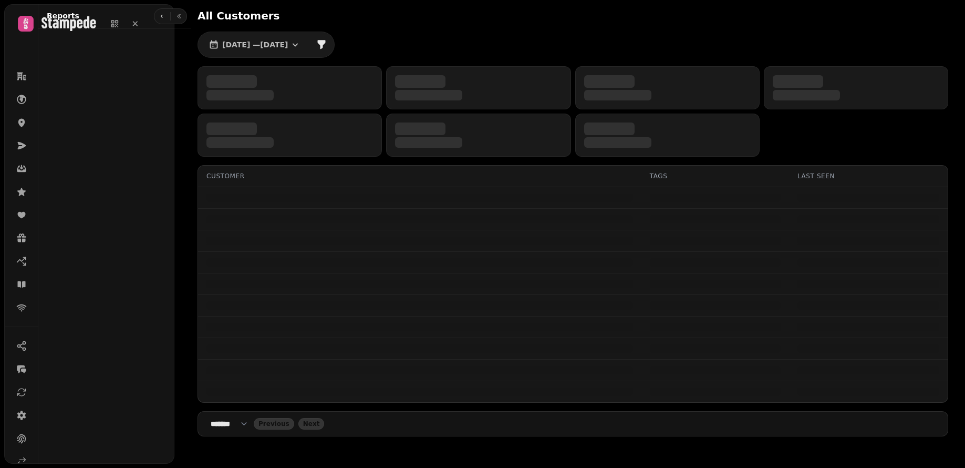
select select "**"
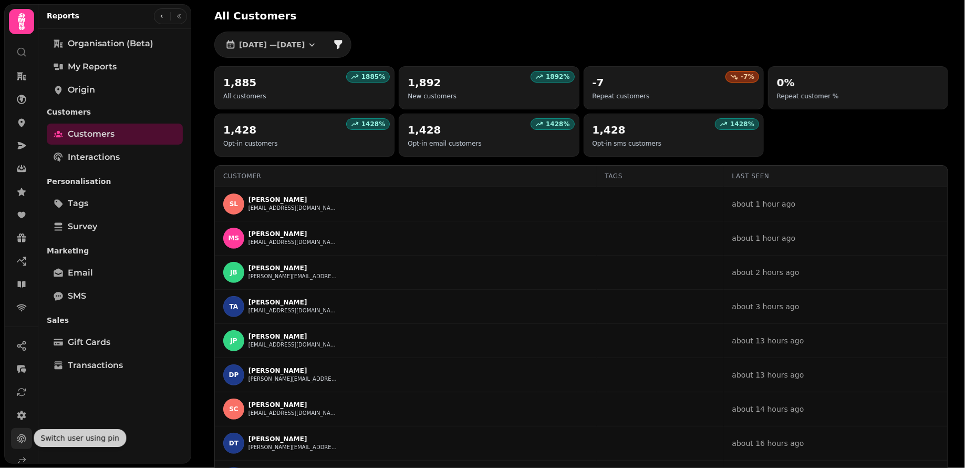
scroll to position [36, 0]
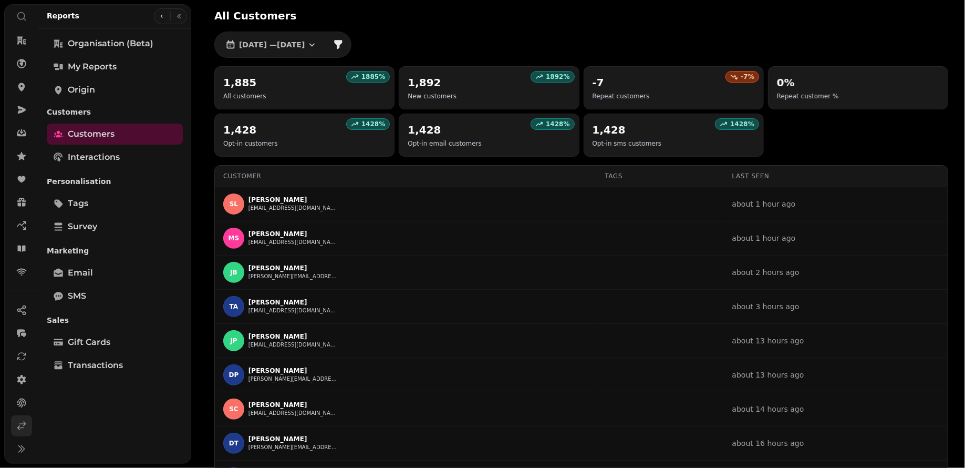
click at [27, 427] on link at bounding box center [21, 425] width 21 height 21
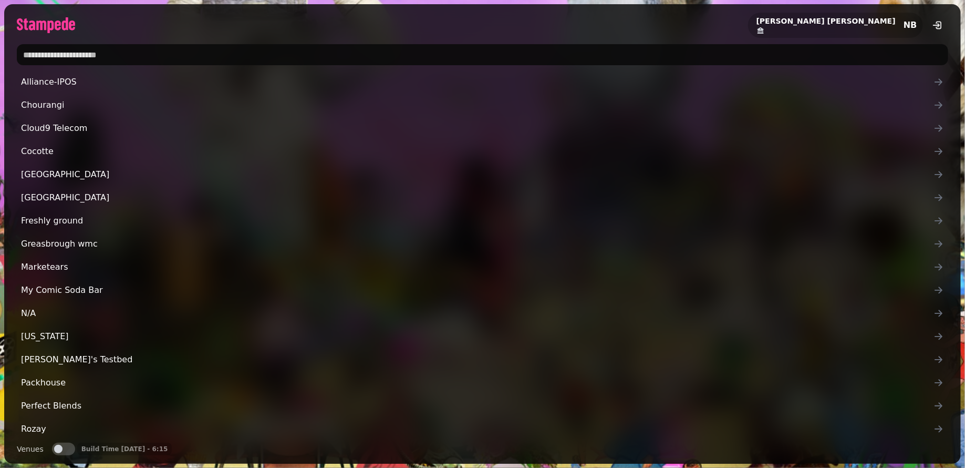
click at [104, 54] on input "text" at bounding box center [483, 54] width 932 height 21
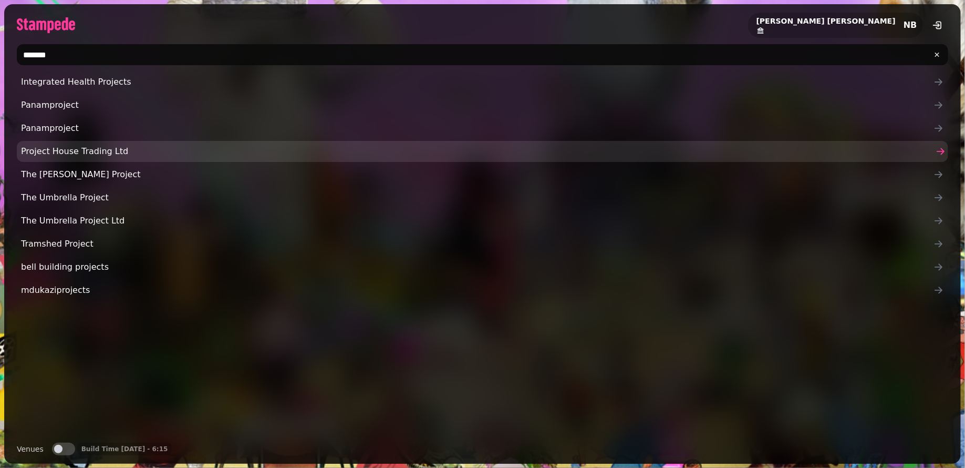
type input "*******"
click at [101, 151] on span "Project House Trading Ltd" at bounding box center [477, 151] width 913 height 13
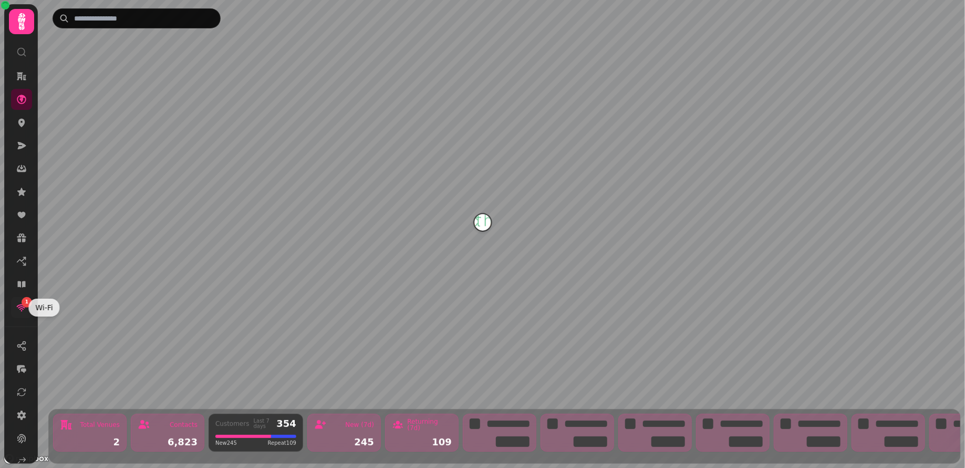
click at [22, 311] on icon at bounding box center [21, 307] width 11 height 11
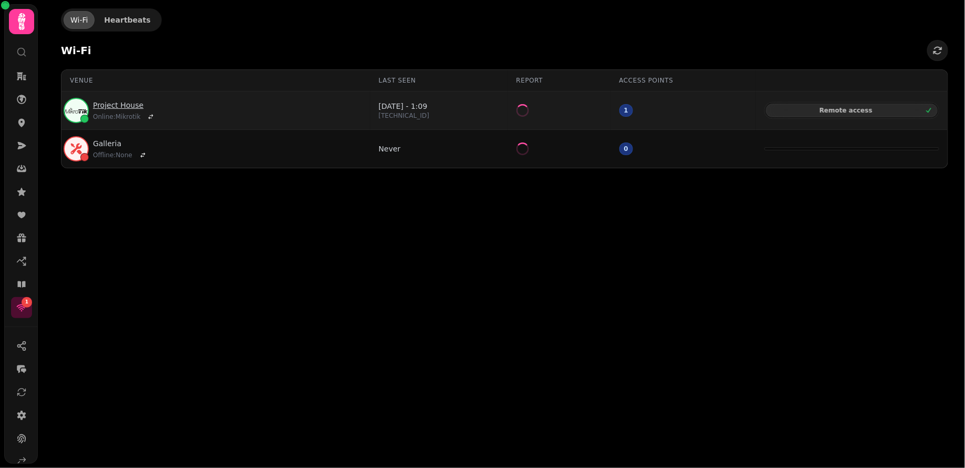
click at [136, 103] on link "Project House" at bounding box center [125, 105] width 64 height 11
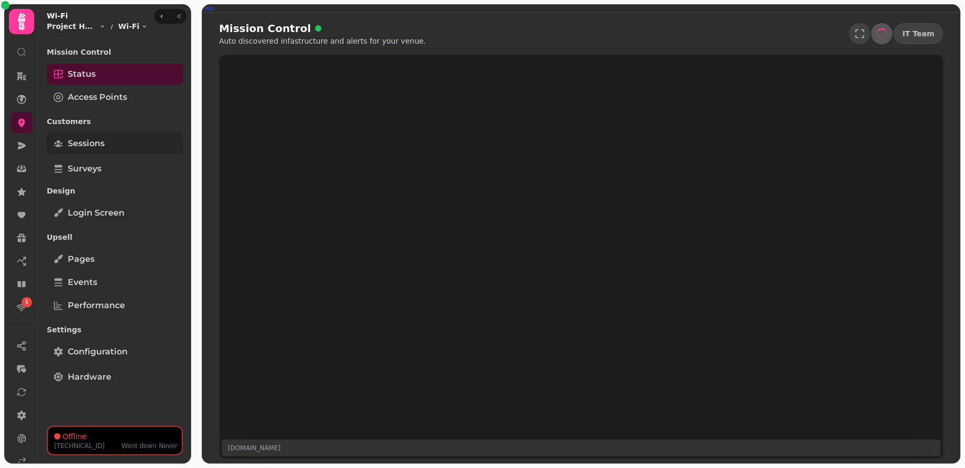
click at [112, 139] on link "Sessions" at bounding box center [115, 143] width 136 height 21
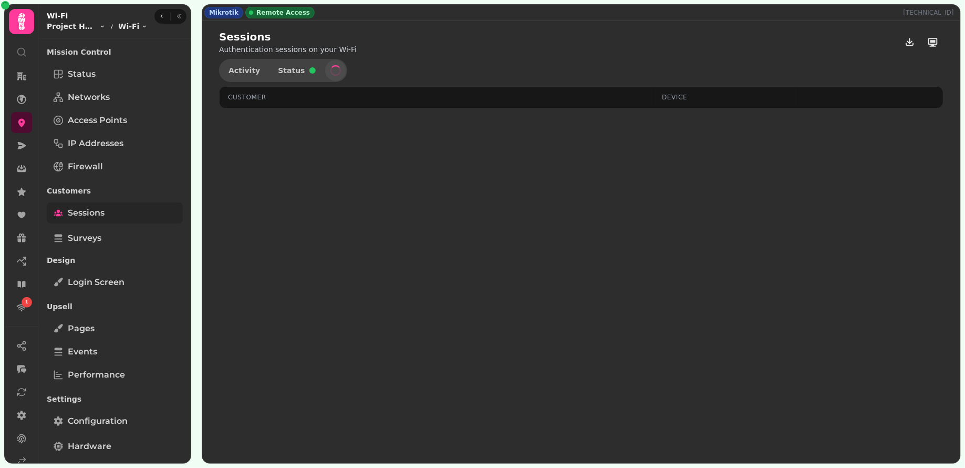
select select "**"
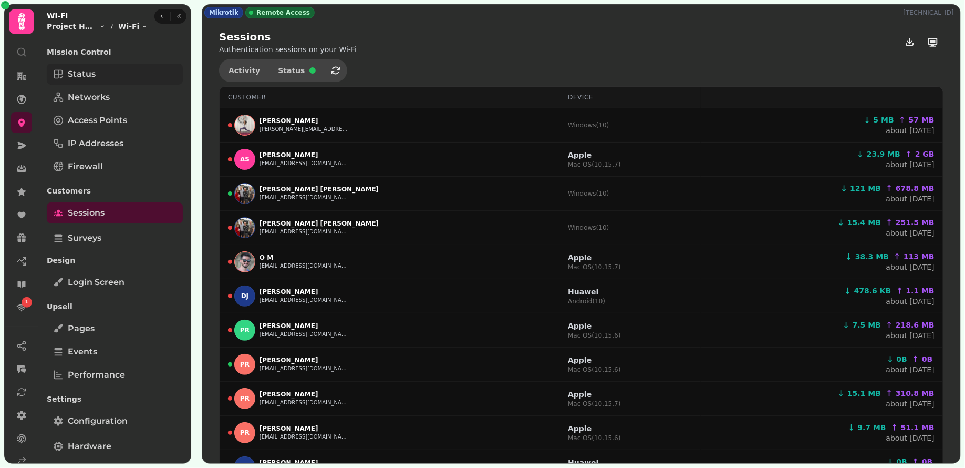
click at [120, 77] on link "Status" at bounding box center [115, 74] width 136 height 21
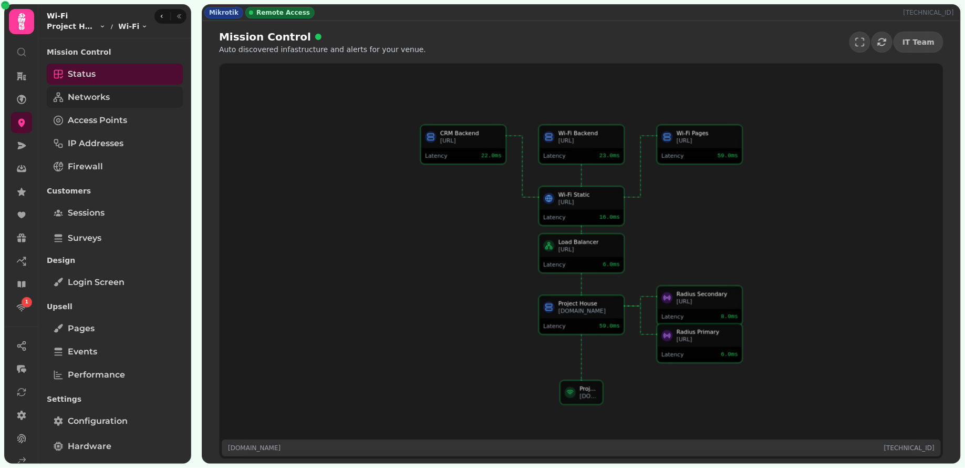
click at [125, 95] on link "Networks" at bounding box center [115, 97] width 136 height 21
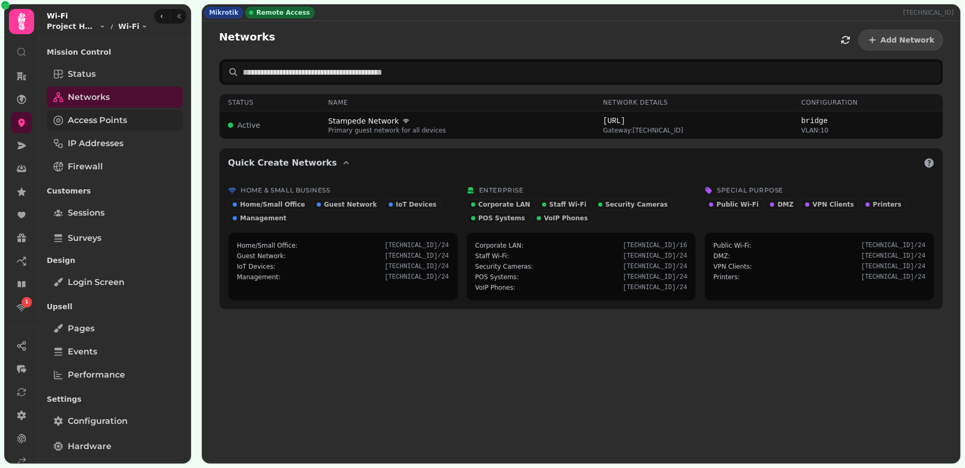
click at [109, 127] on link "Access Points" at bounding box center [115, 120] width 136 height 21
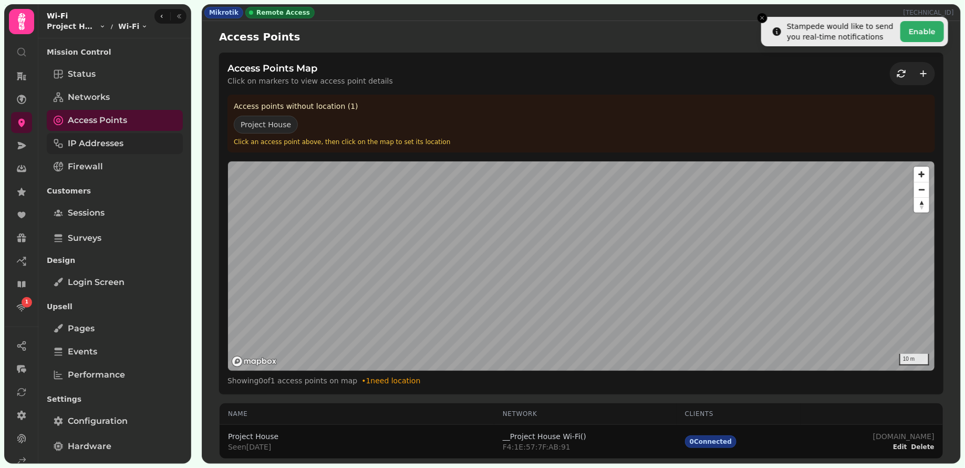
click at [104, 149] on span "IP Addresses" at bounding box center [96, 143] width 56 height 13
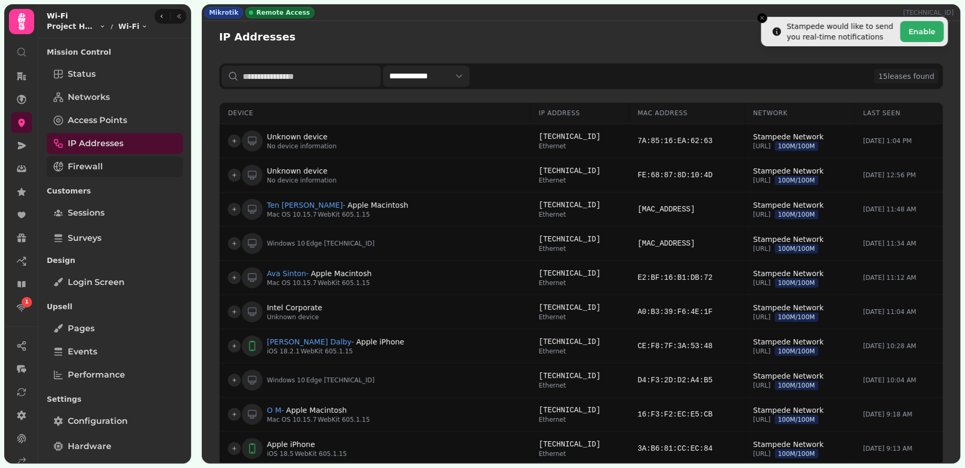
click at [94, 172] on link "Firewall" at bounding box center [115, 166] width 136 height 21
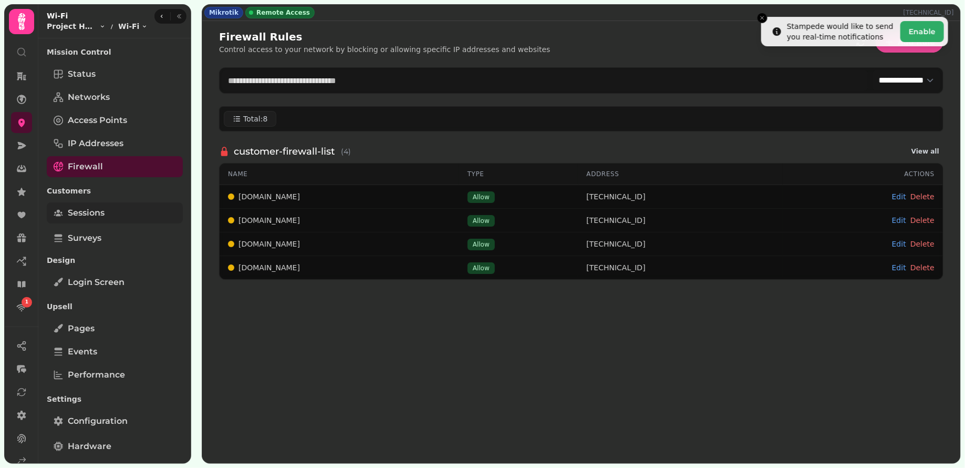
click at [89, 211] on span "Sessions" at bounding box center [86, 212] width 37 height 13
select select "**"
